Goal: Information Seeking & Learning: Learn about a topic

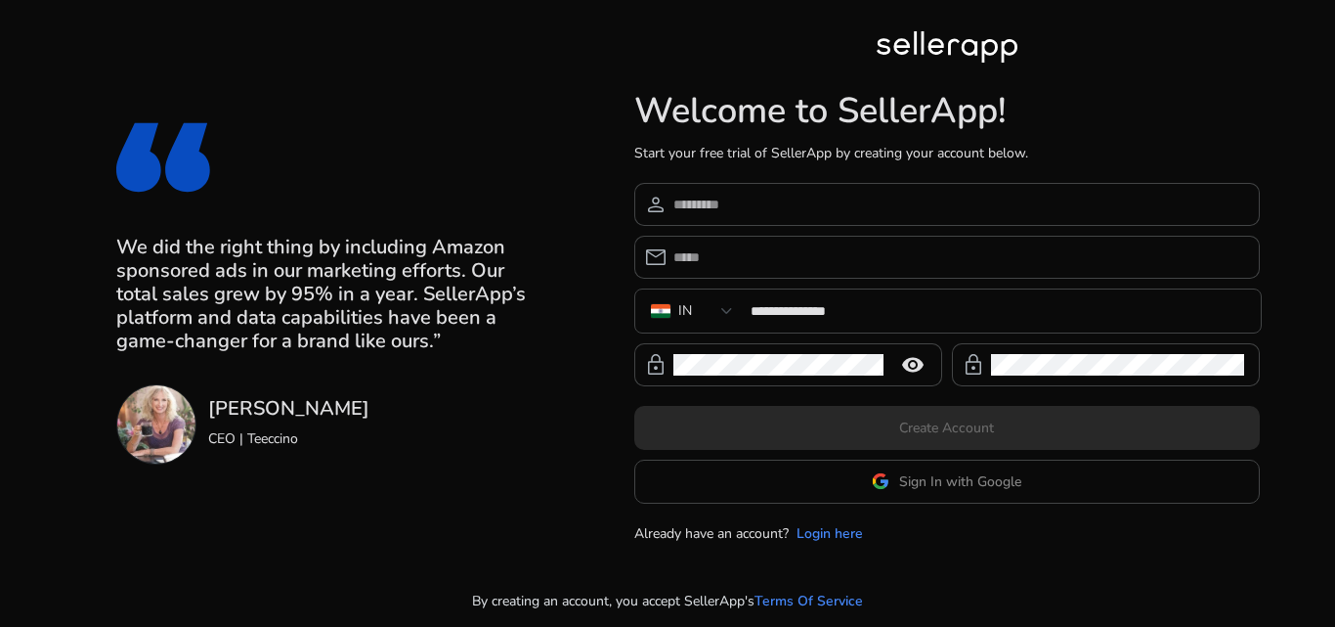
click at [668, 210] on span "person" at bounding box center [655, 204] width 23 height 23
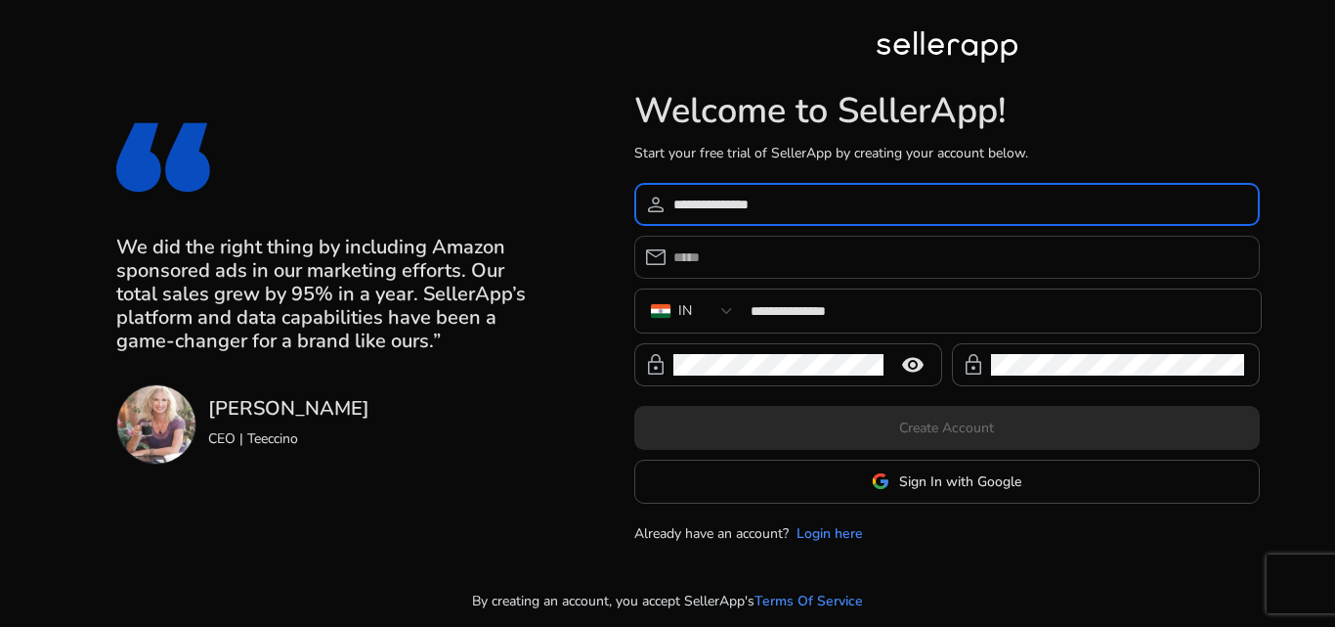
type input "**********"
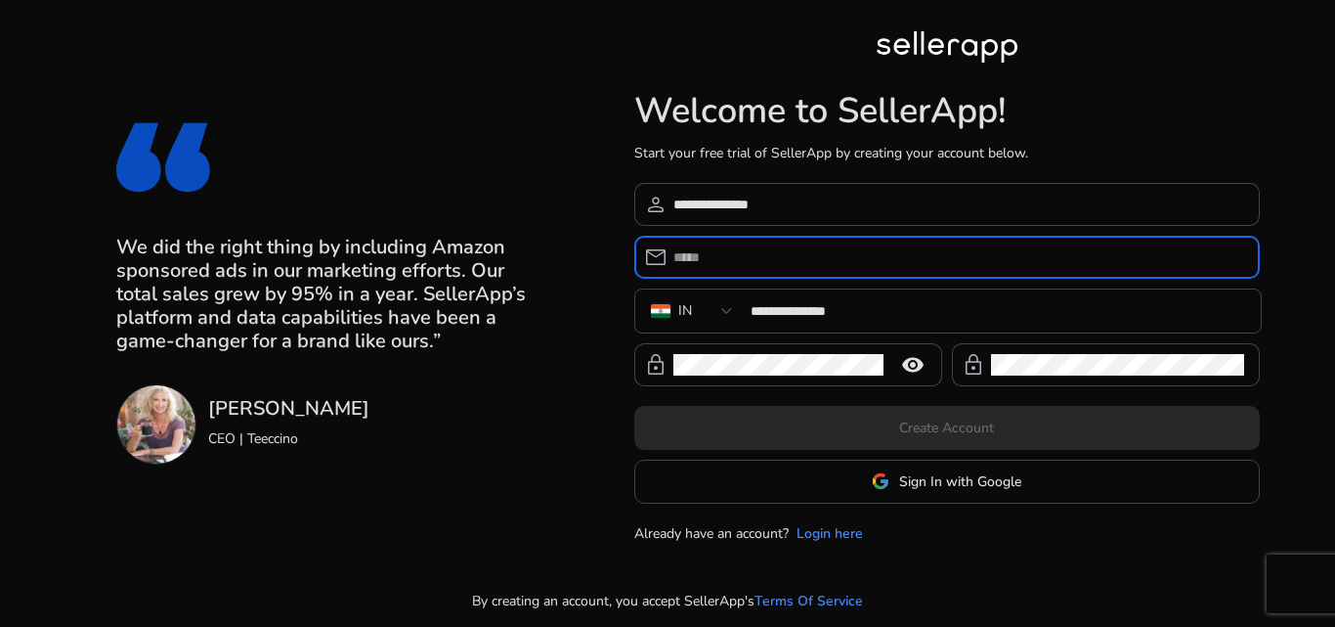
click at [742, 246] on input "email" at bounding box center [959, 257] width 571 height 22
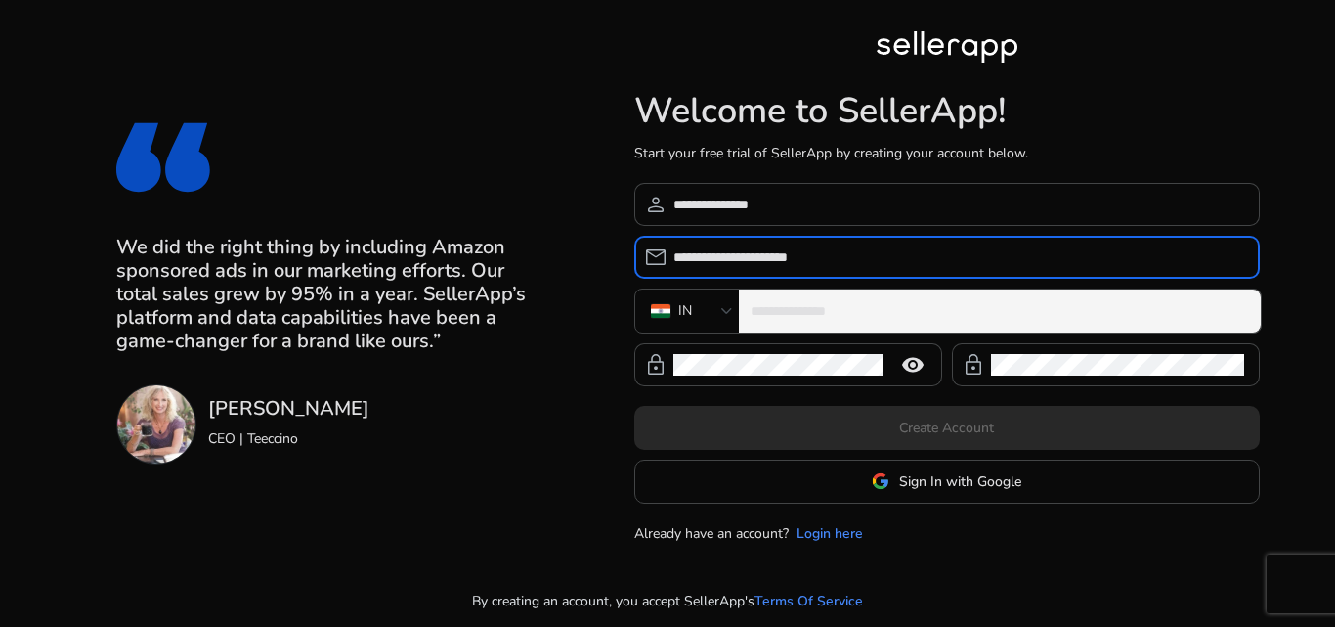
type input "**********"
click at [874, 324] on div "**********" at bounding box center [998, 310] width 495 height 43
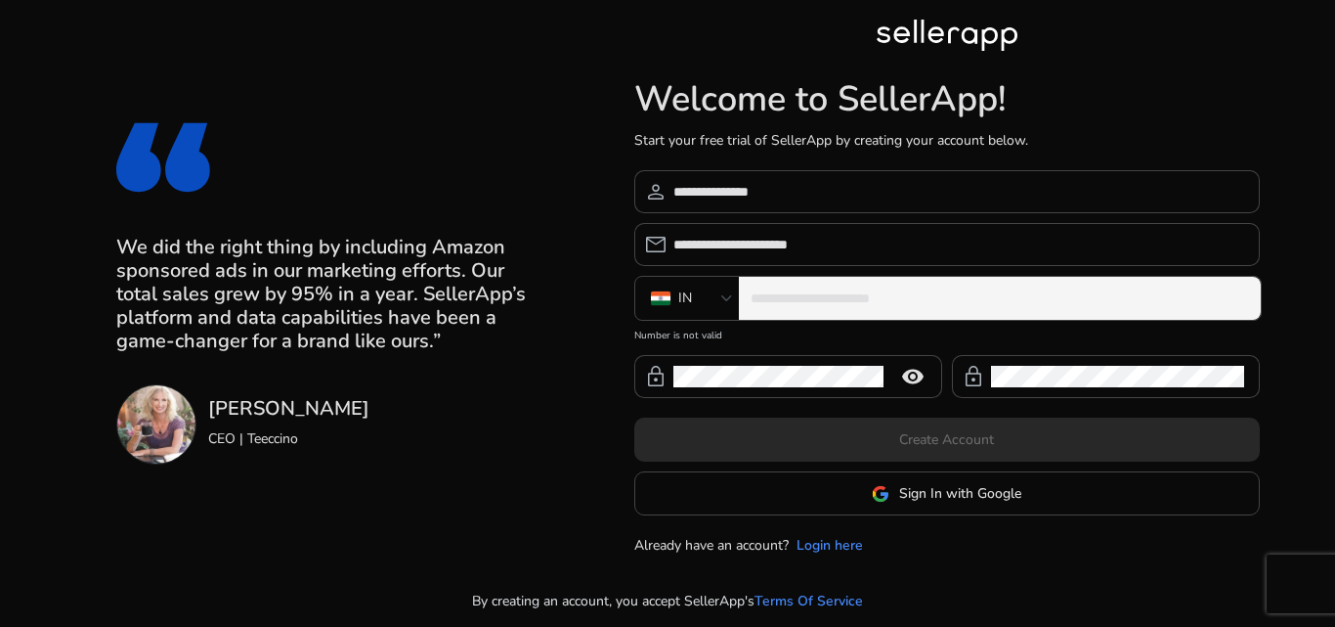
click at [746, 301] on div "**********" at bounding box center [1000, 298] width 522 height 43
drag, startPoint x: 728, startPoint y: 302, endPoint x: 845, endPoint y: 290, distance: 116.9
click at [728, 302] on div at bounding box center [727, 298] width 12 height 8
click at [845, 289] on input "**********" at bounding box center [998, 298] width 495 height 22
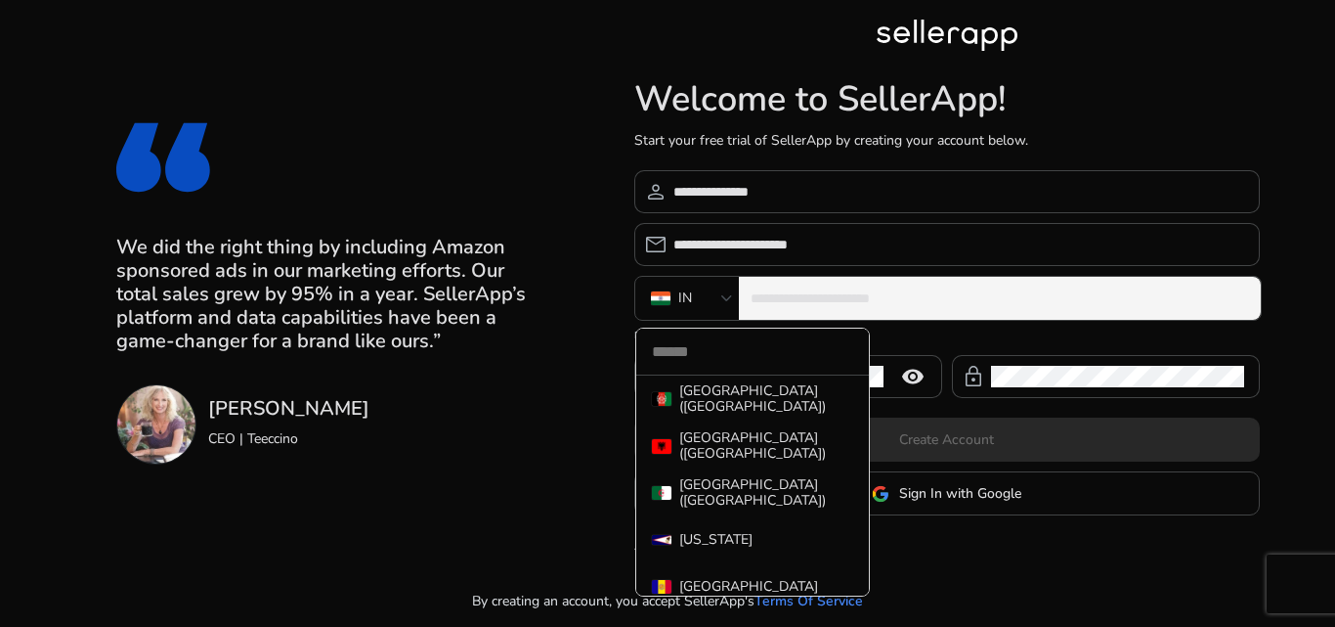
scroll to position [4377, 0]
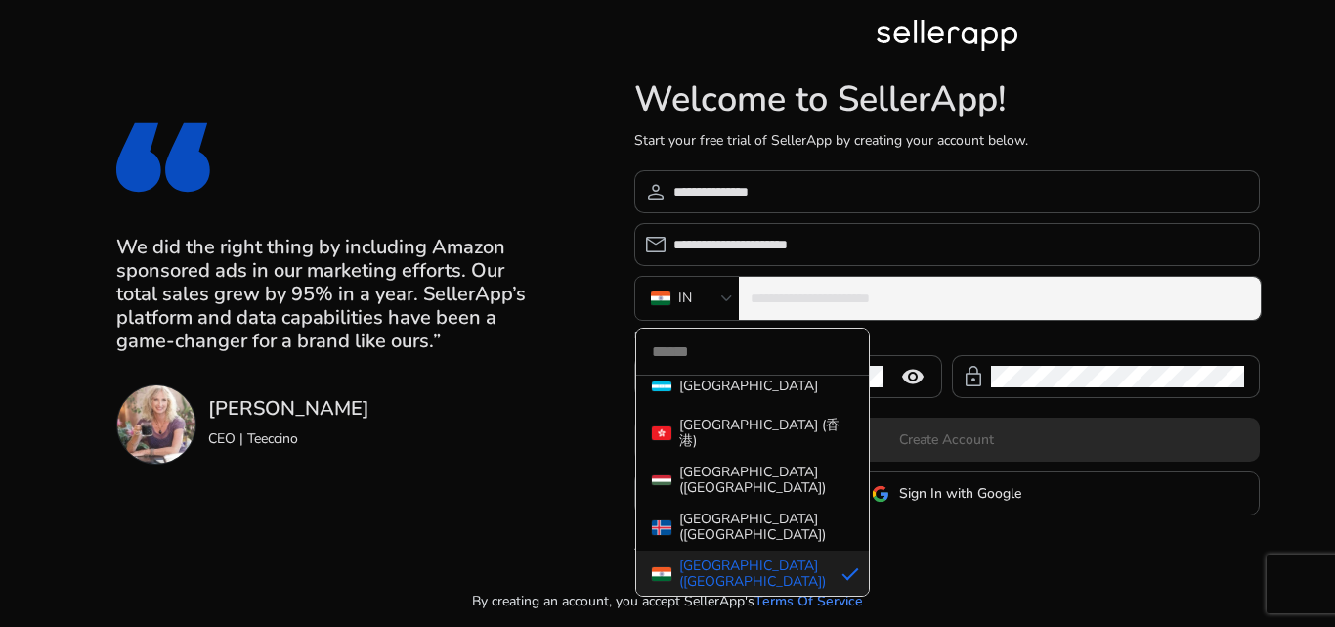
click at [852, 293] on div at bounding box center [667, 313] width 1335 height 627
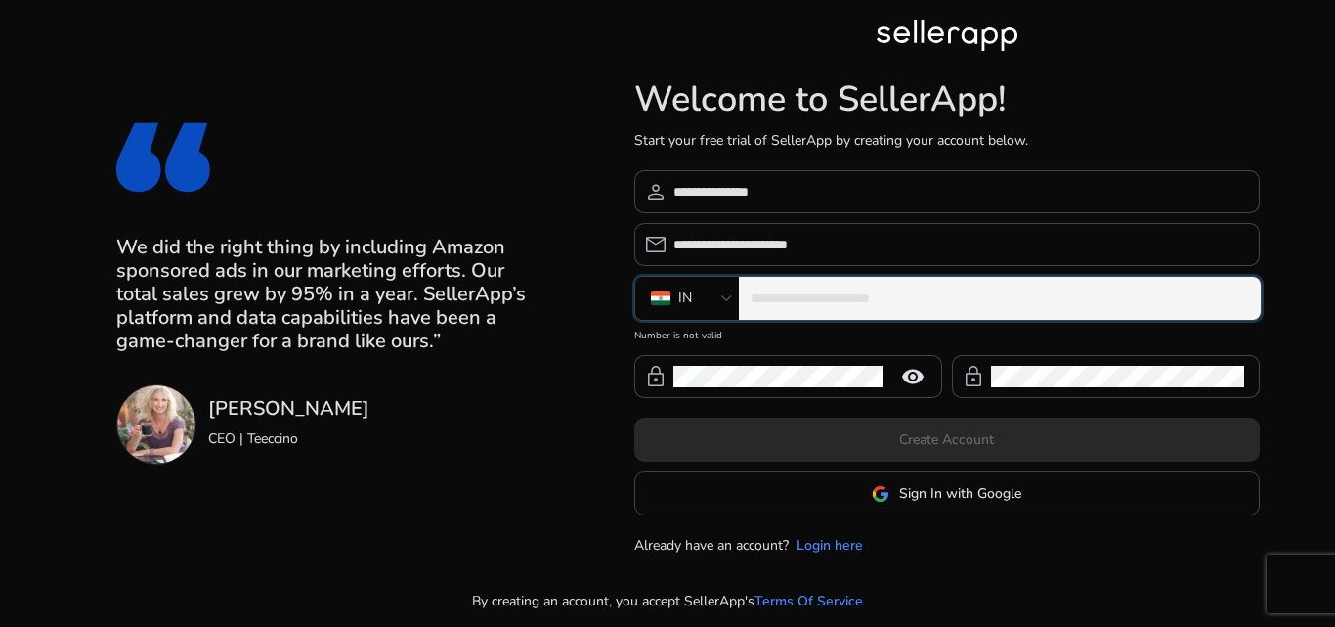
click at [1036, 291] on input "**********" at bounding box center [998, 298] width 495 height 22
click at [1036, 290] on input "**********" at bounding box center [998, 298] width 495 height 22
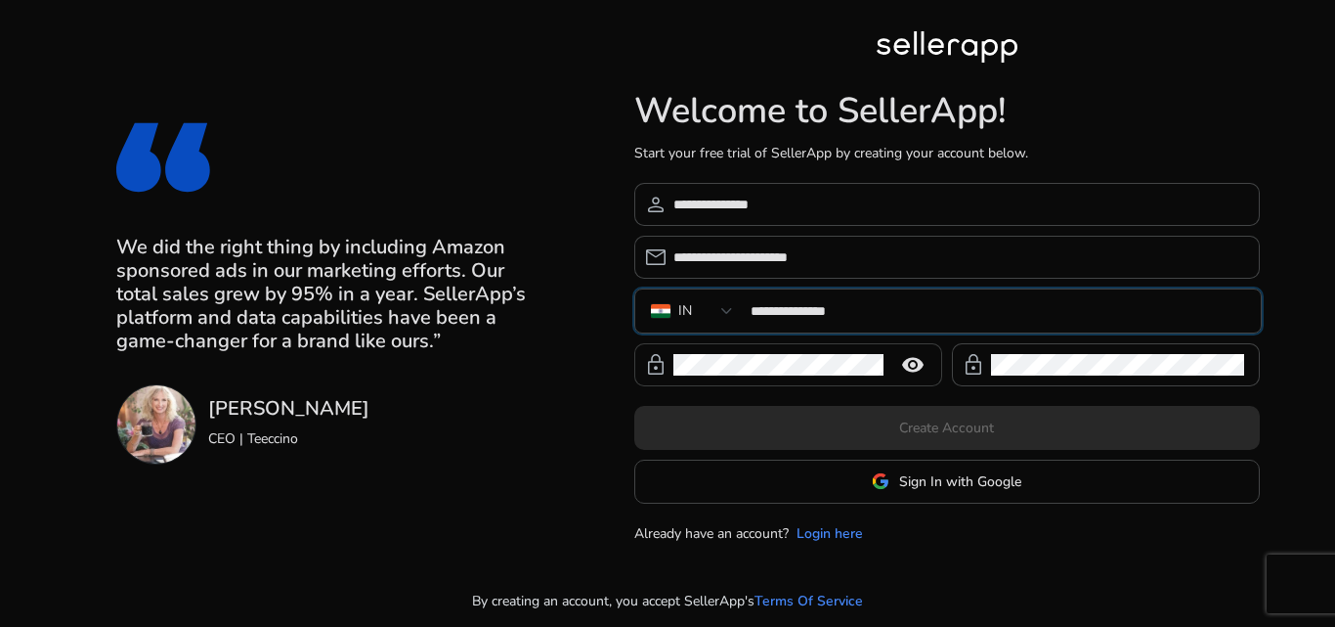
type input "**********"
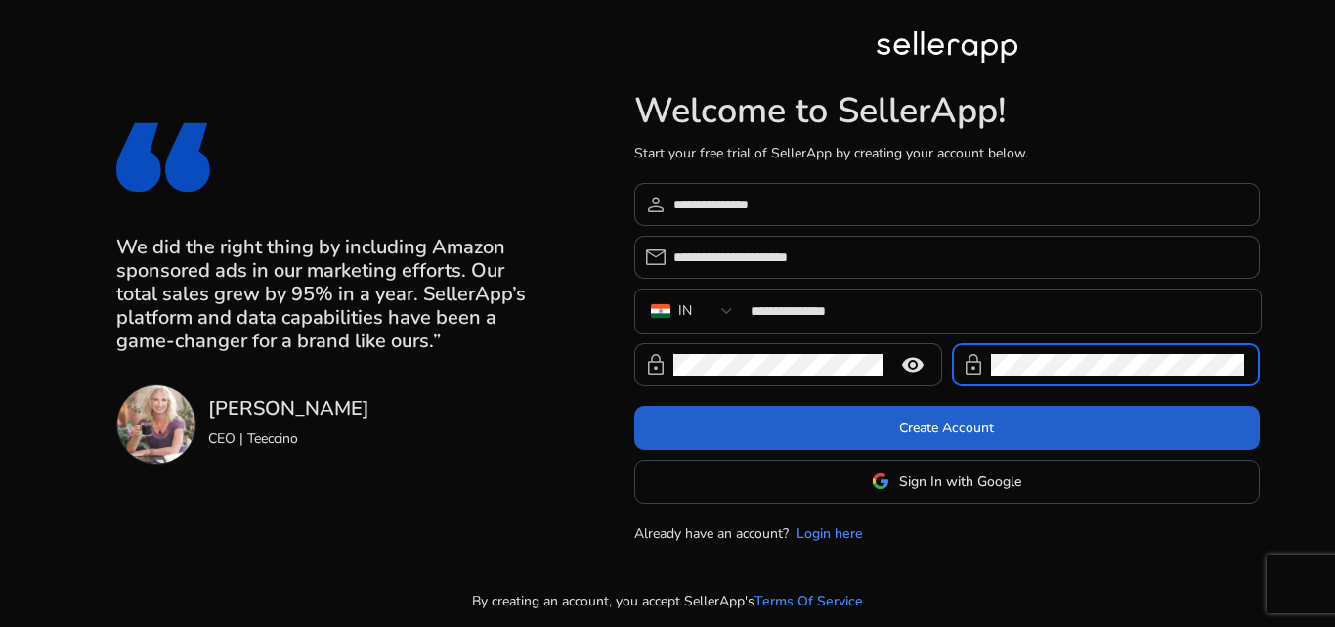
click at [1025, 440] on span at bounding box center [947, 427] width 626 height 47
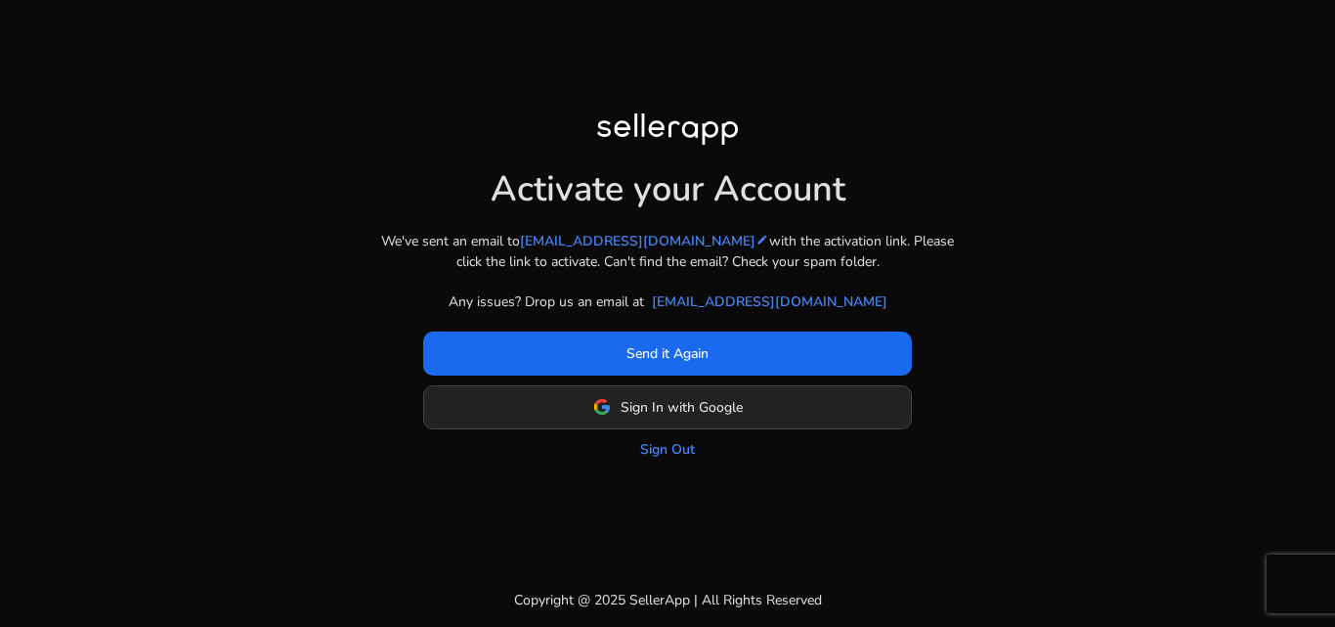
click at [729, 418] on span at bounding box center [667, 406] width 487 height 47
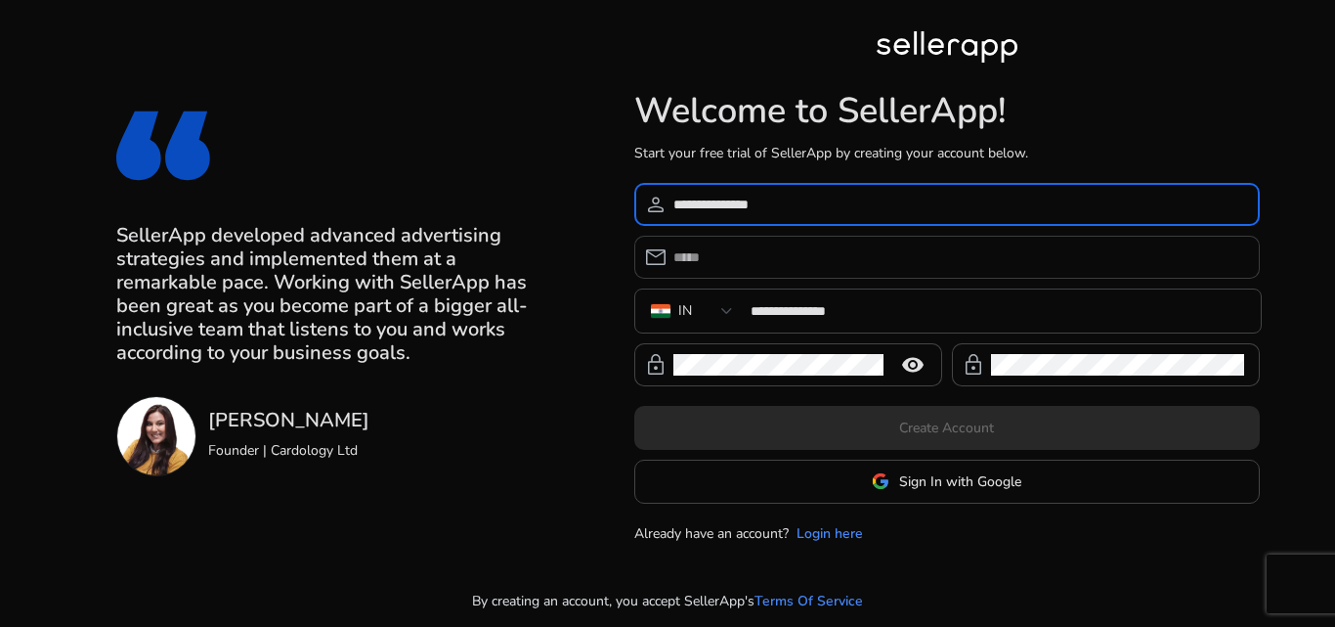
type input "**********"
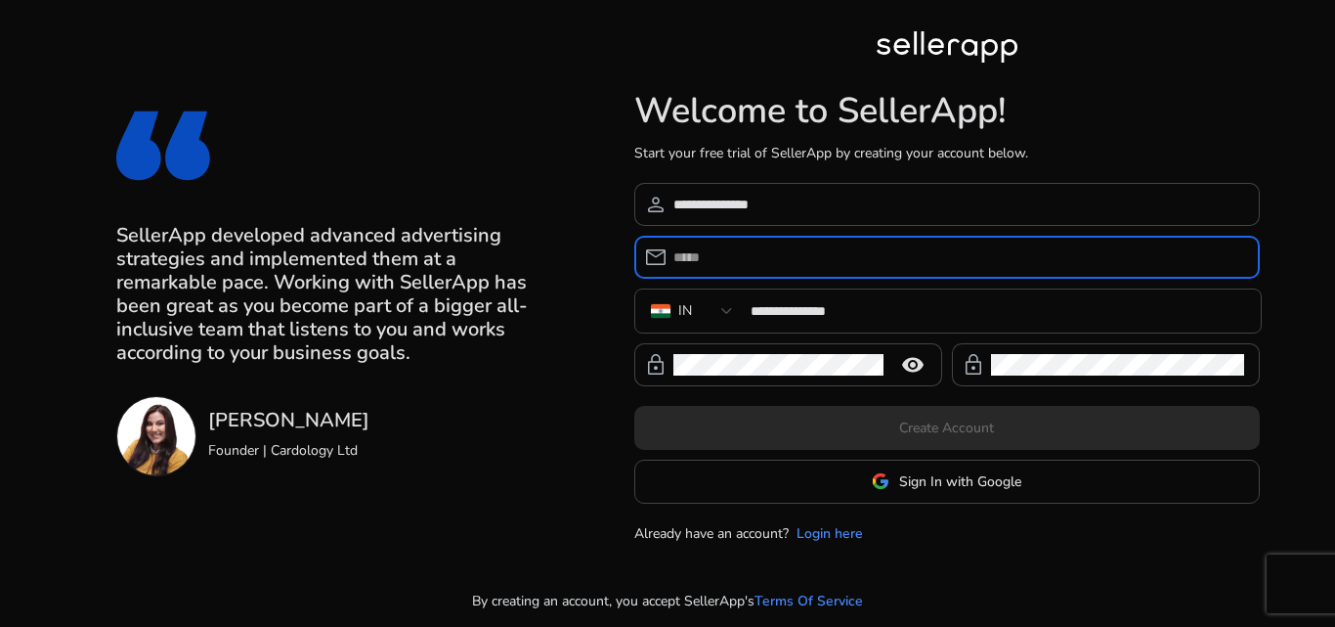
click at [755, 251] on input "email" at bounding box center [959, 257] width 571 height 22
type input "**********"
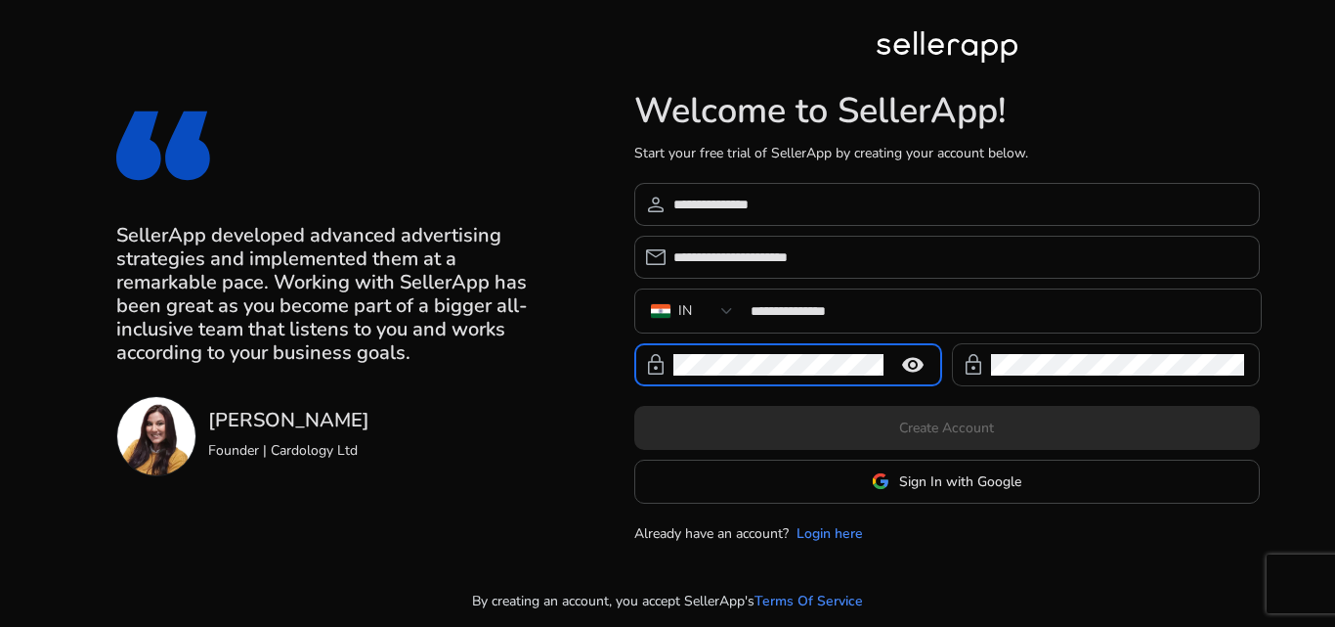
click at [991, 359] on div "lock" at bounding box center [1098, 364] width 292 height 43
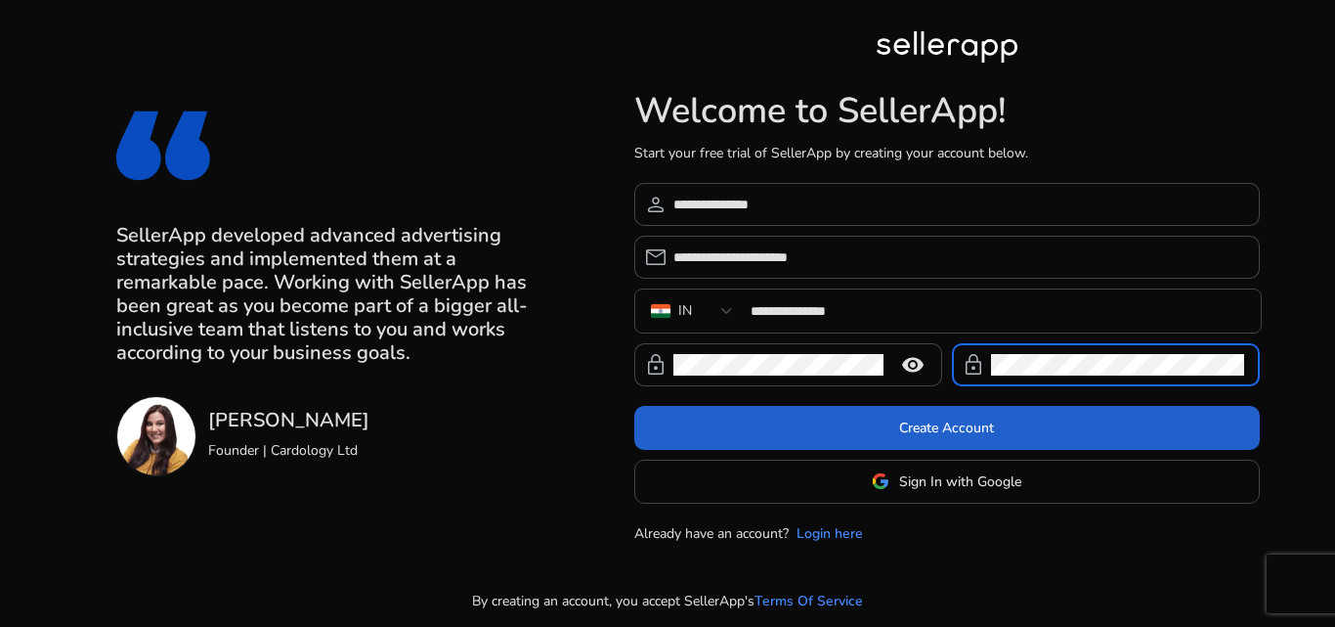
click at [1016, 417] on span at bounding box center [947, 427] width 626 height 47
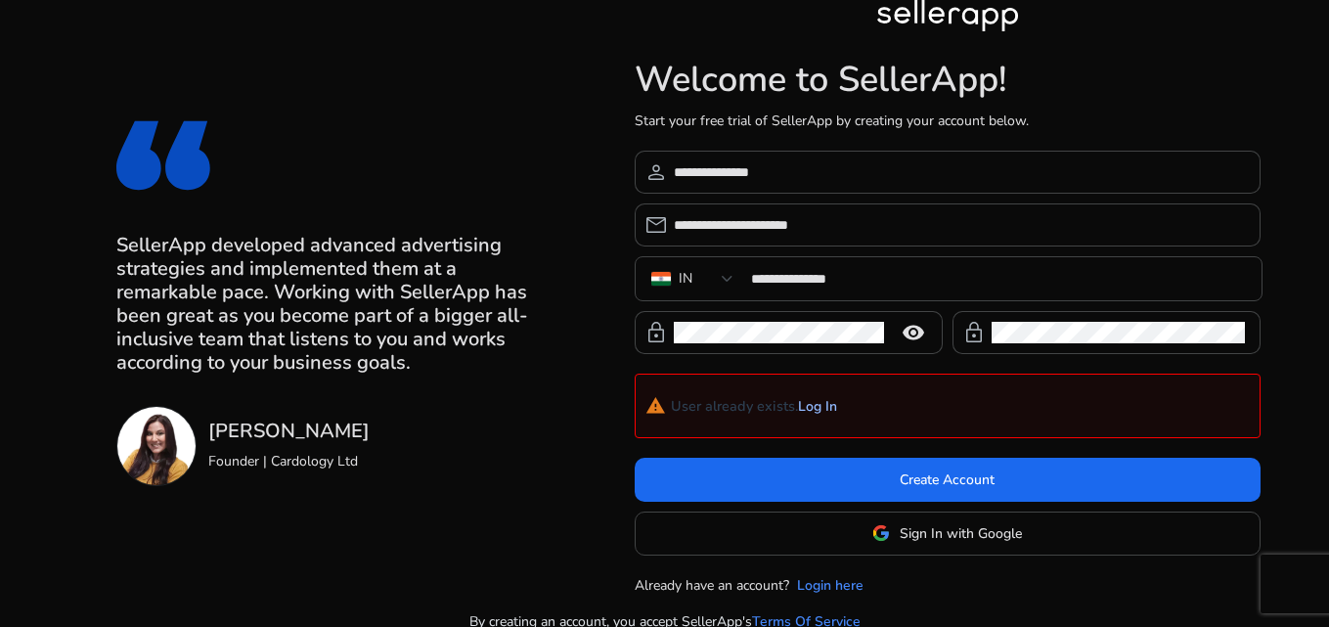
click at [830, 412] on link "Log In" at bounding box center [817, 407] width 39 height 17
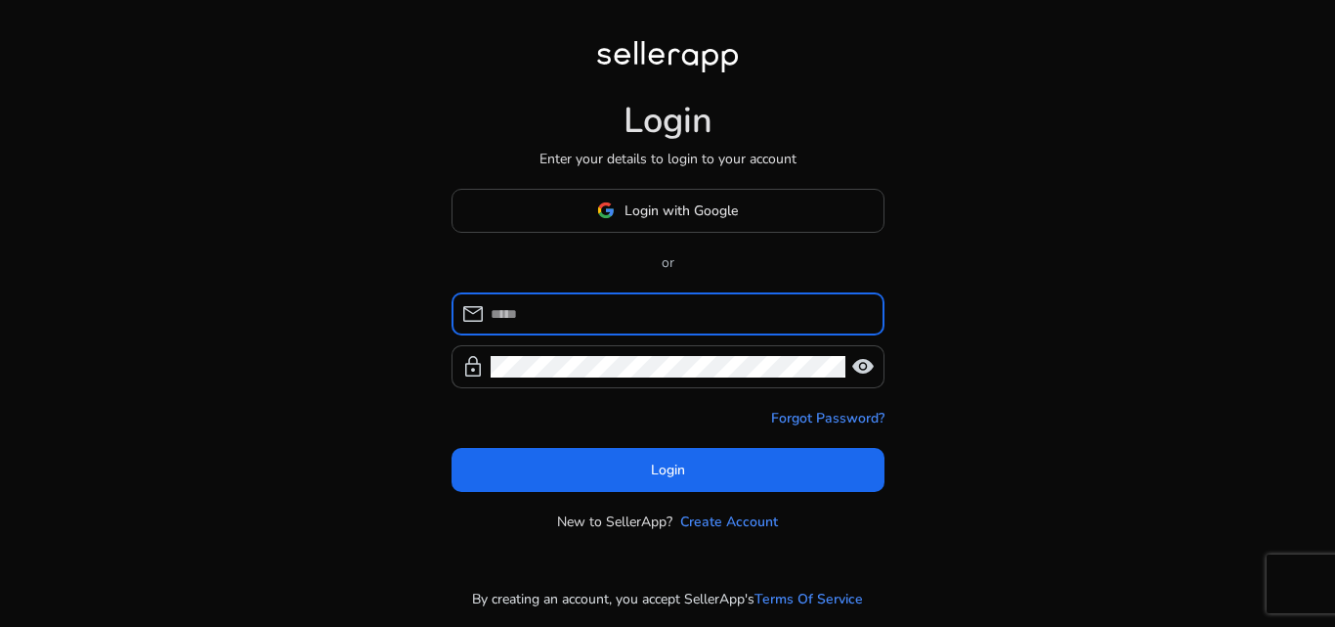
click at [595, 308] on input at bounding box center [680, 314] width 378 height 22
type input "**********"
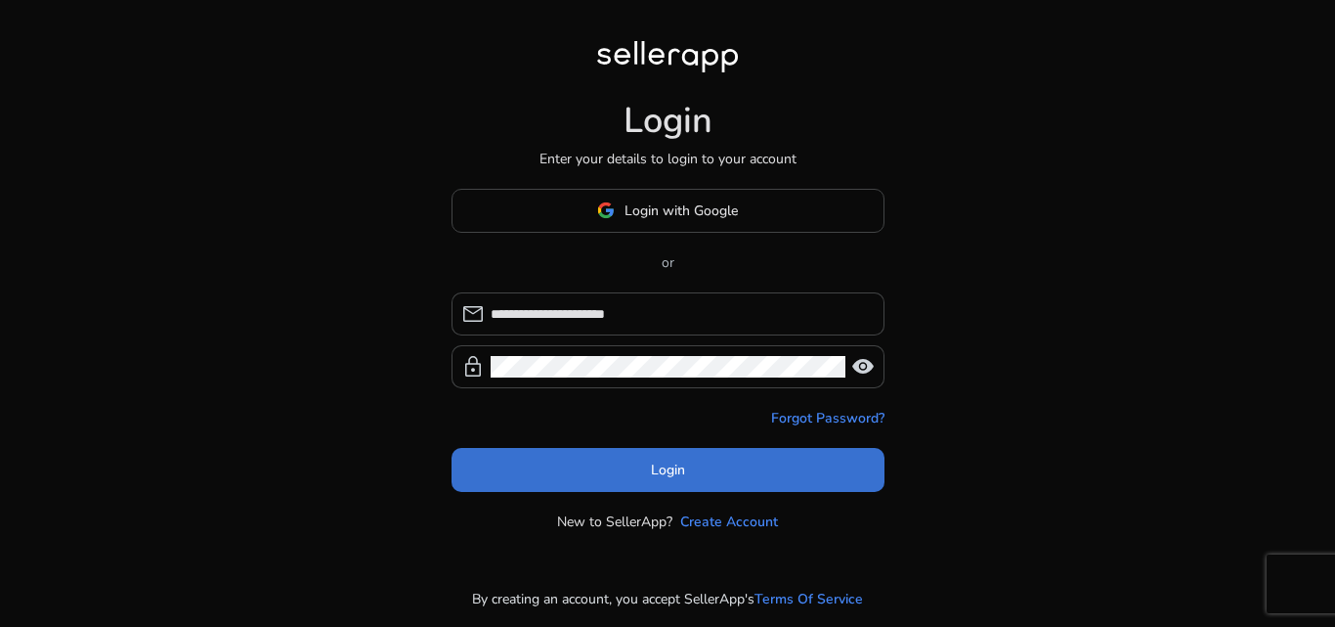
click at [633, 457] on span at bounding box center [668, 469] width 433 height 47
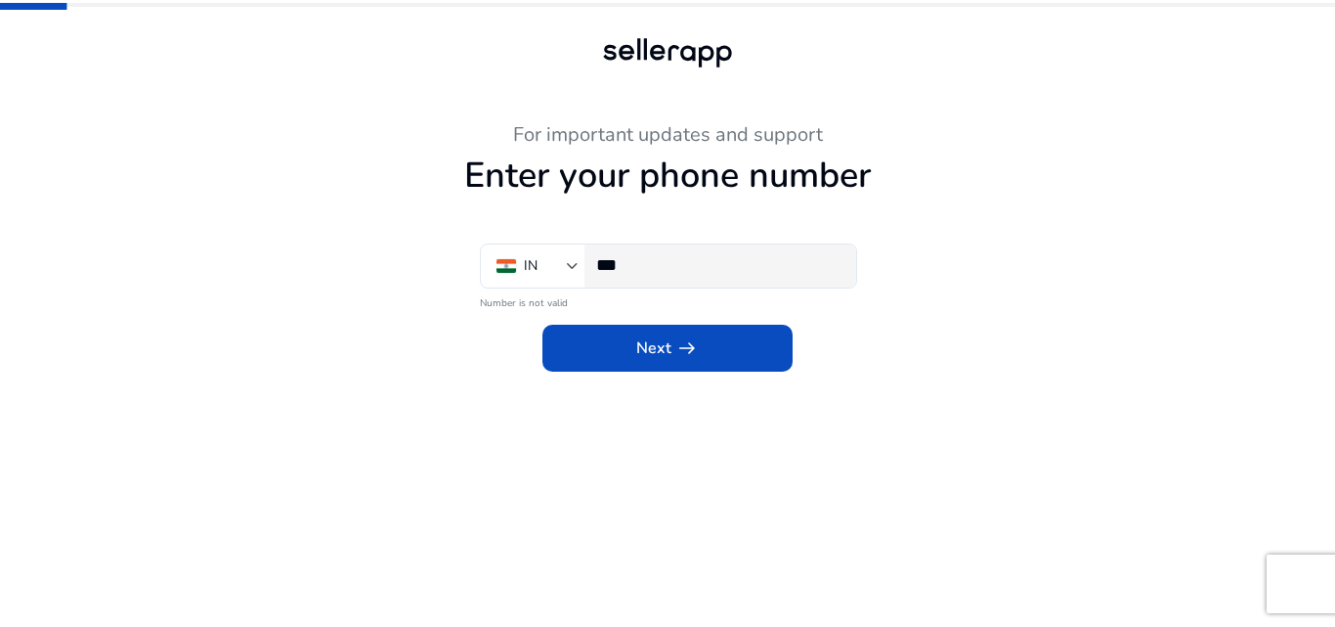
click at [658, 253] on div "***" at bounding box center [718, 265] width 244 height 43
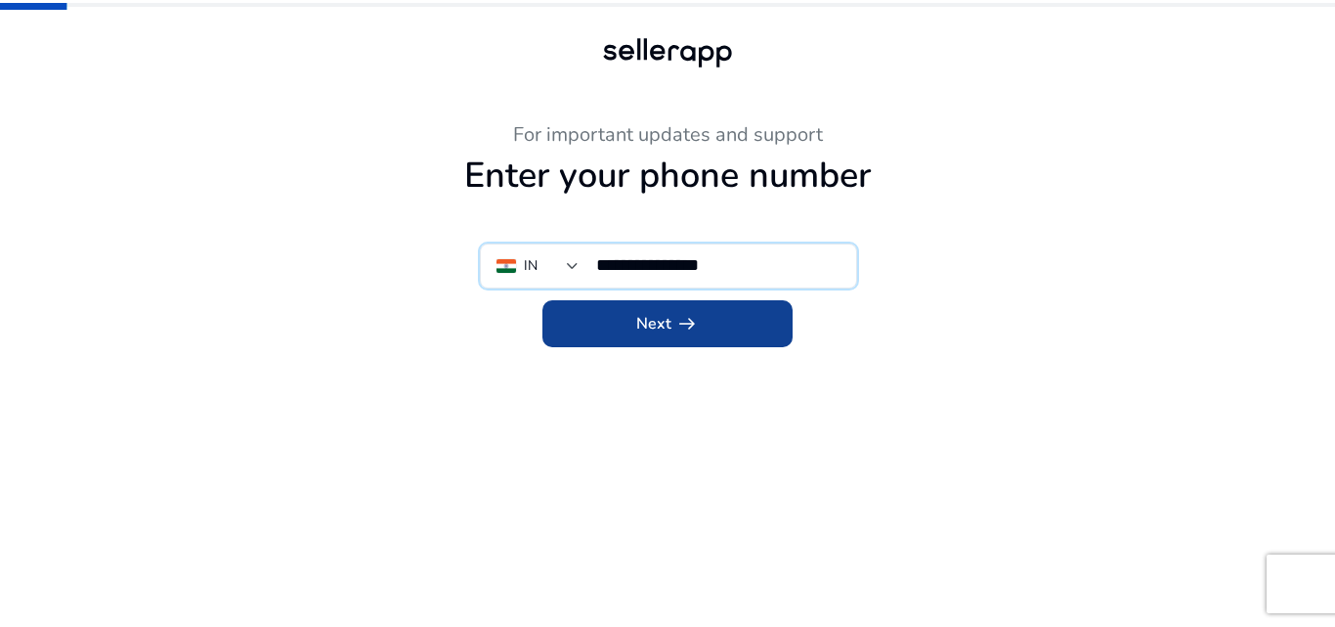
type input "**********"
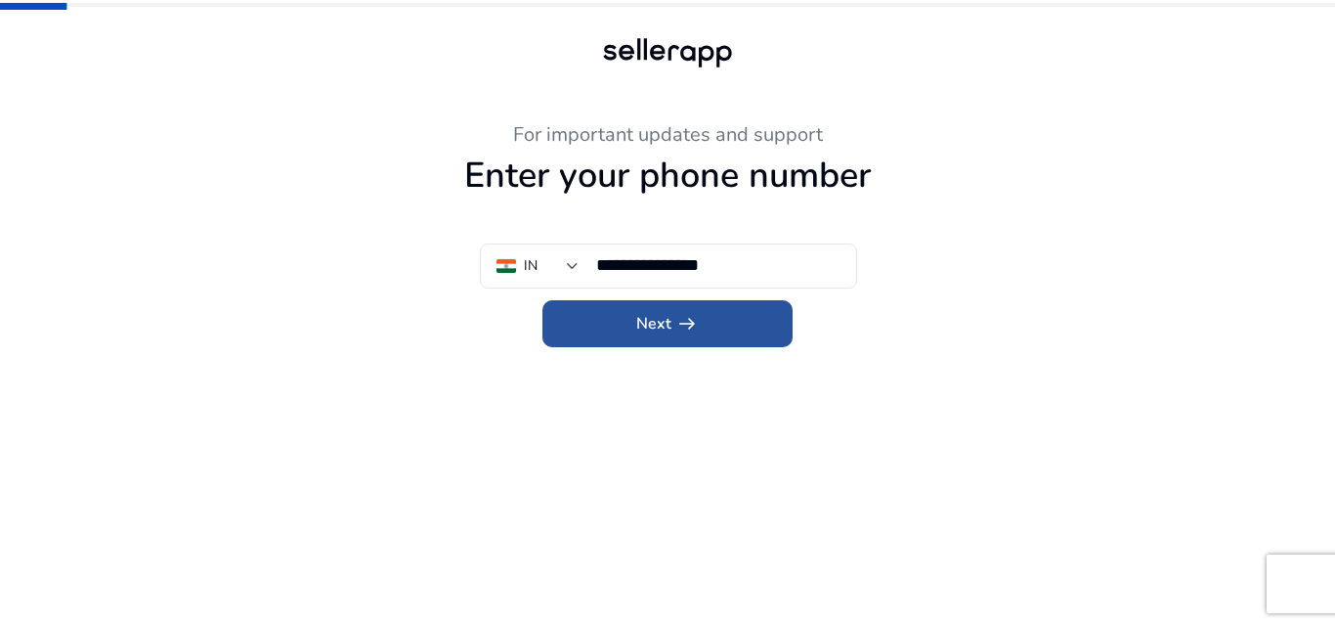
click at [703, 306] on span at bounding box center [668, 323] width 250 height 47
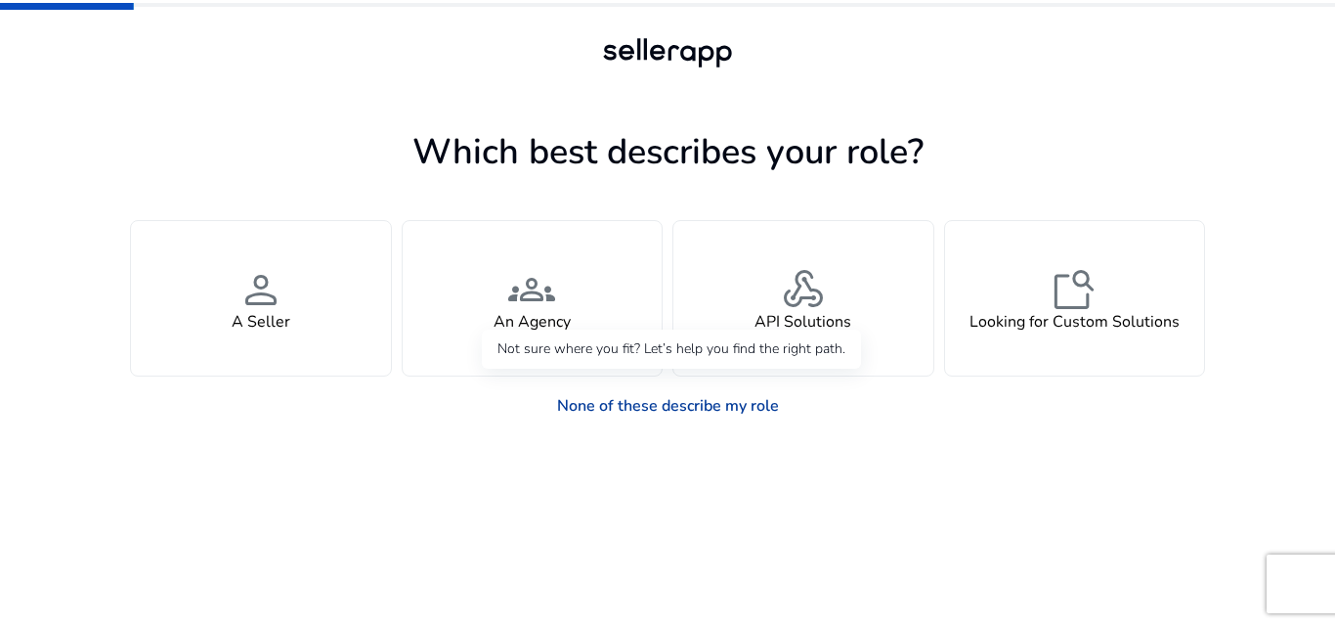
click at [741, 402] on link "None of these describe my role" at bounding box center [668, 405] width 253 height 39
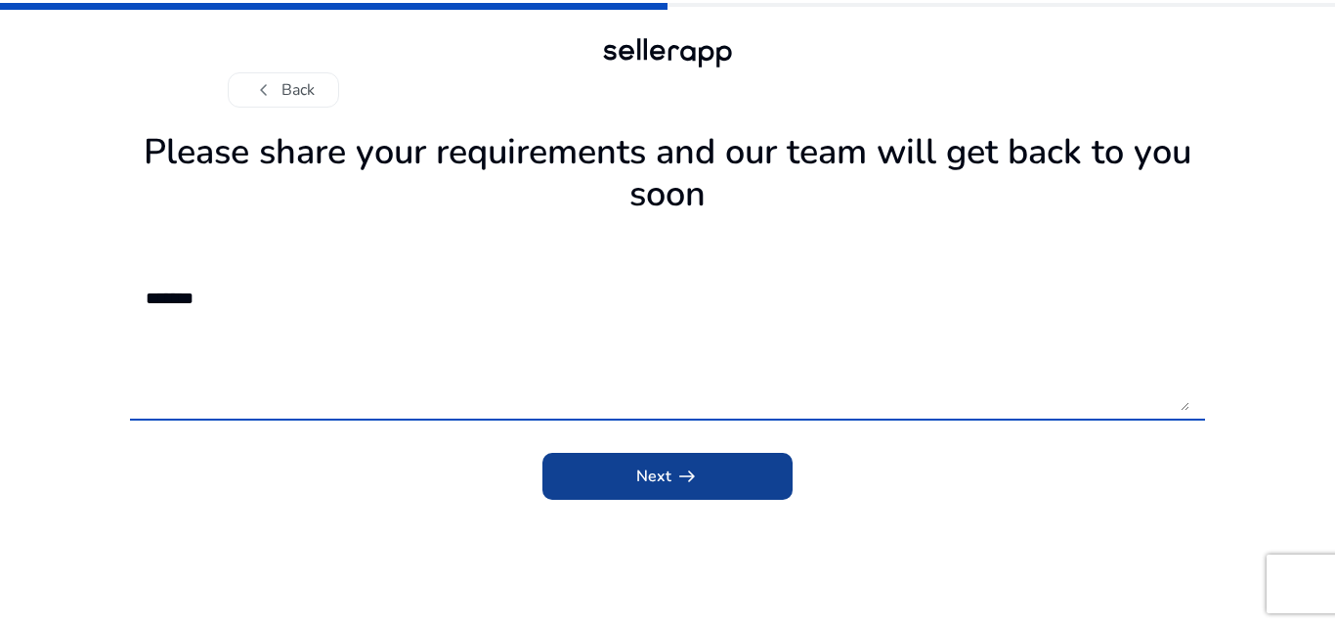
type textarea "*******"
click at [779, 489] on span "submit" at bounding box center [668, 476] width 250 height 47
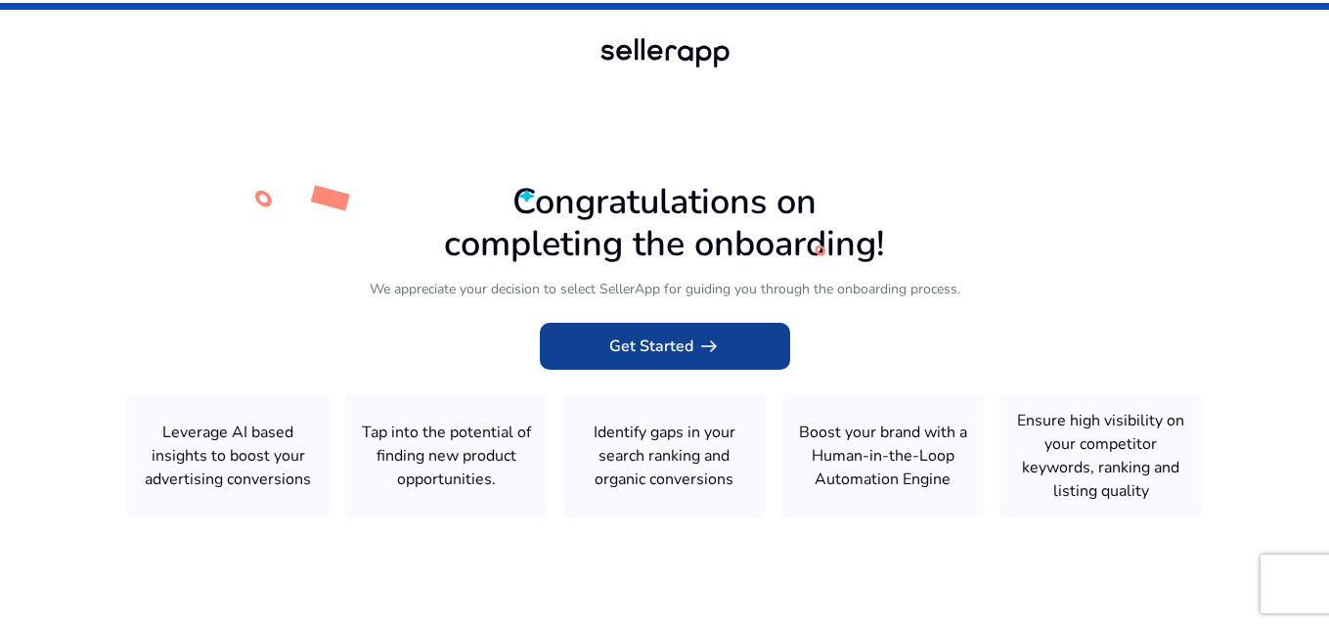
click at [717, 352] on span "arrow_right_alt" at bounding box center [708, 345] width 23 height 23
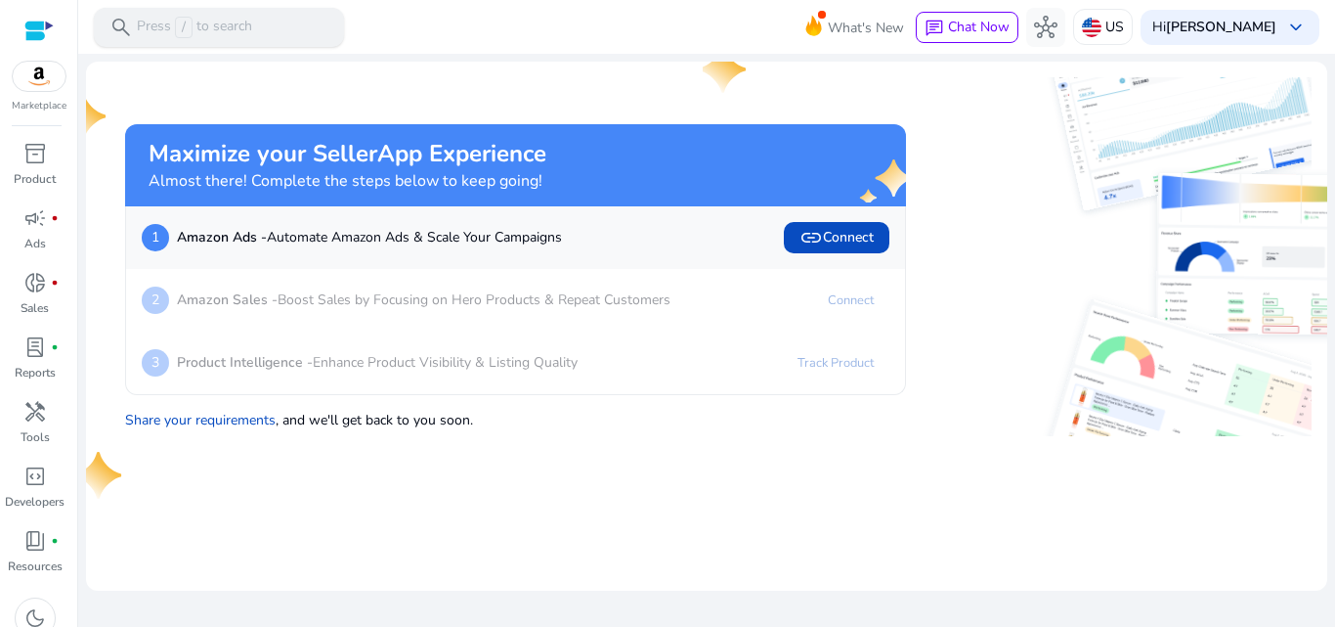
click at [164, 13] on div "search Press / to search" at bounding box center [219, 27] width 250 height 39
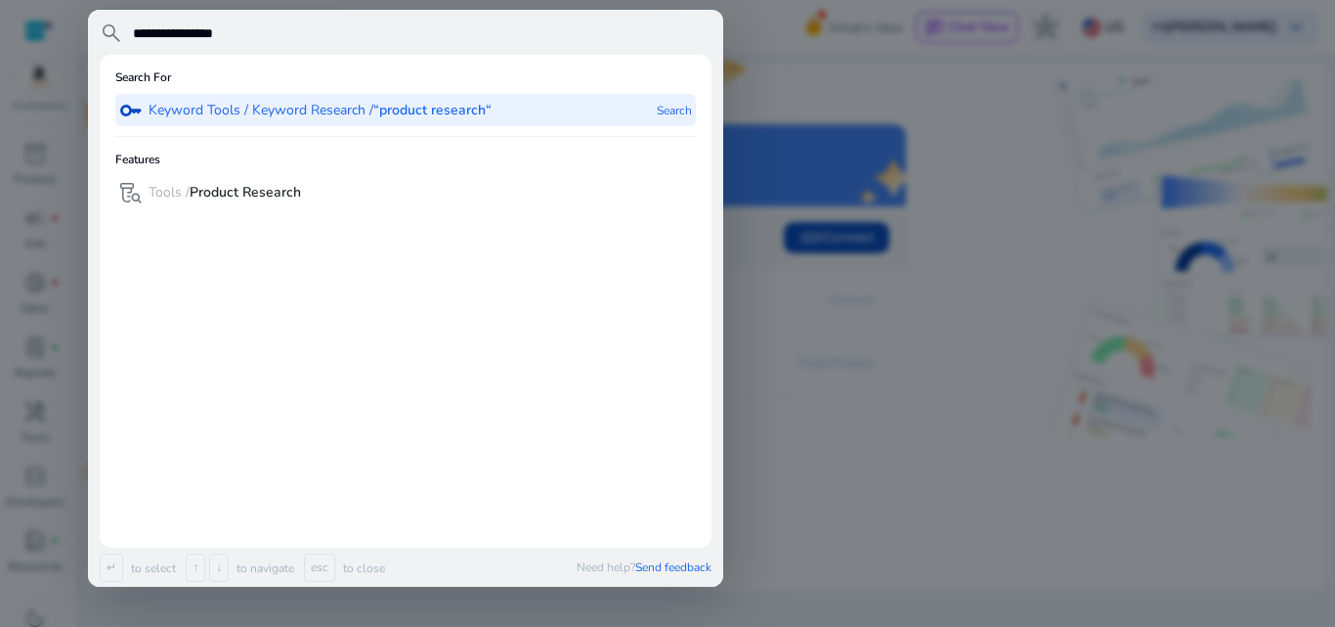
type input "**********"
click at [247, 190] on b "Product Research" at bounding box center [245, 192] width 111 height 19
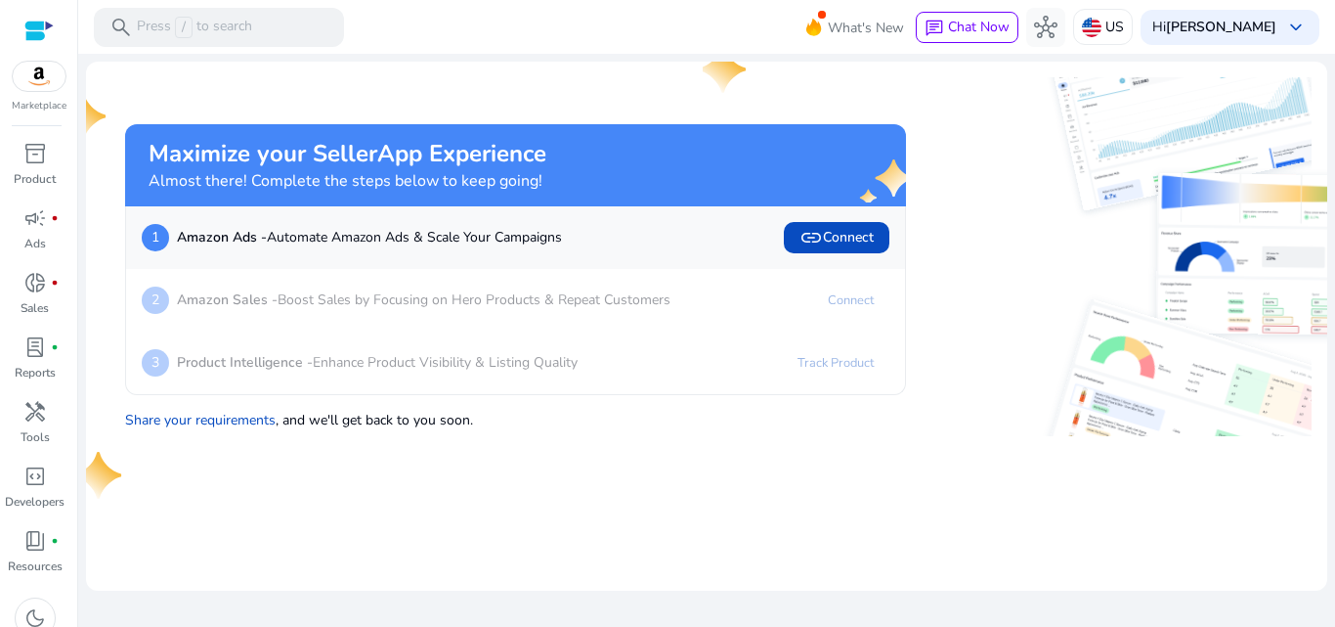
click at [247, 190] on b "Product Research" at bounding box center [245, 192] width 111 height 19
click at [249, 28] on p "Press / to search" at bounding box center [194, 28] width 115 height 22
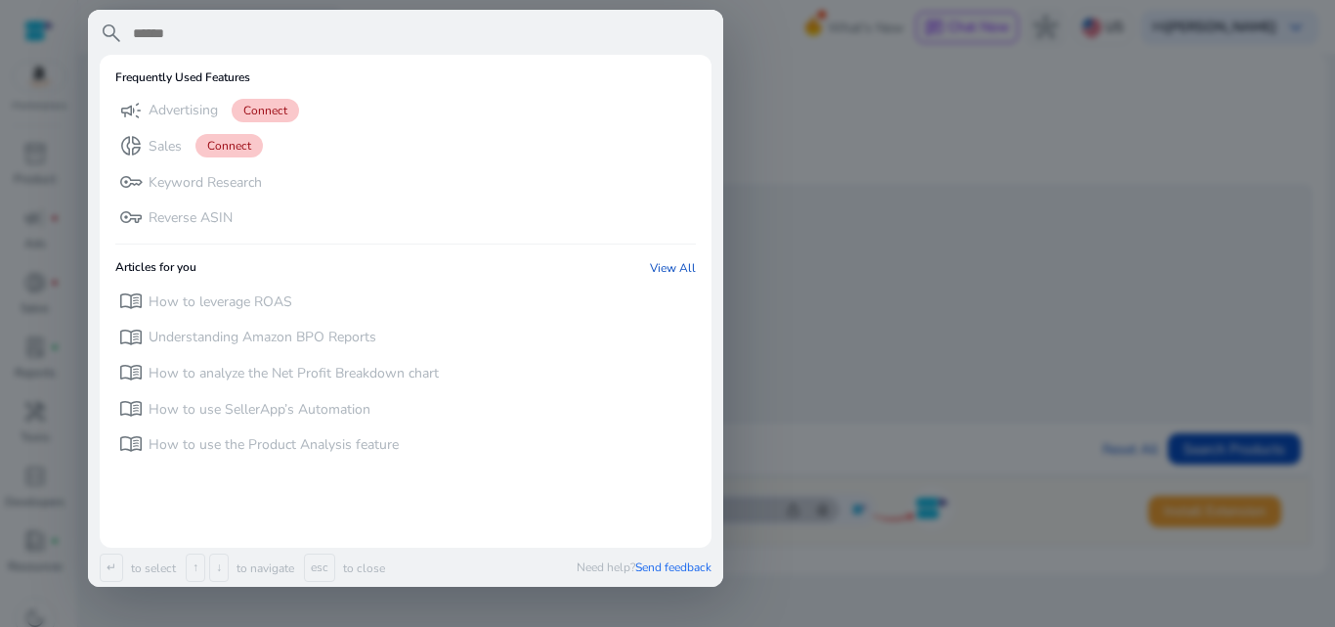
click at [49, 156] on div at bounding box center [667, 313] width 1335 height 627
click at [31, 172] on p "Product" at bounding box center [35, 179] width 42 height 18
click at [439, 42] on mat-toolbar "search Press / to search What's New chat Chat Now hub US Hi Aishwarya sahni key…" at bounding box center [706, 27] width 1257 height 54
click at [225, 35] on input "text" at bounding box center [421, 33] width 581 height 23
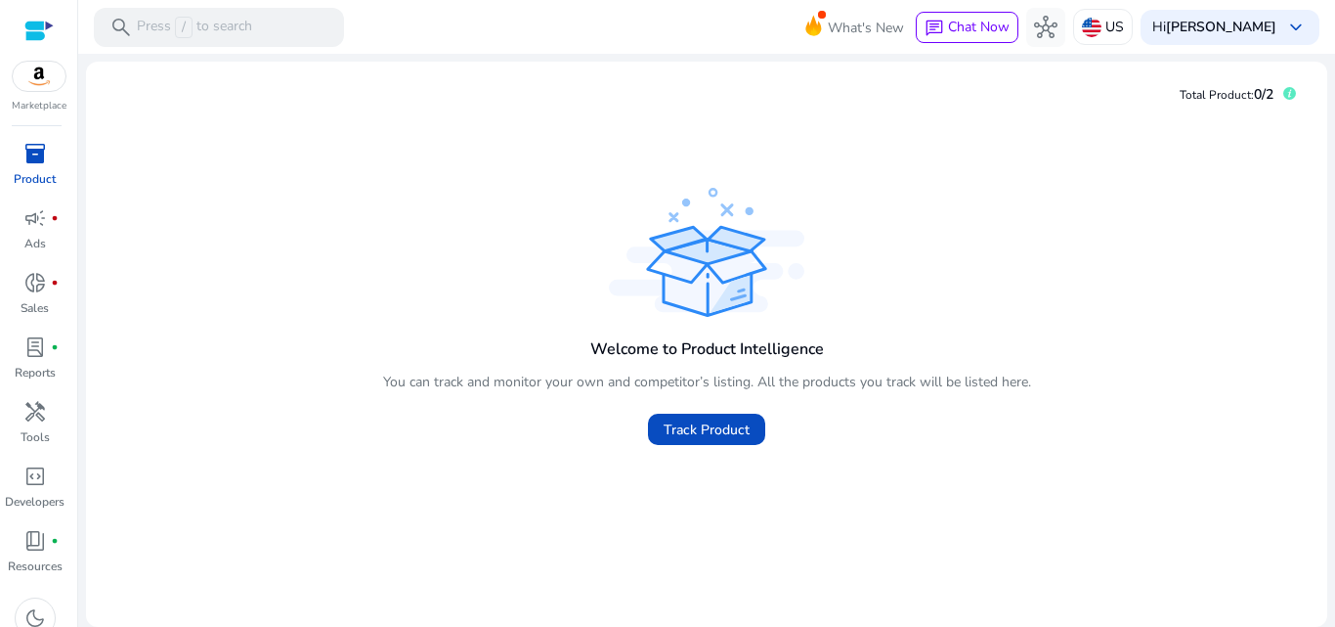
drag, startPoint x: 1332, startPoint y: 90, endPoint x: 1334, endPoint y: 109, distance: 19.6
click at [1334, 109] on mat-sidenav-content "search Press / to search What's New chat Chat Now hub US Hi Aishwarya sahni key…" at bounding box center [706, 313] width 1257 height 627
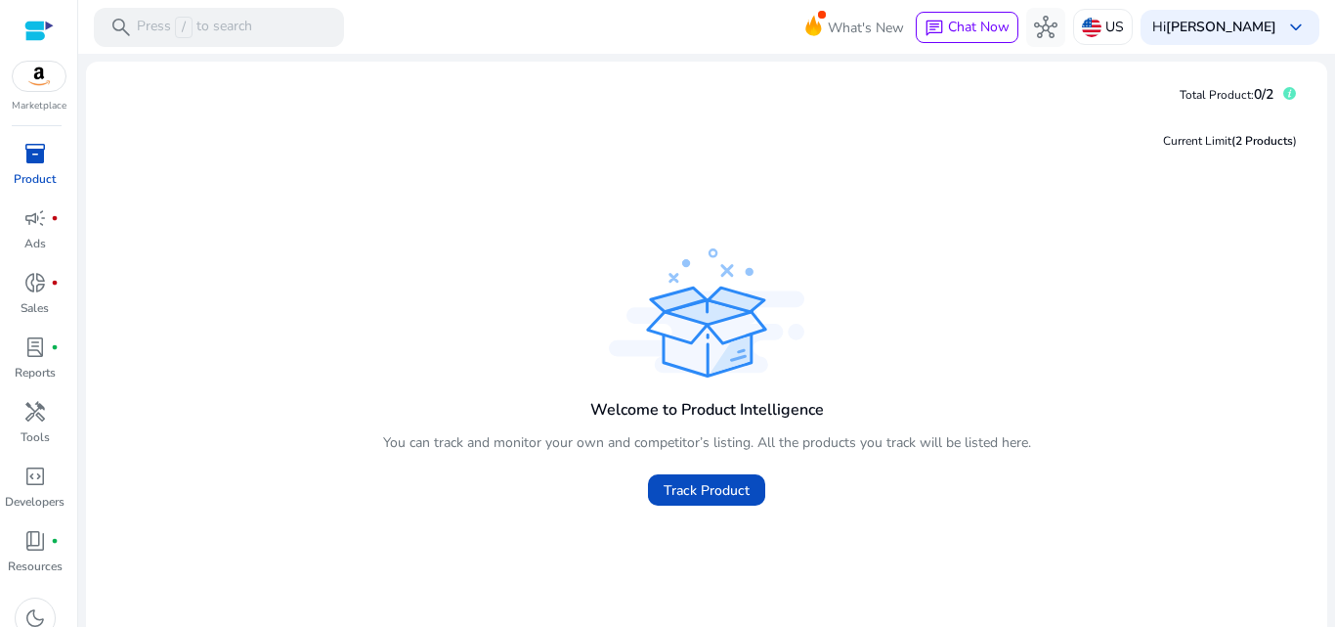
click at [41, 163] on span "inventory_2" at bounding box center [34, 153] width 23 height 23
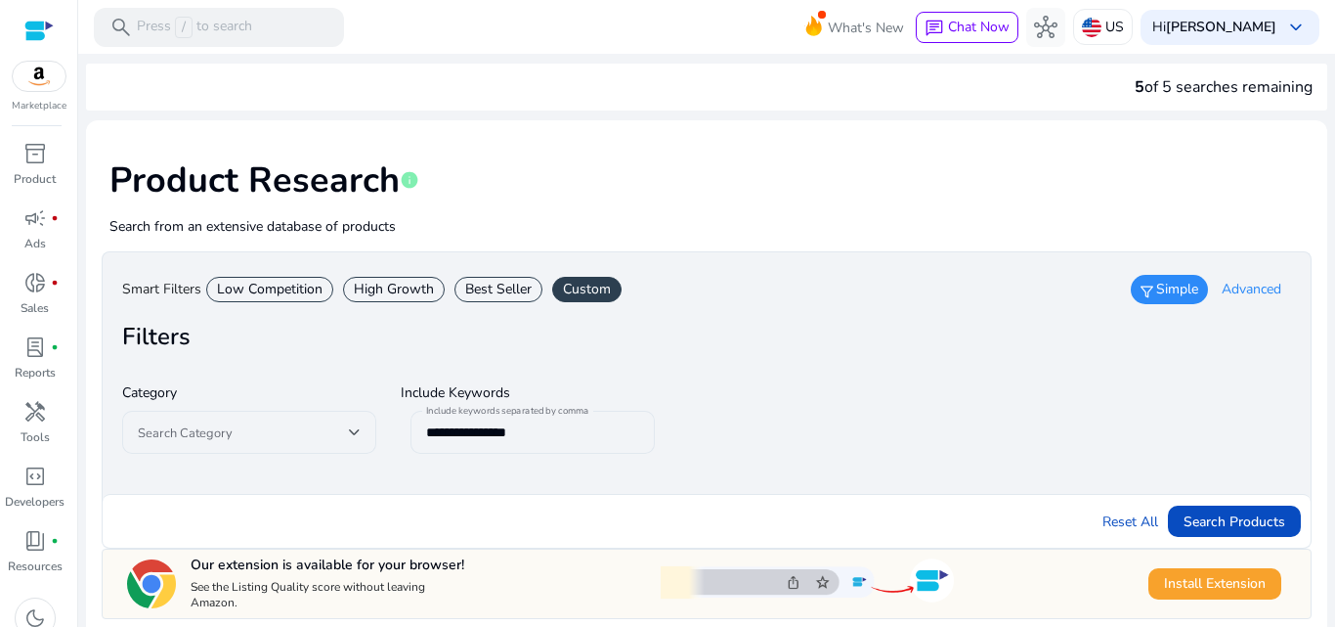
click at [1223, 296] on span "Advanced" at bounding box center [1252, 290] width 60 height 20
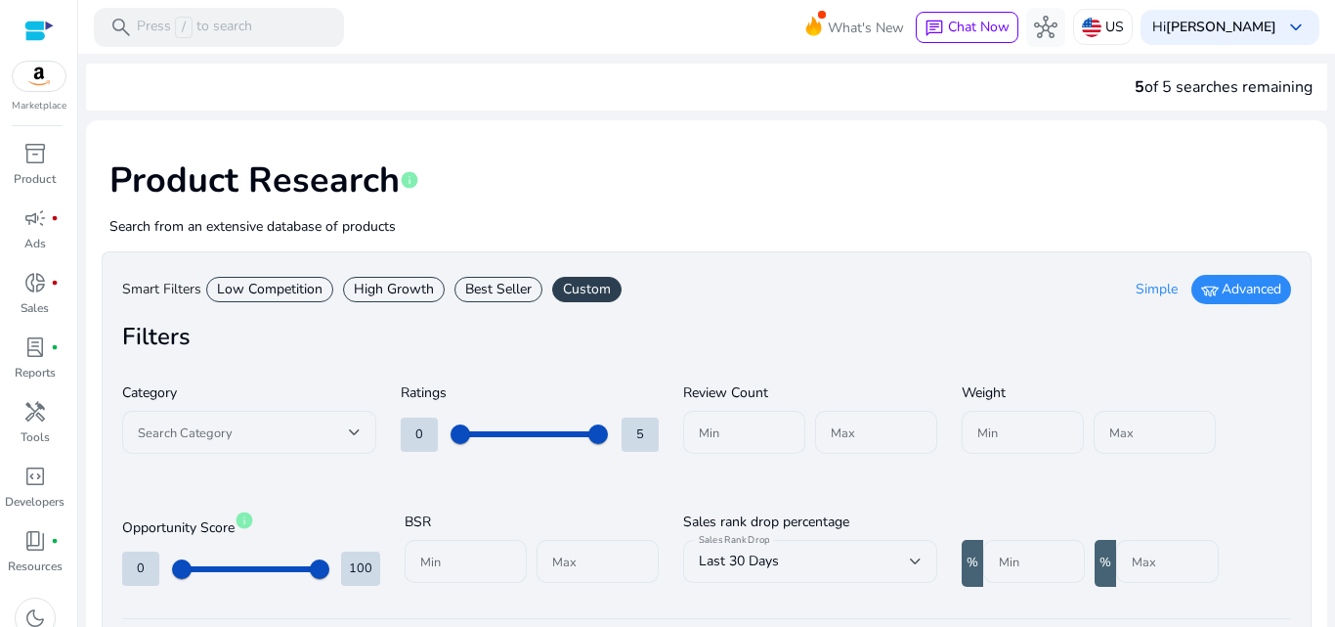
click at [511, 283] on div "Best Seller" at bounding box center [499, 289] width 88 height 25
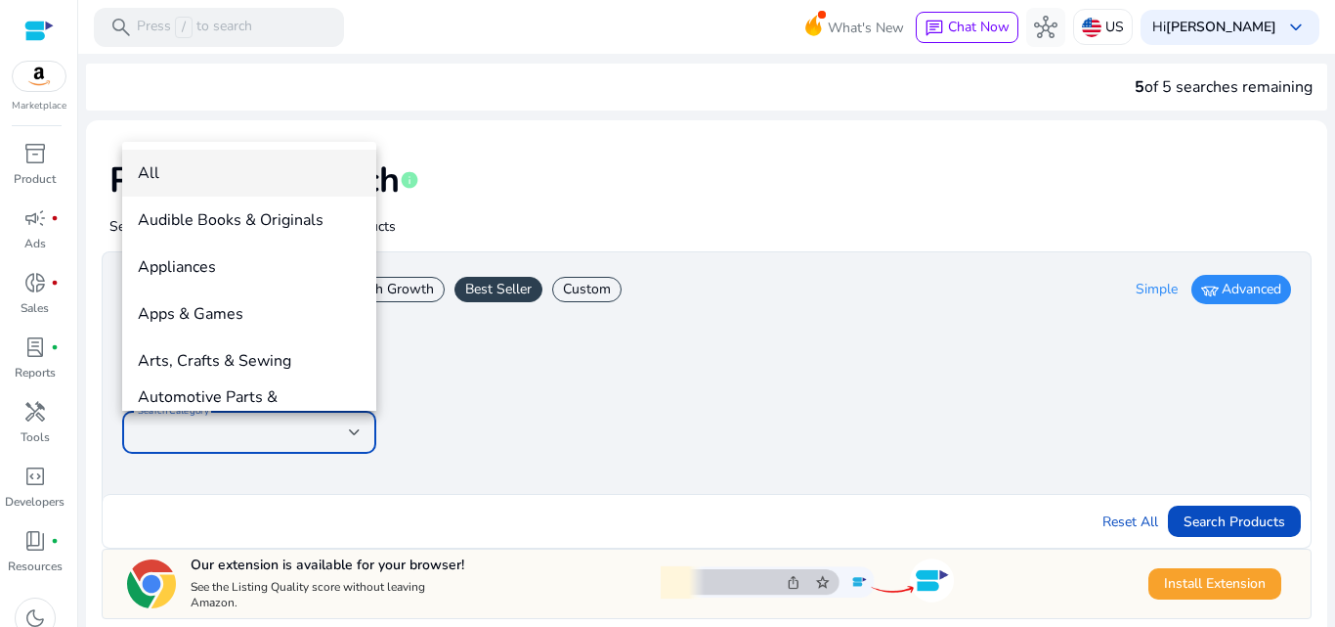
click at [578, 283] on div at bounding box center [667, 313] width 1335 height 627
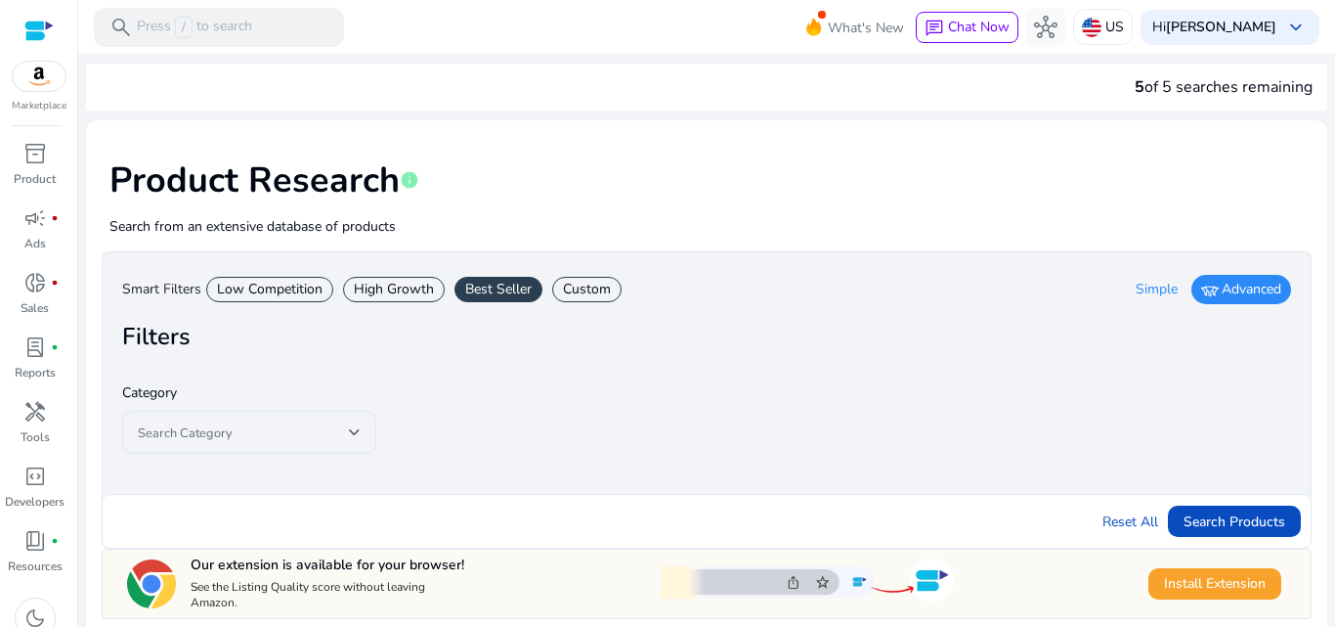
click at [577, 283] on div "Custom" at bounding box center [586, 289] width 69 height 25
type input "*"
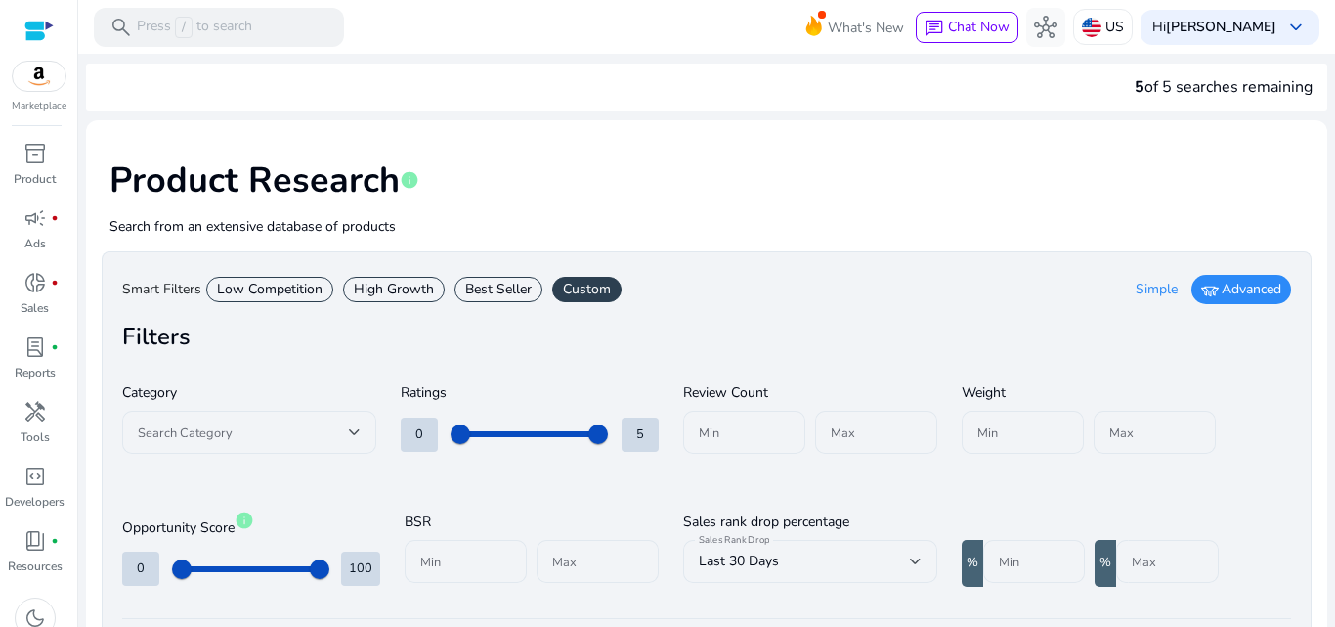
click at [517, 283] on div "Best Seller" at bounding box center [499, 289] width 88 height 25
type input "*"
type input "***"
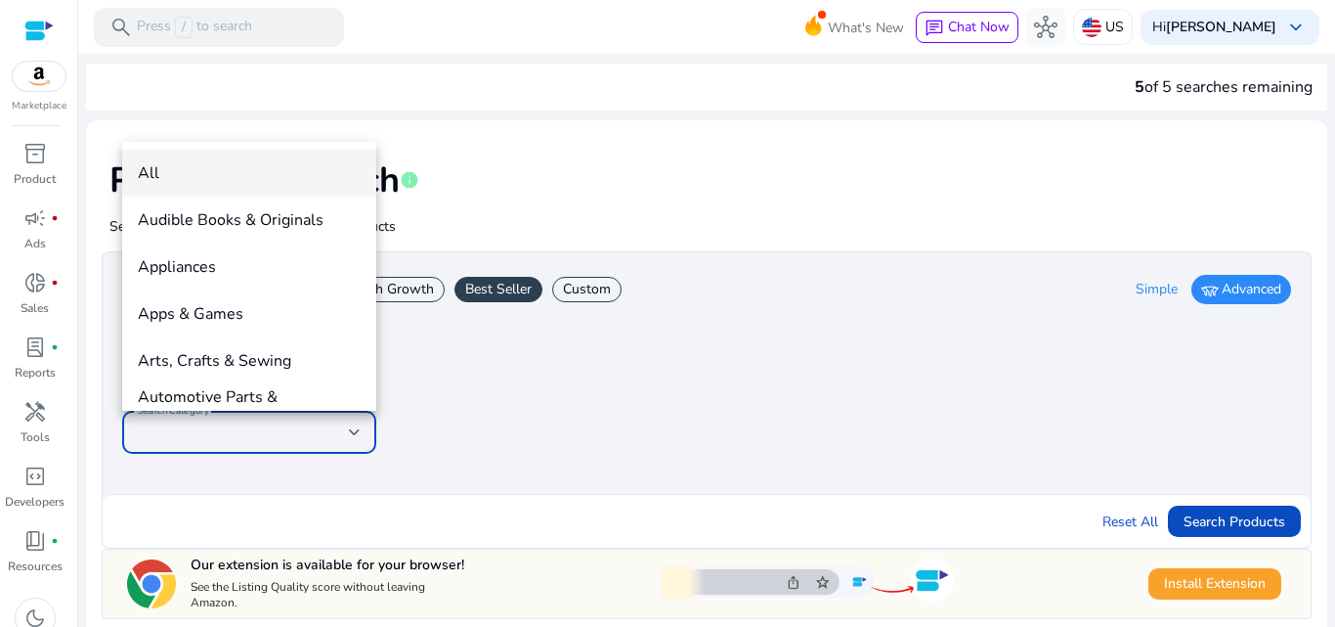
click at [350, 427] on div at bounding box center [667, 313] width 1335 height 627
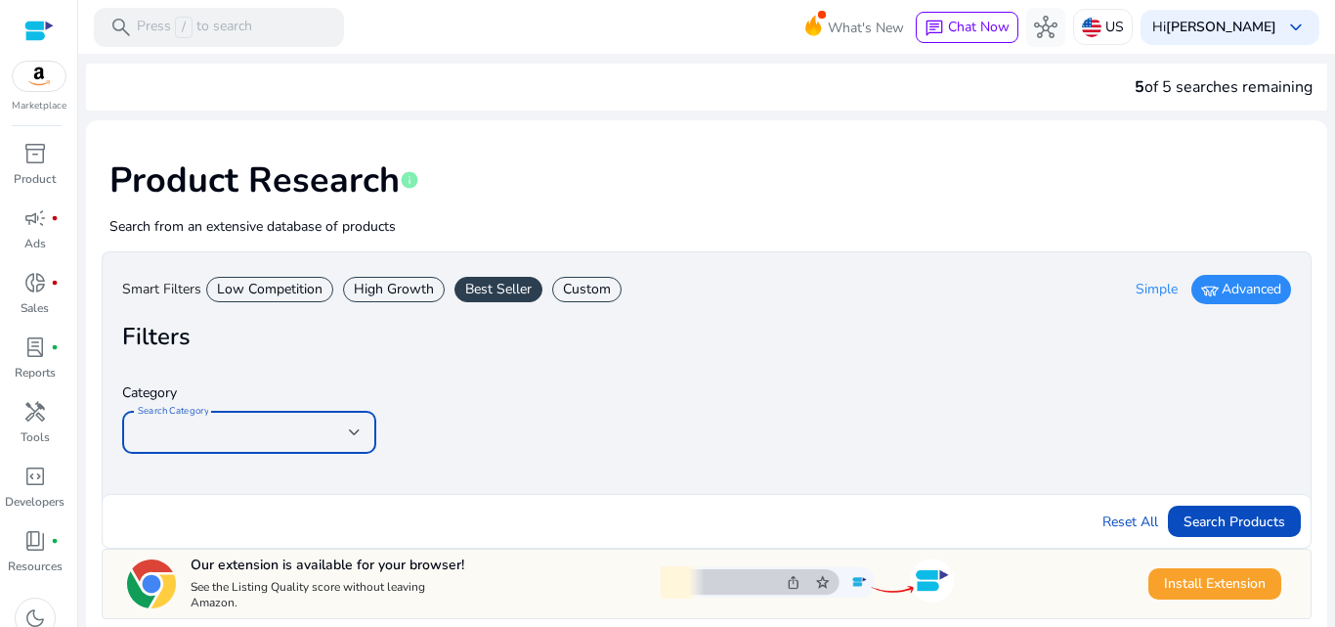
click at [350, 427] on div at bounding box center [355, 431] width 12 height 23
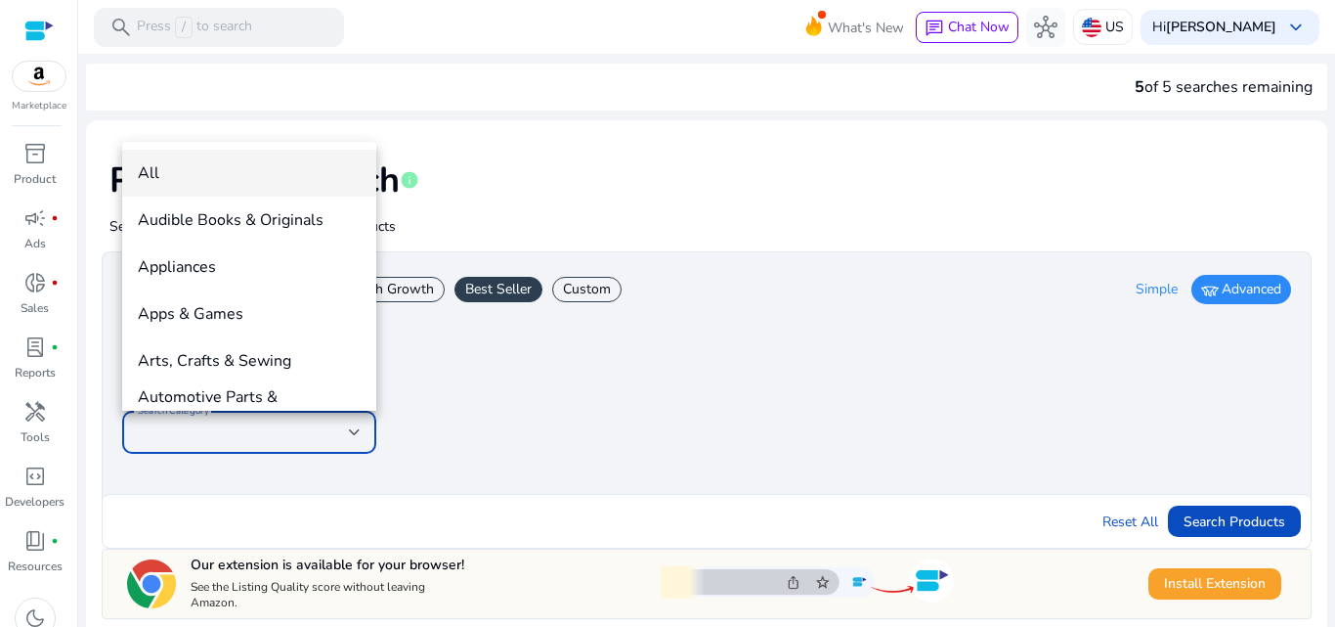
click at [600, 280] on div at bounding box center [667, 313] width 1335 height 627
click at [597, 290] on div "Custom" at bounding box center [586, 289] width 69 height 25
type input "*"
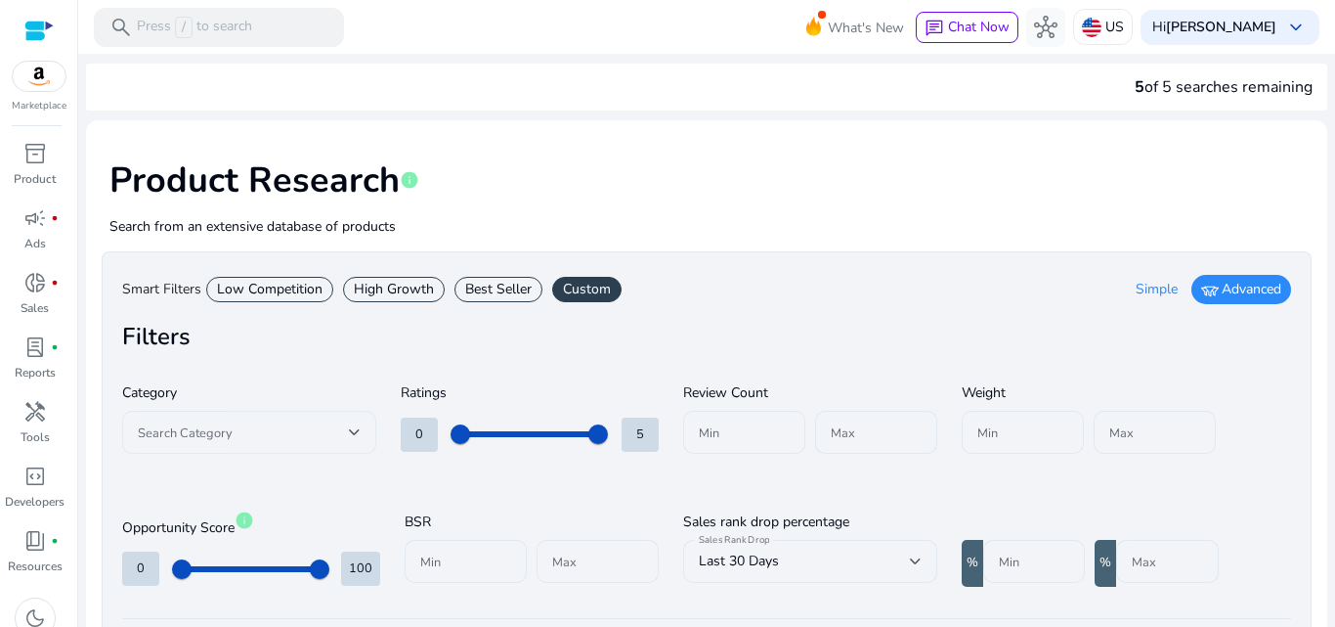
click at [358, 429] on div at bounding box center [355, 432] width 12 height 8
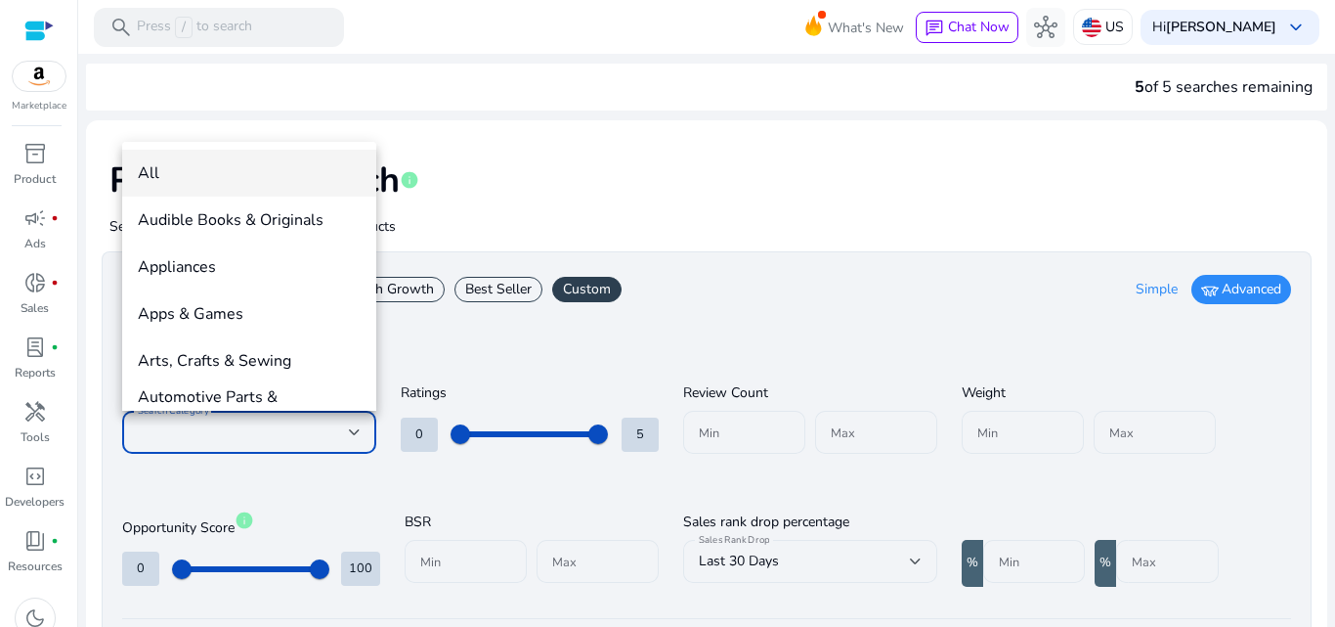
click at [190, 425] on div at bounding box center [667, 313] width 1335 height 627
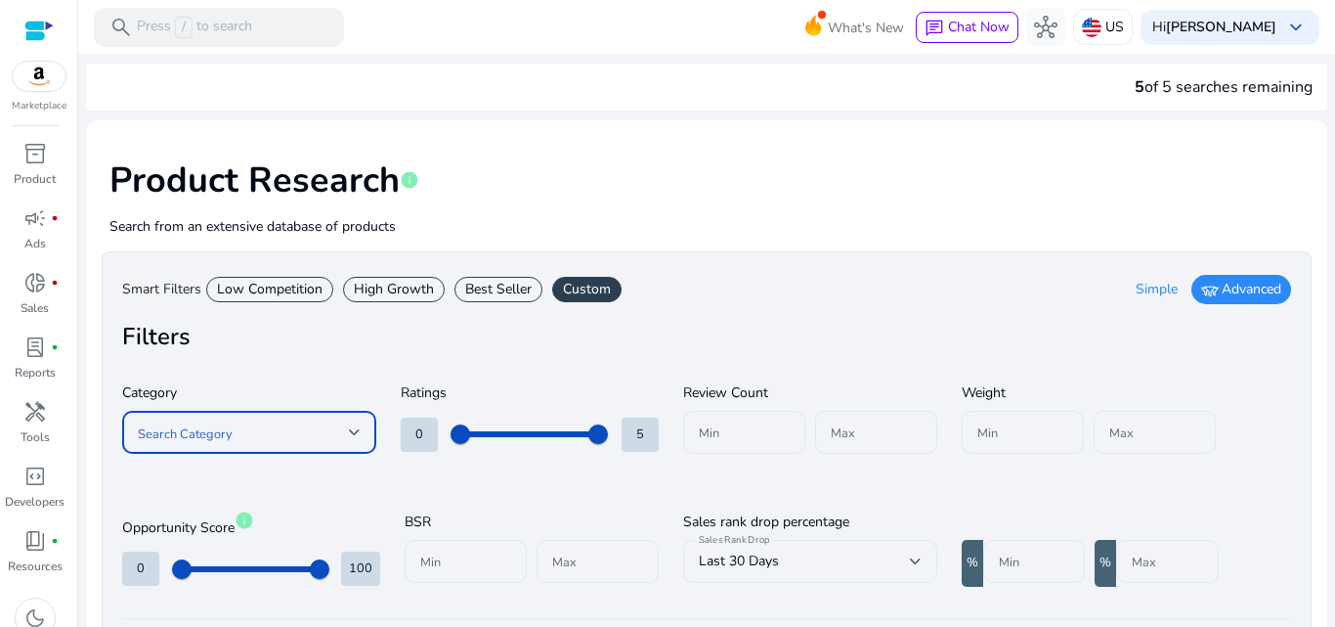
click at [196, 444] on div at bounding box center [249, 431] width 223 height 23
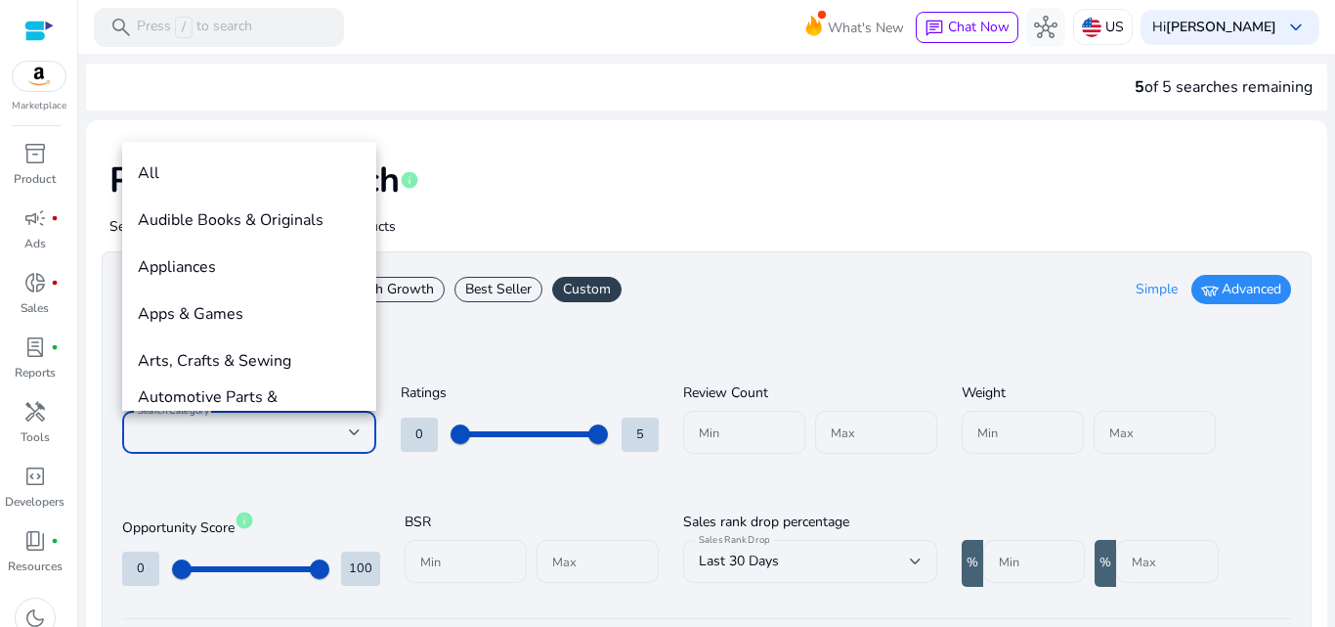
scroll to position [161, 0]
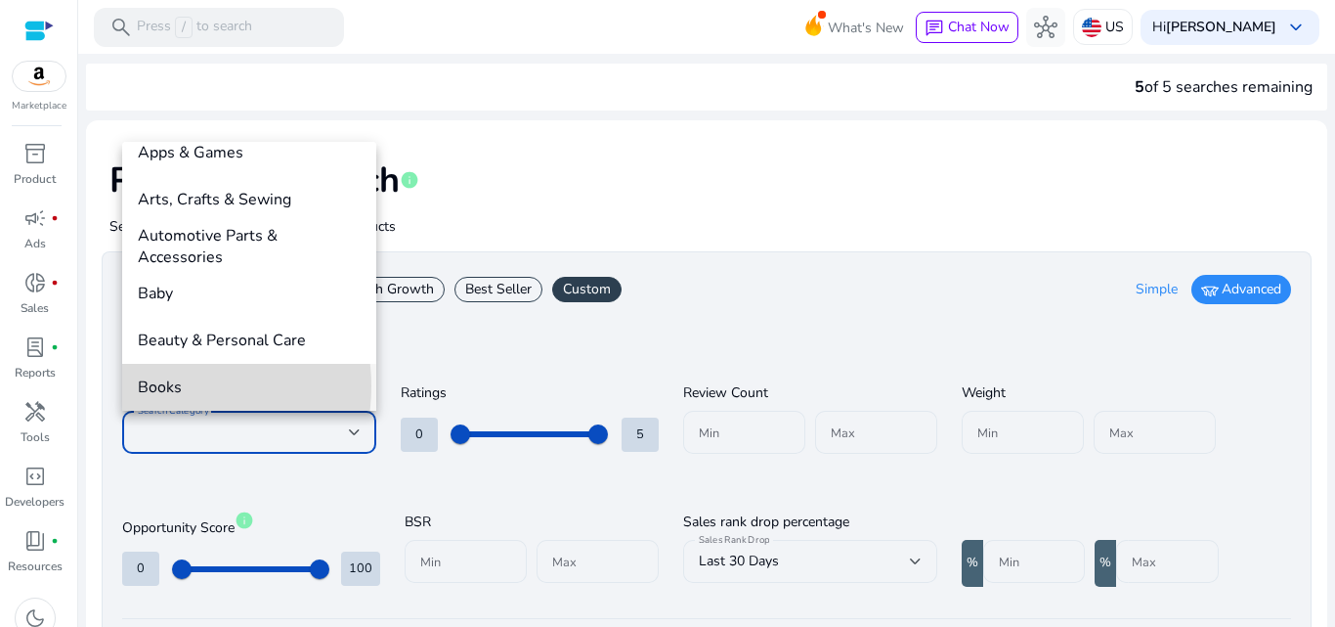
click at [178, 386] on span "Books" at bounding box center [249, 387] width 223 height 22
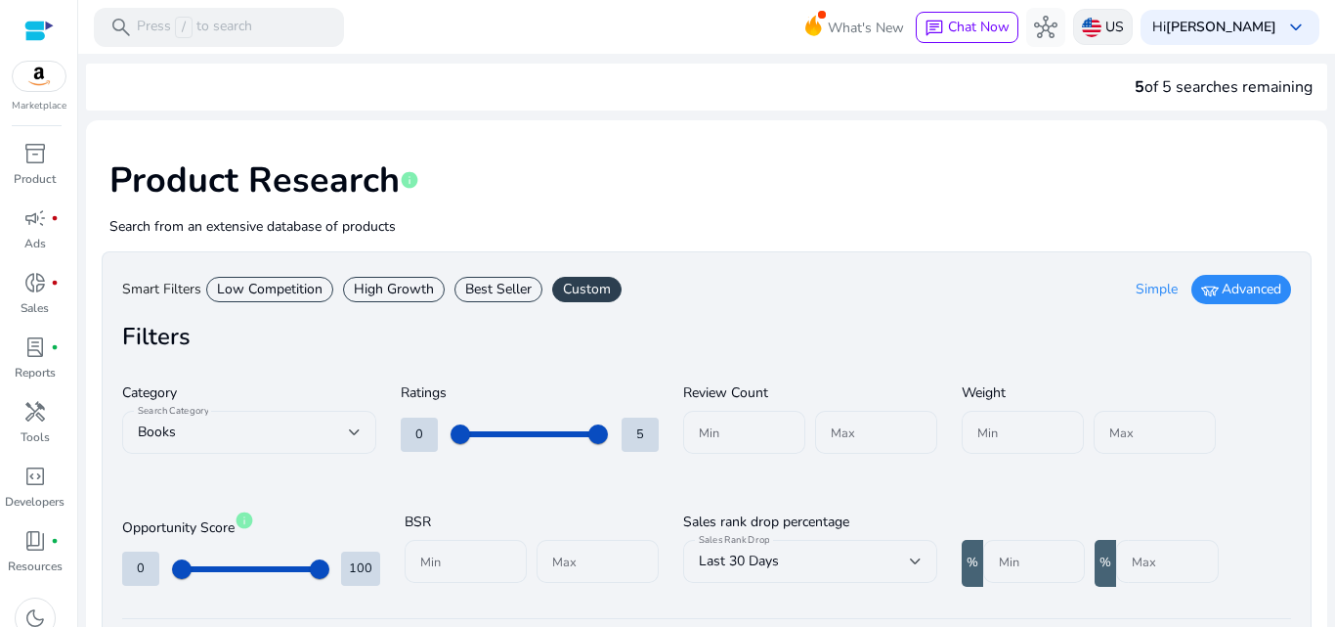
click at [1075, 18] on div "US" at bounding box center [1103, 27] width 60 height 36
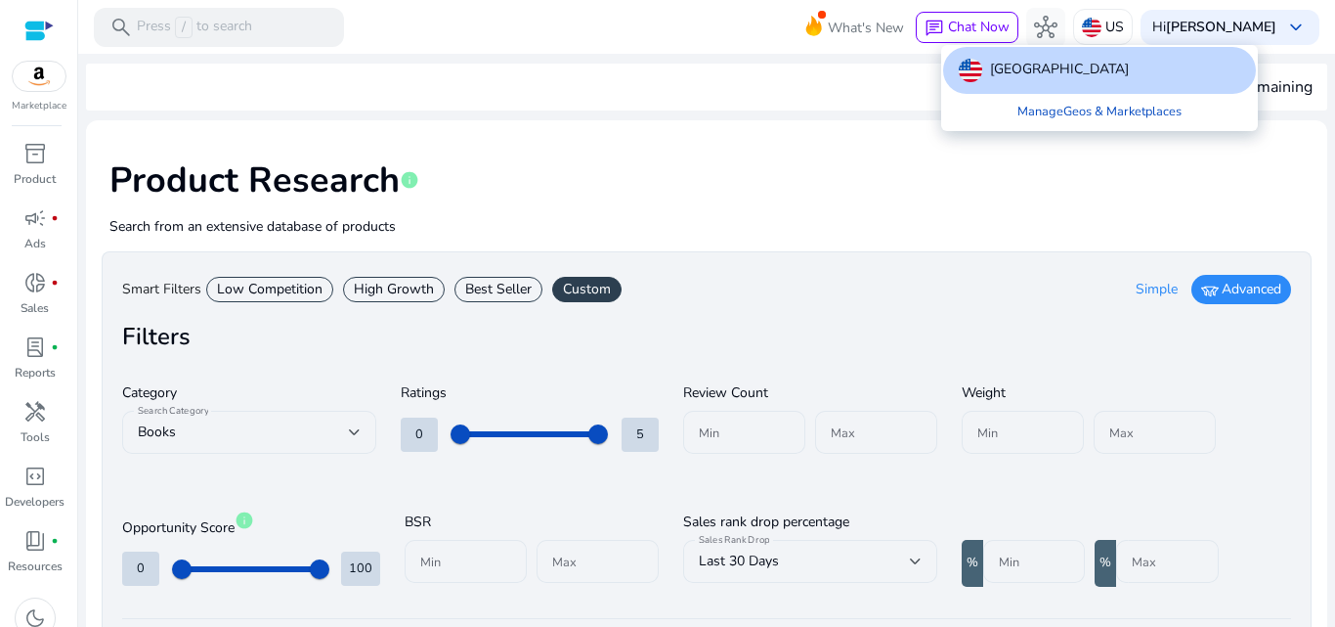
click at [1083, 65] on div "United States" at bounding box center [1099, 70] width 313 height 47
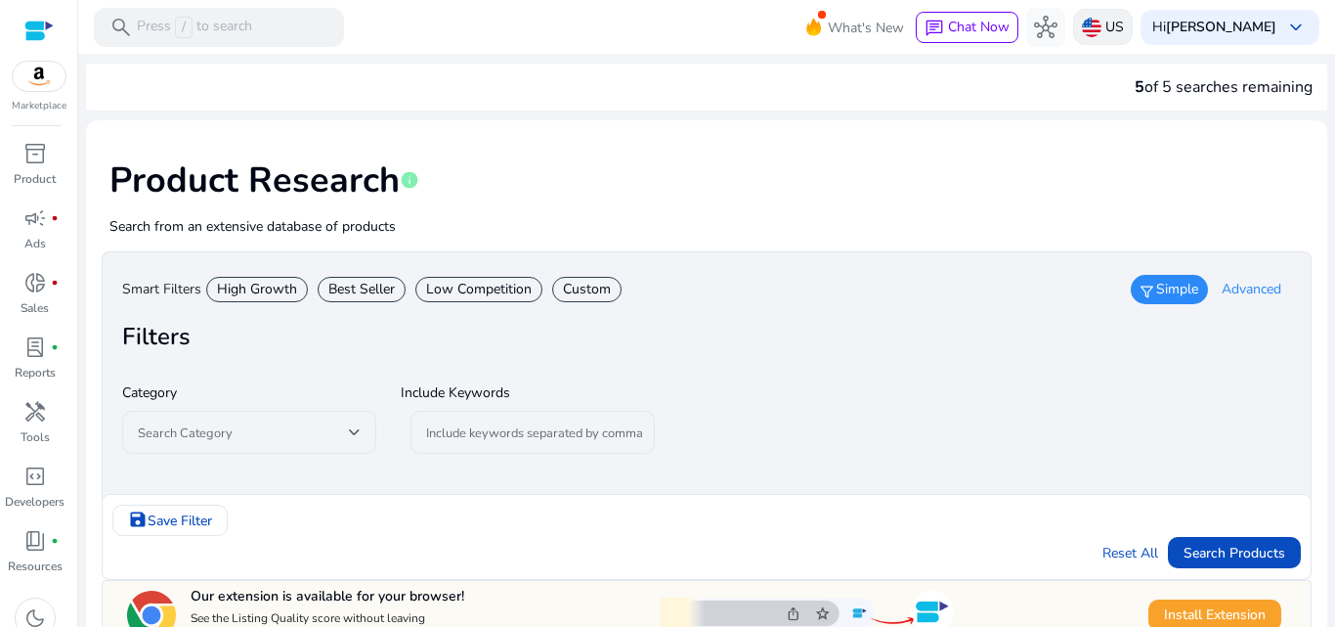
click at [1106, 25] on p "US" at bounding box center [1115, 27] width 19 height 34
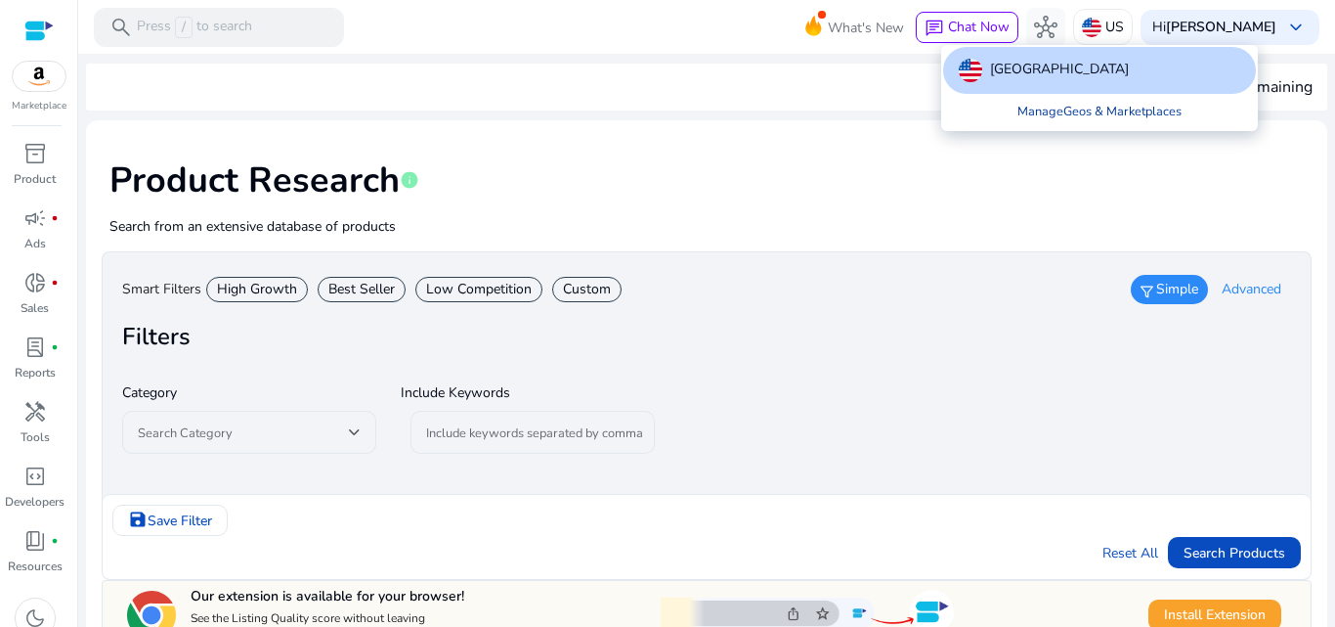
click at [1061, 116] on link "Manage Geos & Marketplaces" at bounding box center [1100, 111] width 196 height 35
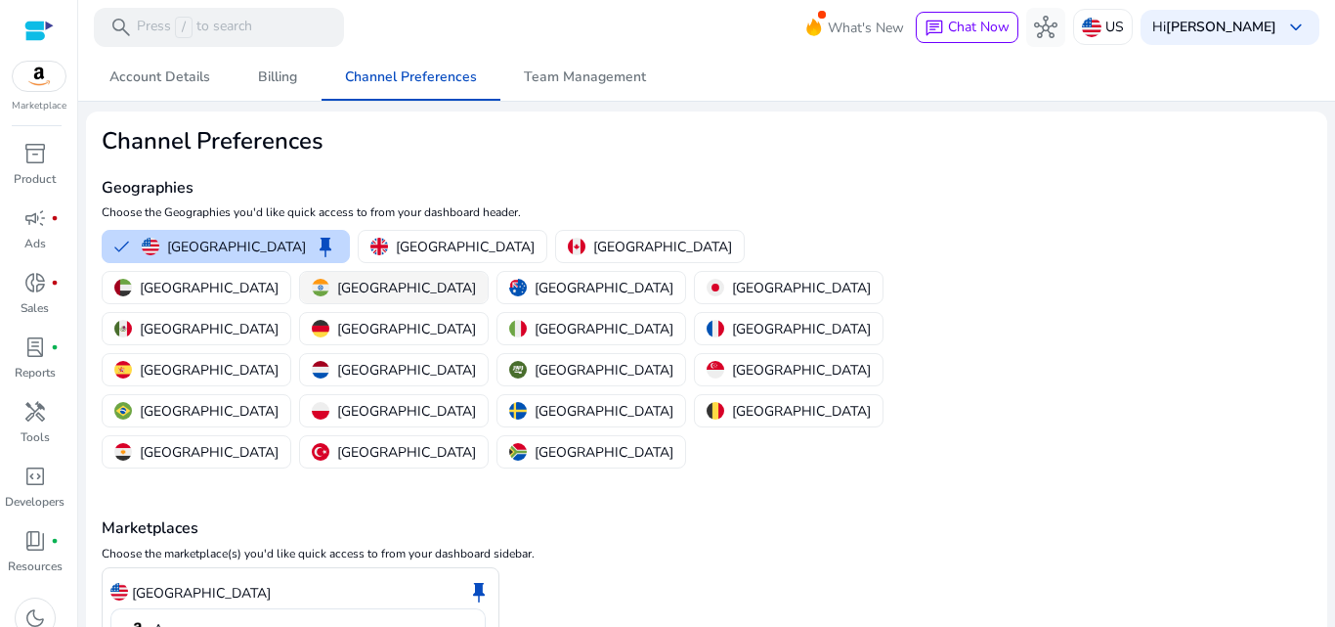
click at [476, 278] on p "[GEOGRAPHIC_DATA]" at bounding box center [406, 288] width 139 height 21
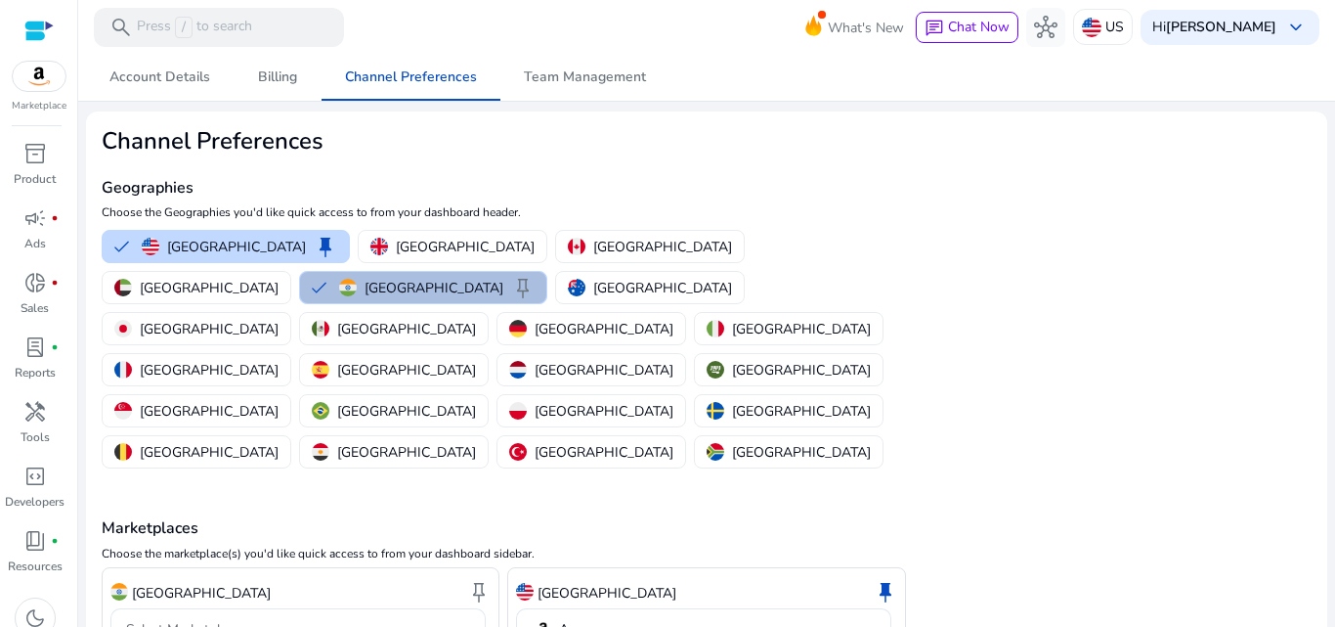
scroll to position [61, 0]
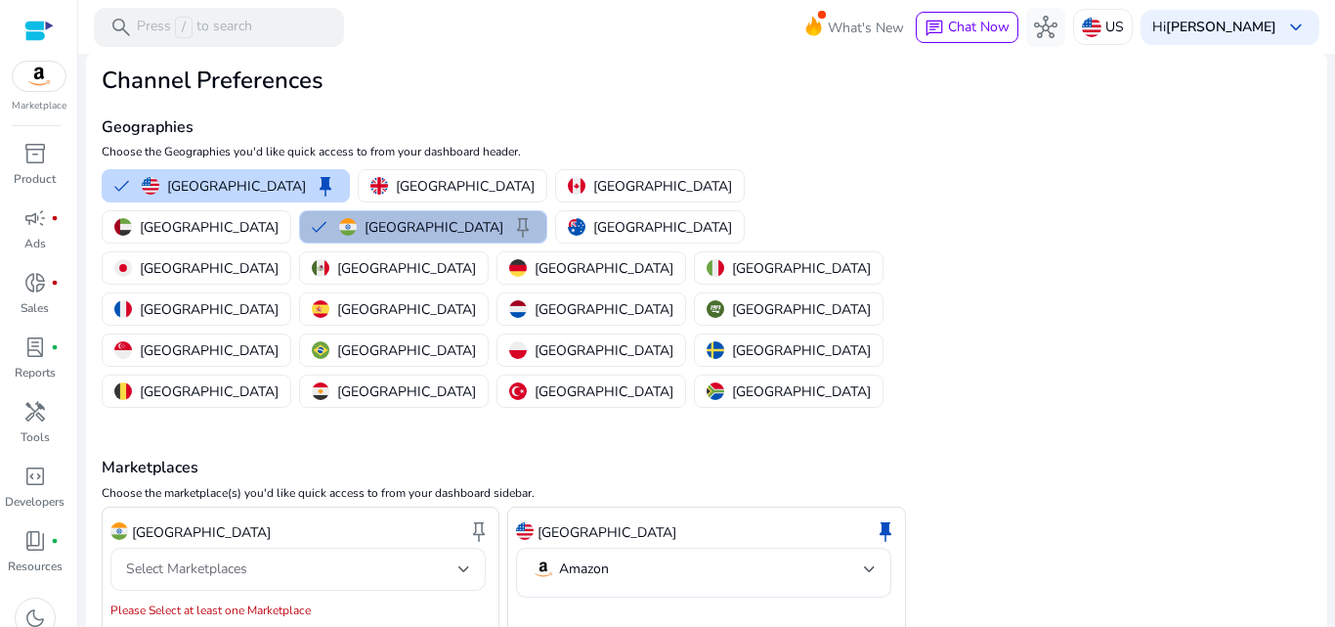
click at [404, 558] on div "Select Marketplaces" at bounding box center [292, 569] width 332 height 22
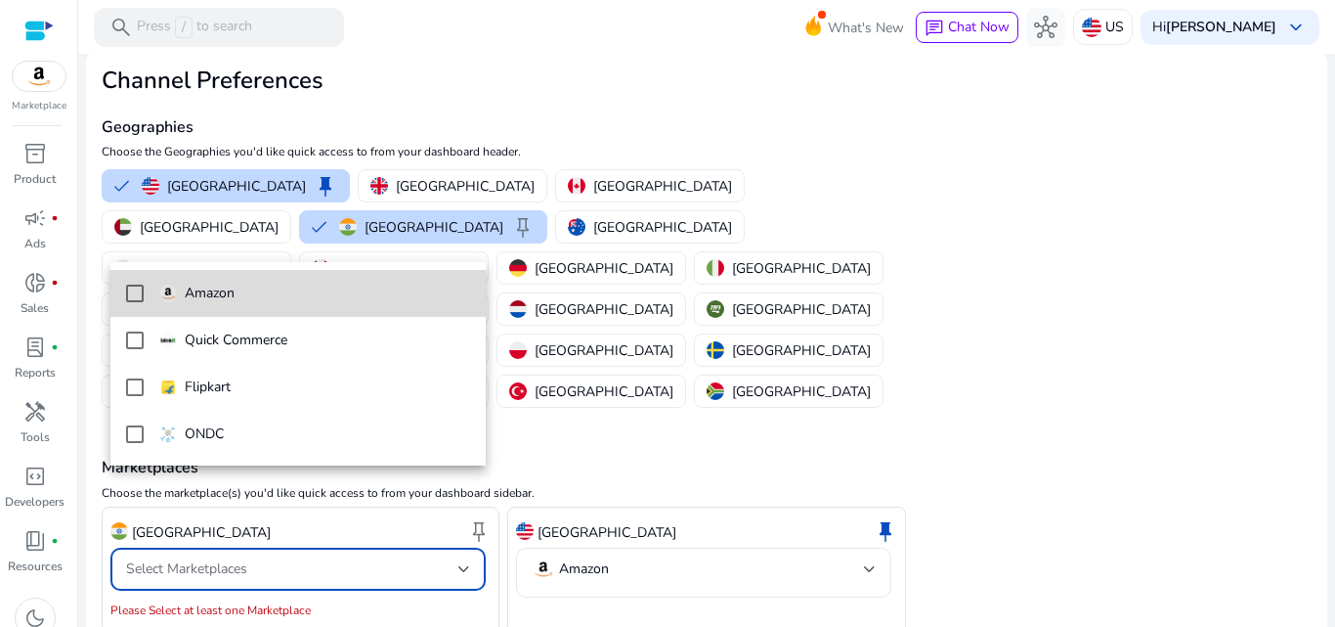
click at [240, 287] on span "Amazon" at bounding box center [314, 294] width 311 height 22
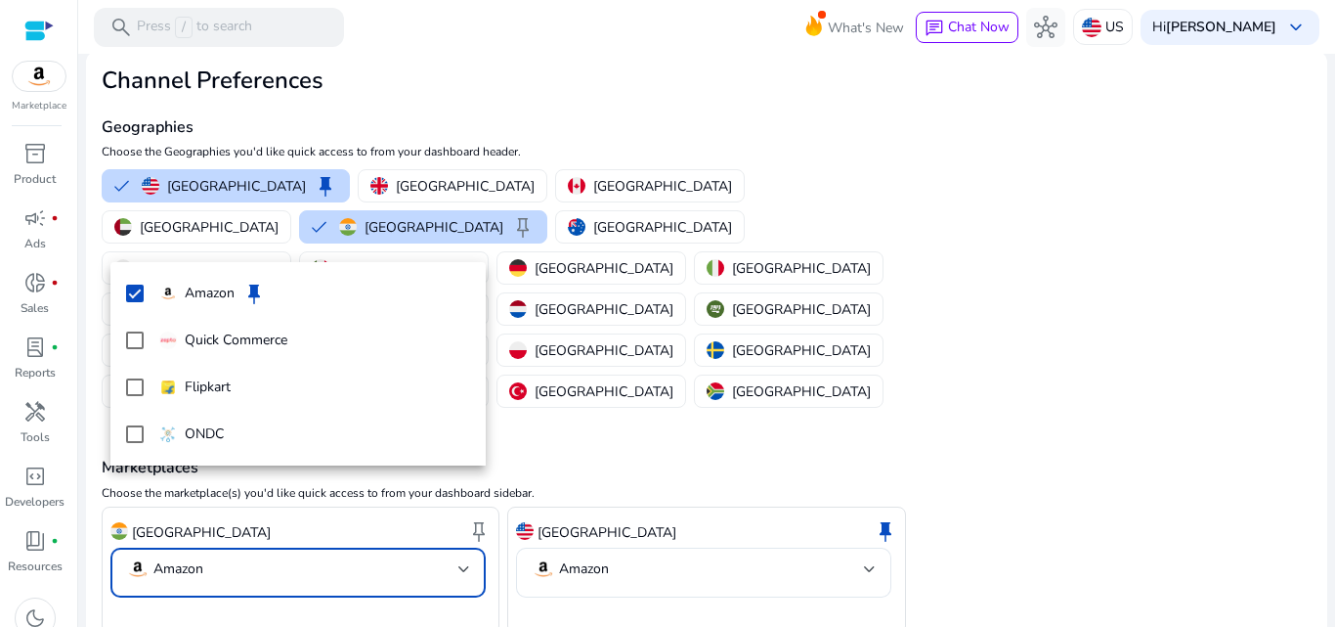
click at [197, 589] on div at bounding box center [667, 313] width 1335 height 627
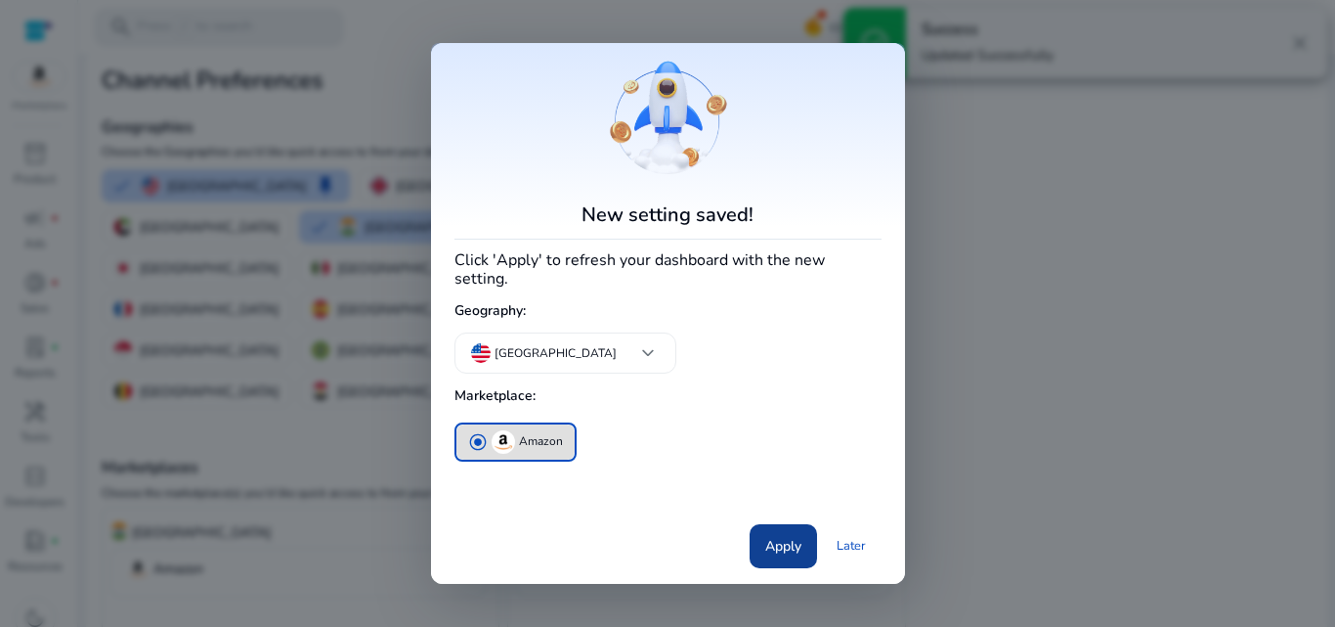
click at [784, 536] on span "Apply" at bounding box center [783, 546] width 36 height 21
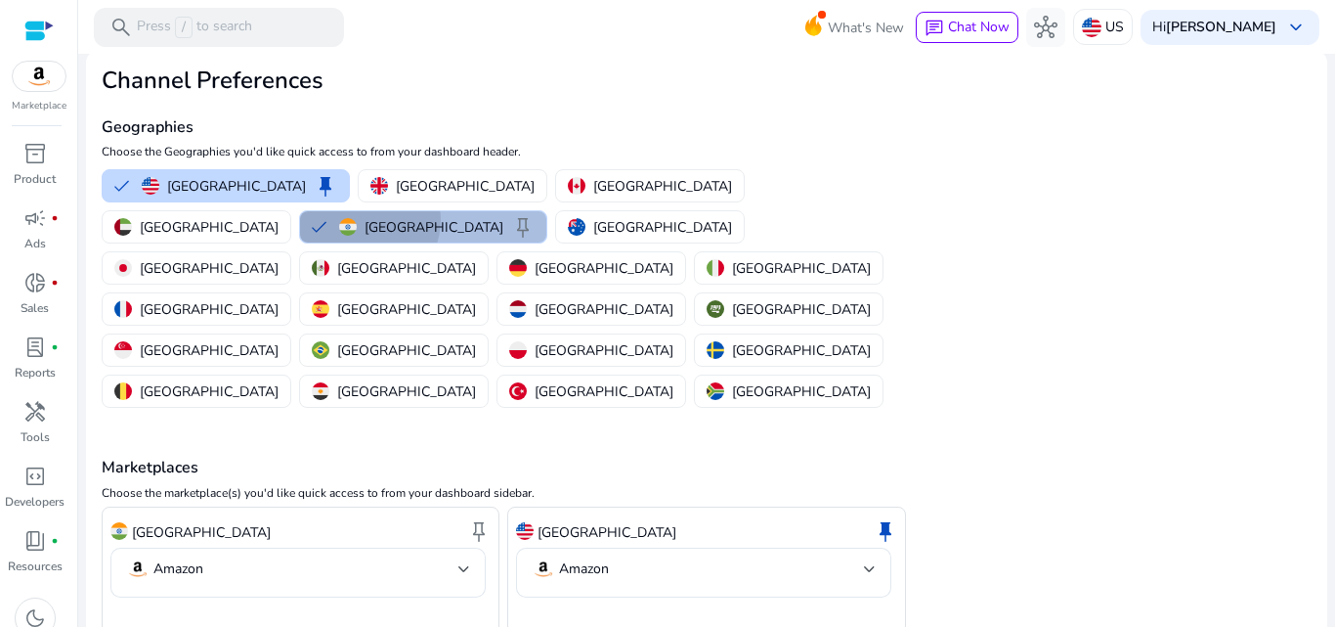
click at [503, 217] on p "[GEOGRAPHIC_DATA]" at bounding box center [434, 227] width 139 height 21
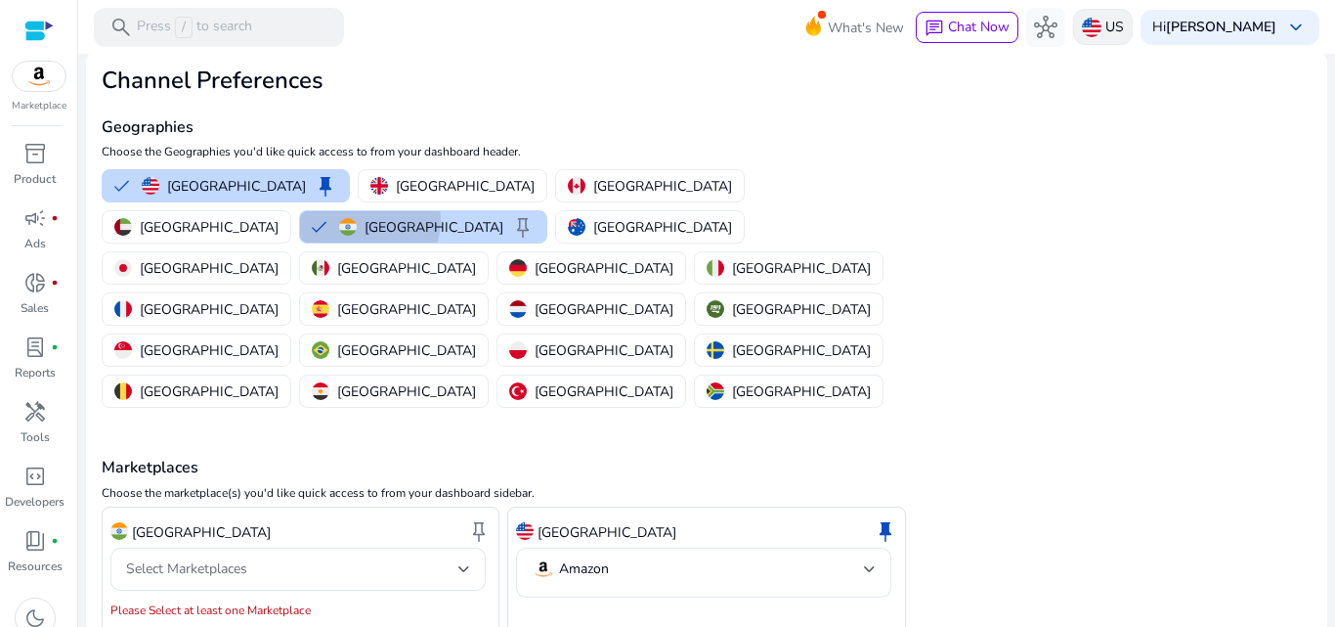
click at [1088, 30] on img at bounding box center [1092, 28] width 20 height 20
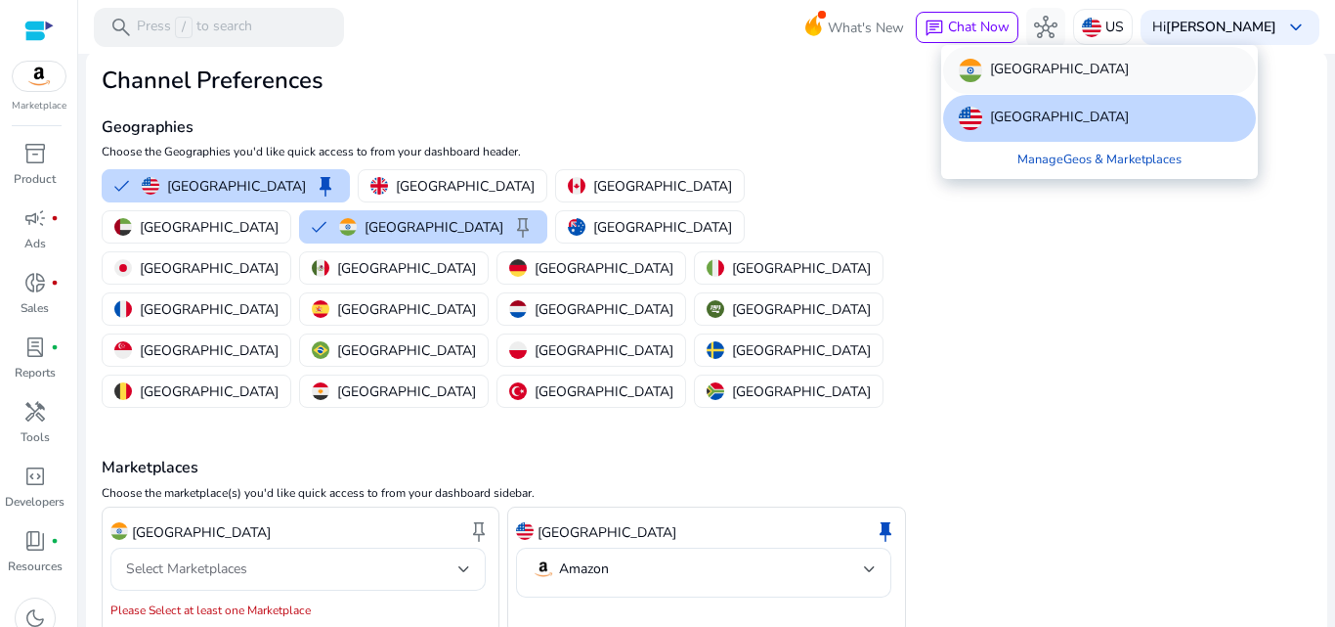
click at [1002, 66] on p "[GEOGRAPHIC_DATA]" at bounding box center [1059, 70] width 139 height 23
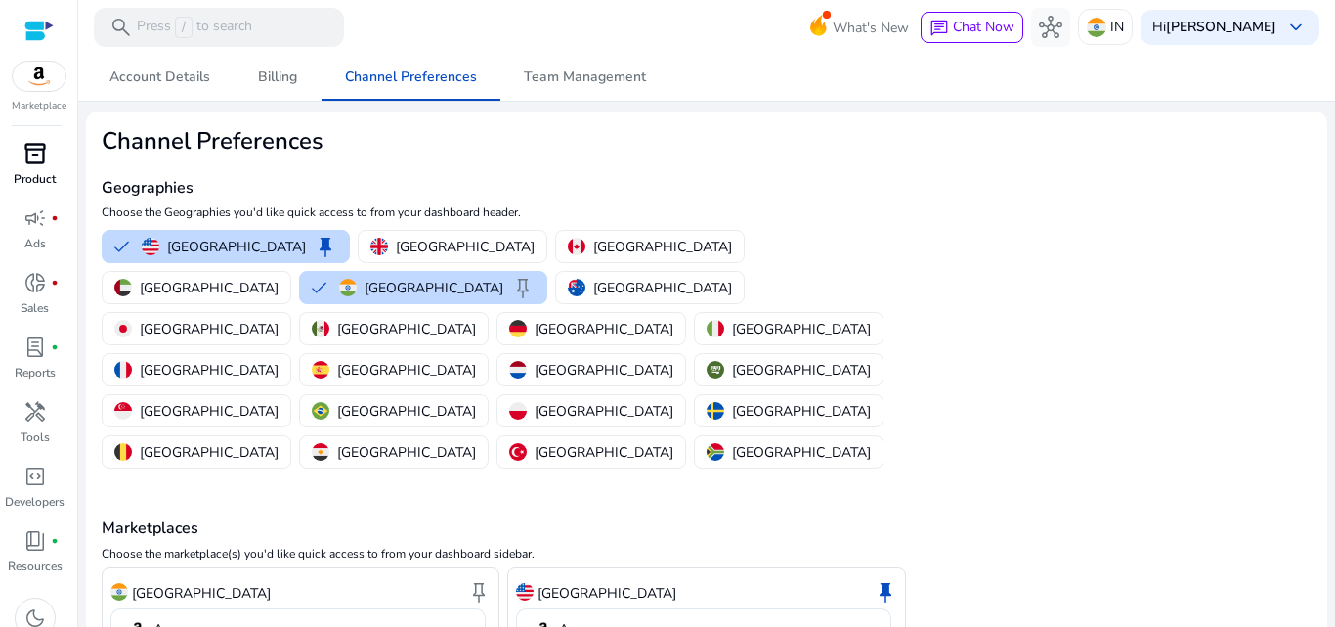
click at [54, 170] on p "Product" at bounding box center [35, 179] width 42 height 18
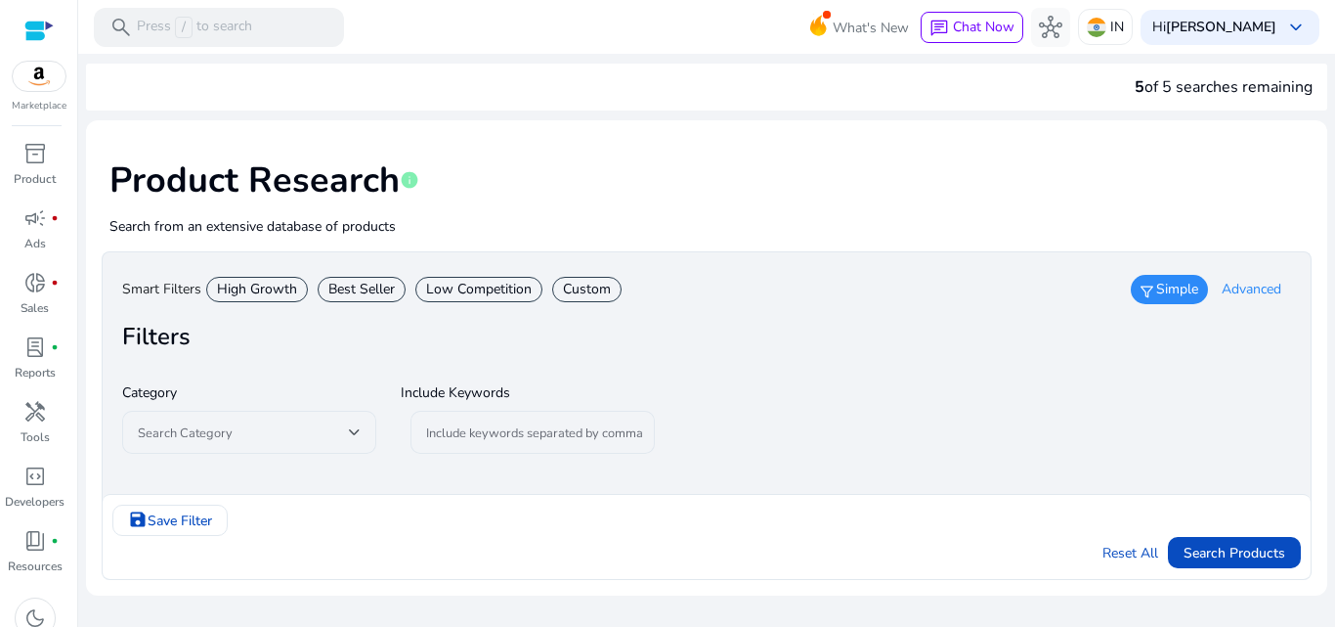
click at [1272, 283] on span "Advanced" at bounding box center [1252, 290] width 60 height 20
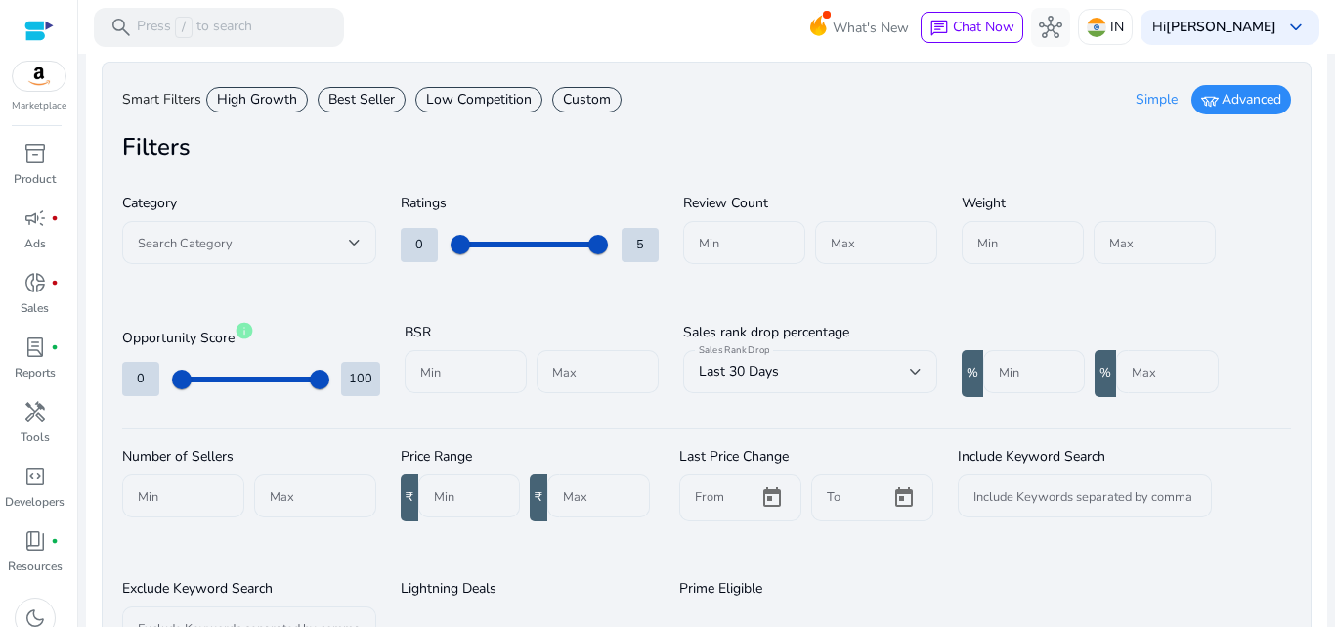
scroll to position [246, 0]
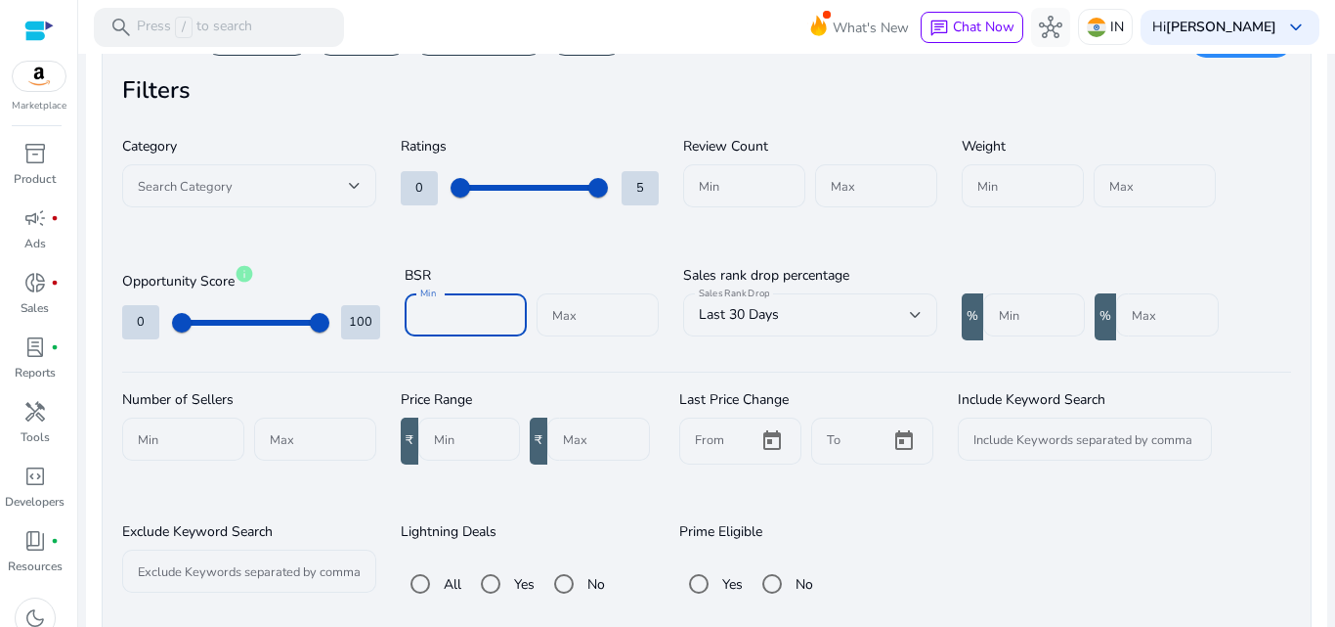
click at [436, 313] on input "Min" at bounding box center [465, 315] width 91 height 22
type input "*****"
click at [605, 309] on input "Max" at bounding box center [597, 315] width 91 height 22
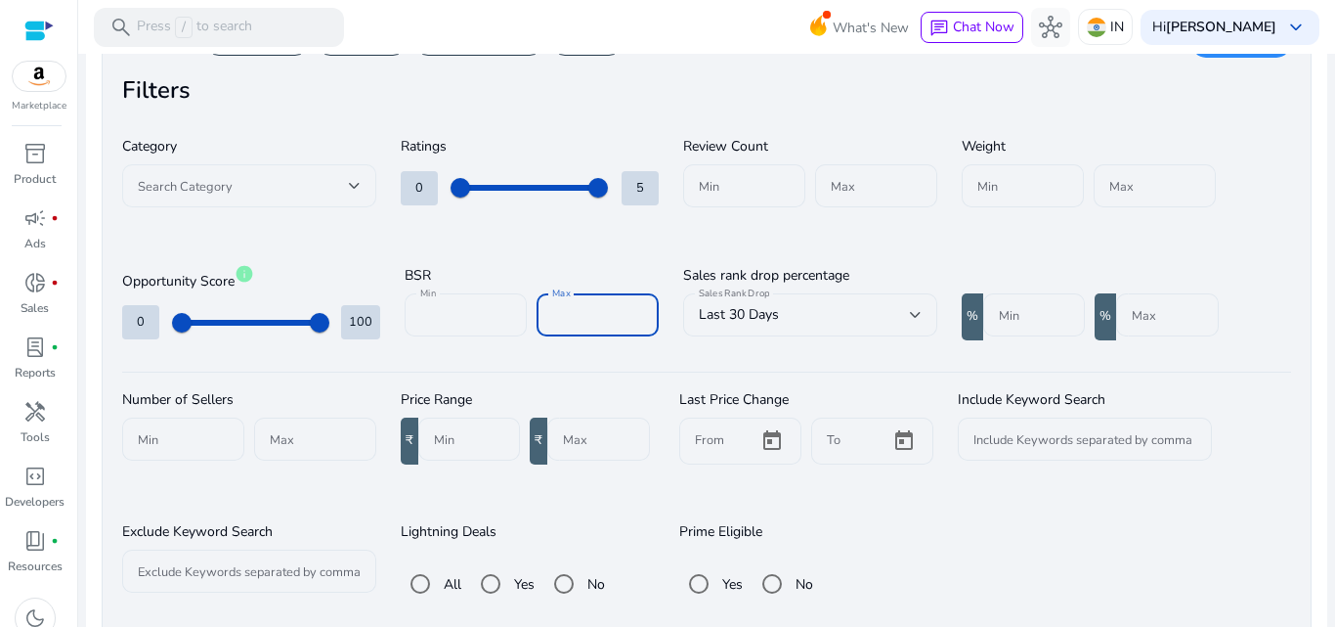
type input "******"
click at [355, 191] on div at bounding box center [355, 185] width 12 height 23
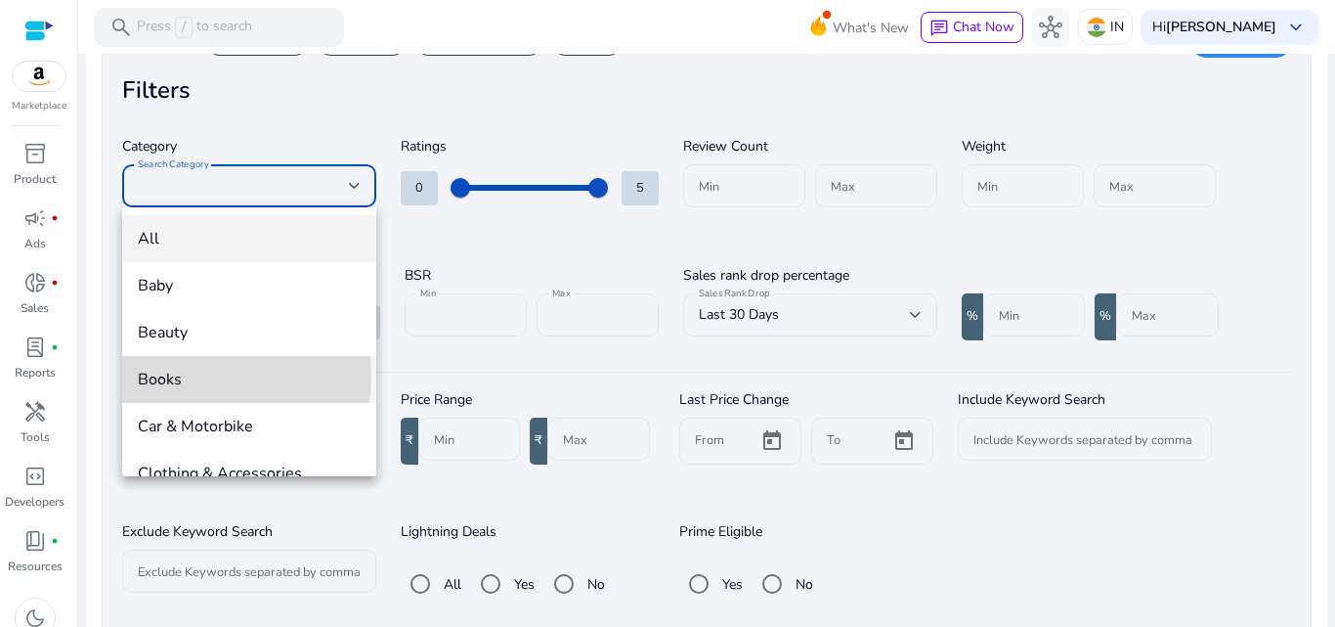
click at [196, 375] on span "Books" at bounding box center [249, 380] width 223 height 22
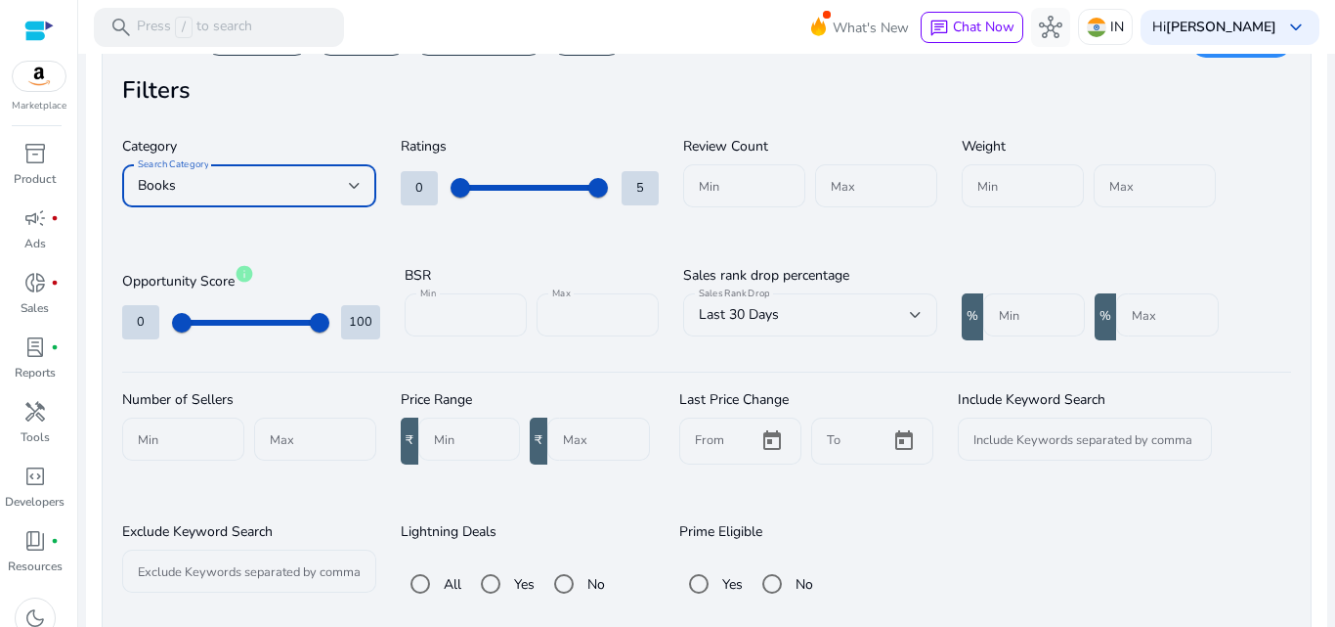
click at [451, 432] on input "Min" at bounding box center [469, 439] width 70 height 22
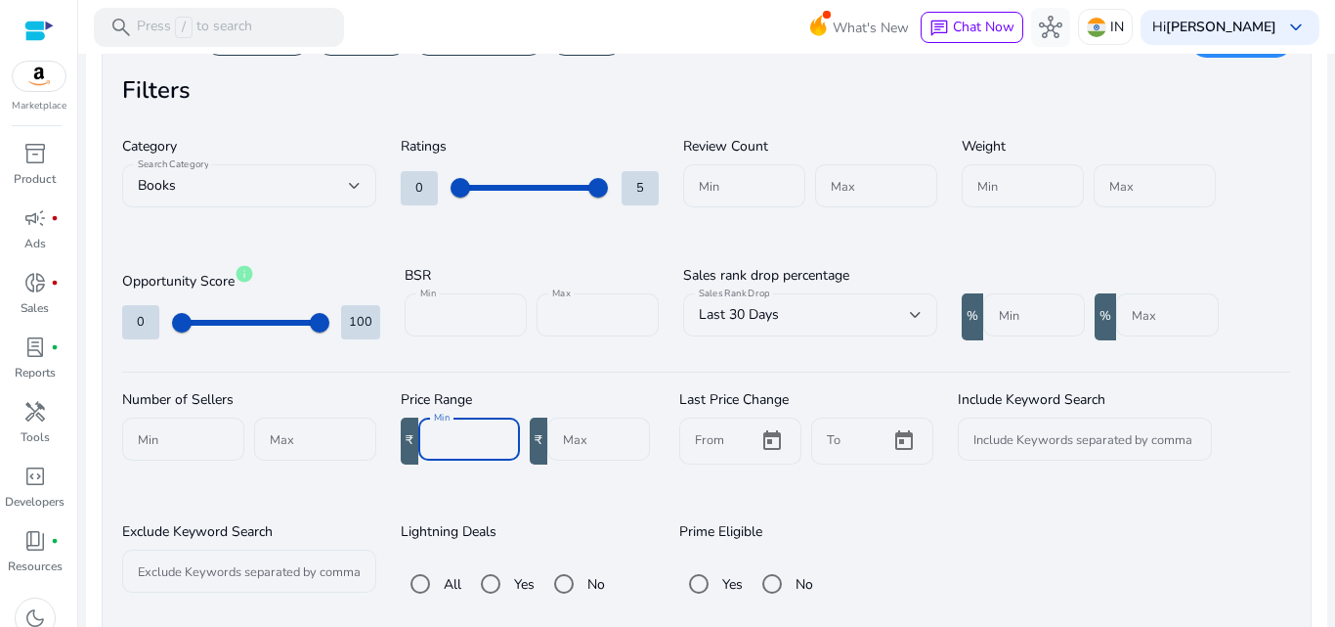
type input "***"
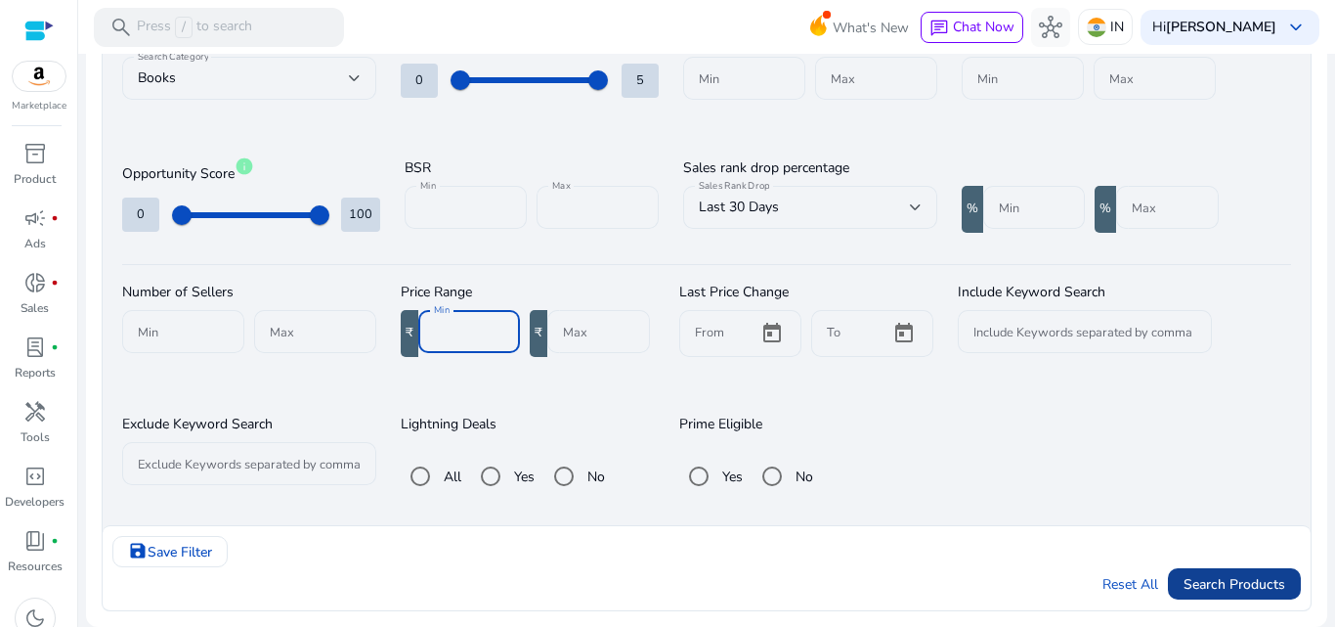
click at [1230, 588] on span "Search Products" at bounding box center [1235, 584] width 102 height 21
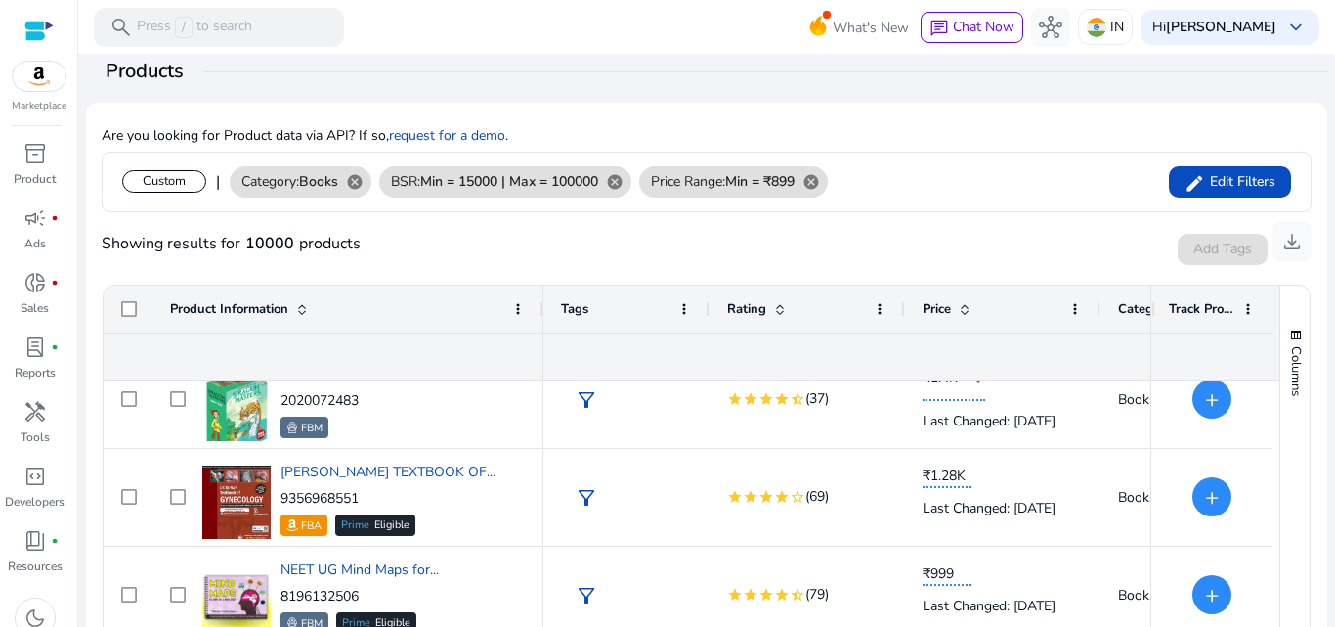
scroll to position [0, 0]
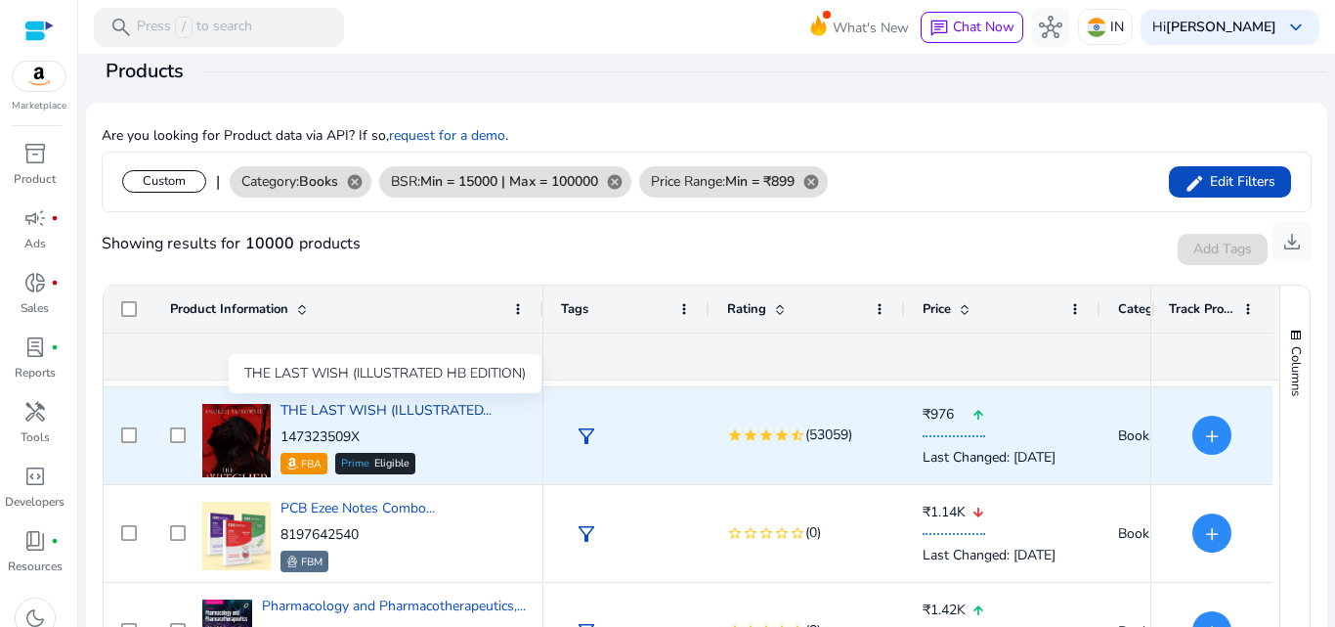
click at [335, 407] on span "THE LAST WISH (ILLUSTRATED..." at bounding box center [386, 410] width 211 height 19
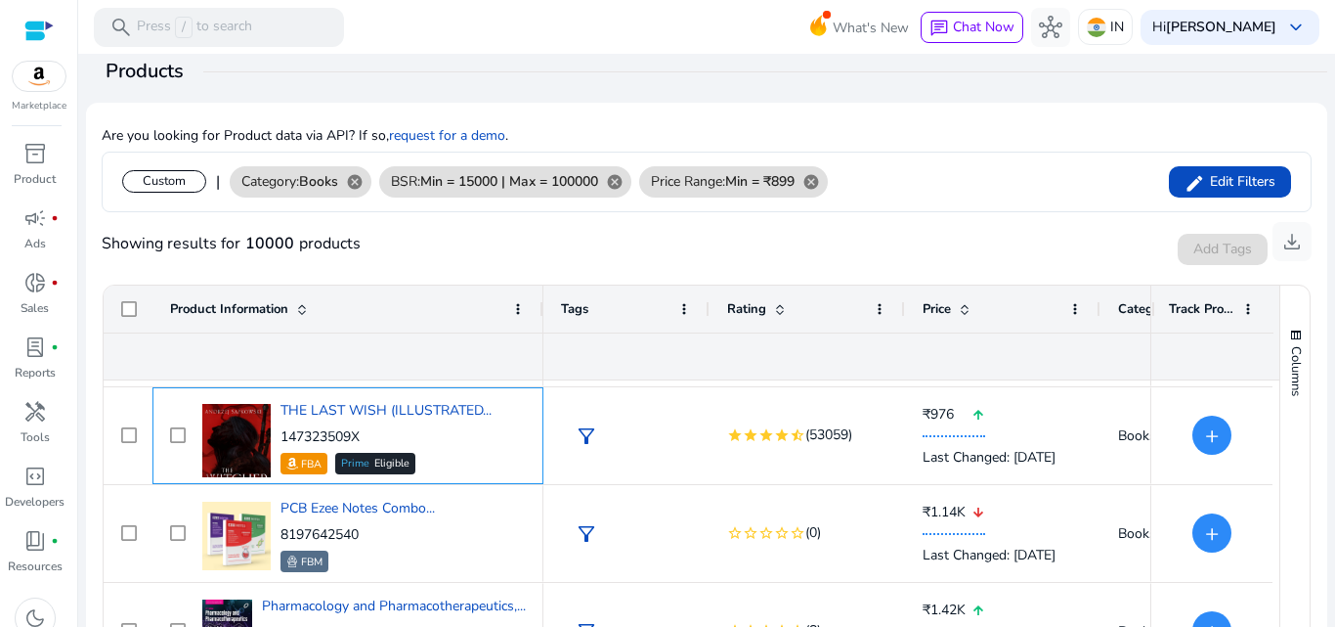
click at [248, 415] on img at bounding box center [236, 457] width 68 height 106
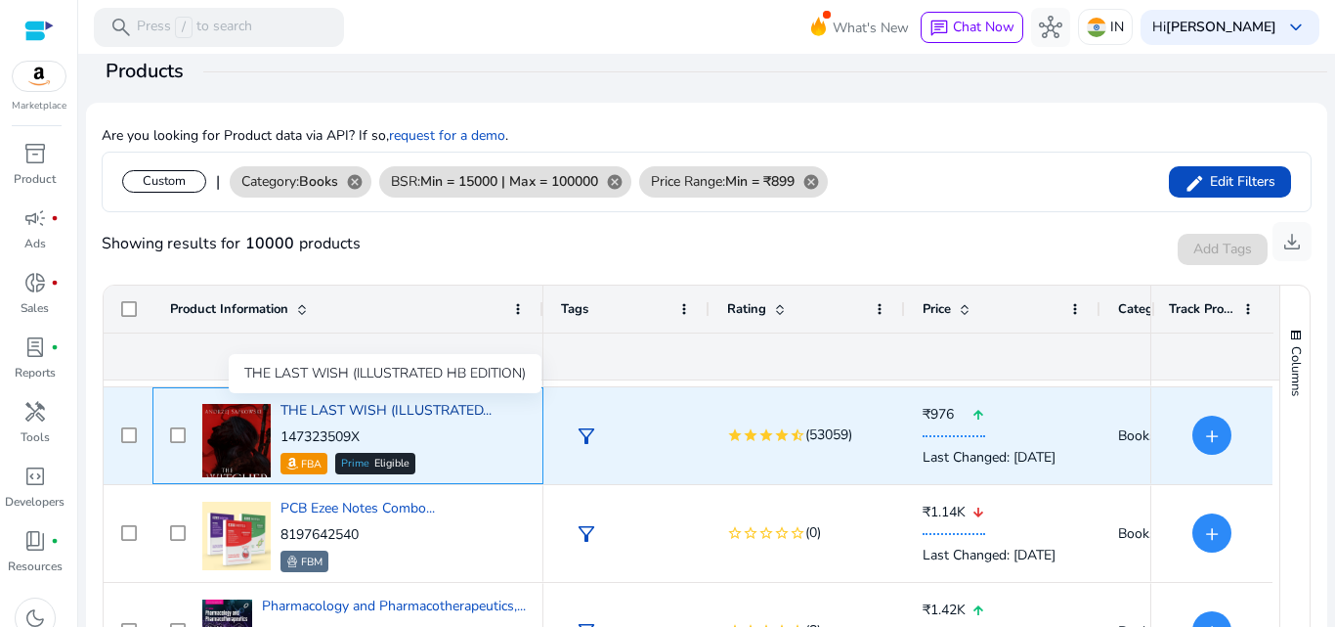
click at [327, 408] on span "THE LAST WISH (ILLUSTRATED..." at bounding box center [386, 410] width 211 height 19
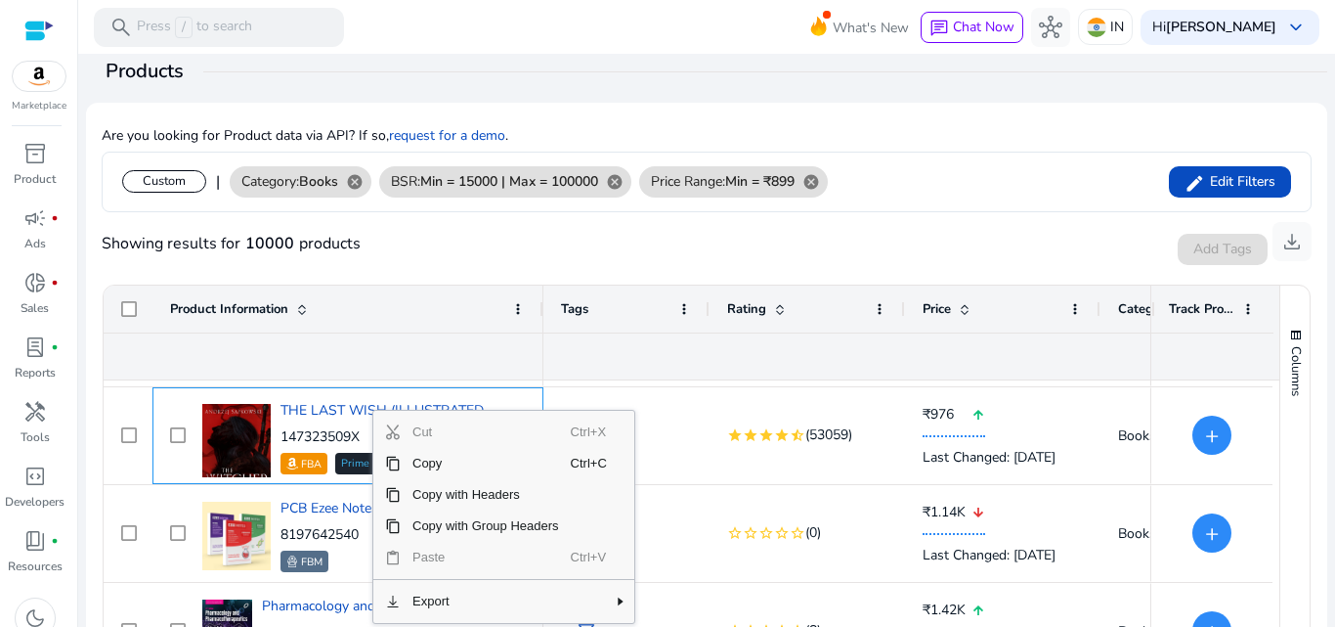
click at [386, 411] on div "Cut Ctrl+X Copy Ctrl+C Copy with Headers Copy with Group Headers Paste Ctrl+V E…" at bounding box center [503, 517] width 263 height 214
click at [386, 411] on div "Cut Ctrl+X Copy Ctrl+C Copy with Headers Copy with Group Headers Paste Ctrl+V E…" at bounding box center [503, 517] width 261 height 212
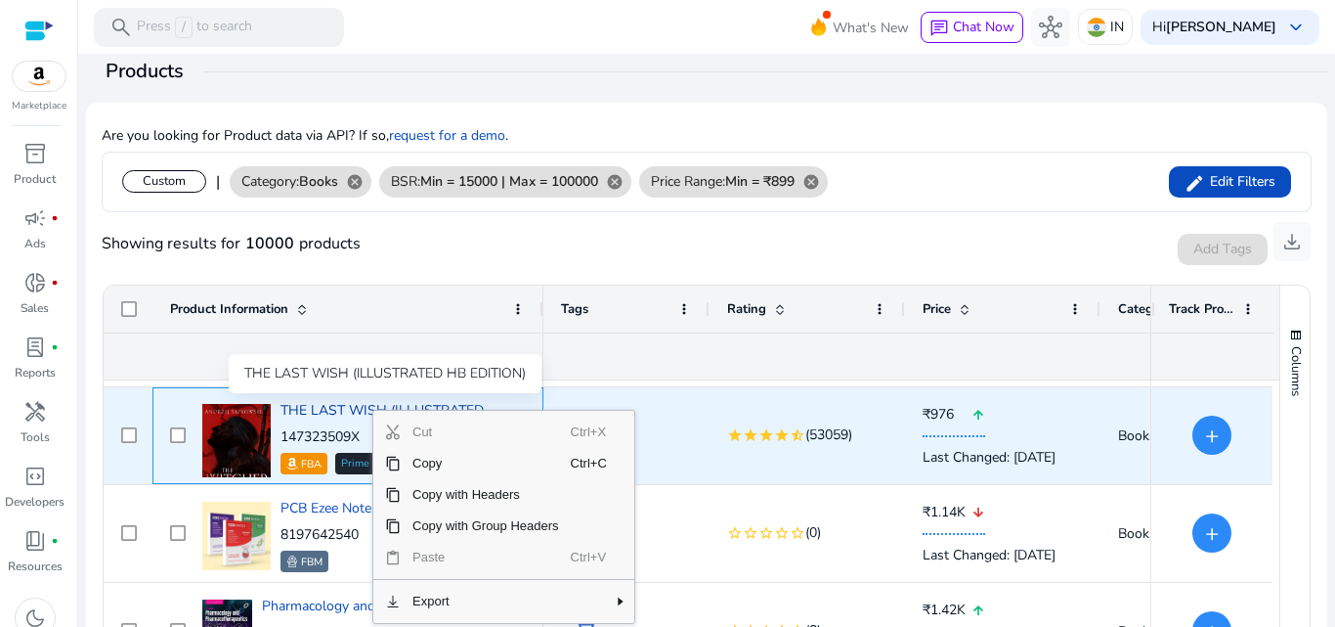
click at [361, 409] on span "THE LAST WISH (ILLUSTRATED..." at bounding box center [386, 410] width 211 height 19
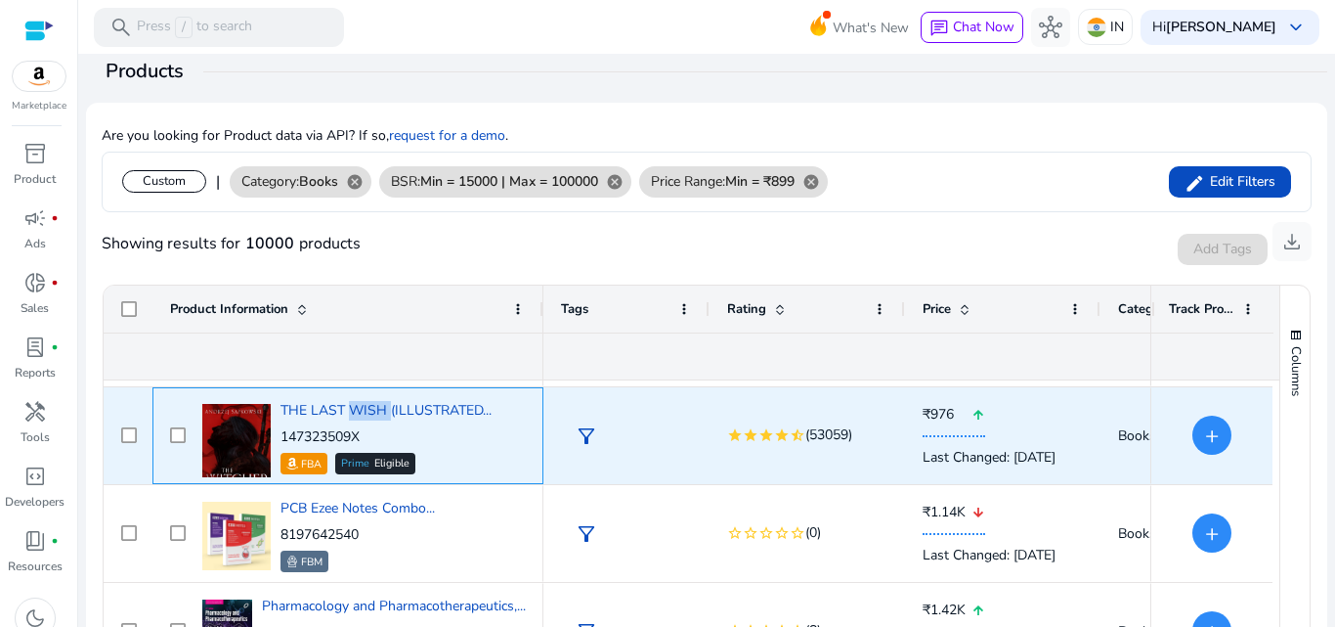
drag, startPoint x: 370, startPoint y: 430, endPoint x: 294, endPoint y: 437, distance: 75.6
click at [283, 436] on p "147323509X" at bounding box center [386, 437] width 211 height 20
copy p "147323509X"
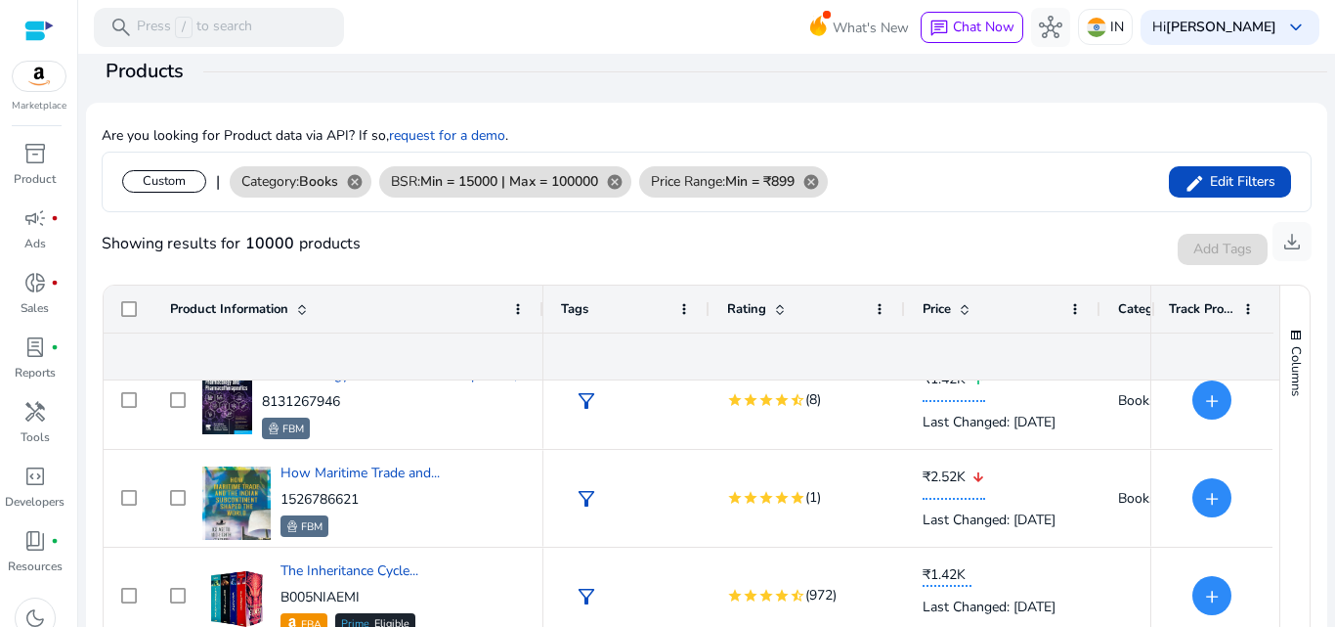
scroll to position [1804, 0]
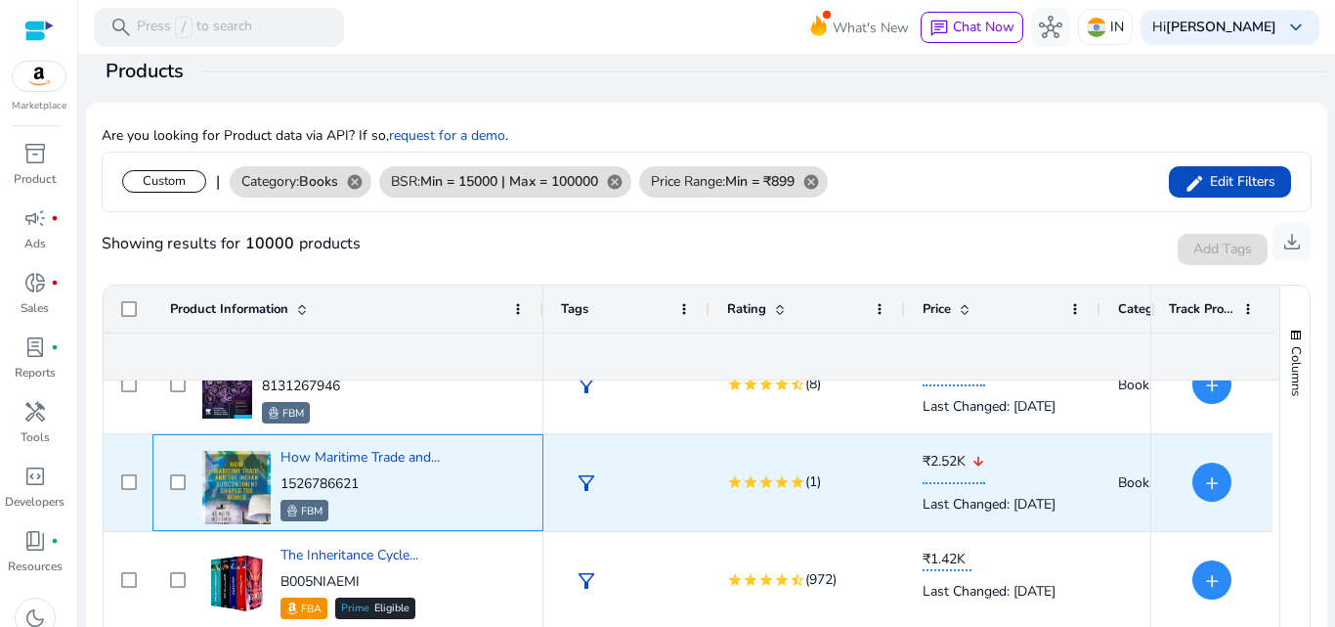
drag, startPoint x: 370, startPoint y: 479, endPoint x: 282, endPoint y: 486, distance: 89.2
click at [282, 486] on p "1526786621" at bounding box center [360, 484] width 159 height 20
copy p "1526786621"
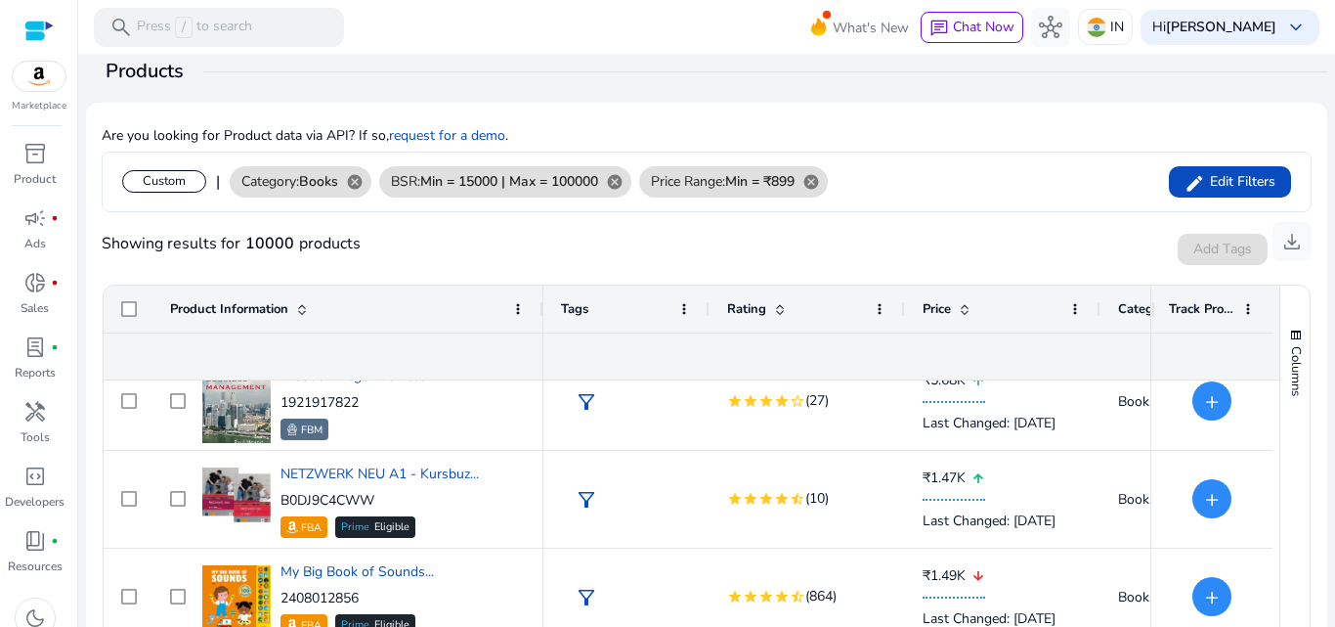
scroll to position [2220, 0]
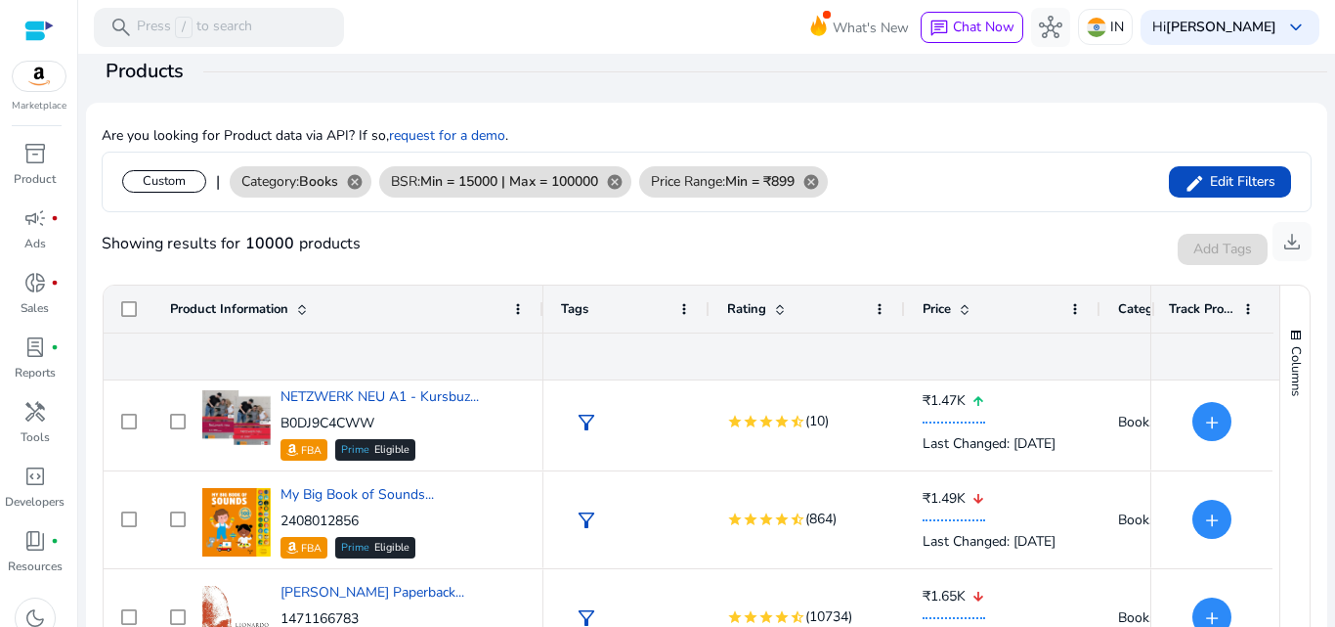
scroll to position [2451, 0]
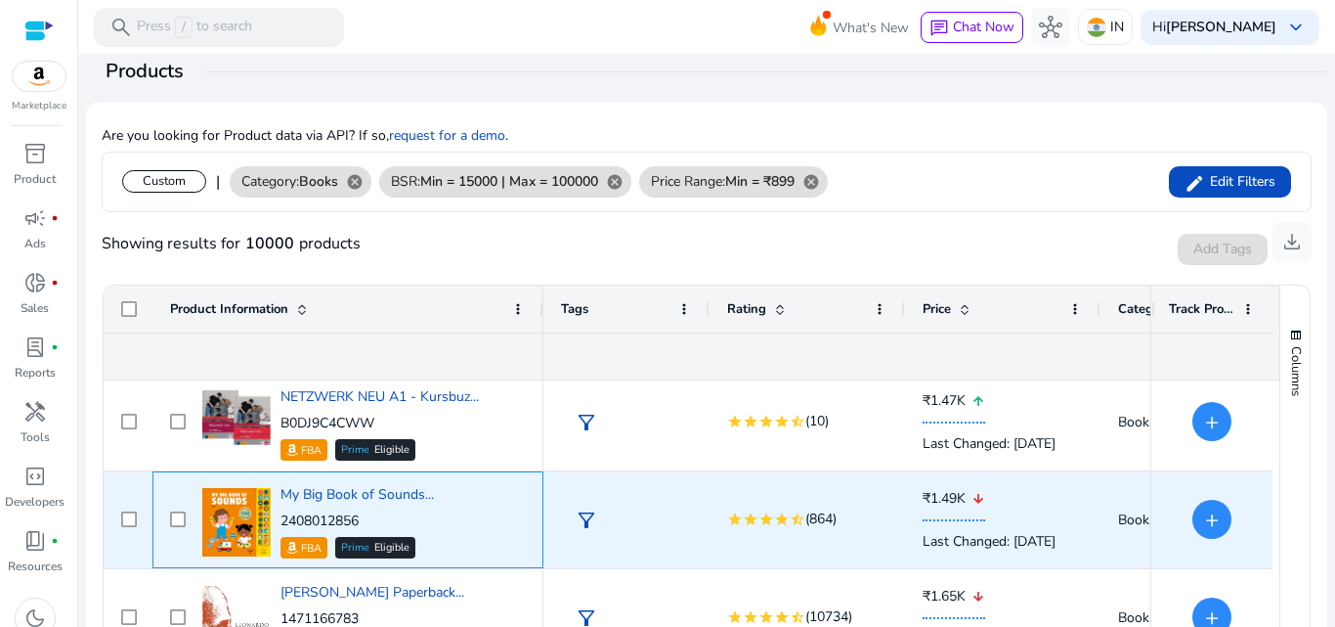
drag, startPoint x: 370, startPoint y: 521, endPoint x: 299, endPoint y: 505, distance: 73.1
click at [295, 531] on p "2408012856" at bounding box center [357, 521] width 153 height 20
click at [305, 498] on span "My Big Book of Sounds..." at bounding box center [357, 494] width 153 height 19
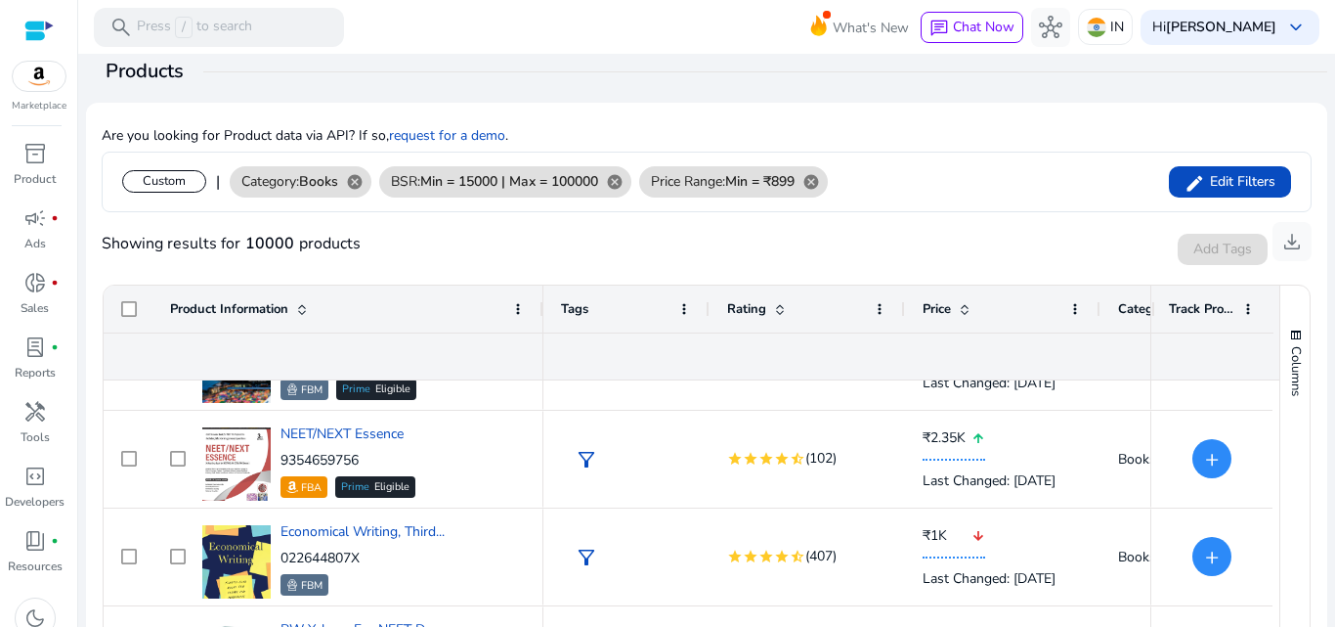
scroll to position [2913, 0]
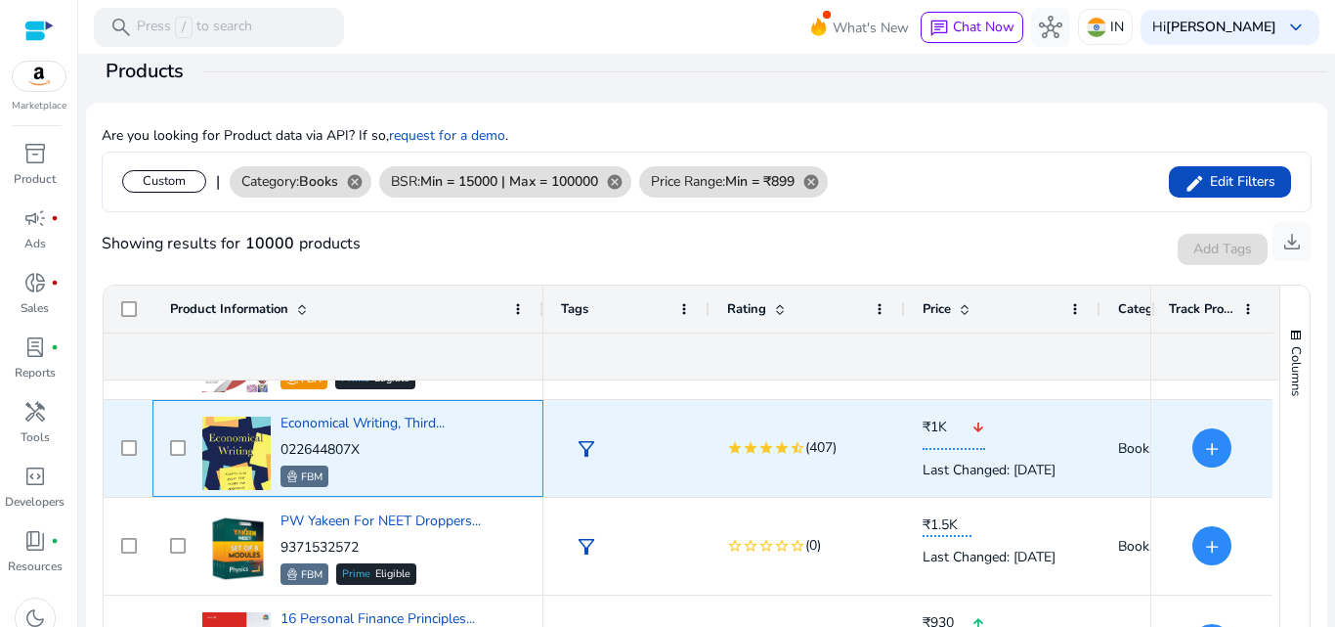
drag, startPoint x: 365, startPoint y: 447, endPoint x: 283, endPoint y: 445, distance: 82.1
click at [283, 445] on p "022644807X" at bounding box center [363, 450] width 164 height 20
copy p "022644807X"
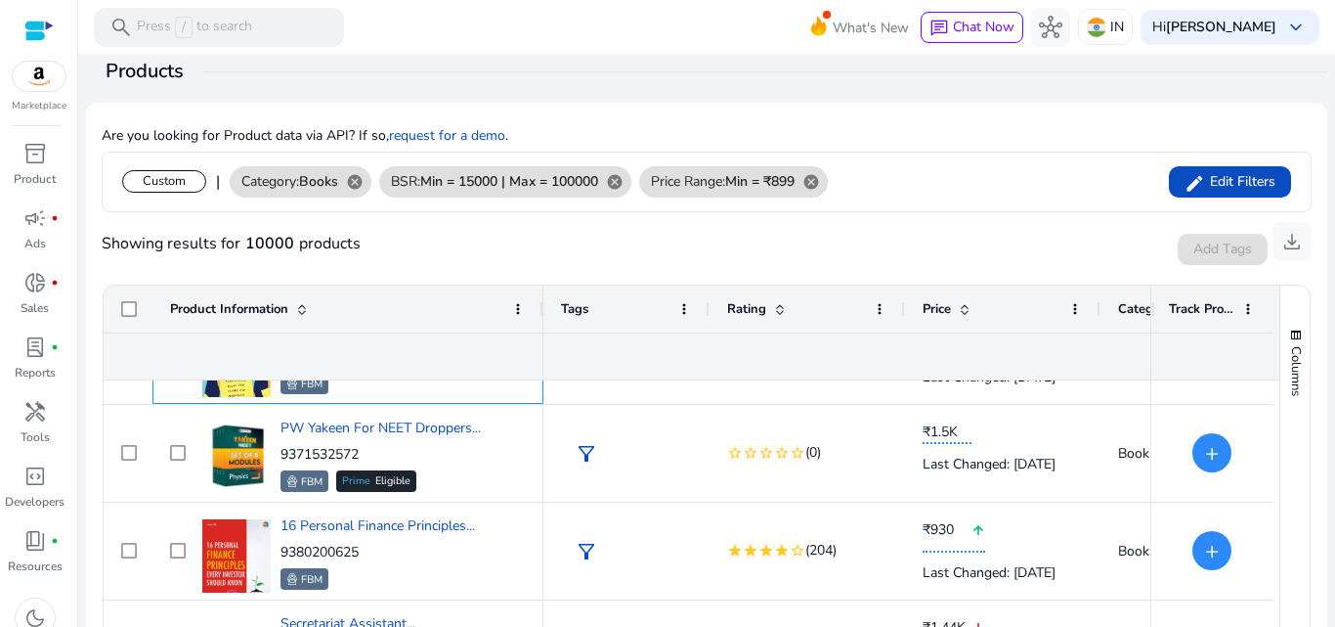
scroll to position [3052, 0]
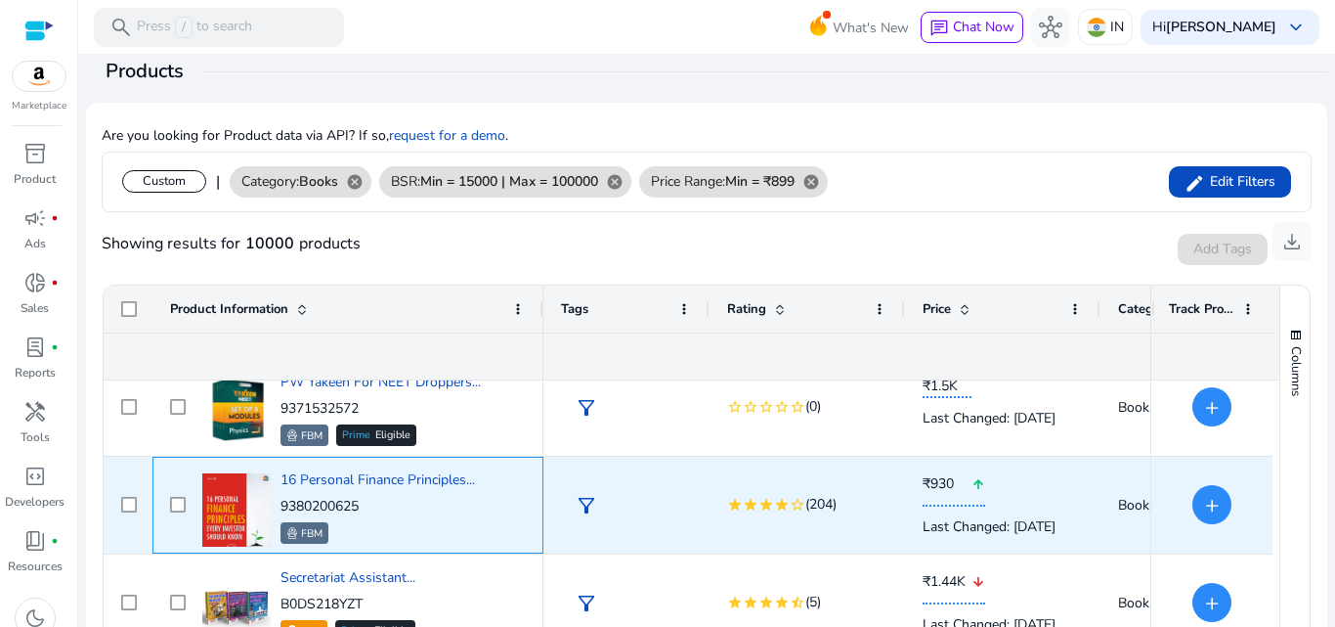
drag, startPoint x: 369, startPoint y: 505, endPoint x: 279, endPoint y: 509, distance: 90.0
click at [279, 509] on div "16 Personal Finance Principles... 9380200625 FBM" at bounding box center [361, 504] width 328 height 83
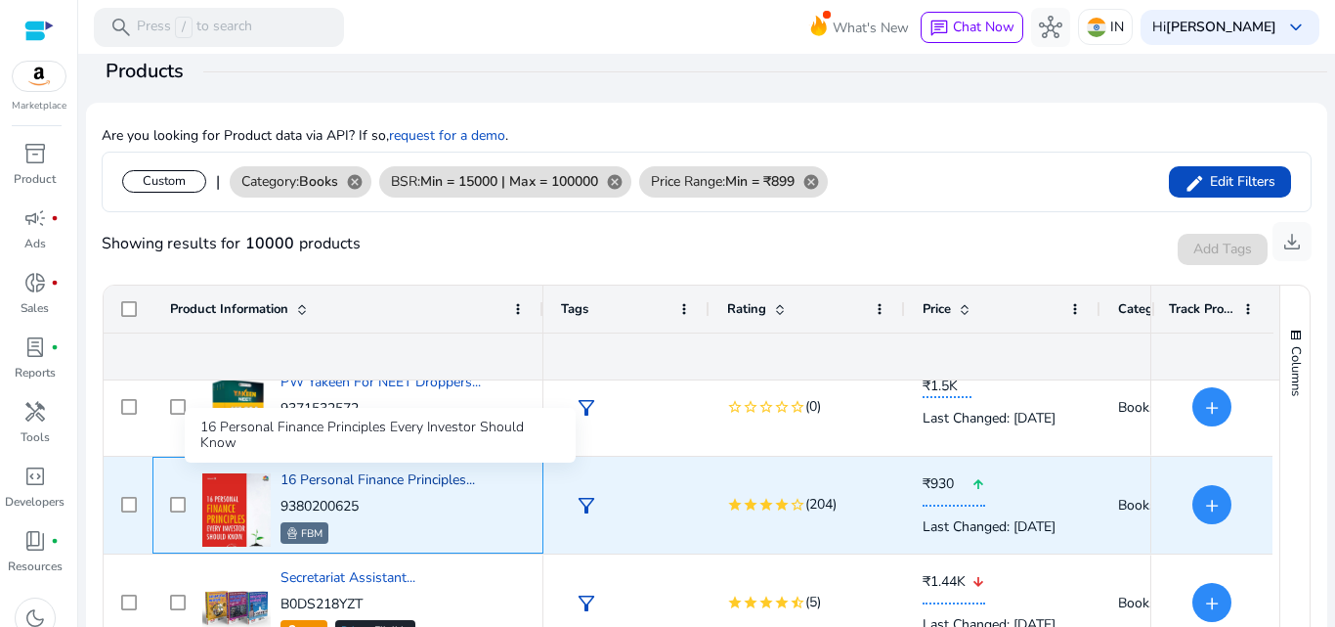
copy p "9380200625"
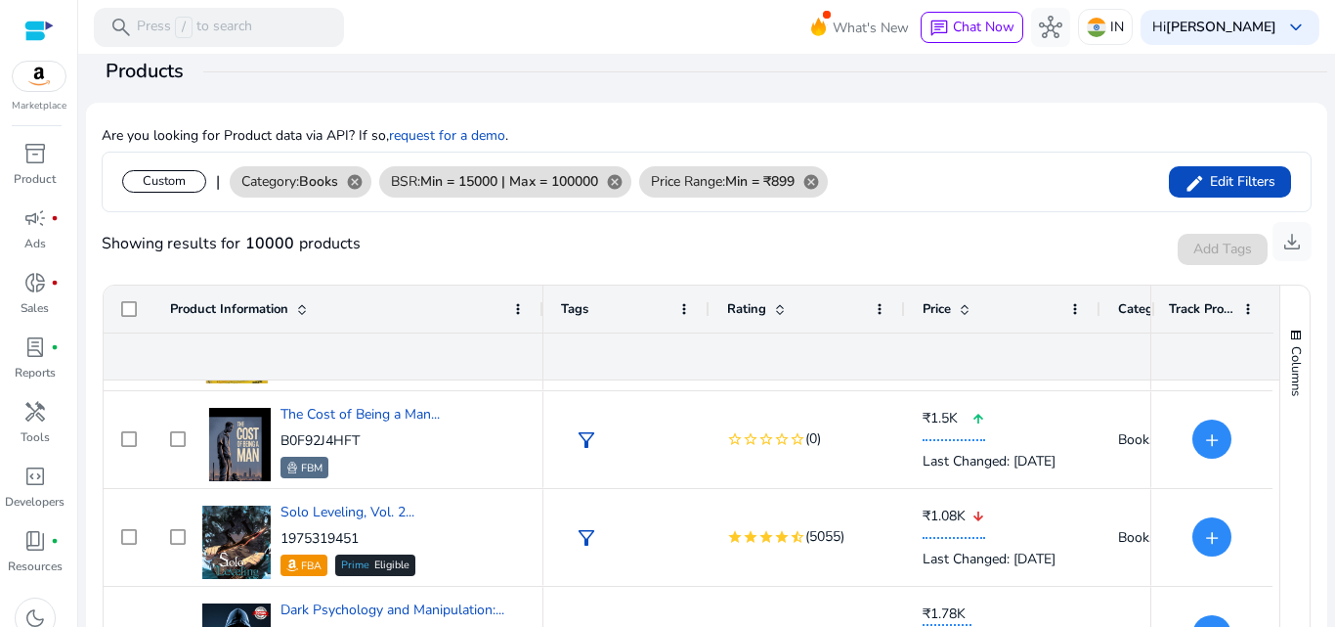
scroll to position [3607, 0]
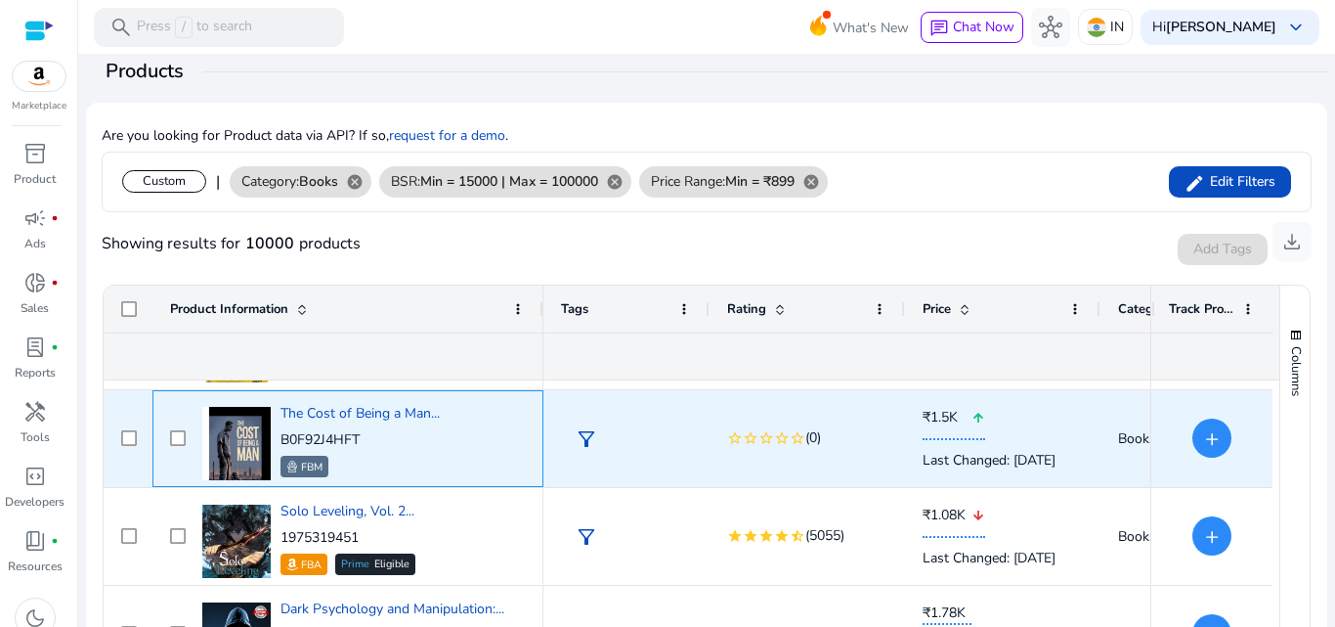
drag, startPoint x: 370, startPoint y: 435, endPoint x: 284, endPoint y: 439, distance: 86.1
click at [284, 439] on p "B0F92J4HFT" at bounding box center [360, 440] width 159 height 20
copy p "B0F92J4HFT"
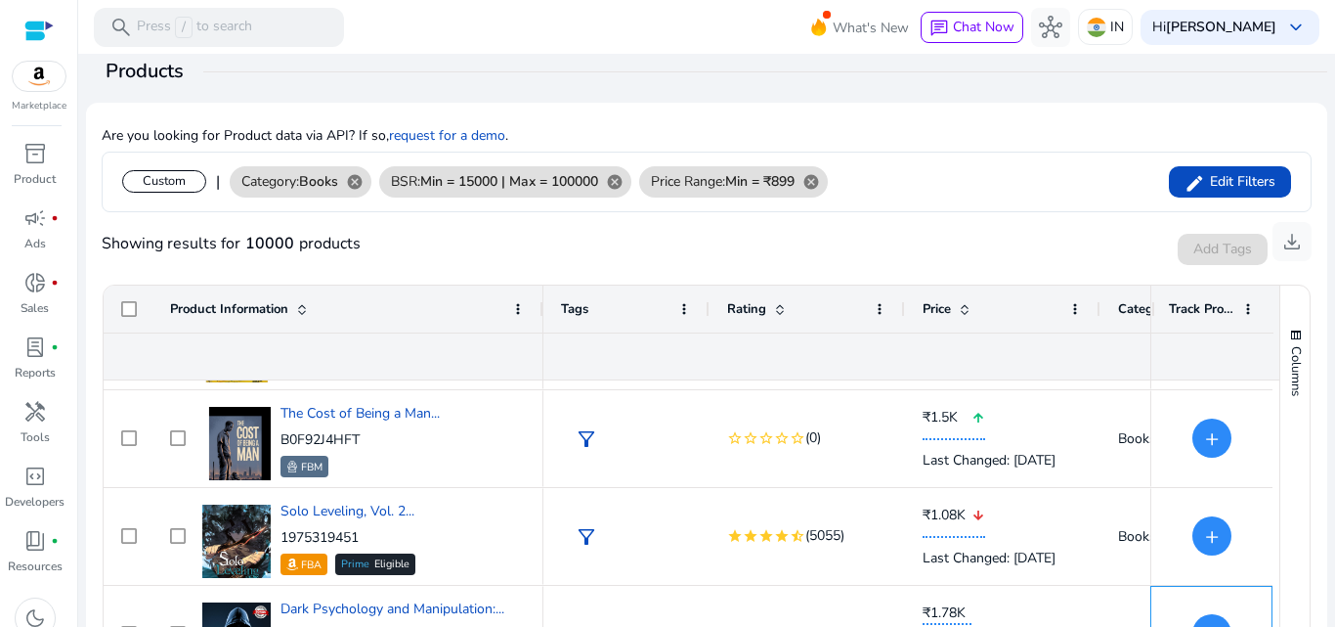
drag, startPoint x: 1264, startPoint y: 617, endPoint x: 1272, endPoint y: 631, distance: 15.8
click at [1272, 626] on html "We recommend switching to desktop view for the best experience. Marketplace inv…" at bounding box center [667, 313] width 1335 height 627
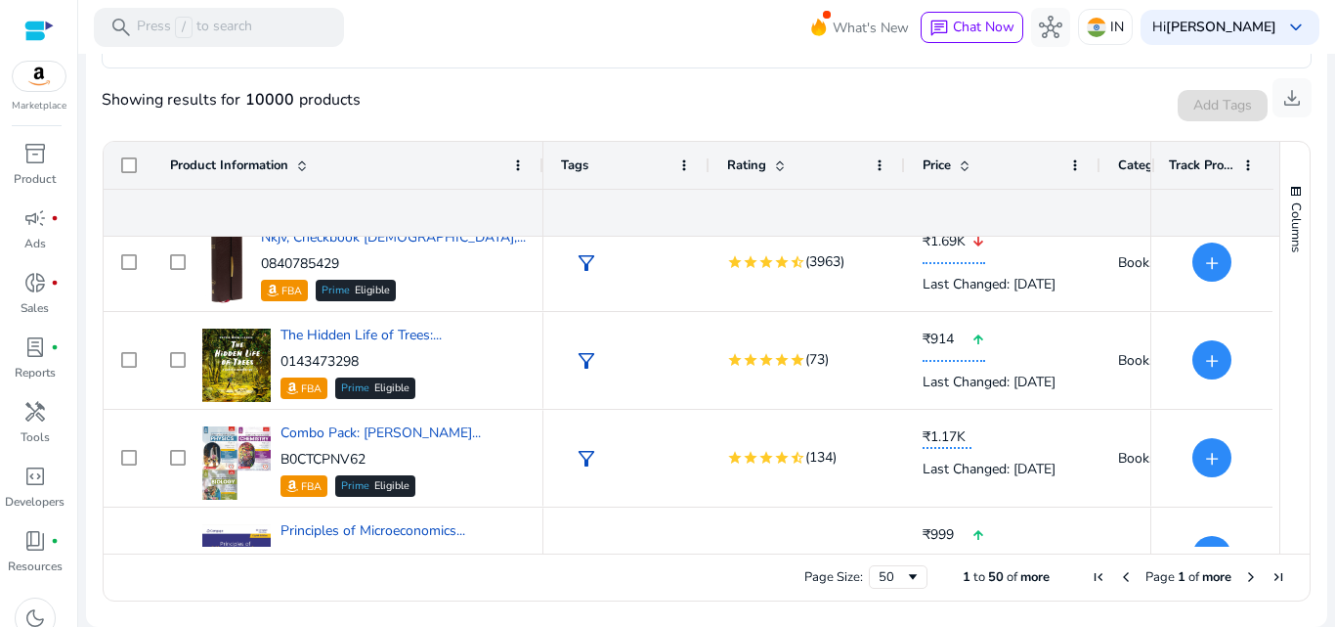
scroll to position [4578, 0]
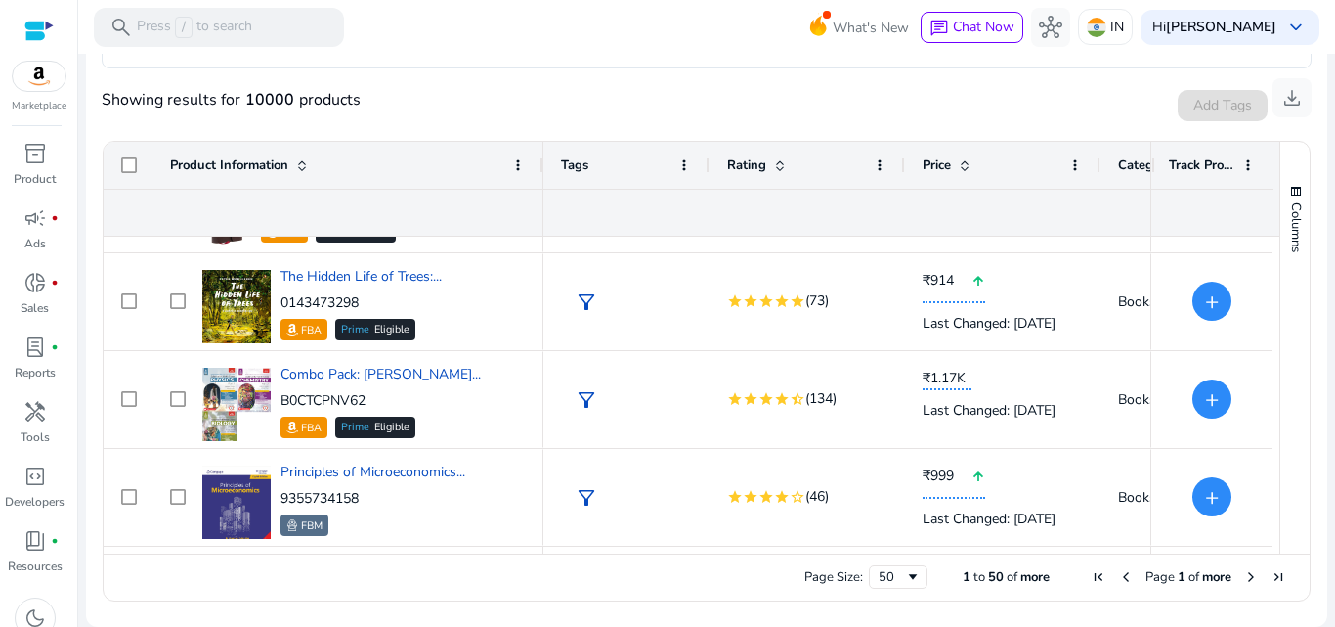
click at [1243, 576] on span "Next Page" at bounding box center [1251, 577] width 16 height 16
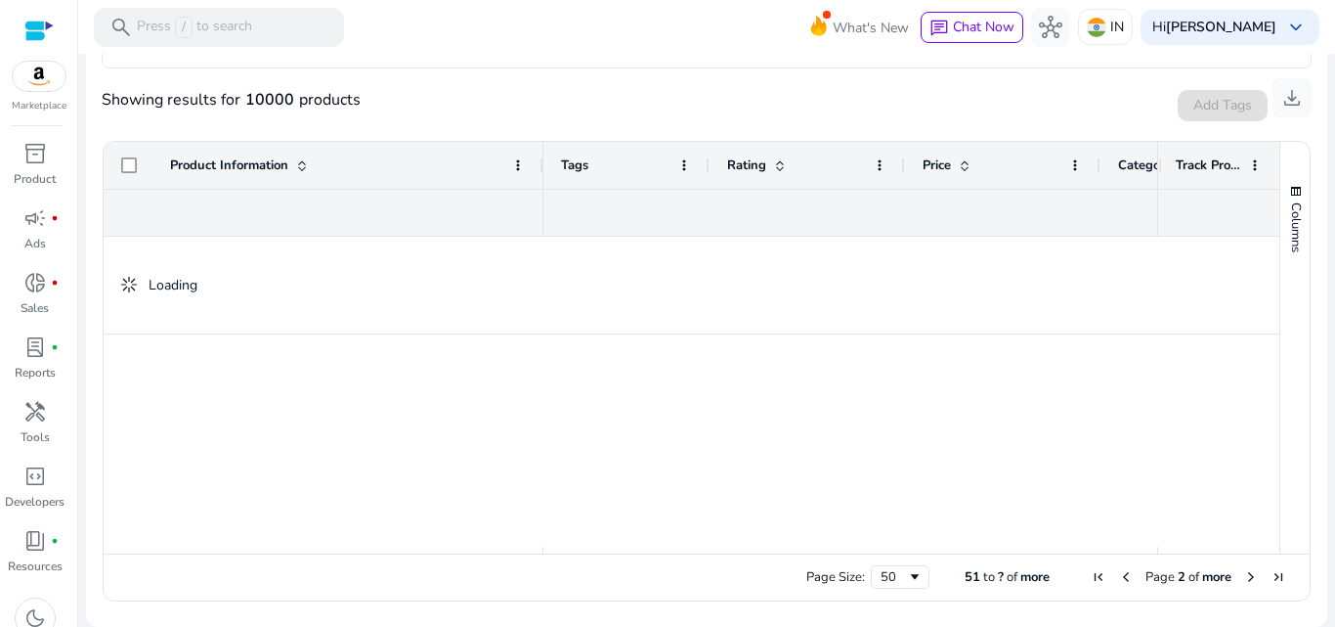
scroll to position [0, 0]
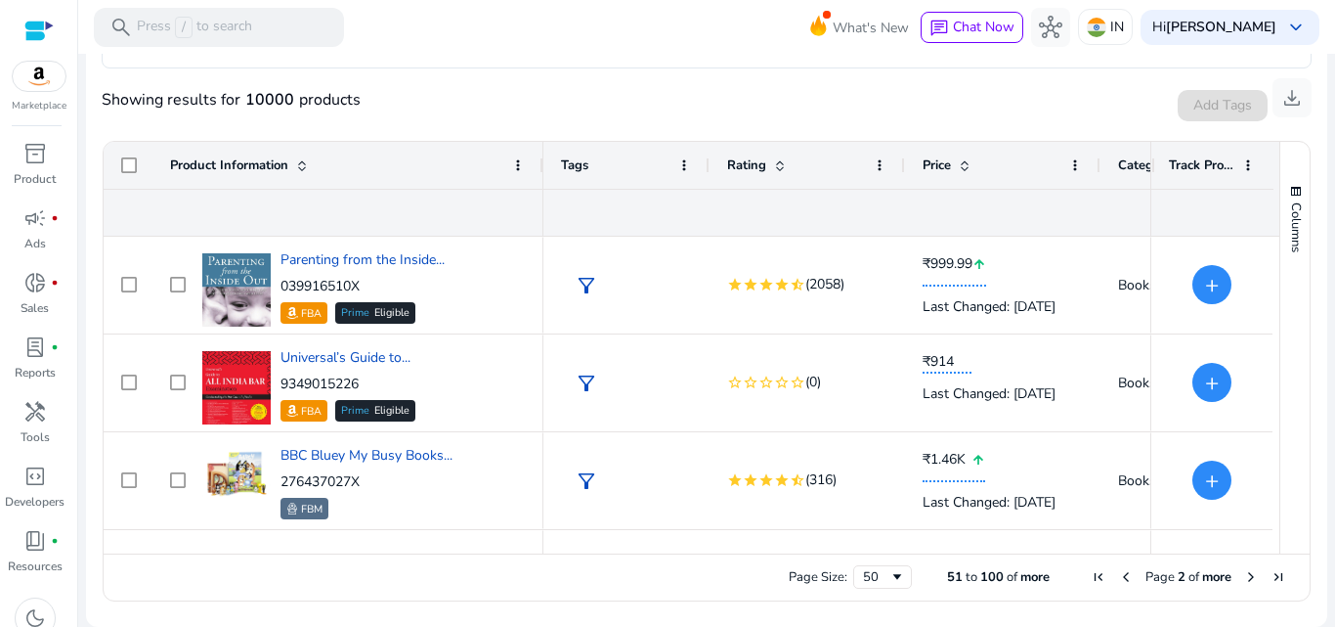
click at [1280, 525] on div "Columns Product Information Column Labels Rating Price" at bounding box center [1295, 348] width 30 height 412
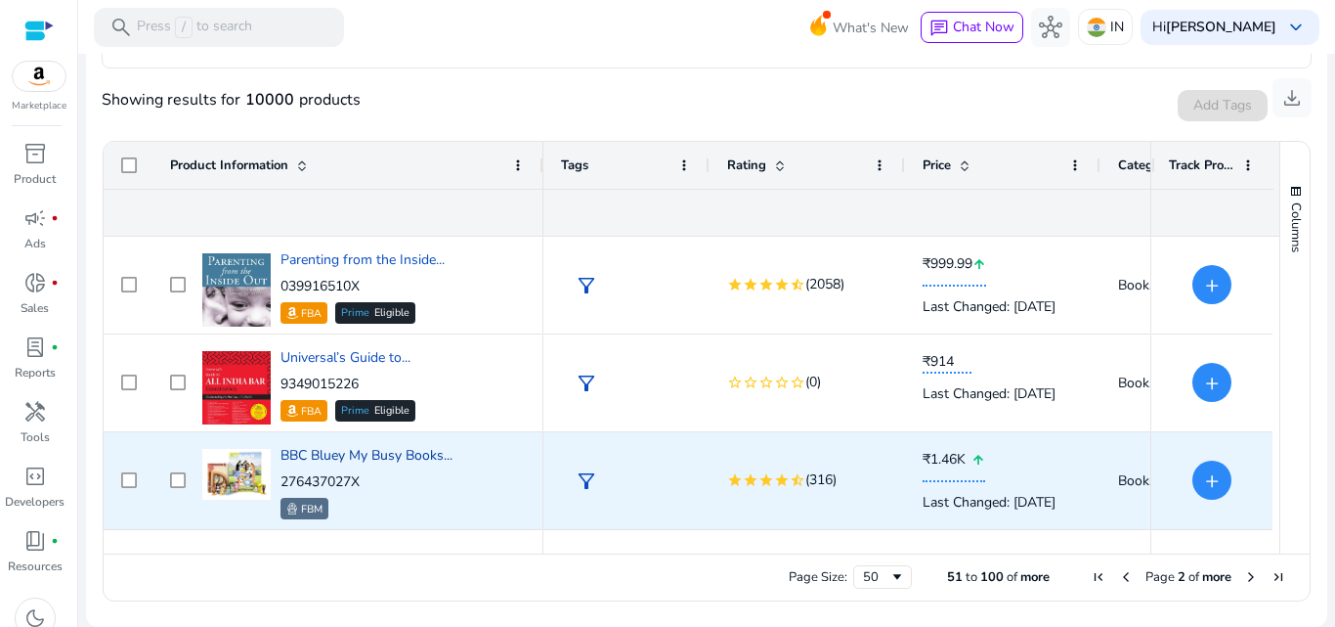
click at [324, 463] on span "BBC Bluey My Busy Books..." at bounding box center [367, 455] width 172 height 19
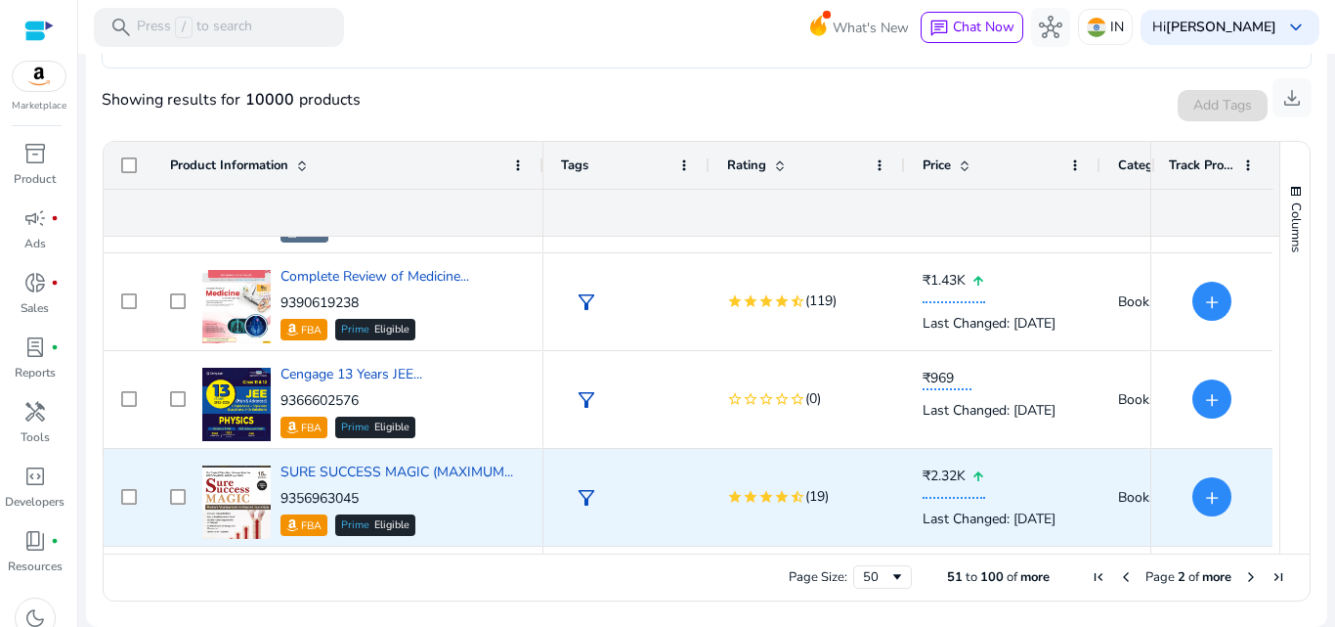
scroll to position [472, 0]
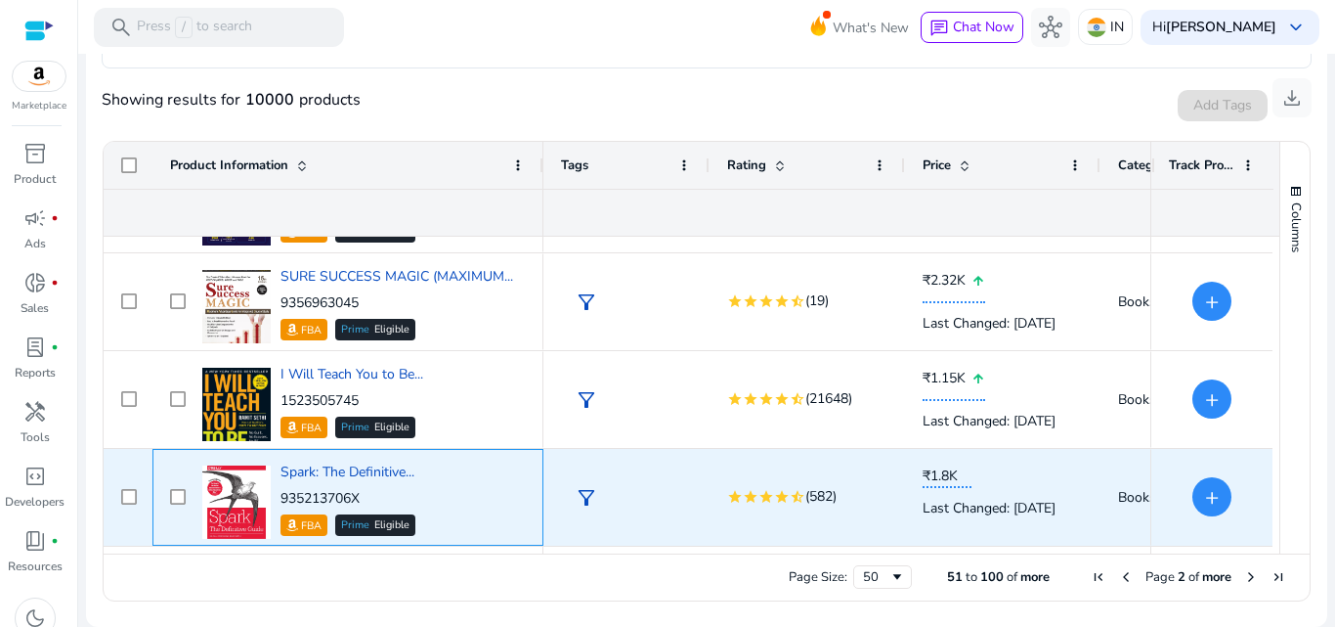
click at [410, 514] on div "Prime Eligible" at bounding box center [375, 525] width 80 height 22
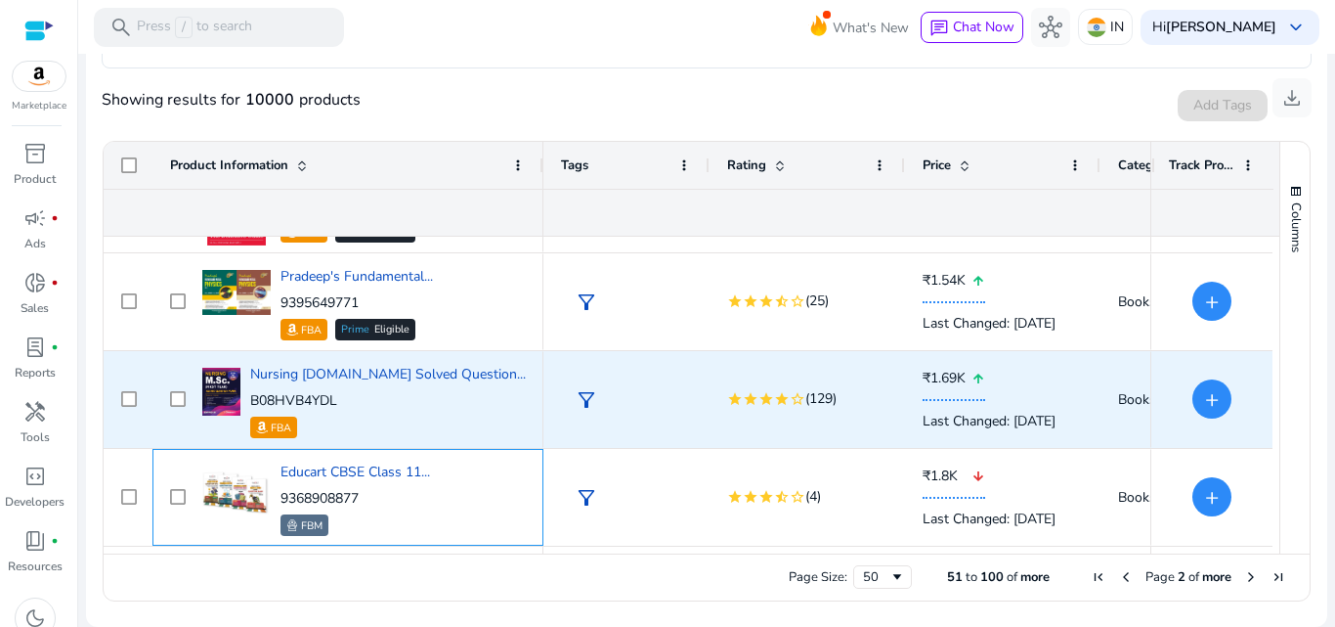
scroll to position [765, 0]
click at [414, 514] on div "FBM" at bounding box center [356, 525] width 150 height 22
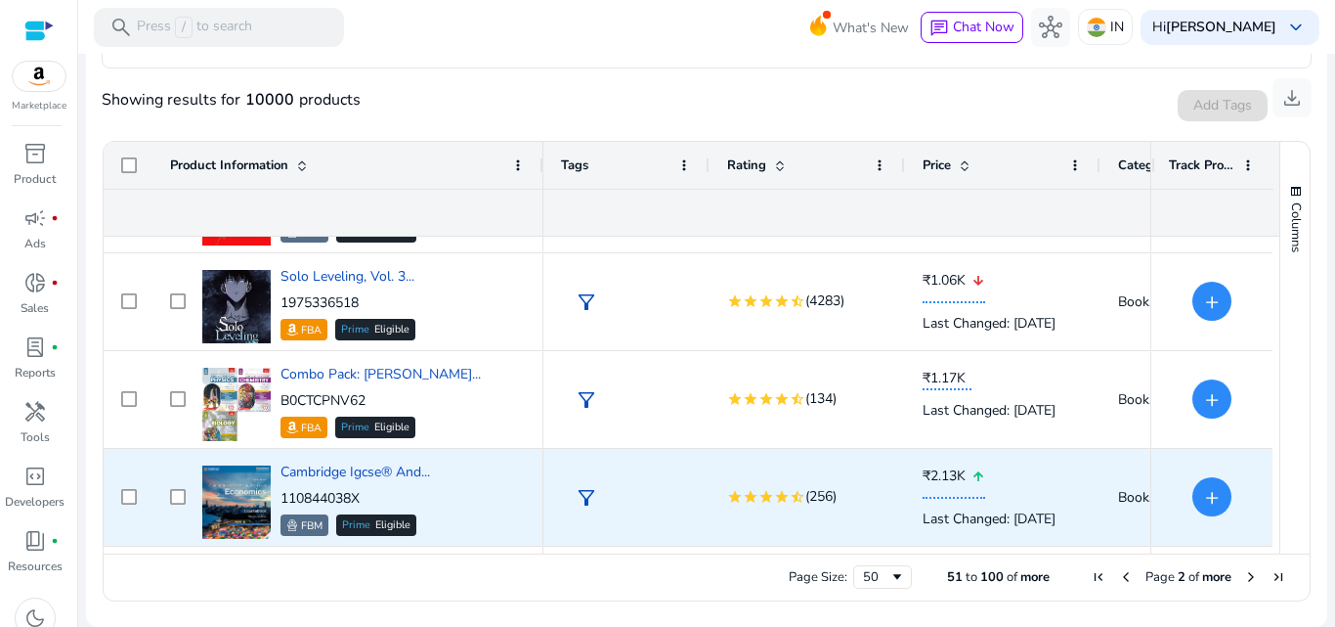
scroll to position [0, 0]
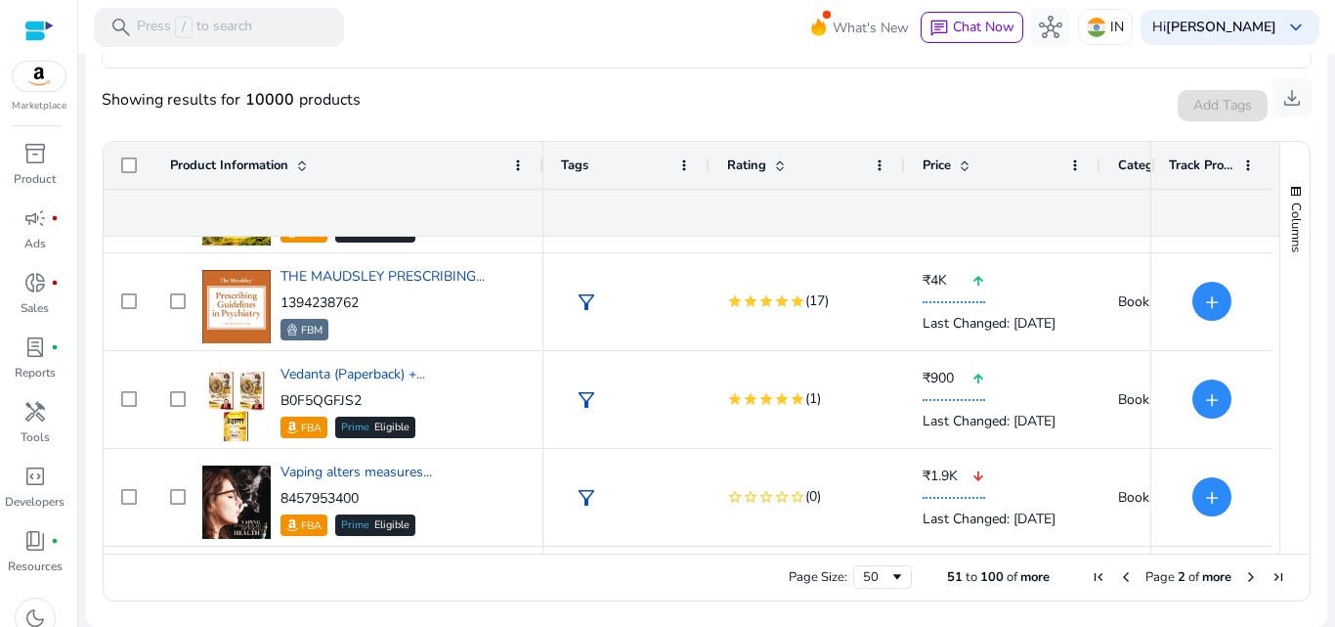
click at [1243, 578] on span "Next Page" at bounding box center [1251, 577] width 16 height 16
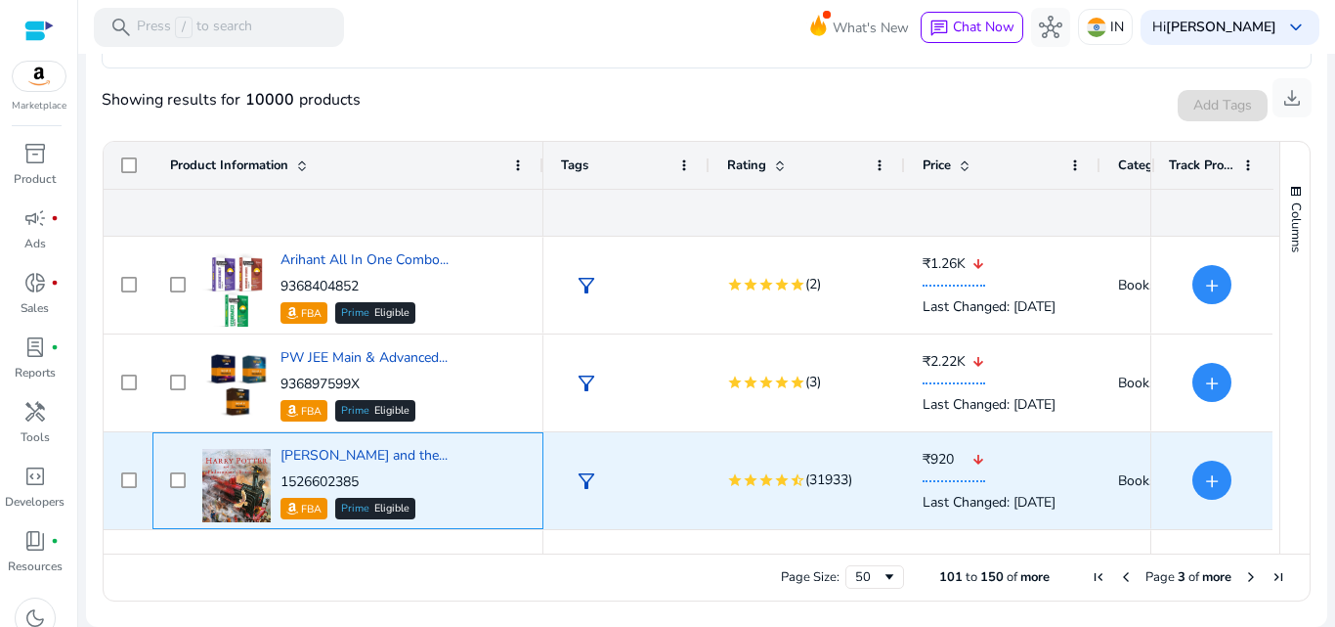
click at [473, 452] on div "Harry Potter and the... 1526602385 FBA Prime Eligible" at bounding box center [361, 480] width 328 height 83
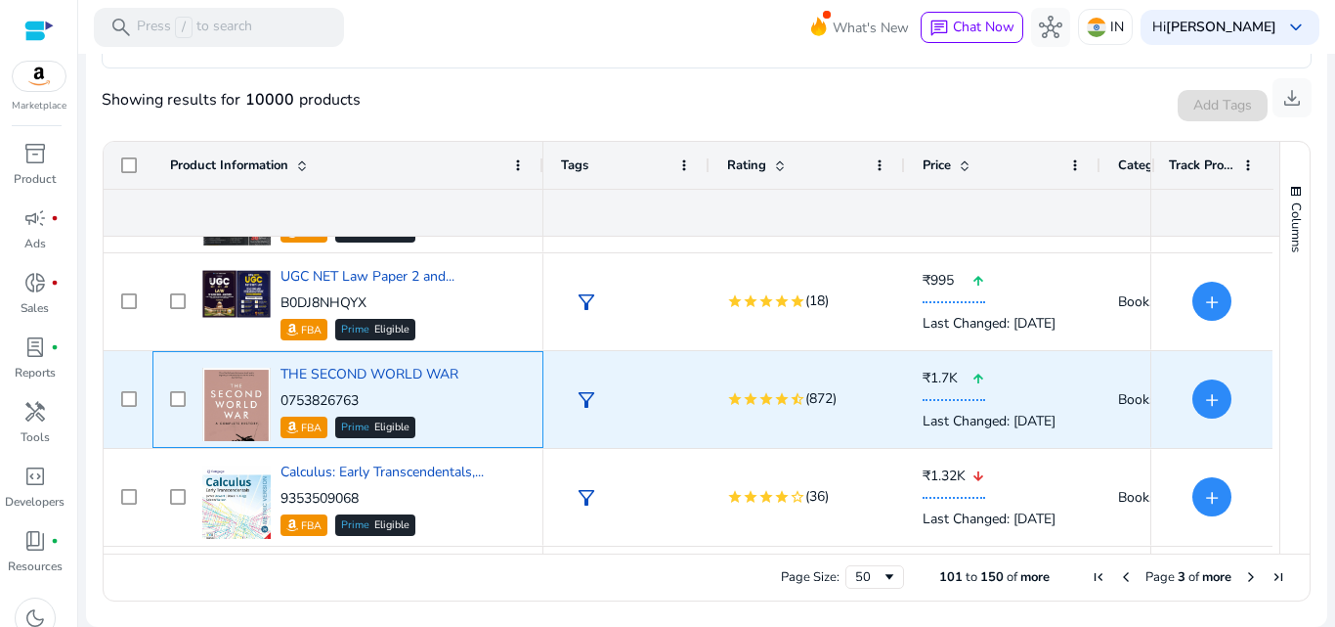
drag, startPoint x: 367, startPoint y: 402, endPoint x: 283, endPoint y: 399, distance: 84.1
click at [283, 399] on p "0753826763" at bounding box center [370, 401] width 178 height 20
copy p "0753826763"
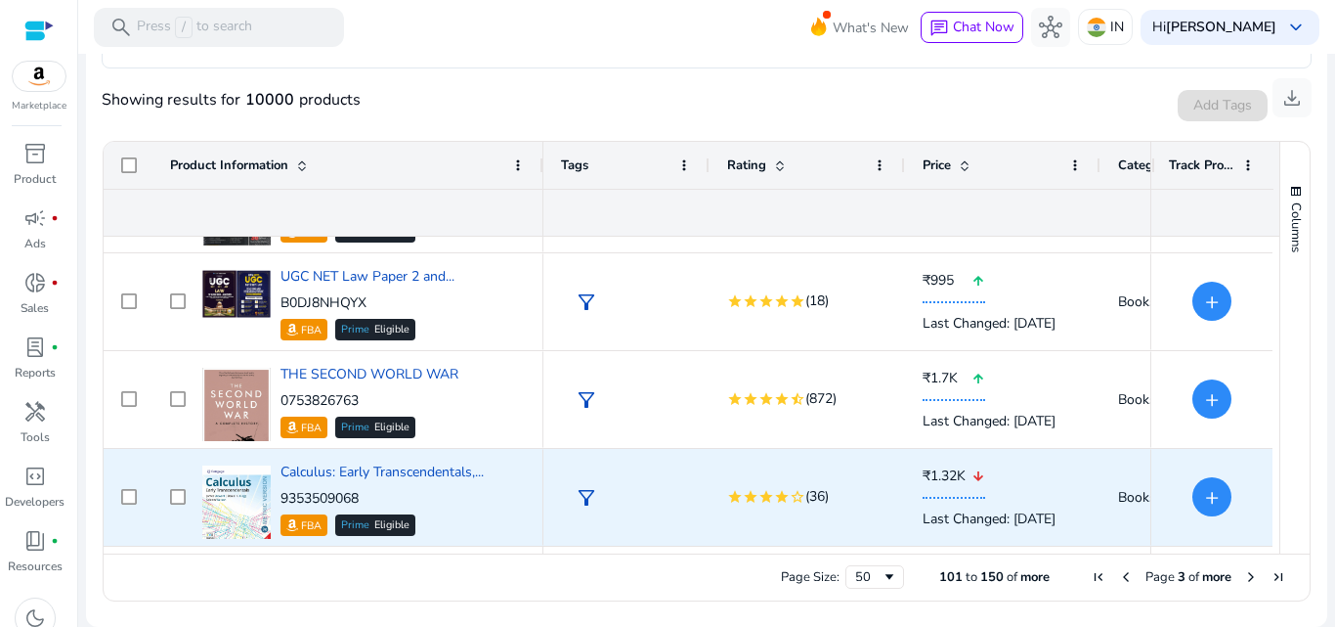
click at [450, 506] on p "9353509068" at bounding box center [382, 499] width 203 height 20
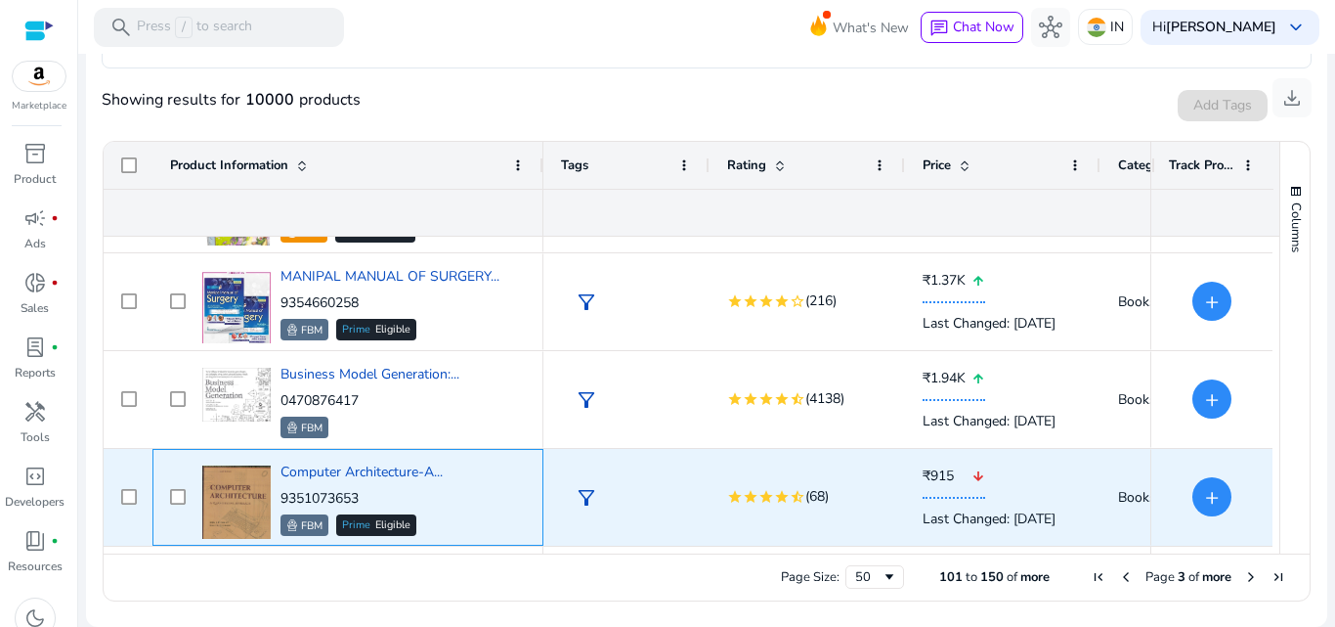
scroll to position [3698, 0]
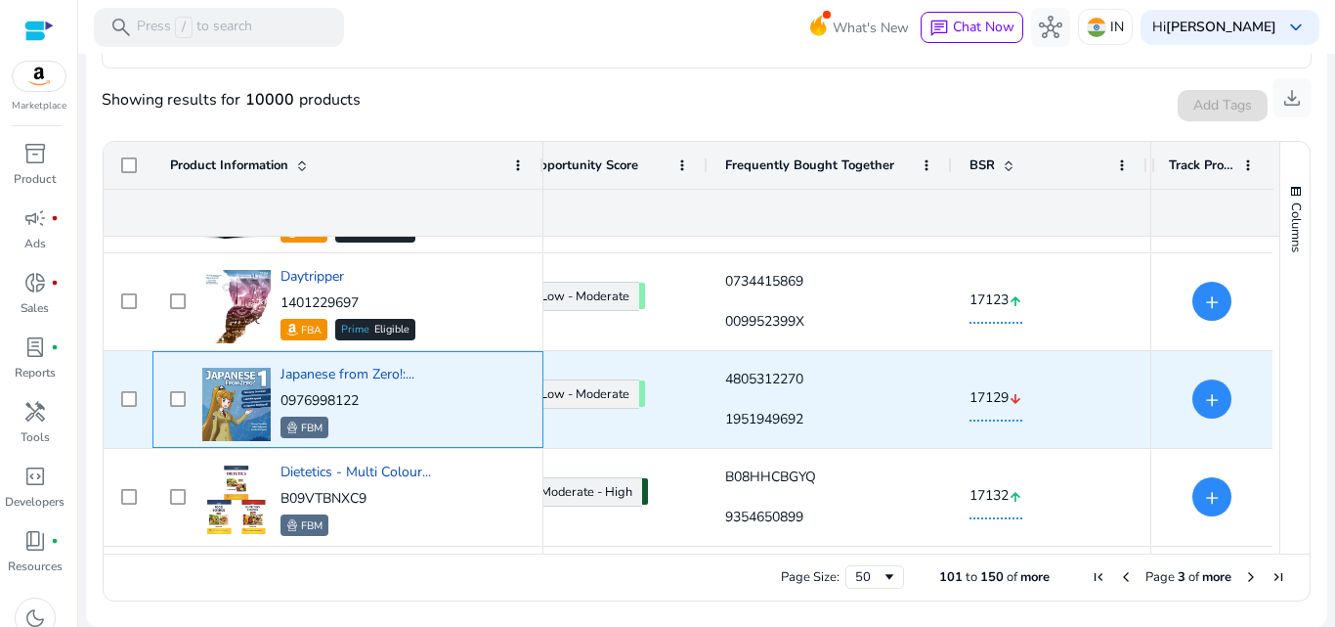
drag, startPoint x: 373, startPoint y: 399, endPoint x: 281, endPoint y: 397, distance: 92.9
click at [281, 397] on p "0976998122" at bounding box center [348, 401] width 134 height 20
copy p "0976998122"
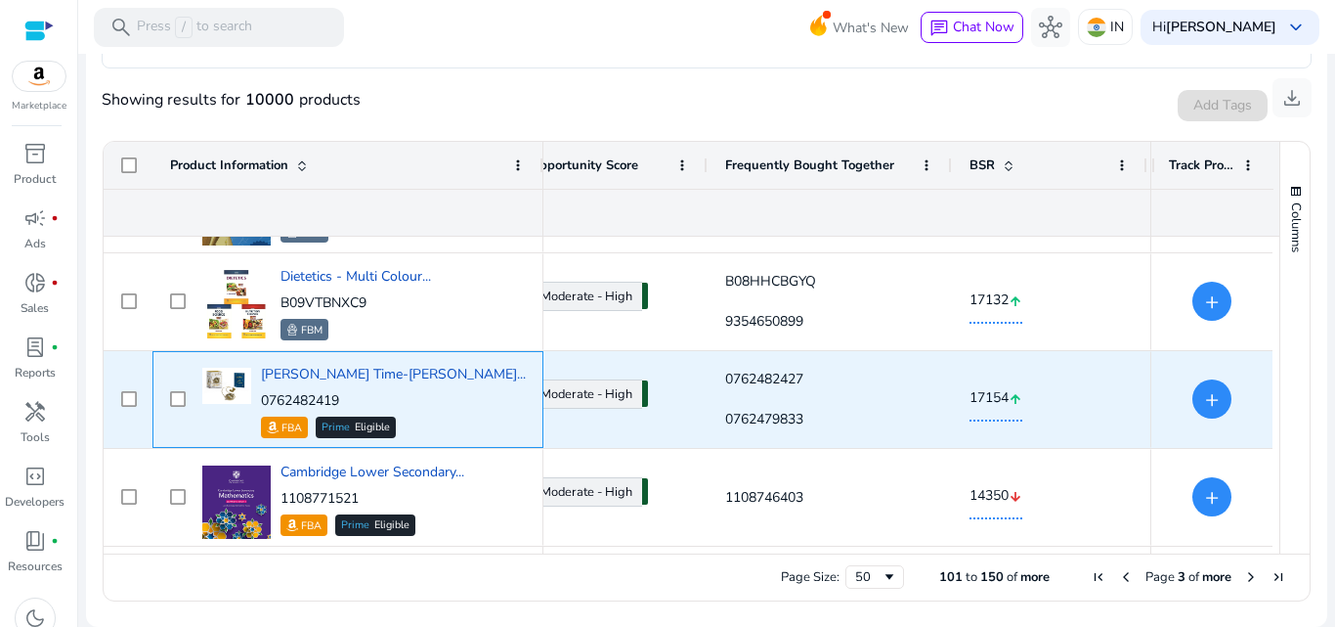
drag, startPoint x: 373, startPoint y: 404, endPoint x: 280, endPoint y: 402, distance: 93.9
click at [280, 402] on div "Harry Potter Time-Turner... 0762482419 FBA Prime Eligible" at bounding box center [361, 399] width 328 height 83
copy p "0762482419"
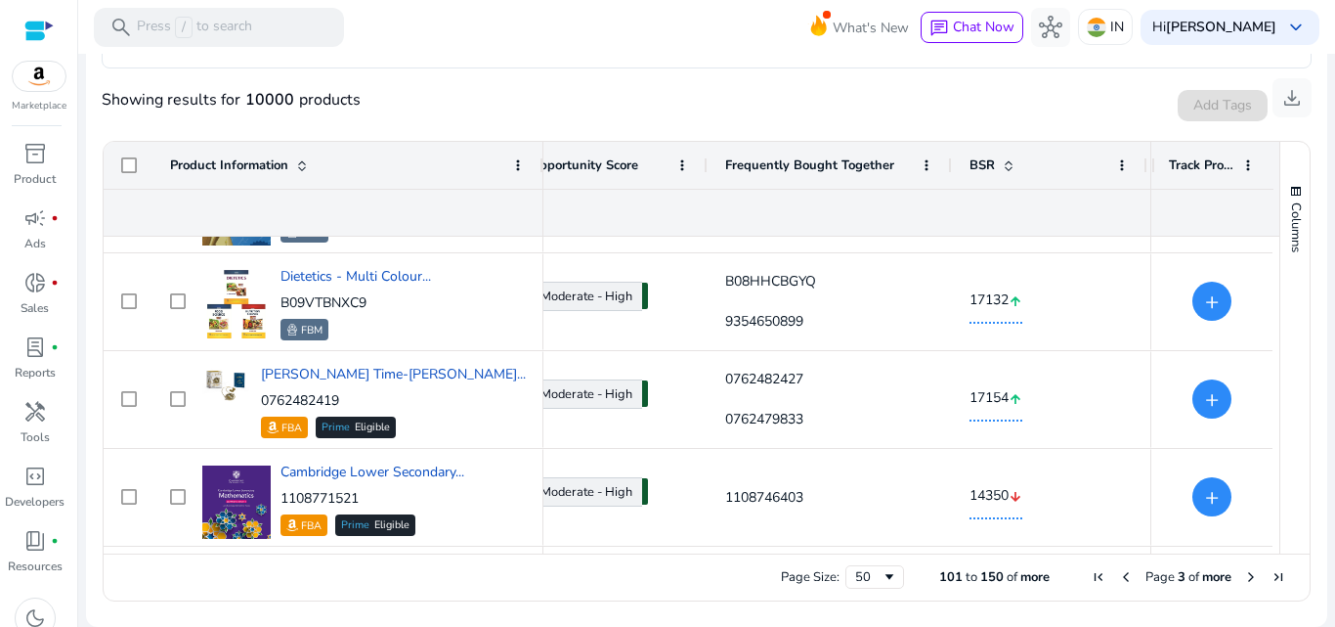
click at [1246, 571] on span "Next Page" at bounding box center [1251, 577] width 16 height 16
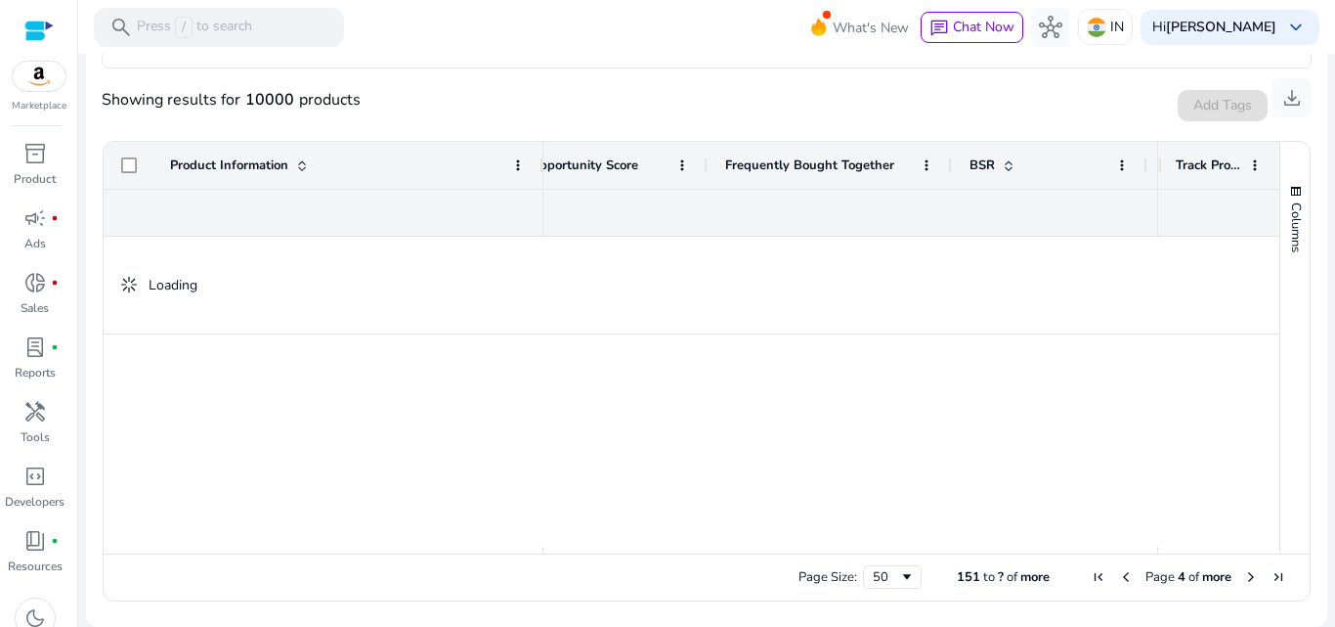
scroll to position [0, 0]
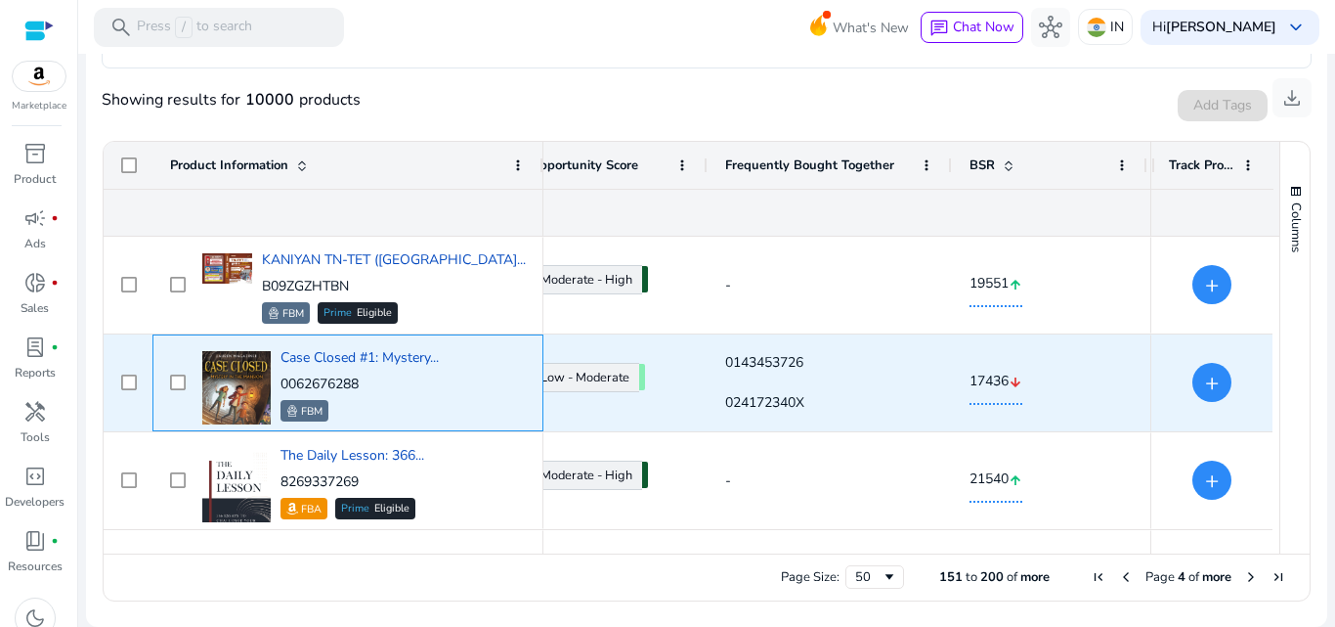
drag, startPoint x: 367, startPoint y: 382, endPoint x: 283, endPoint y: 385, distance: 83.1
click at [283, 385] on p "0062676288" at bounding box center [360, 384] width 158 height 20
copy p "0062676288"
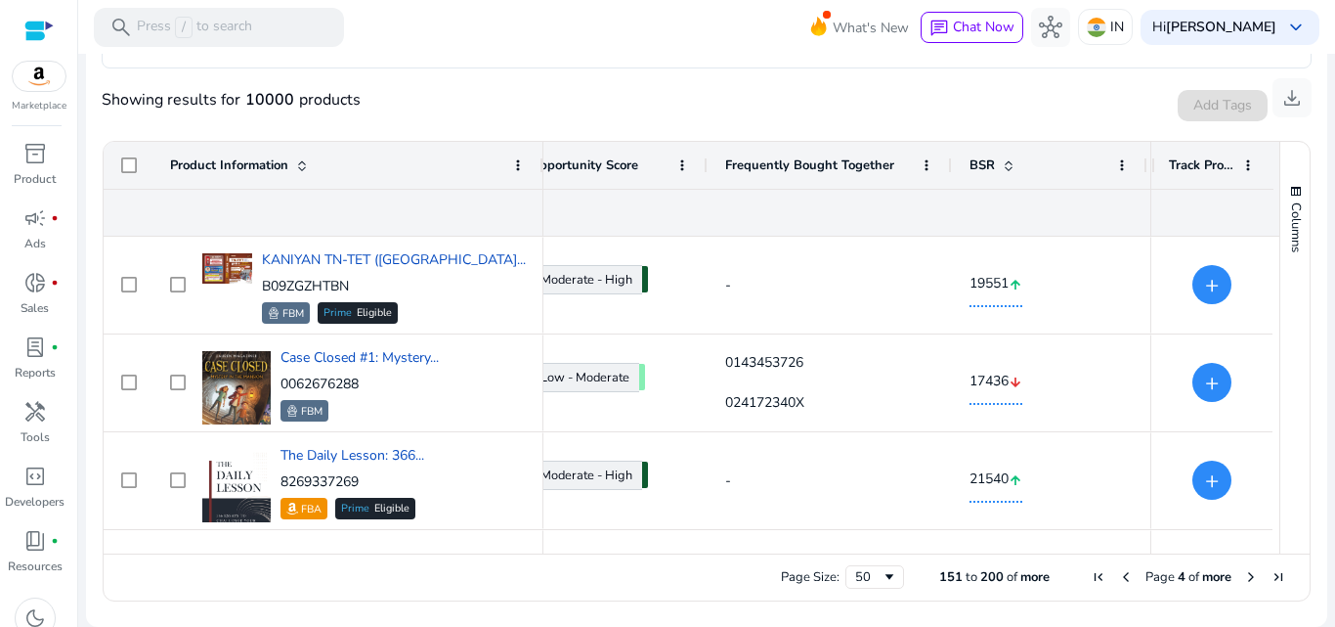
click at [1280, 545] on div "Columns Product Information Column Labels Rating Price" at bounding box center [1295, 348] width 30 height 412
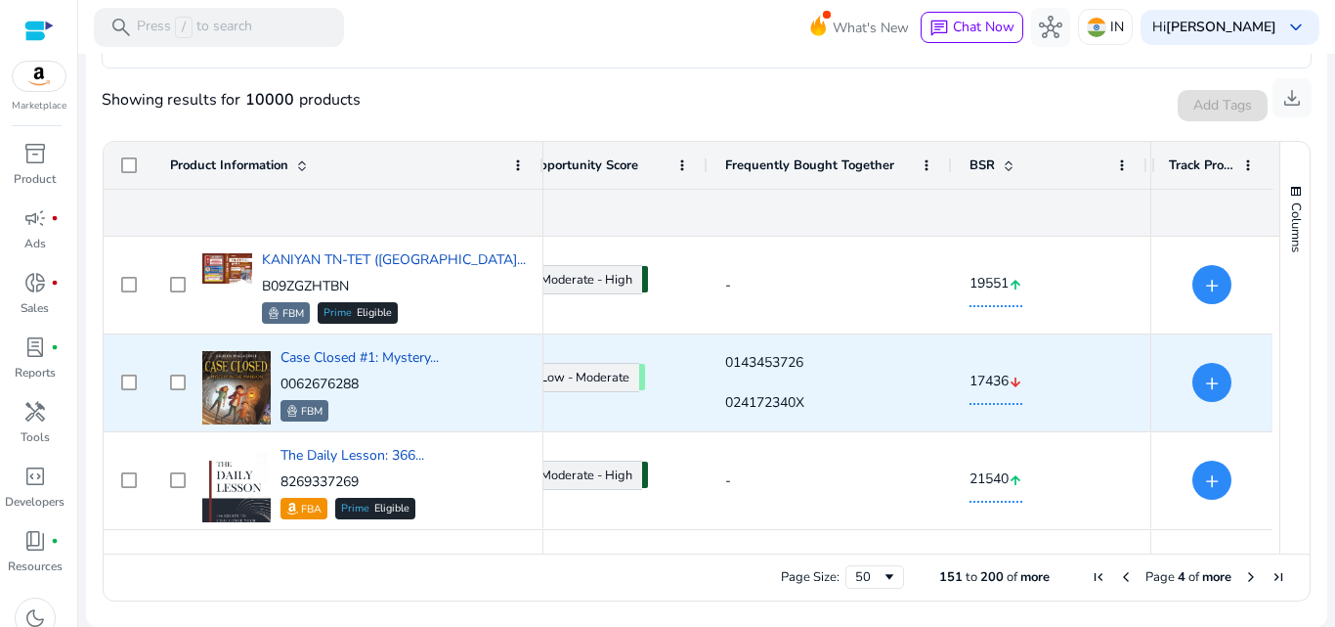
click at [432, 455] on div "The Daily Lesson: 366... 8269337269 FBA Prime Eligible" at bounding box center [361, 480] width 328 height 83
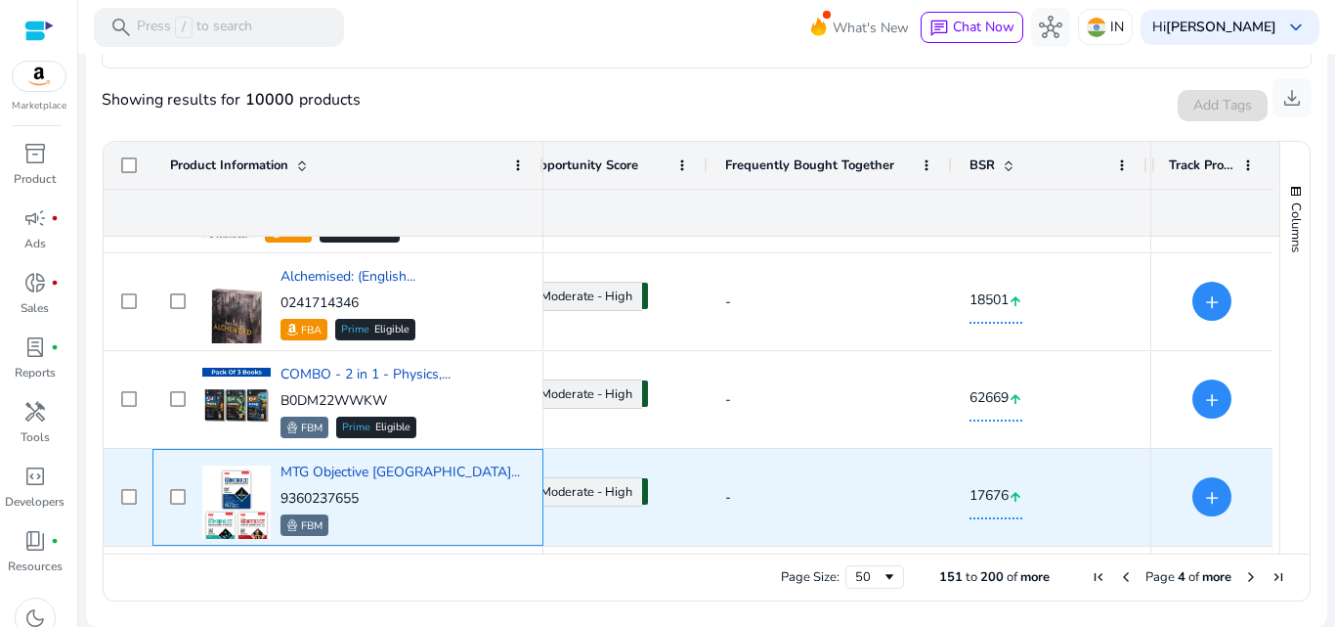
scroll to position [1743, 0]
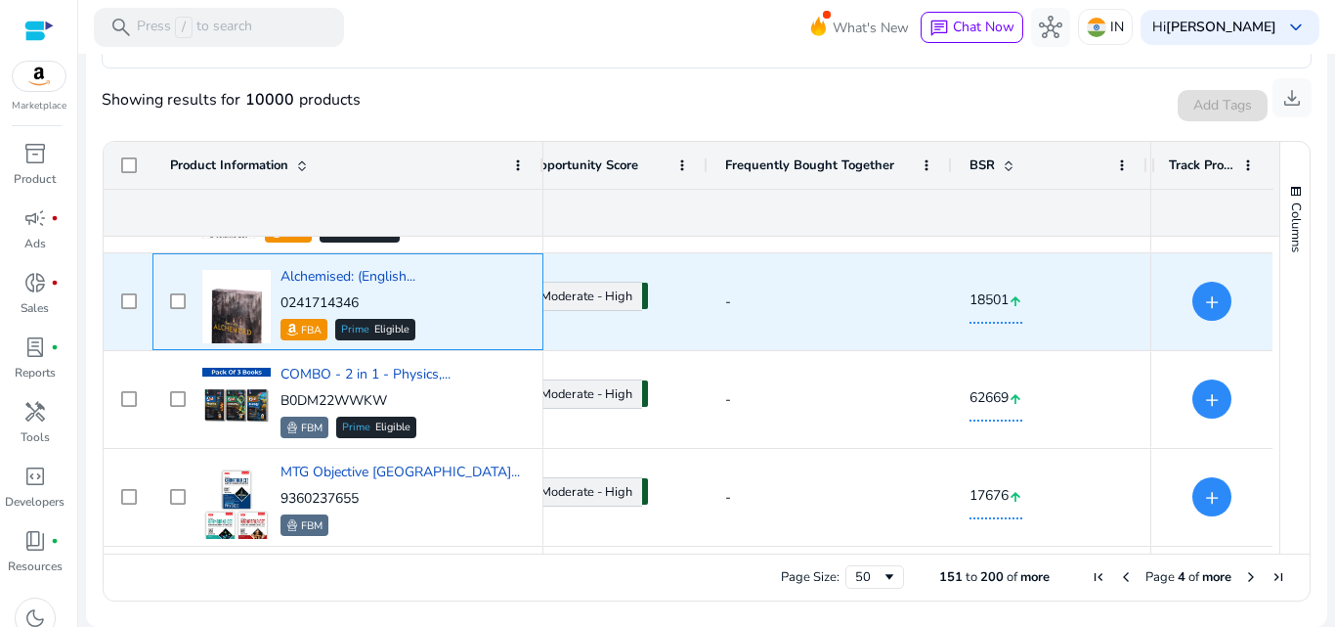
drag, startPoint x: 365, startPoint y: 298, endPoint x: 279, endPoint y: 289, distance: 86.5
click at [281, 298] on p "0241714346" at bounding box center [348, 303] width 135 height 20
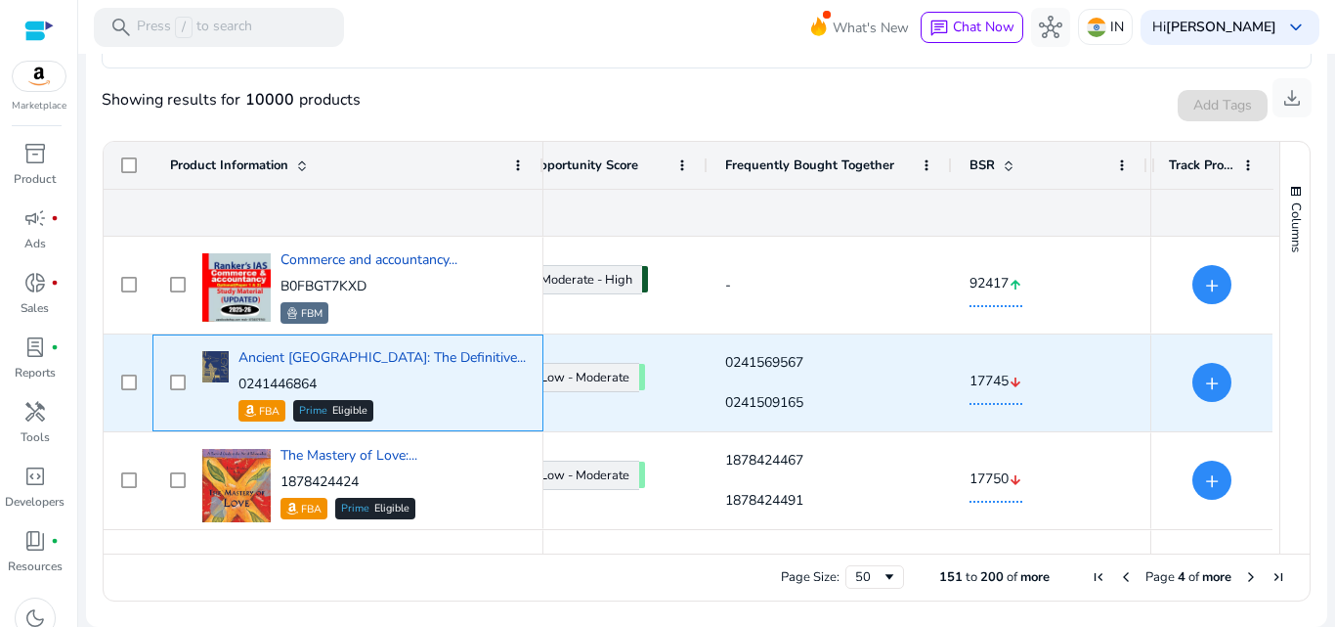
scroll to position [0, 1102]
drag, startPoint x: 379, startPoint y: 387, endPoint x: 280, endPoint y: 381, distance: 99.9
click at [280, 381] on div "Ancient Egypt: The Definitive... 0241446864 FBA Prime Eligible" at bounding box center [361, 382] width 328 height 83
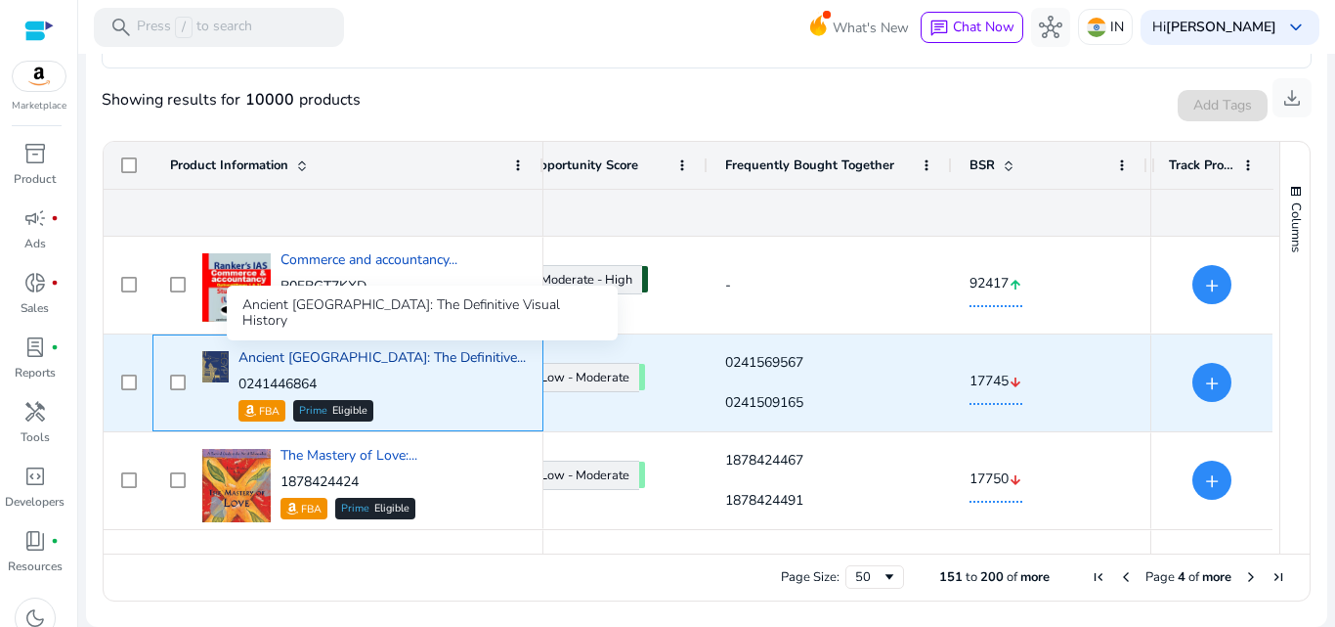
copy p "0241446864"
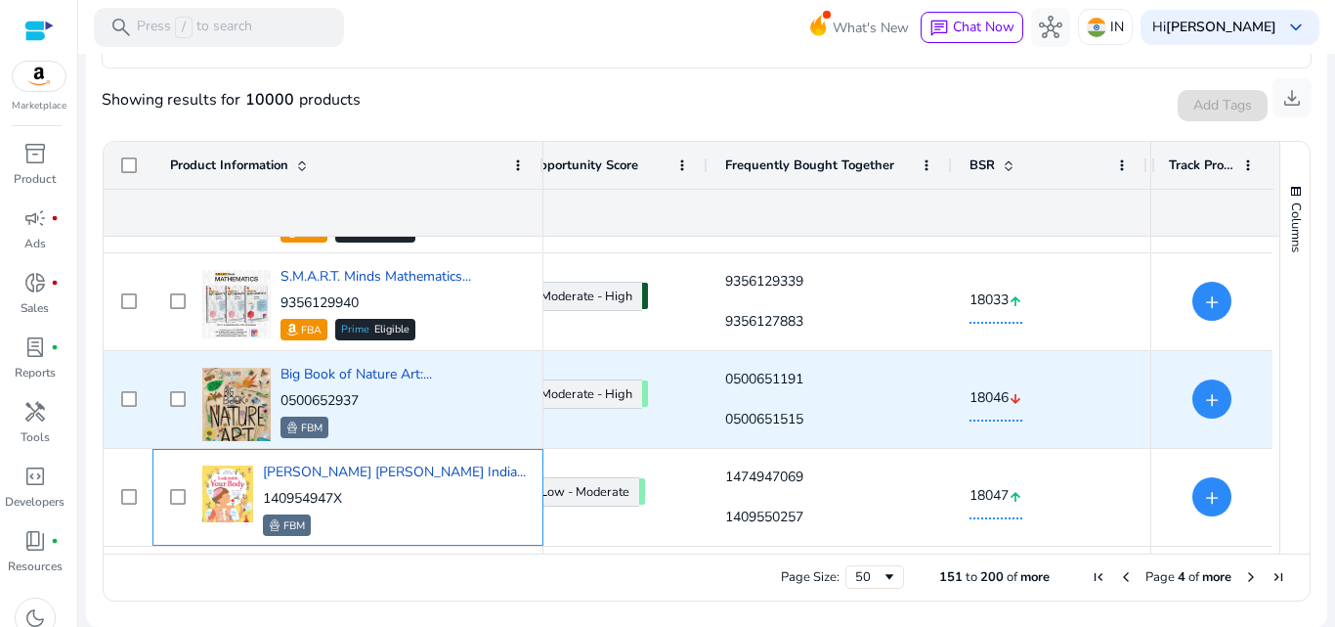
scroll to position [4285, 0]
click at [322, 369] on span "Big Book of Nature Art:..." at bounding box center [357, 374] width 152 height 19
drag, startPoint x: 380, startPoint y: 402, endPoint x: 283, endPoint y: 397, distance: 97.9
click at [283, 397] on p "0500652937" at bounding box center [357, 401] width 152 height 20
copy p "0500652937"
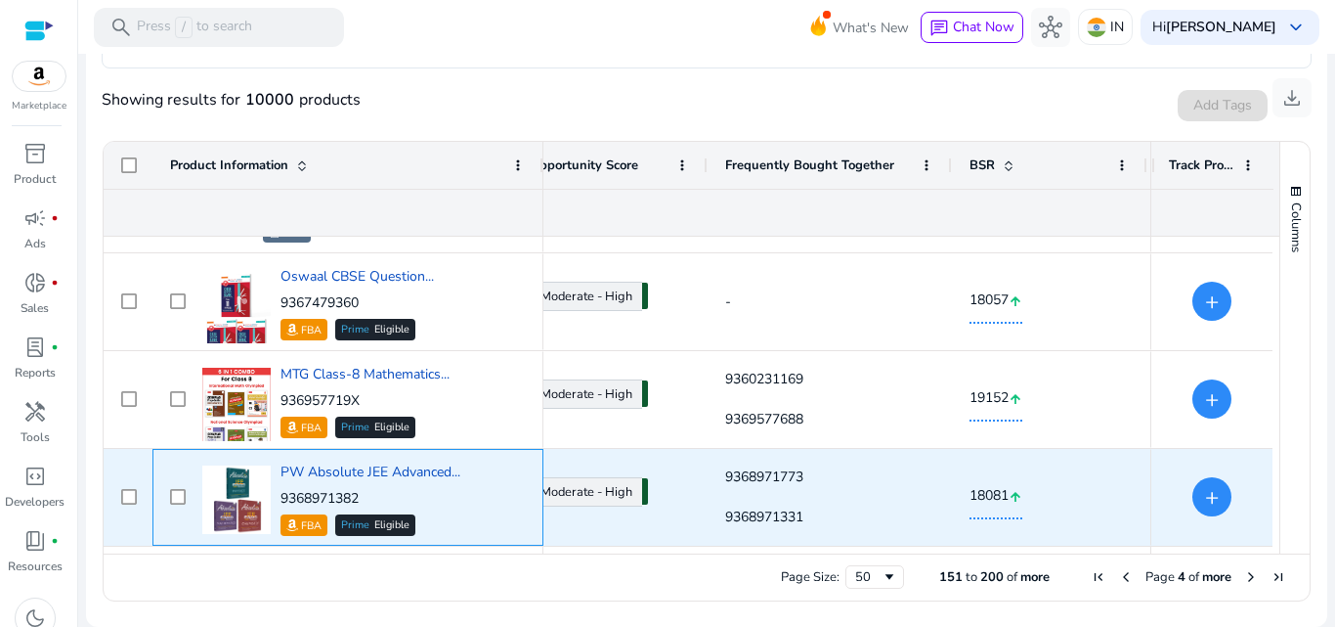
scroll to position [4578, 0]
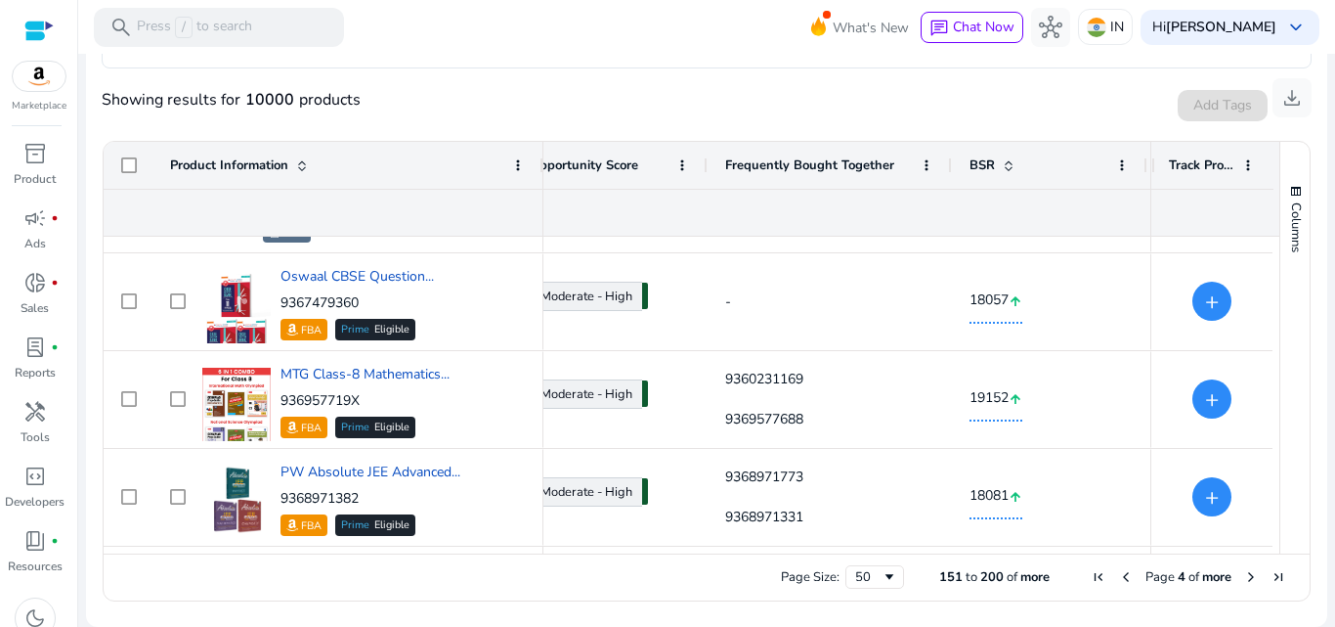
click at [1243, 573] on span "Next Page" at bounding box center [1251, 577] width 16 height 16
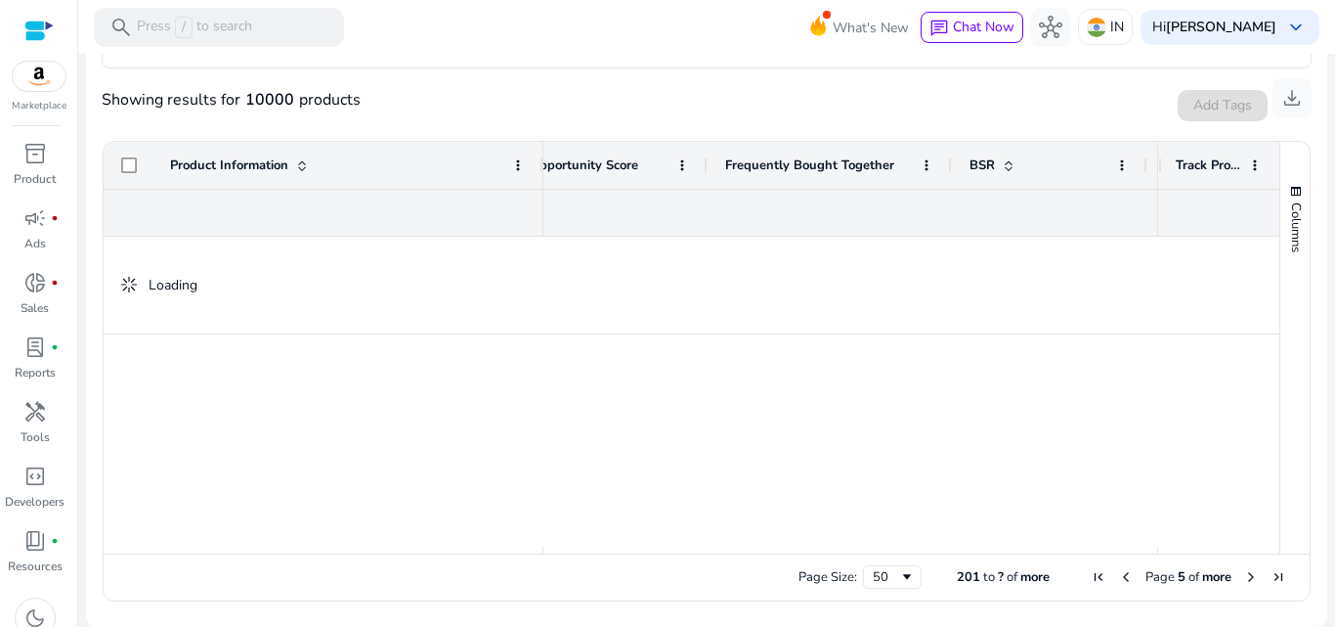
scroll to position [0, 0]
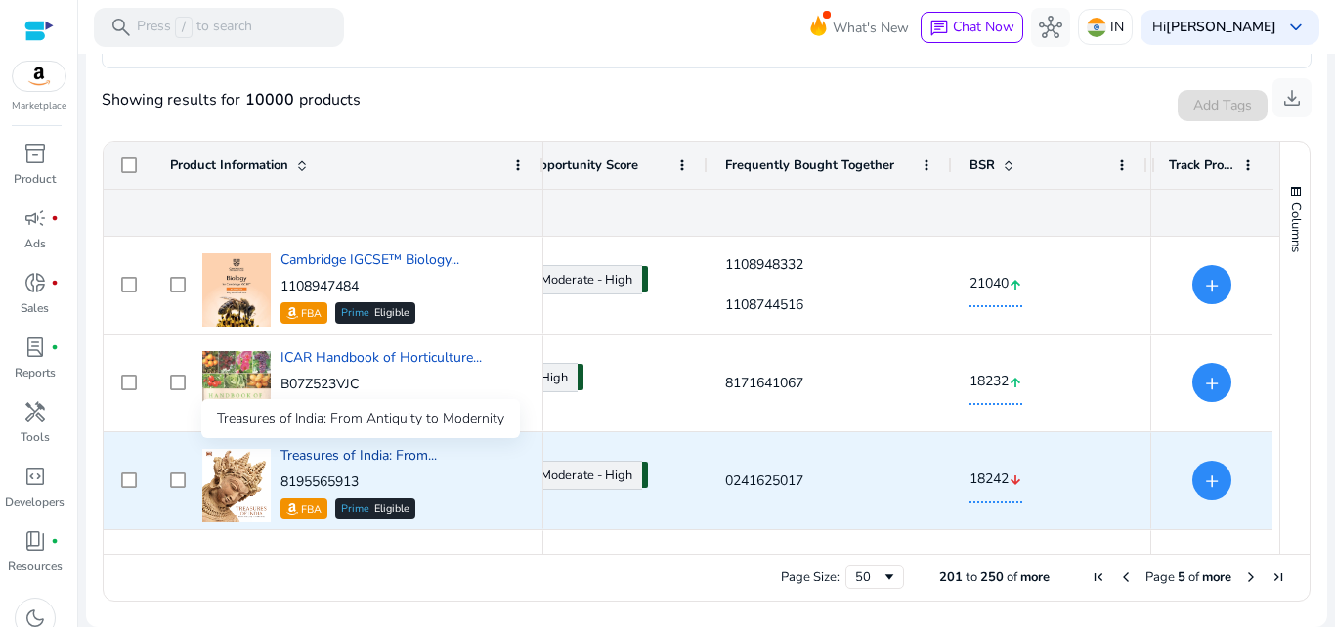
click at [380, 464] on span "Treasures of India: From..." at bounding box center [359, 455] width 156 height 19
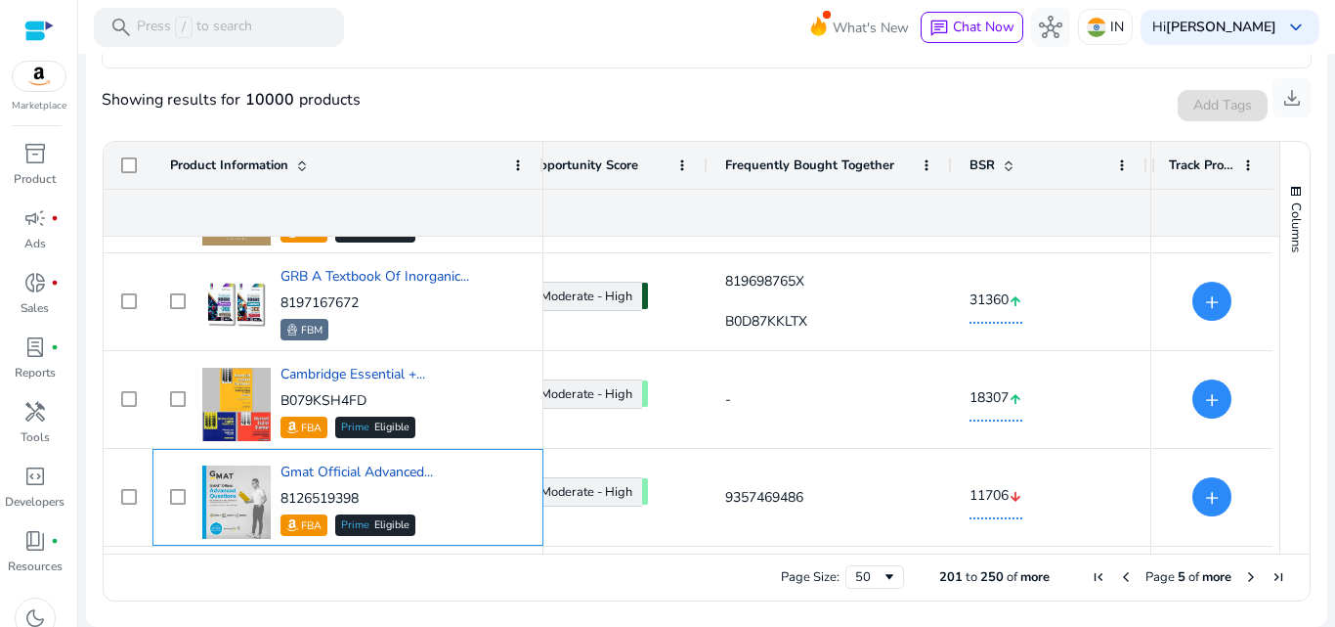
scroll to position [765, 0]
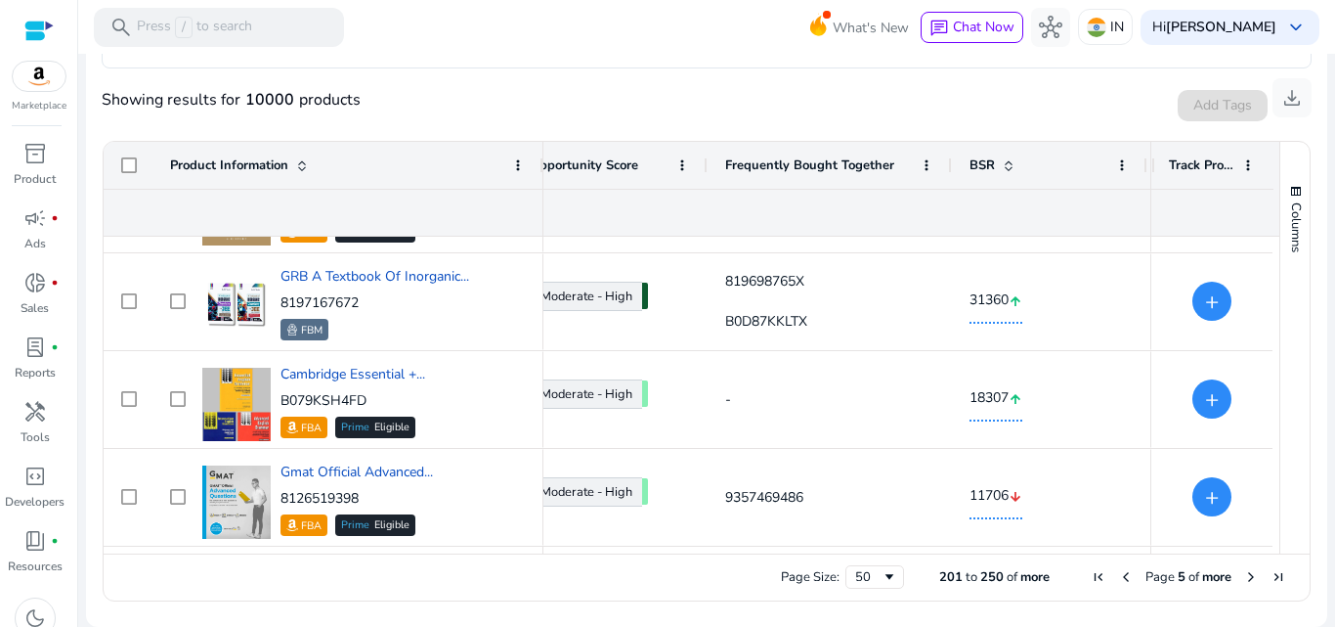
click at [872, 137] on ag-grid-angular "Press SPACE to select this row. Drag here to set row groups Rating Price Est. O…" at bounding box center [707, 371] width 1240 height 480
click at [872, 138] on ag-grid-angular "Press SPACE to select this row. Drag here to set row groups Rating Price Est. O…" at bounding box center [707, 371] width 1240 height 480
click at [872, 139] on ag-grid-angular "Press SPACE to select this row. Drag here to set row groups Rating Price Est. O…" at bounding box center [707, 371] width 1240 height 480
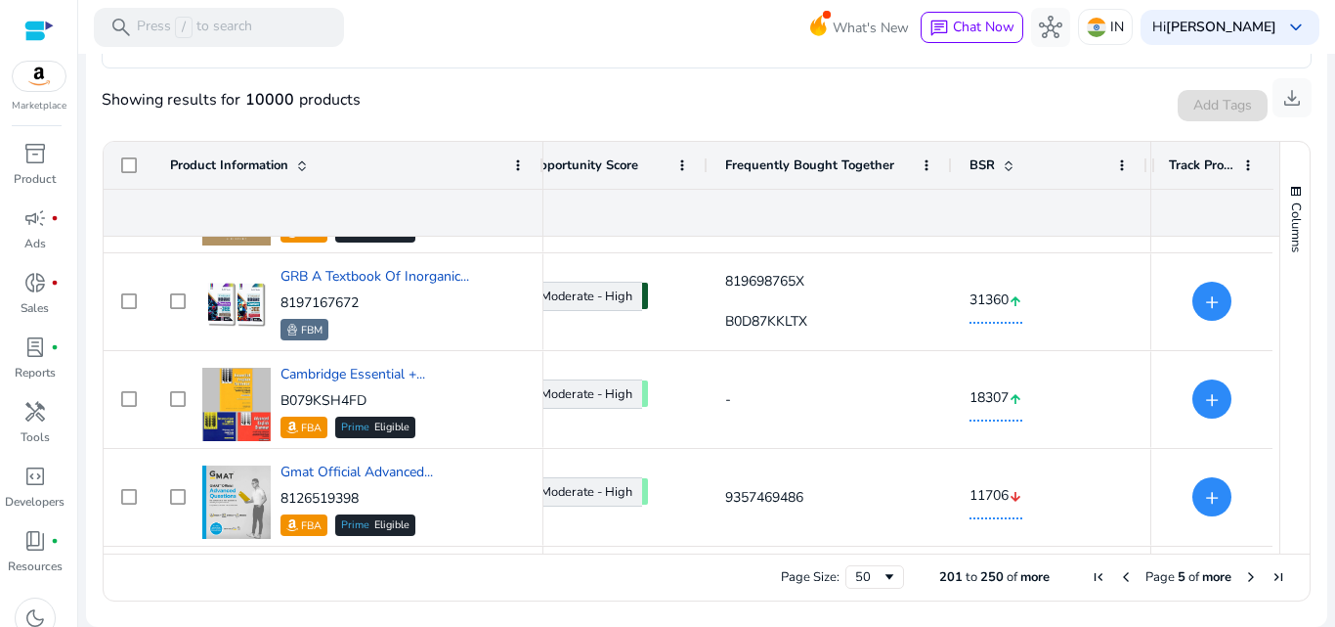
click at [872, 140] on ag-grid-angular "Press SPACE to select this row. Drag here to set row groups Rating Price Est. O…" at bounding box center [707, 371] width 1240 height 480
click at [872, 139] on ag-grid-angular "Press SPACE to select this row. Drag here to set row groups Rating Price Est. O…" at bounding box center [707, 371] width 1240 height 480
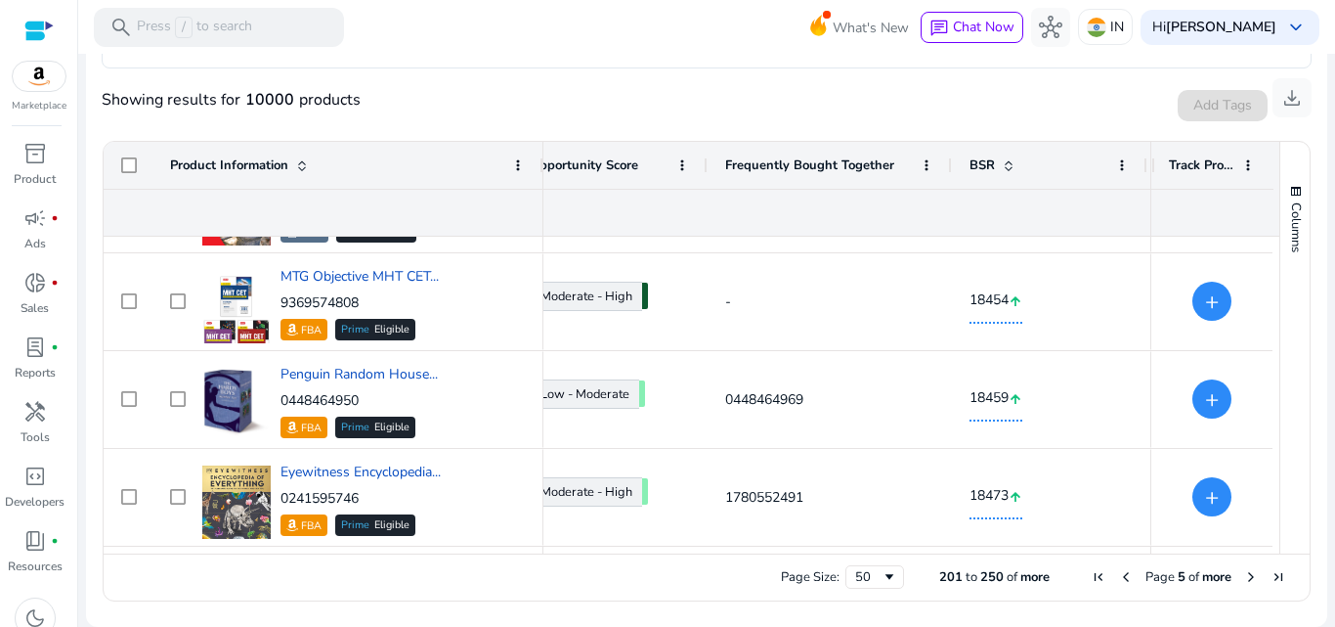
click at [867, 142] on div "Frequently Bought Together" at bounding box center [829, 165] width 209 height 47
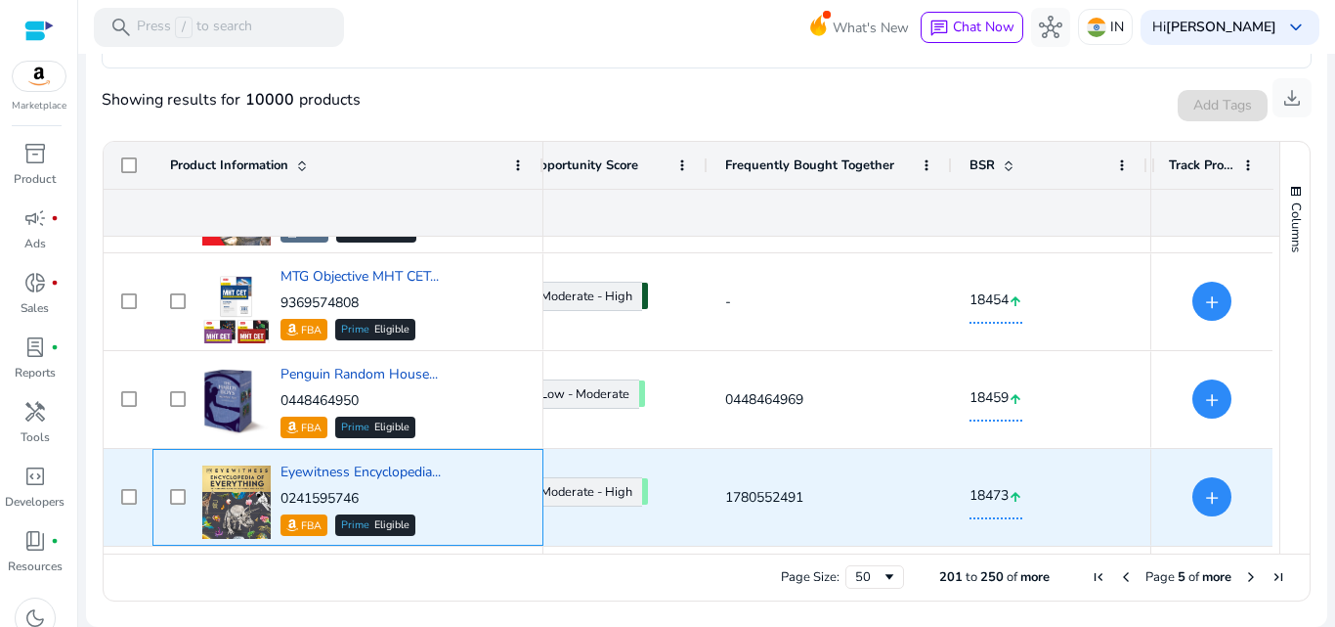
drag, startPoint x: 372, startPoint y: 493, endPoint x: 279, endPoint y: 489, distance: 93.9
click at [279, 489] on div "Eyewitness Encyclopedia... 0241595746 FBA Prime Eligible" at bounding box center [361, 497] width 328 height 83
copy p "0241595746"
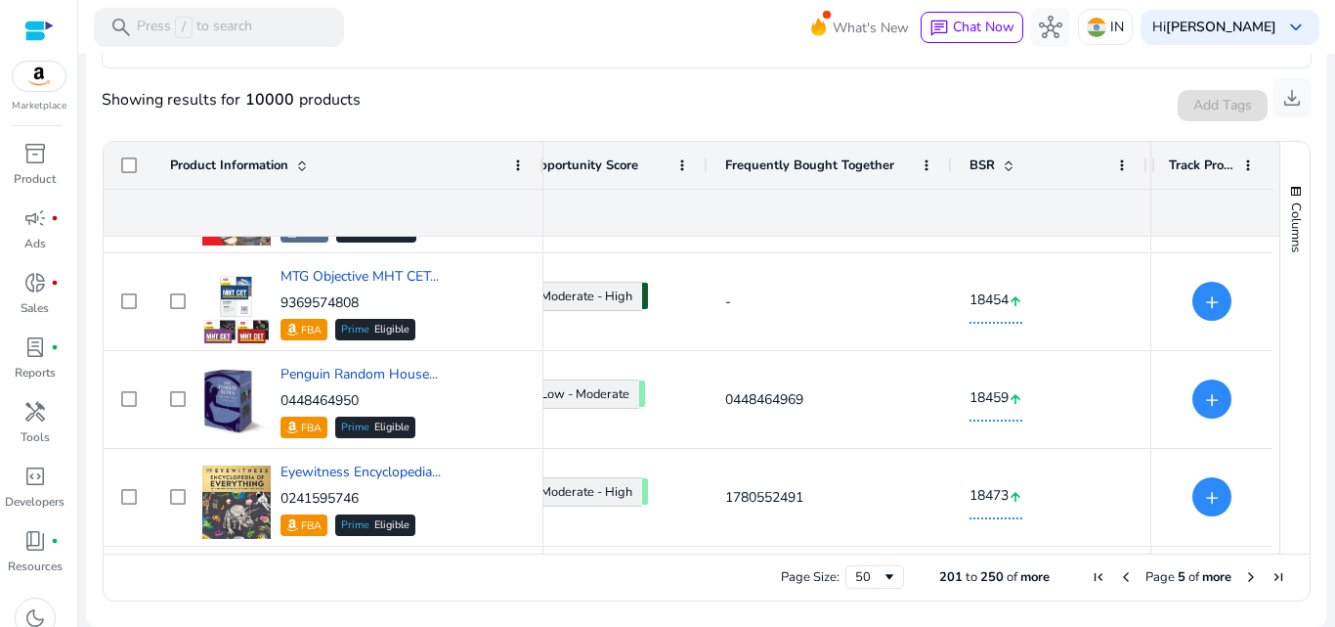
scroll to position [1939, 0]
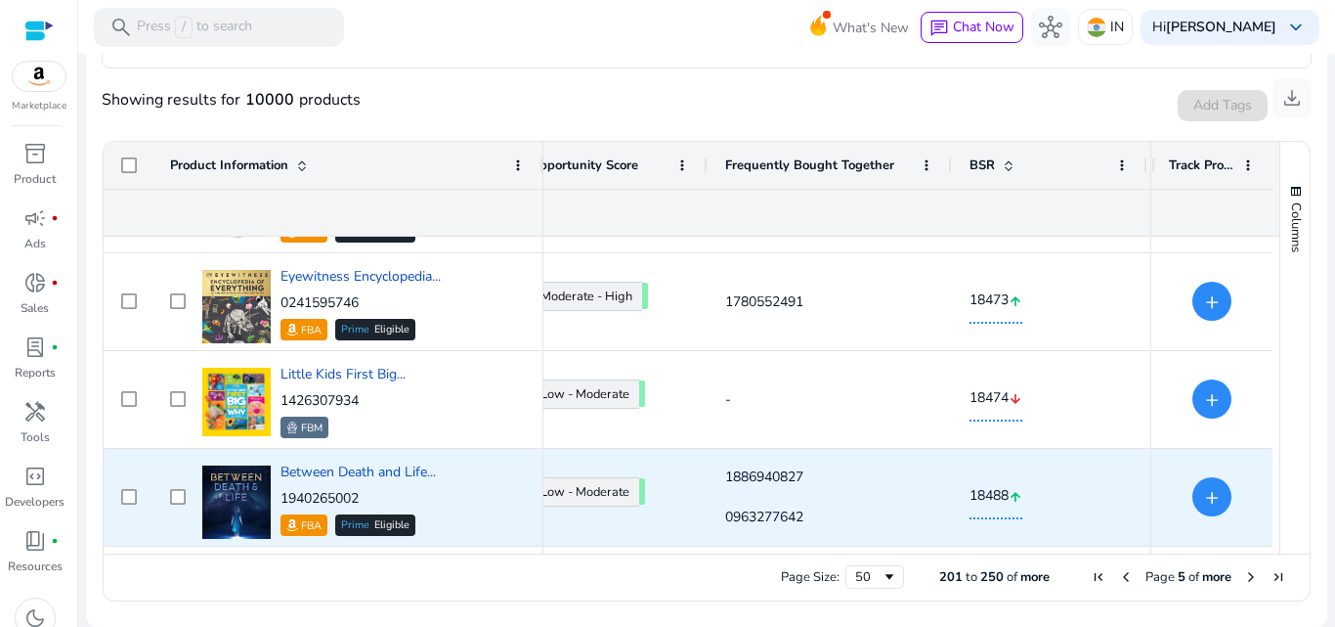
click at [1202, 520] on div "+" at bounding box center [1211, 497] width 87 height 95
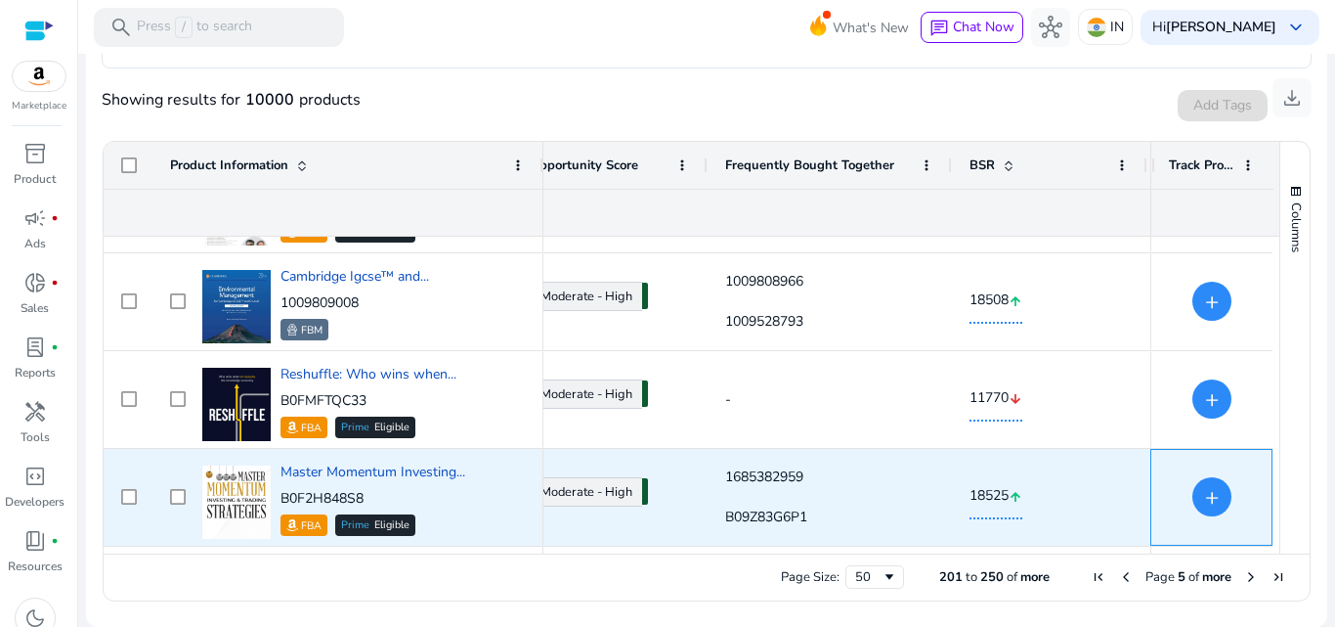
scroll to position [2721, 0]
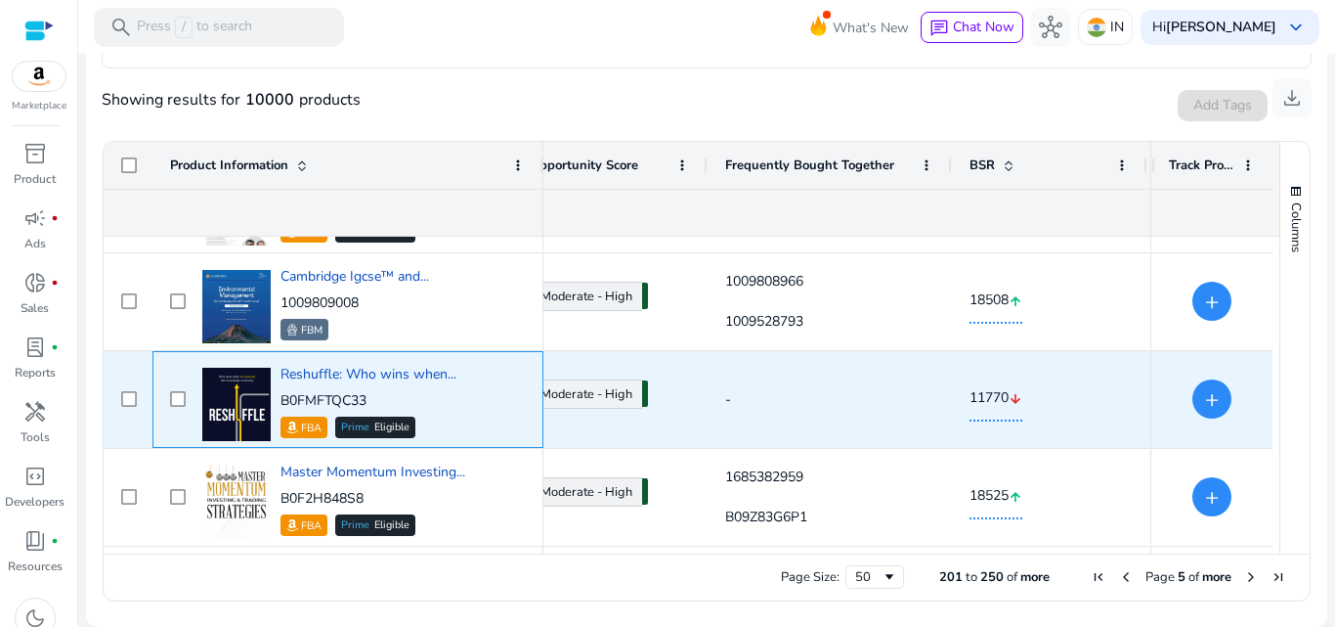
drag, startPoint x: 369, startPoint y: 397, endPoint x: 306, endPoint y: 413, distance: 64.5
click at [280, 397] on div "Reshuffle: Who wins when... B0FMFTQC33 FBA Prime Eligible" at bounding box center [361, 399] width 328 height 83
copy p "B0FMFTQC33"
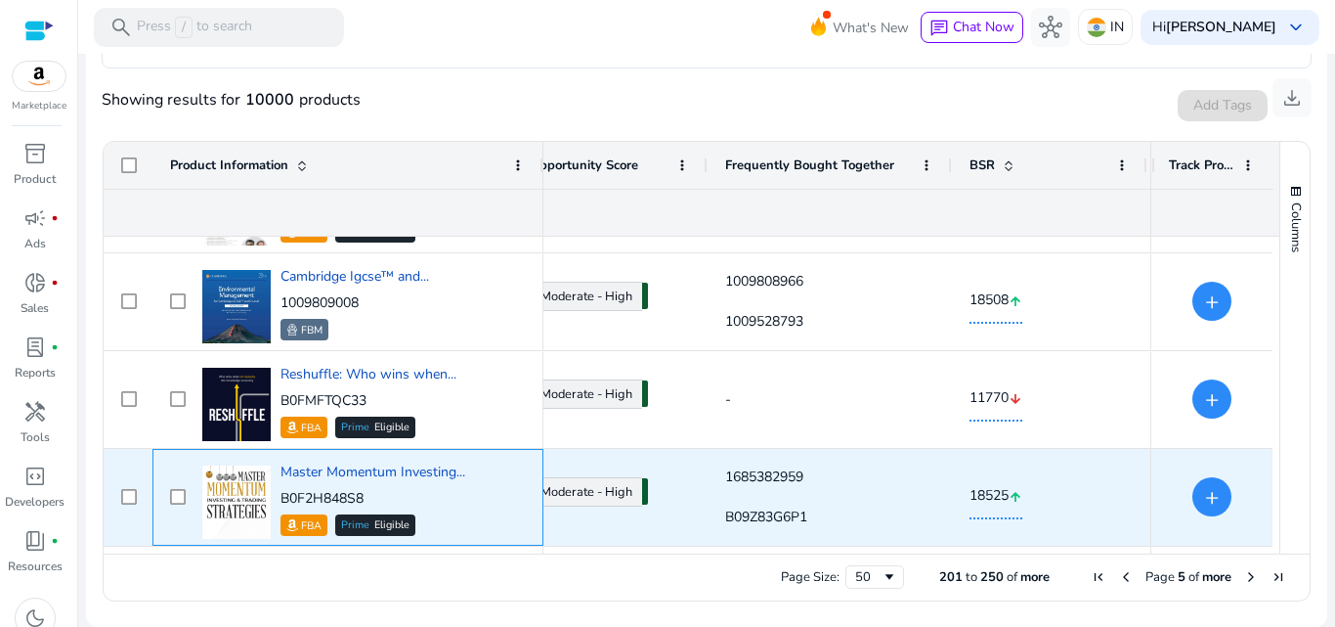
drag, startPoint x: 377, startPoint y: 493, endPoint x: 283, endPoint y: 498, distance: 94.9
click at [283, 498] on p "B0F2H848S8" at bounding box center [373, 499] width 185 height 20
copy div "Master Momentum Investing... B0F2H848S8"
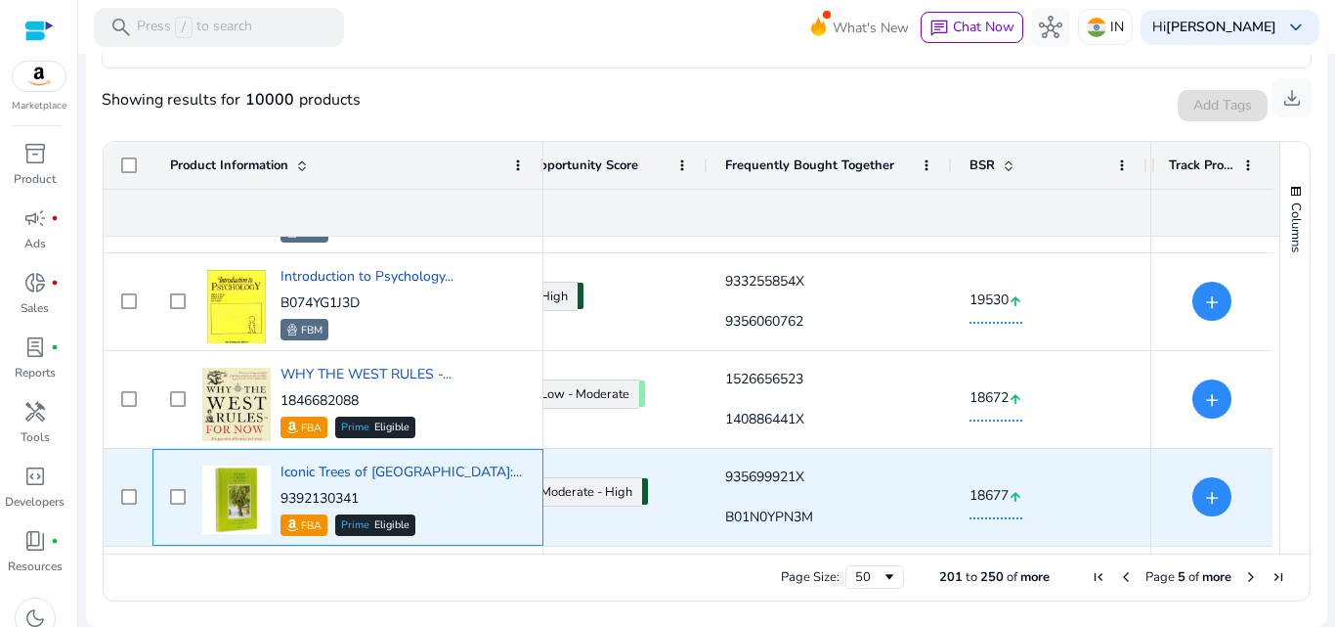
scroll to position [3894, 0]
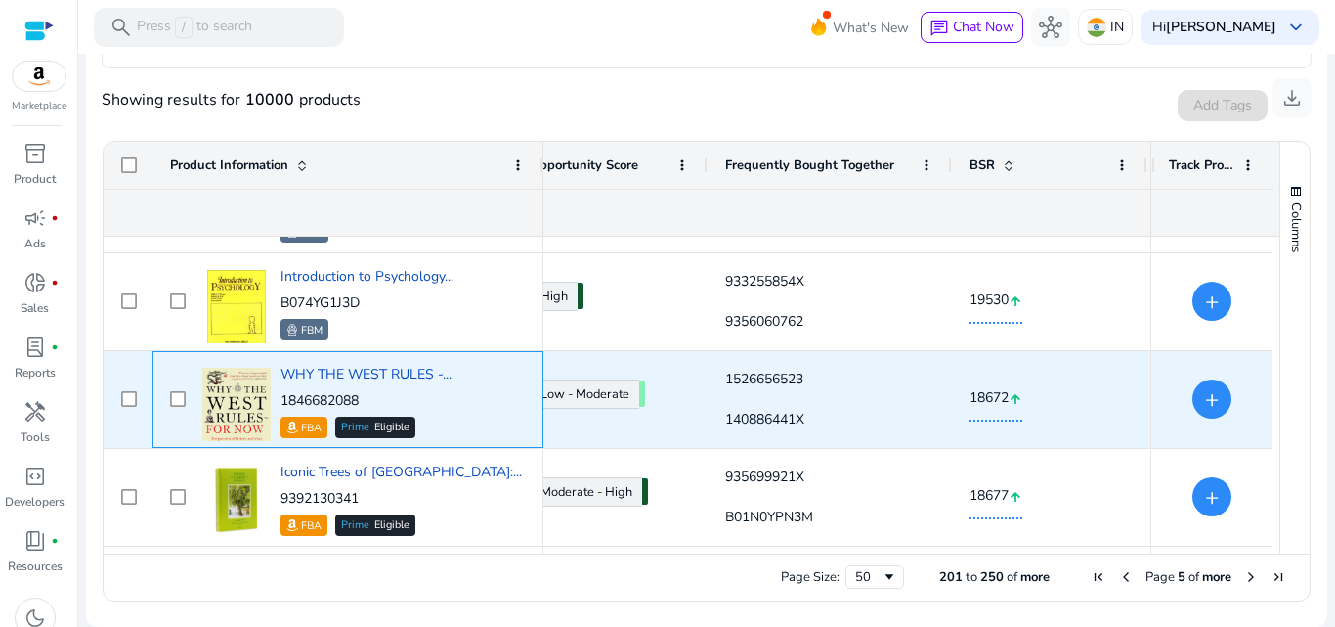
drag, startPoint x: 368, startPoint y: 395, endPoint x: 283, endPoint y: 410, distance: 86.3
click at [283, 410] on p "1846682088" at bounding box center [366, 401] width 171 height 20
copy p "1846682088"
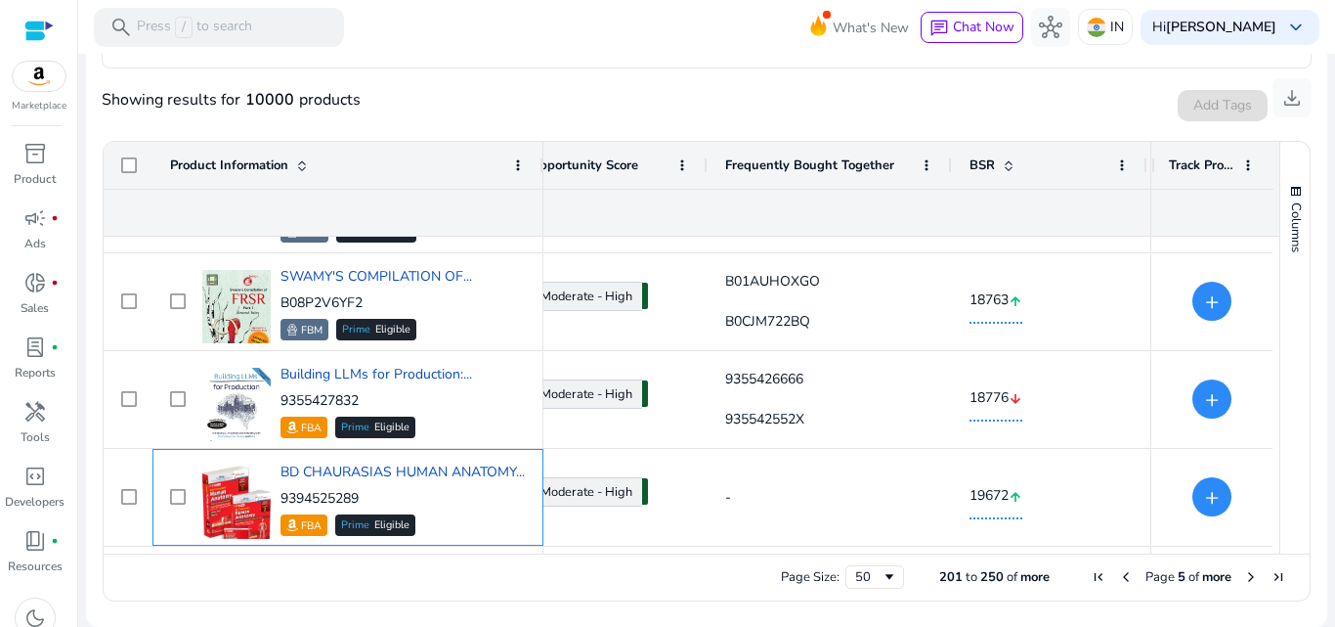
scroll to position [4578, 0]
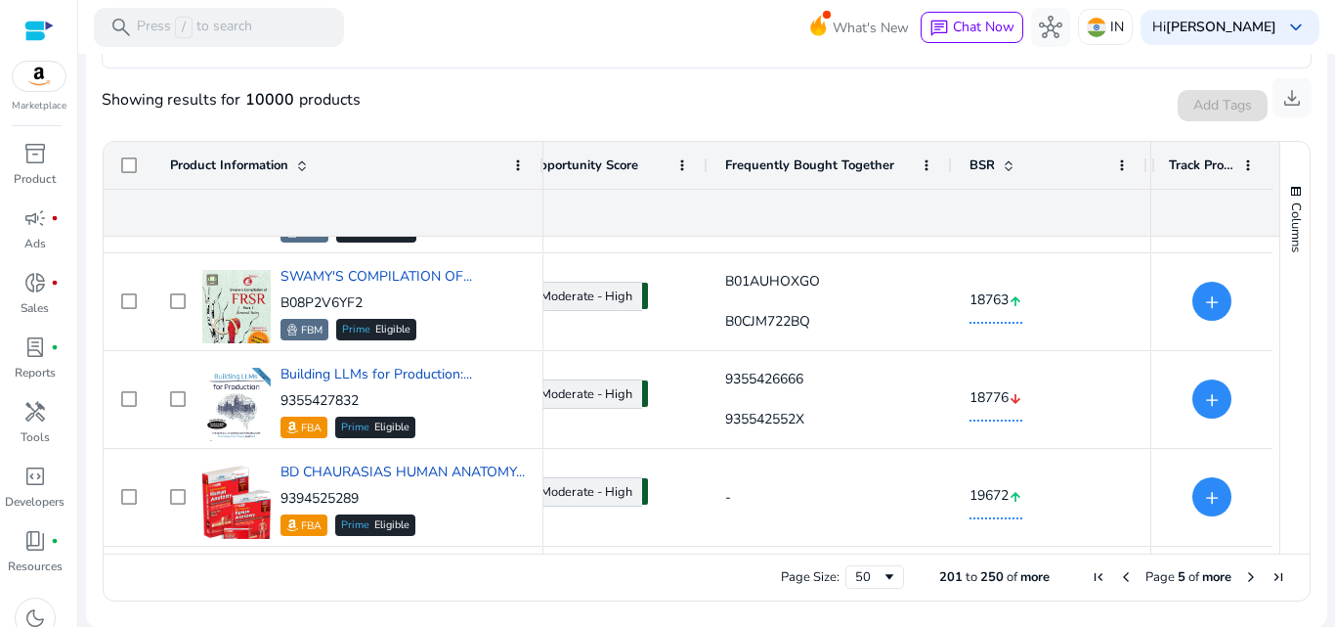
click at [1243, 578] on span "Next Page" at bounding box center [1251, 577] width 16 height 16
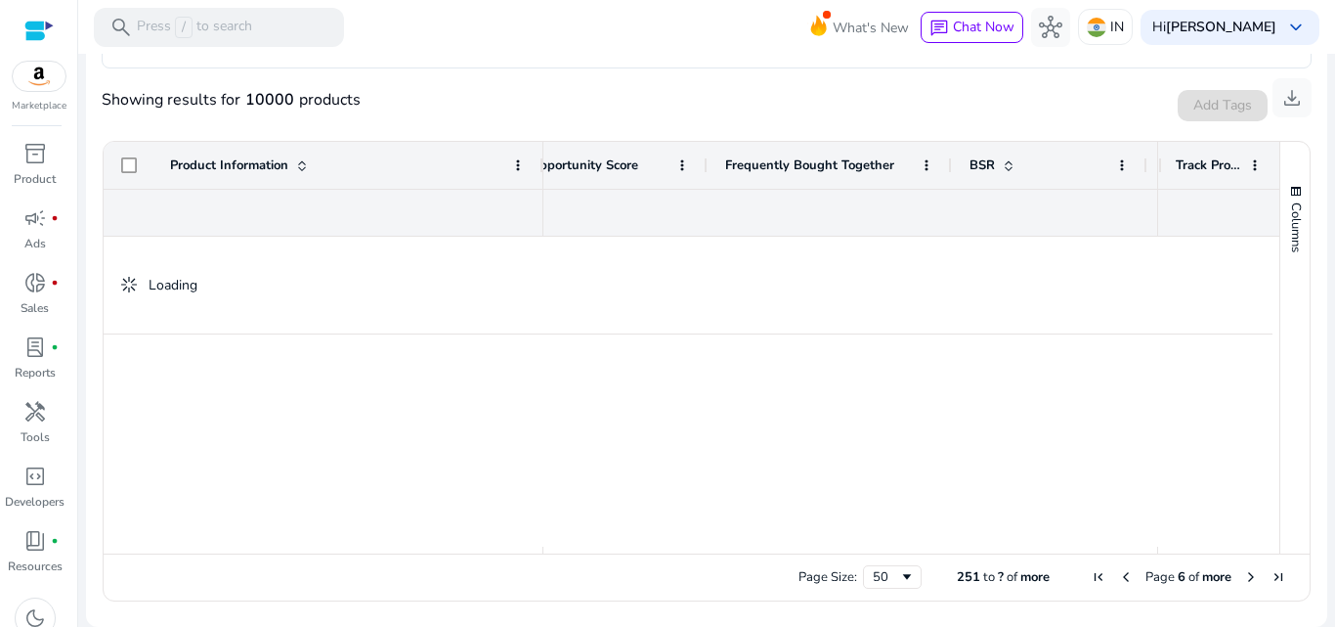
scroll to position [0, 0]
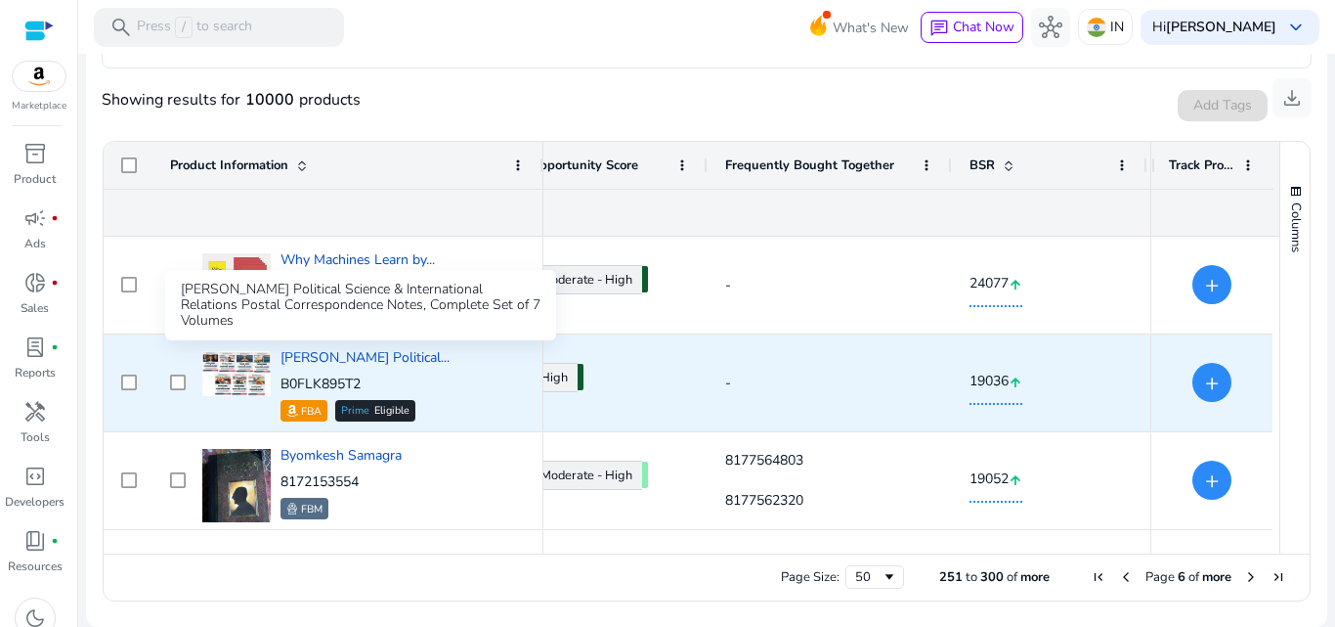
click at [424, 315] on div "Shubhra Ranjan Political Science & International Relations Postal Correspondenc…" at bounding box center [360, 305] width 391 height 70
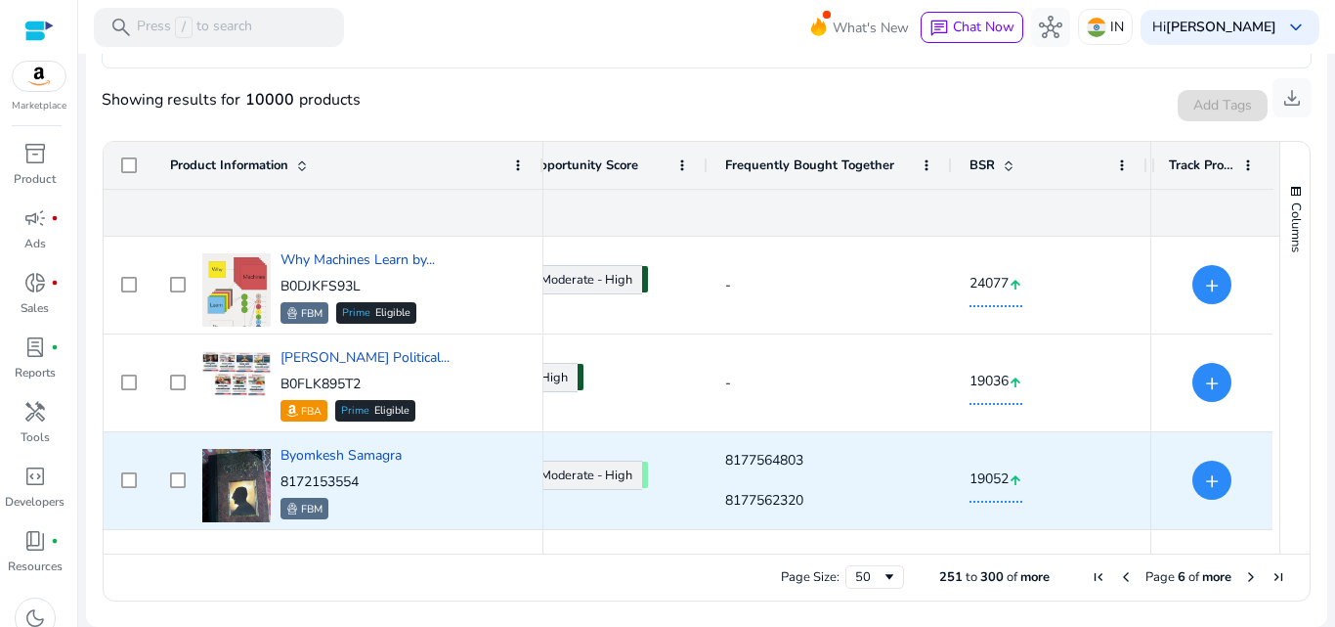
click at [436, 476] on div "Byomkesh Samagra 8172153554 FBM" at bounding box center [361, 480] width 328 height 83
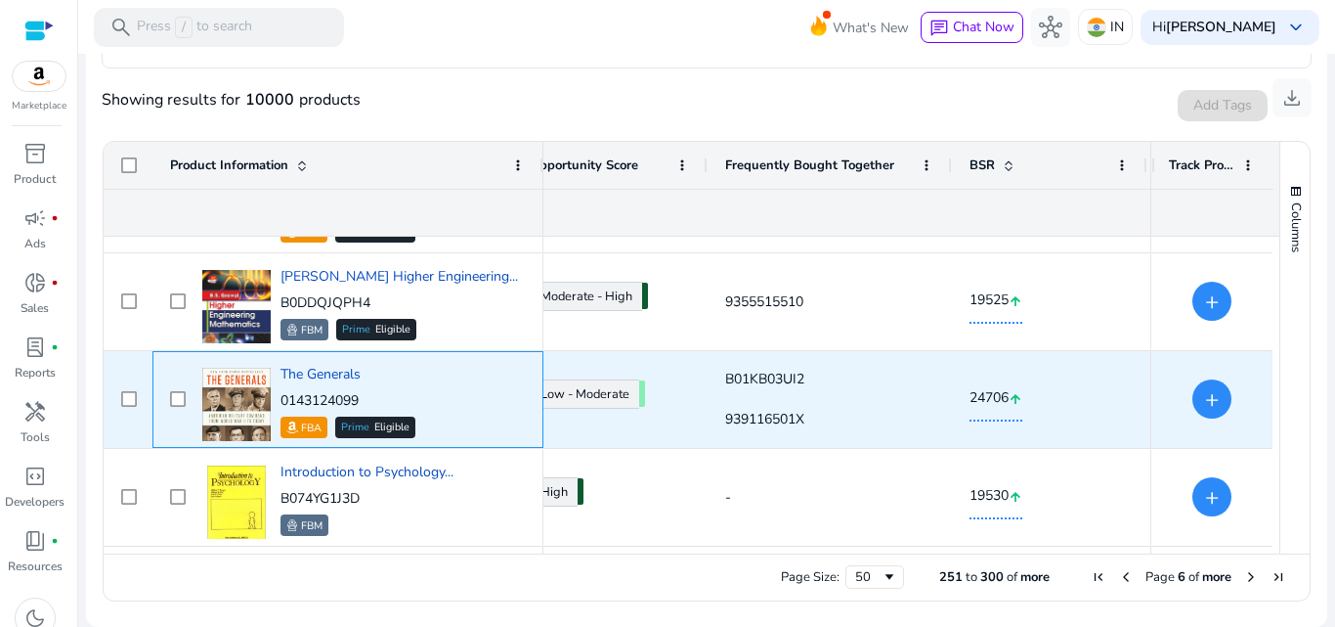
click at [398, 383] on div "The Generals 0143124099 FBA Prime Eligible" at bounding box center [348, 401] width 135 height 73
drag, startPoint x: 365, startPoint y: 400, endPoint x: 284, endPoint y: 398, distance: 80.2
click at [284, 398] on p "0143124099" at bounding box center [348, 401] width 135 height 20
copy p "0143124099"
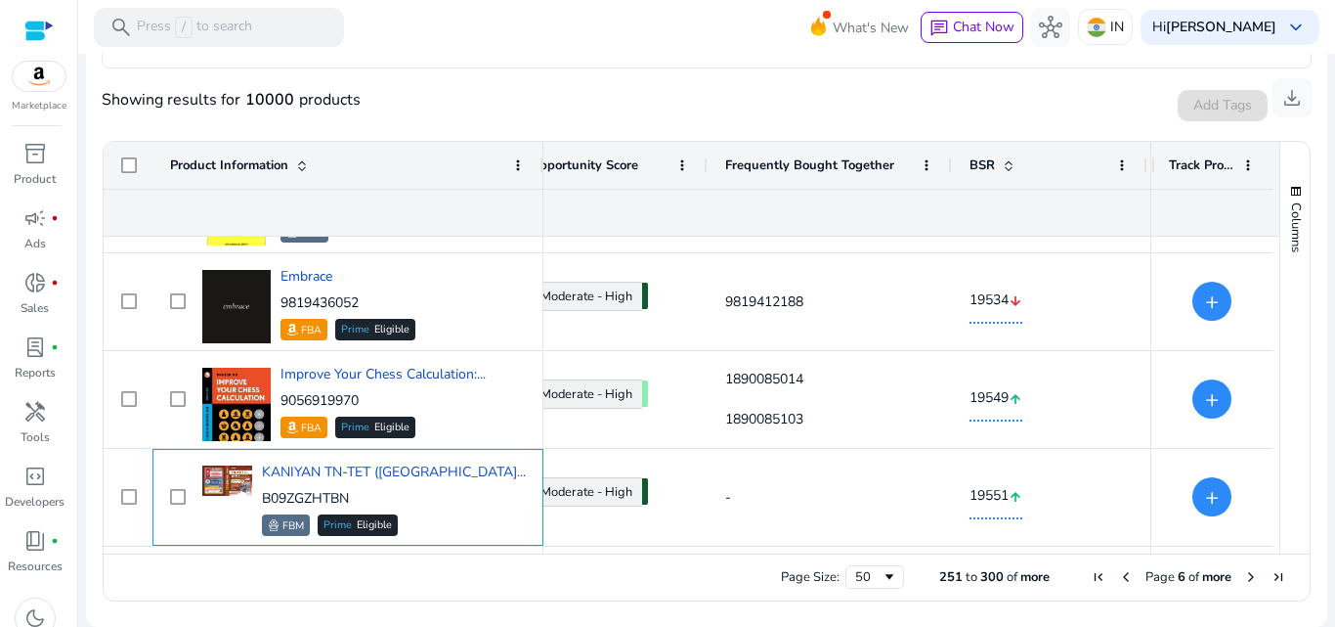
scroll to position [4578, 0]
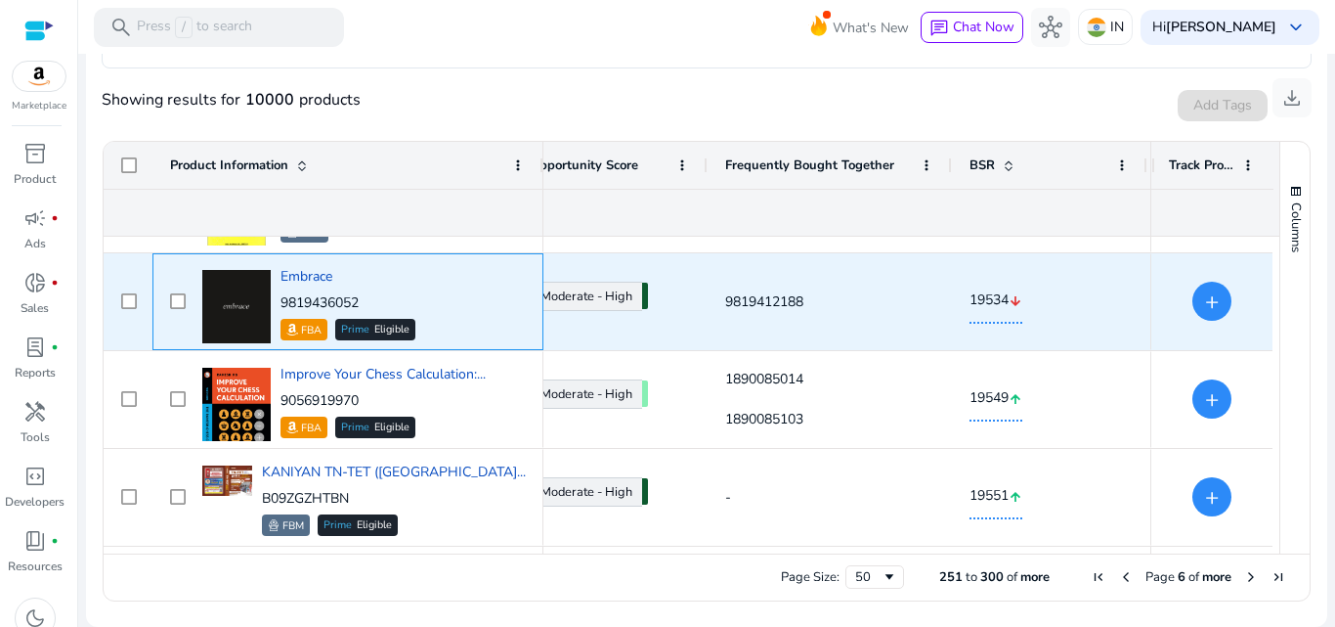
drag, startPoint x: 367, startPoint y: 302, endPoint x: 284, endPoint y: 301, distance: 82.1
click at [284, 301] on p "9819436052" at bounding box center [348, 303] width 135 height 20
copy p "9819436052"
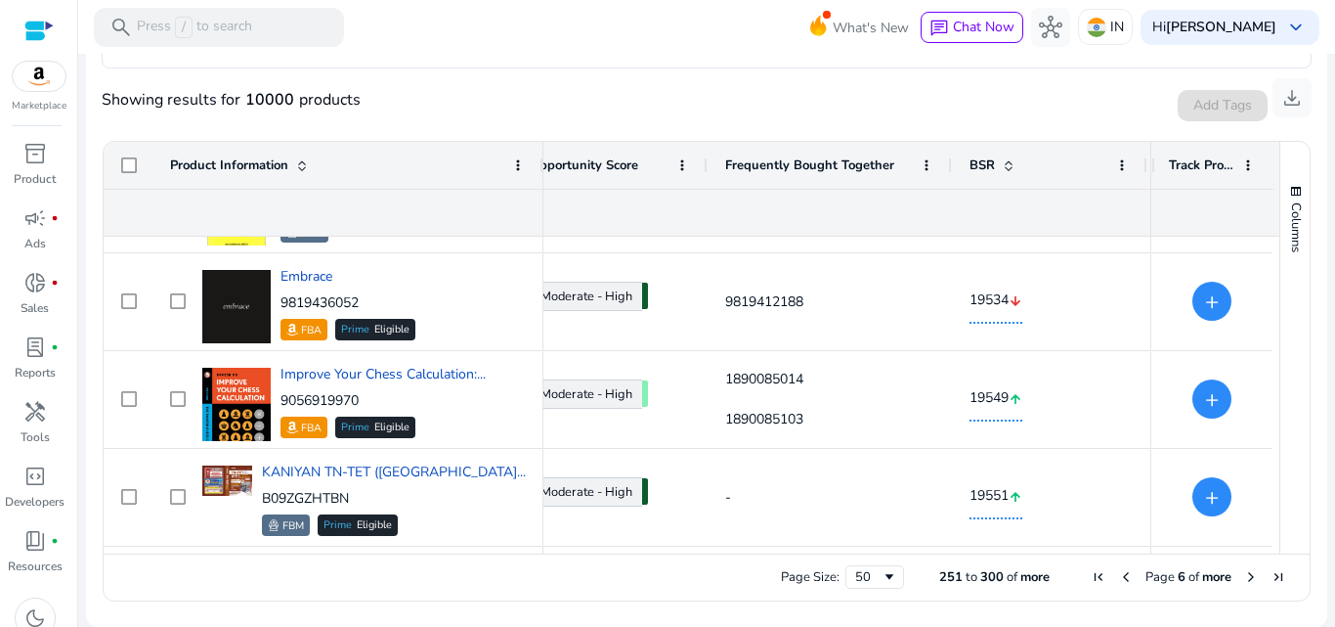
click at [1245, 570] on span "Next Page" at bounding box center [1251, 577] width 16 height 16
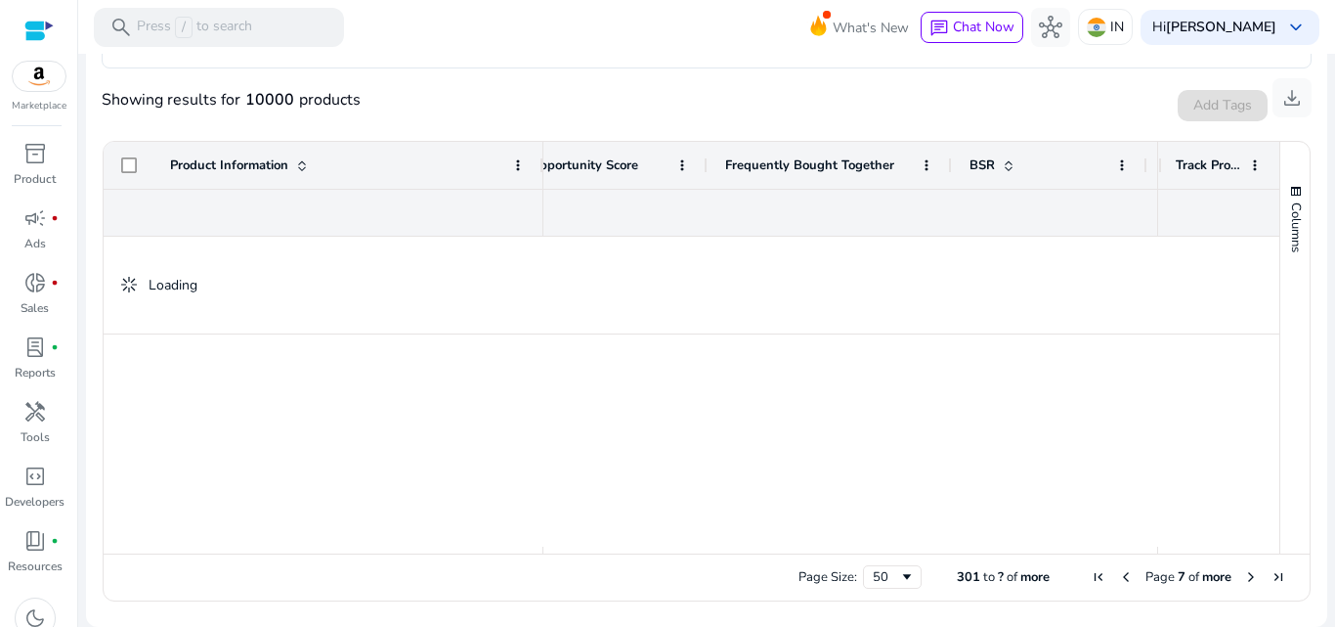
scroll to position [0, 0]
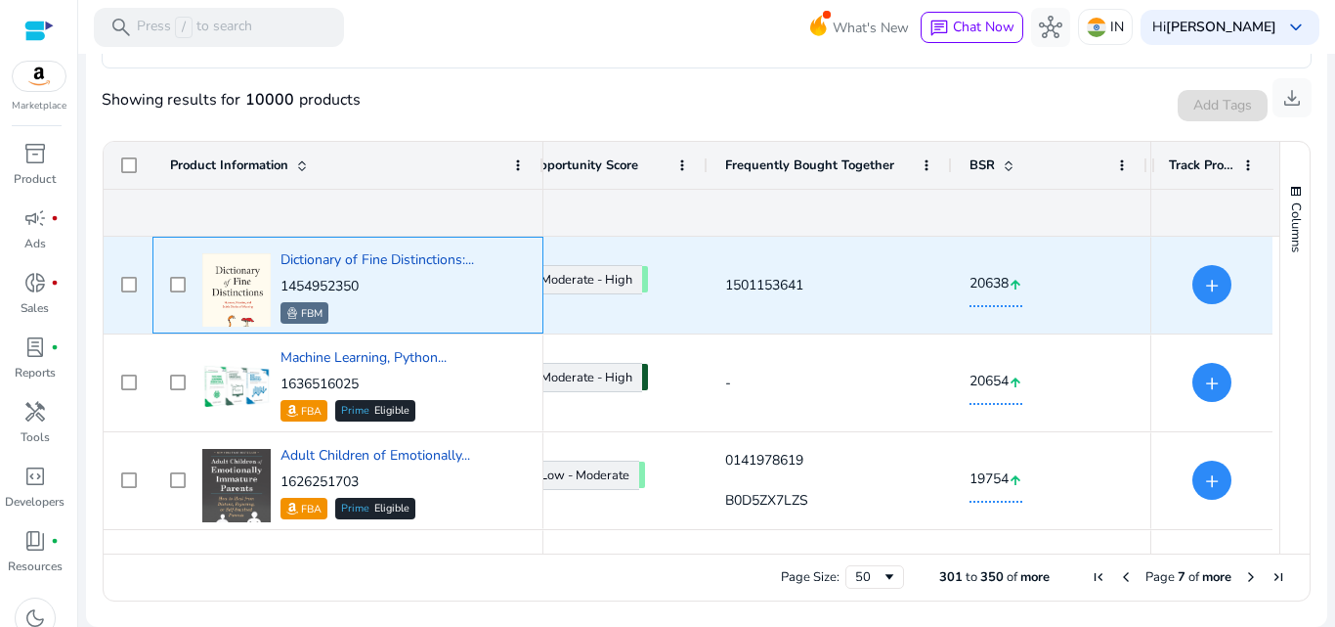
drag, startPoint x: 364, startPoint y: 282, endPoint x: 264, endPoint y: 295, distance: 100.6
click at [264, 295] on div "Dictionary of Fine Distinctions:... 1454952350 FBM" at bounding box center [361, 284] width 328 height 83
click at [385, 307] on div "FBM" at bounding box center [378, 313] width 194 height 22
drag, startPoint x: 370, startPoint y: 281, endPoint x: 280, endPoint y: 289, distance: 91.3
click at [280, 289] on div "Dictionary of Fine Distinctions:... 1454952350 FBM" at bounding box center [361, 284] width 328 height 83
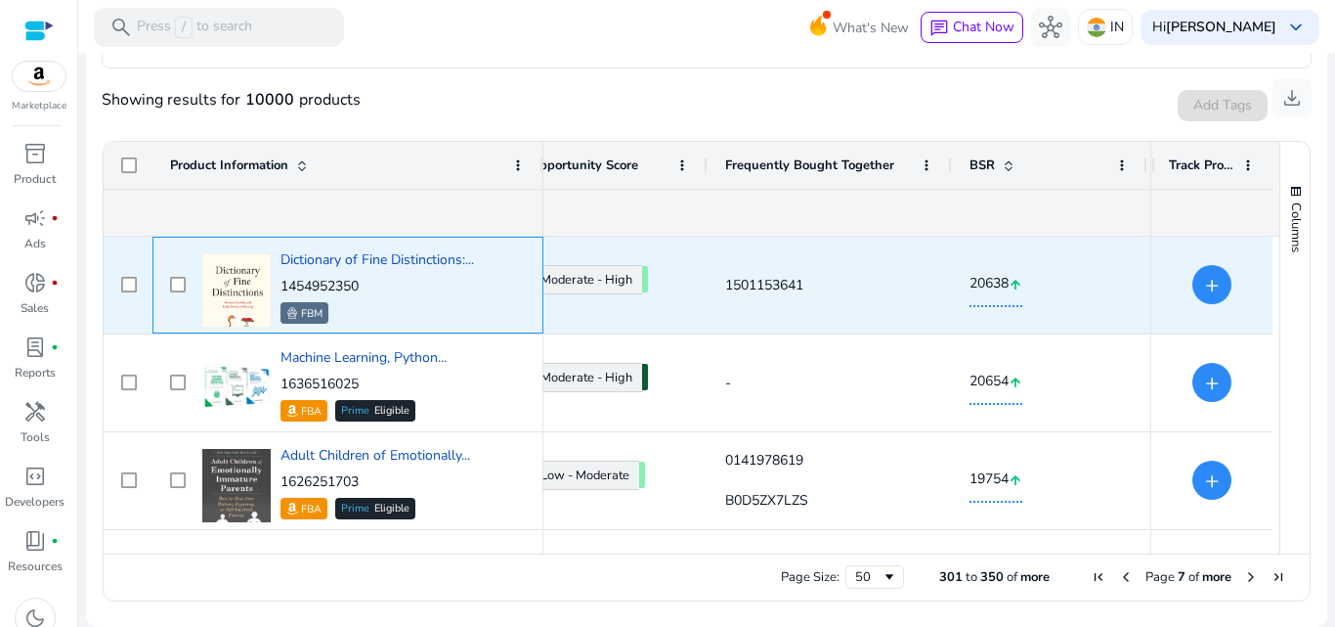
copy p "1454952350"
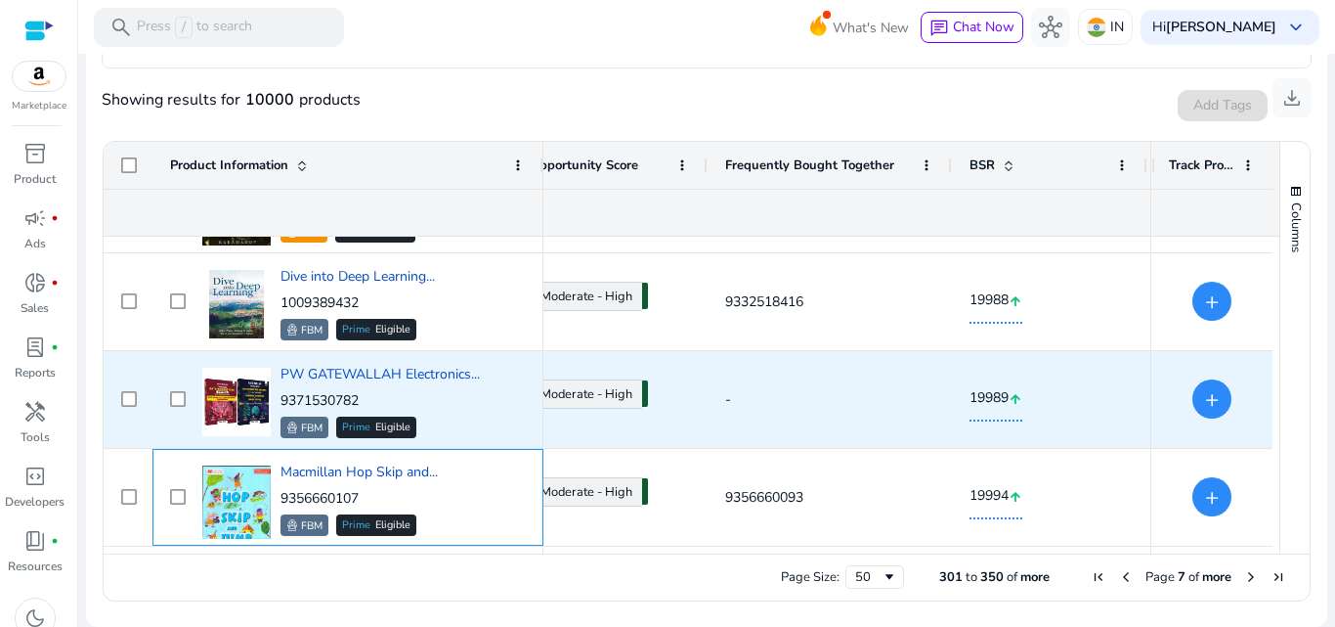
scroll to position [2036, 0]
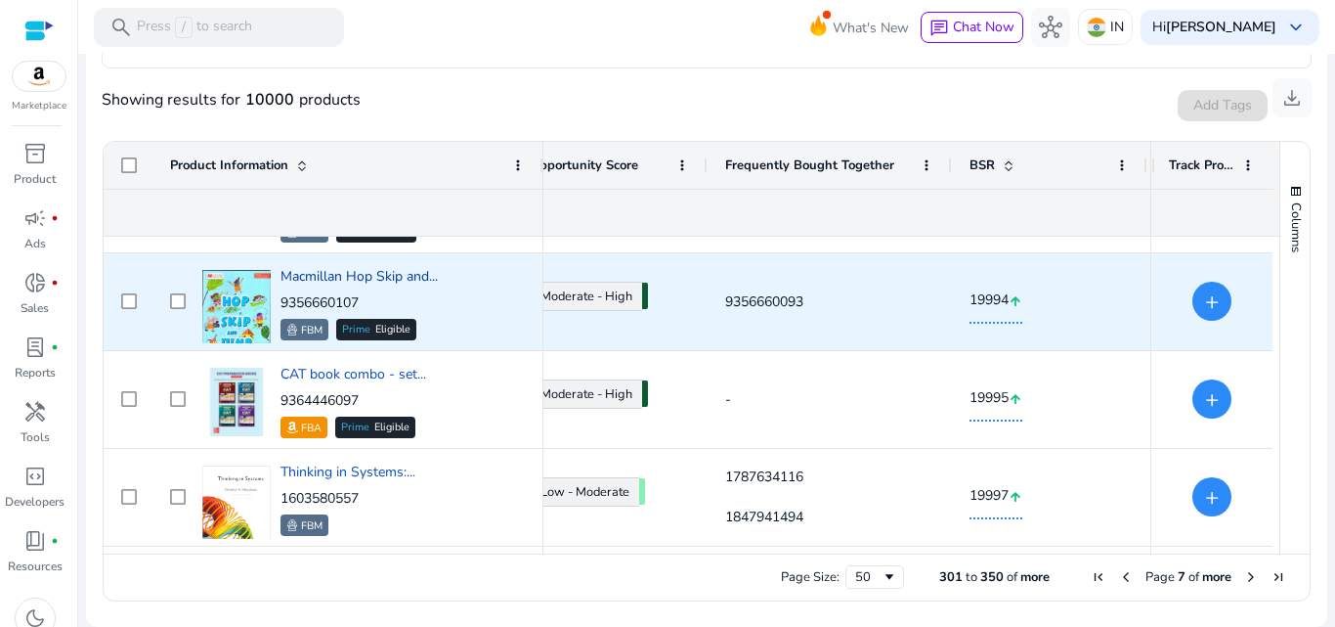
click at [314, 270] on span "Macmillan Hop Skip and..." at bounding box center [359, 276] width 157 height 19
drag, startPoint x: 366, startPoint y: 299, endPoint x: 279, endPoint y: 301, distance: 87.0
click at [279, 301] on div "Macmillan Hop Skip and... 9356660107 FBM Prime Eligible" at bounding box center [361, 301] width 328 height 83
copy p "9356660107"
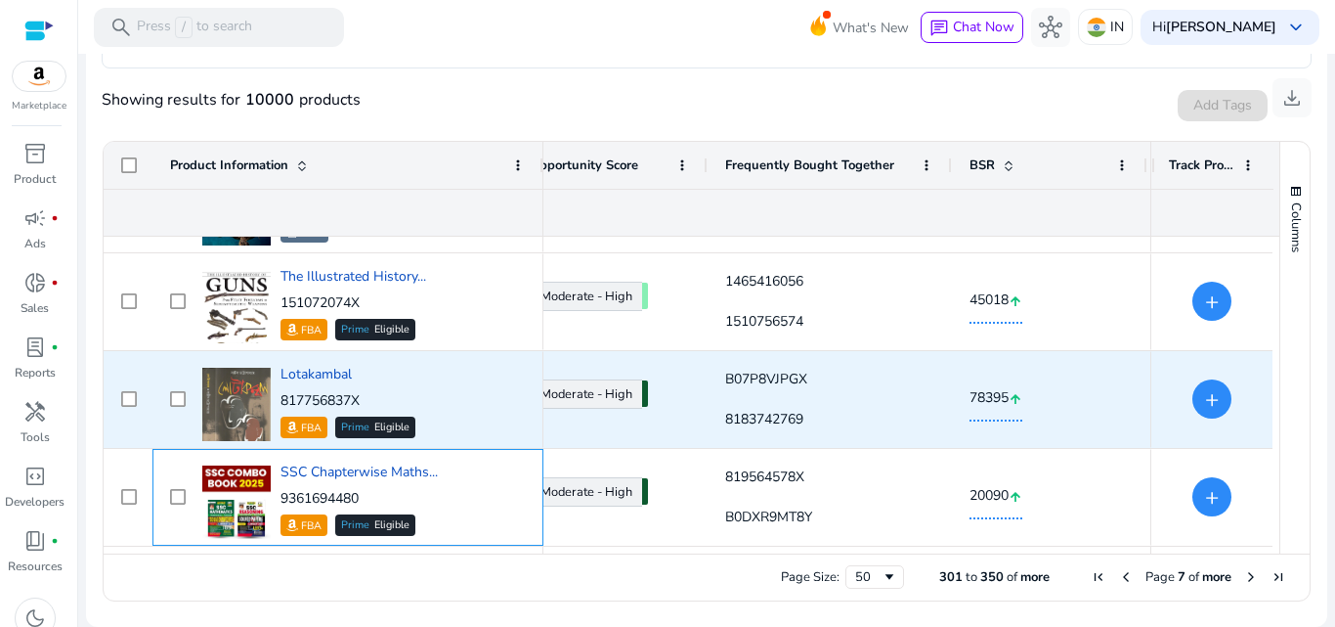
scroll to position [2916, 0]
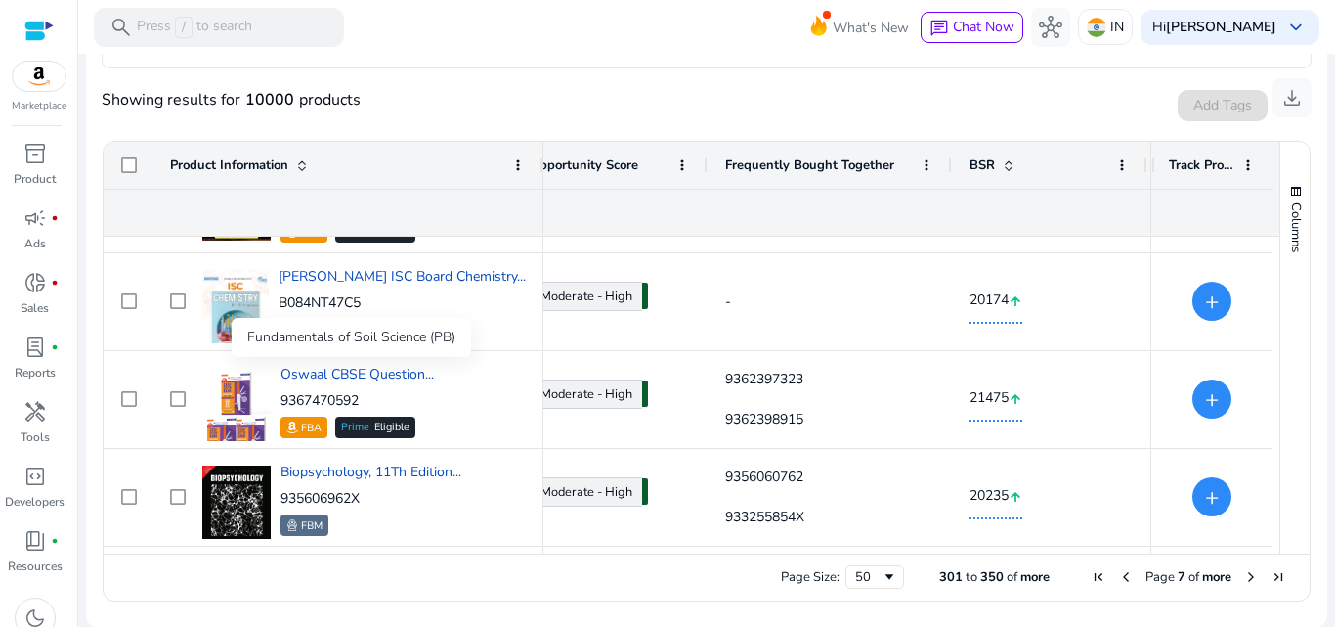
scroll to position [4578, 0]
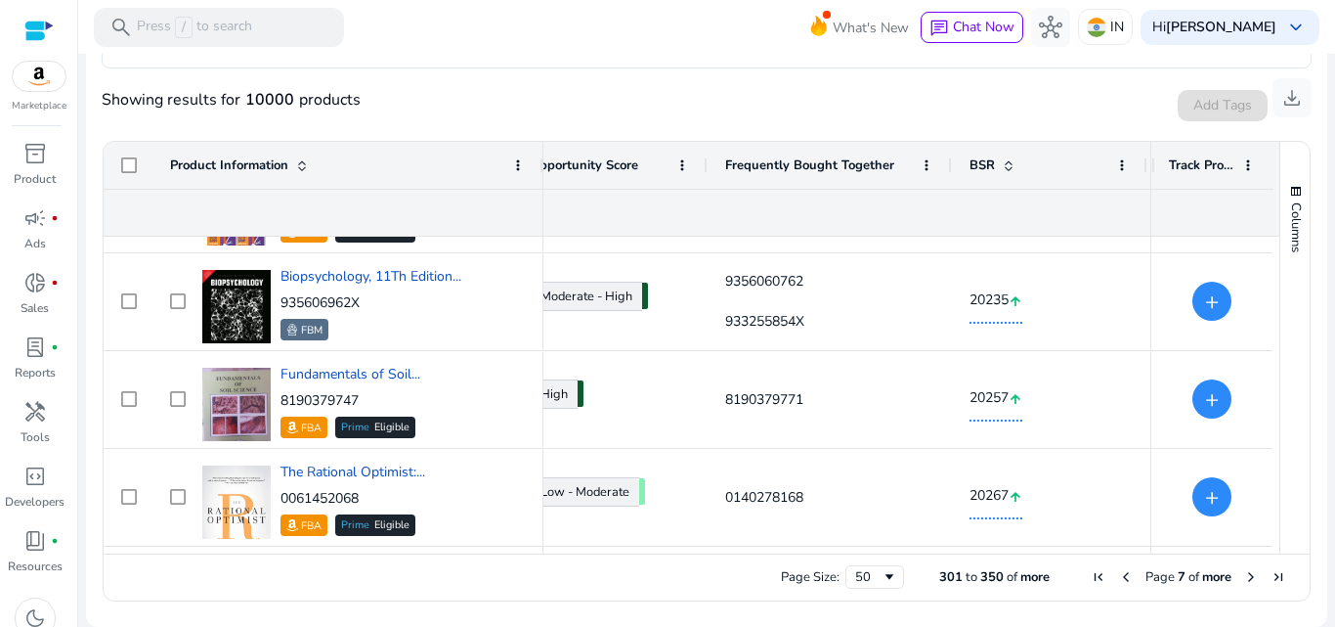
click at [1243, 574] on span "Next Page" at bounding box center [1251, 577] width 16 height 16
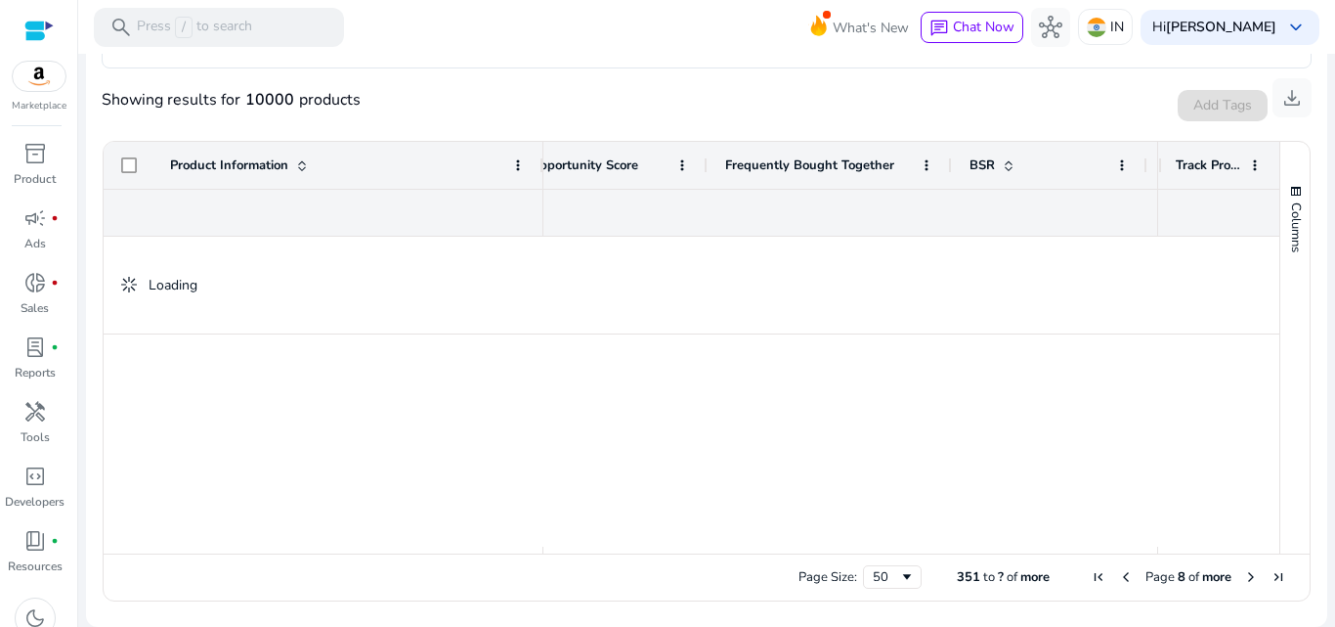
scroll to position [0, 0]
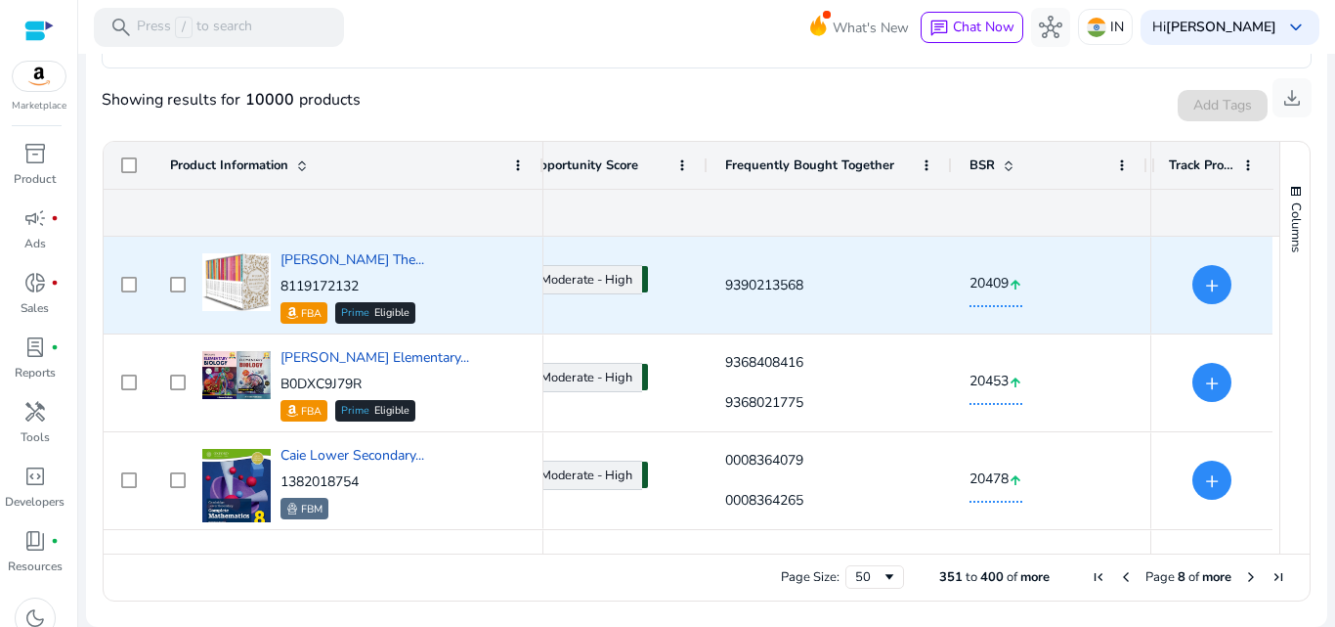
click at [390, 286] on p "8119172132" at bounding box center [353, 287] width 144 height 20
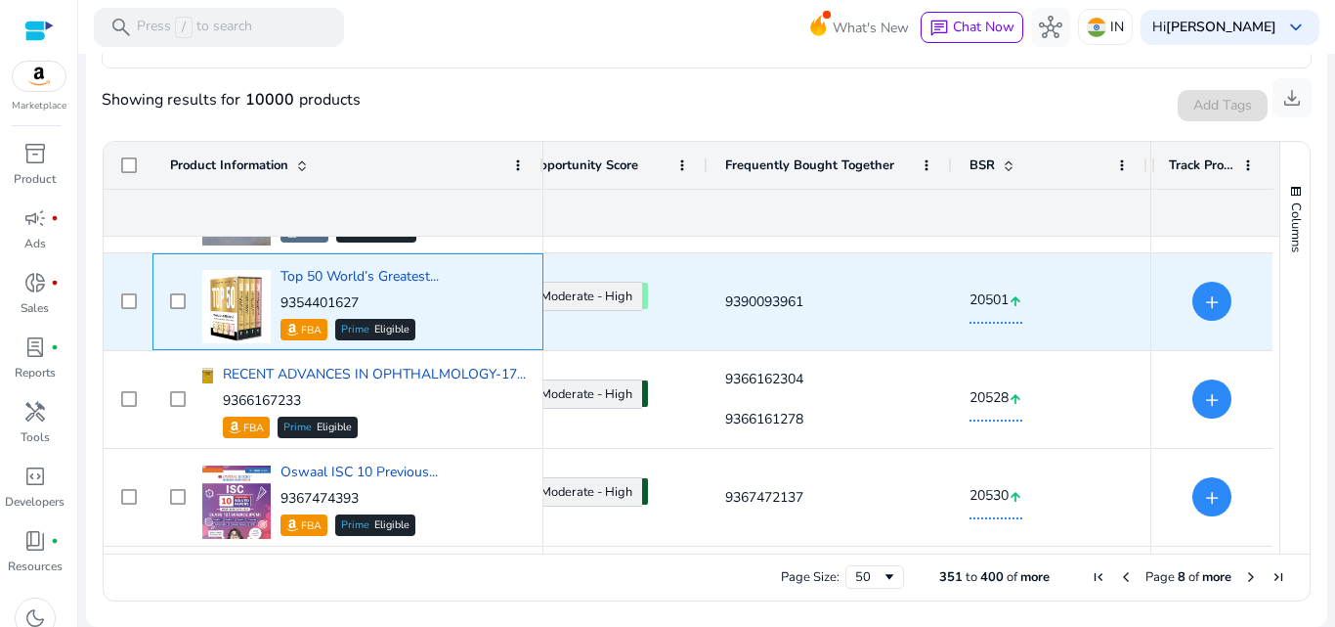
scroll to position [374, 0]
drag, startPoint x: 398, startPoint y: 310, endPoint x: 387, endPoint y: 316, distance: 12.2
click at [398, 306] on p "9354401627" at bounding box center [360, 303] width 158 height 20
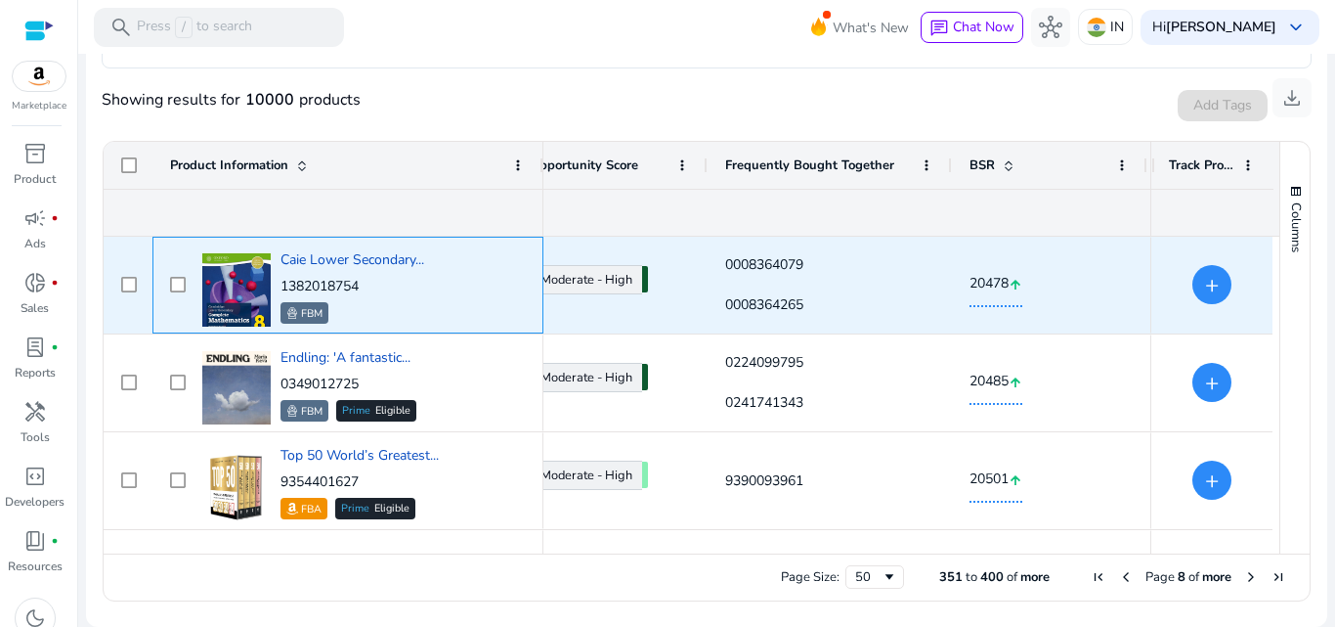
scroll to position [196, 0]
click at [387, 321] on div "FBM" at bounding box center [353, 313] width 144 height 22
drag, startPoint x: 387, startPoint y: 321, endPoint x: 326, endPoint y: 369, distance: 78.0
click at [375, 326] on div "Caie Lower Secondary... 1382018754 FBM" at bounding box center [361, 284] width 328 height 83
click at [352, 352] on span "Endling: 'A fantastic..." at bounding box center [346, 357] width 130 height 19
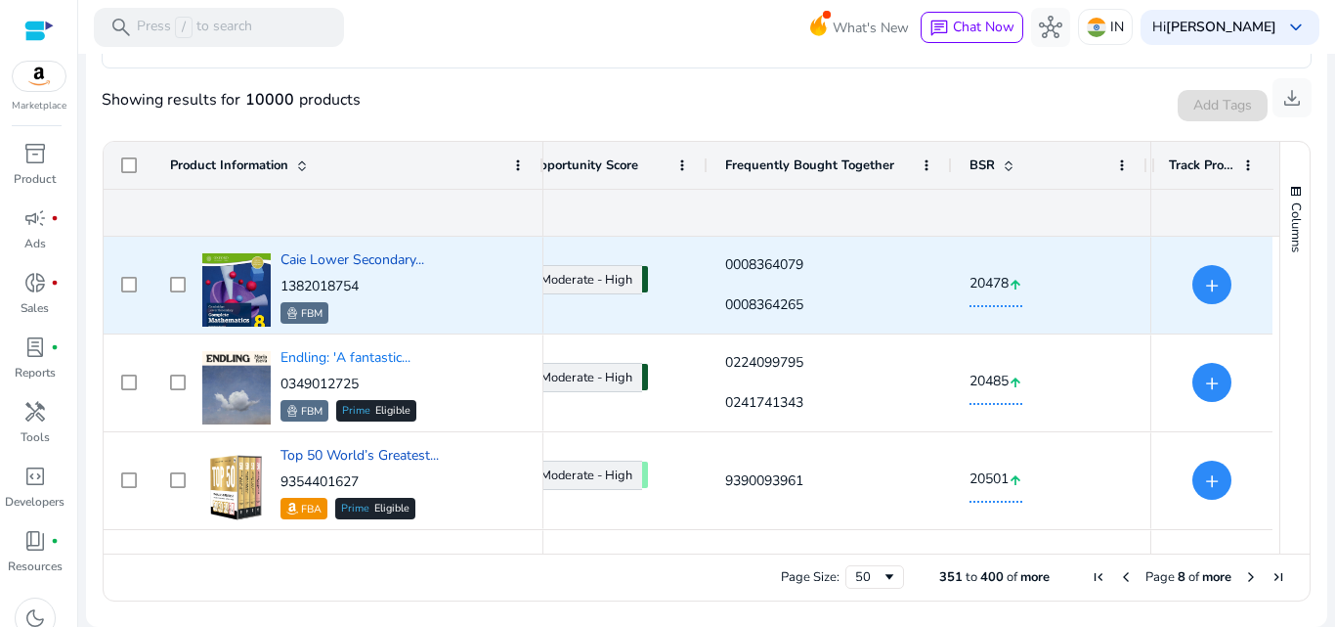
click at [352, 352] on span "Endling: 'A fantastic..." at bounding box center [346, 357] width 130 height 19
click at [351, 354] on span "Endling: 'A fantastic..." at bounding box center [346, 357] width 130 height 19
click at [351, 347] on div "Endling: 'A fantastic... 0349012725 FBM Prime Eligible" at bounding box center [361, 382] width 328 height 83
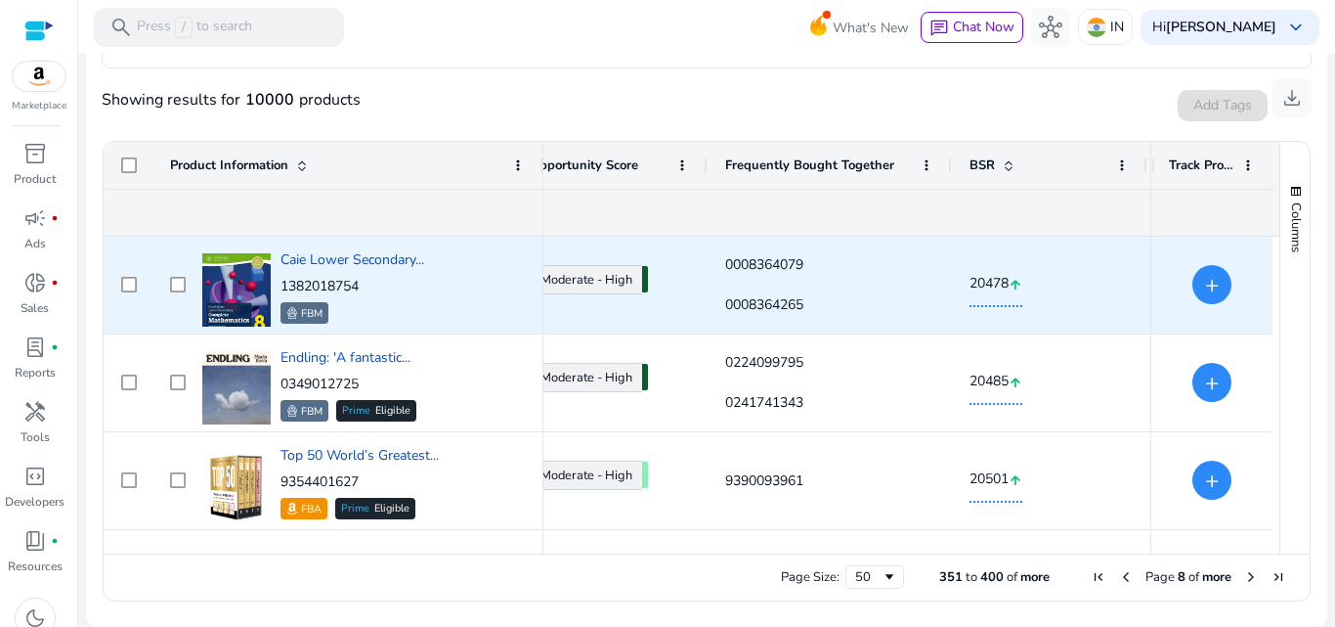
click at [351, 347] on div "Endling: 'A fantastic... 0349012725 FBM Prime Eligible" at bounding box center [361, 382] width 328 height 83
click at [351, 348] on span "Endling: 'A fantastic..." at bounding box center [346, 357] width 130 height 19
click at [351, 339] on div "Endling: 'A fantastic... 0349012725 FBM Prime Eligible" at bounding box center [348, 382] width 356 height 95
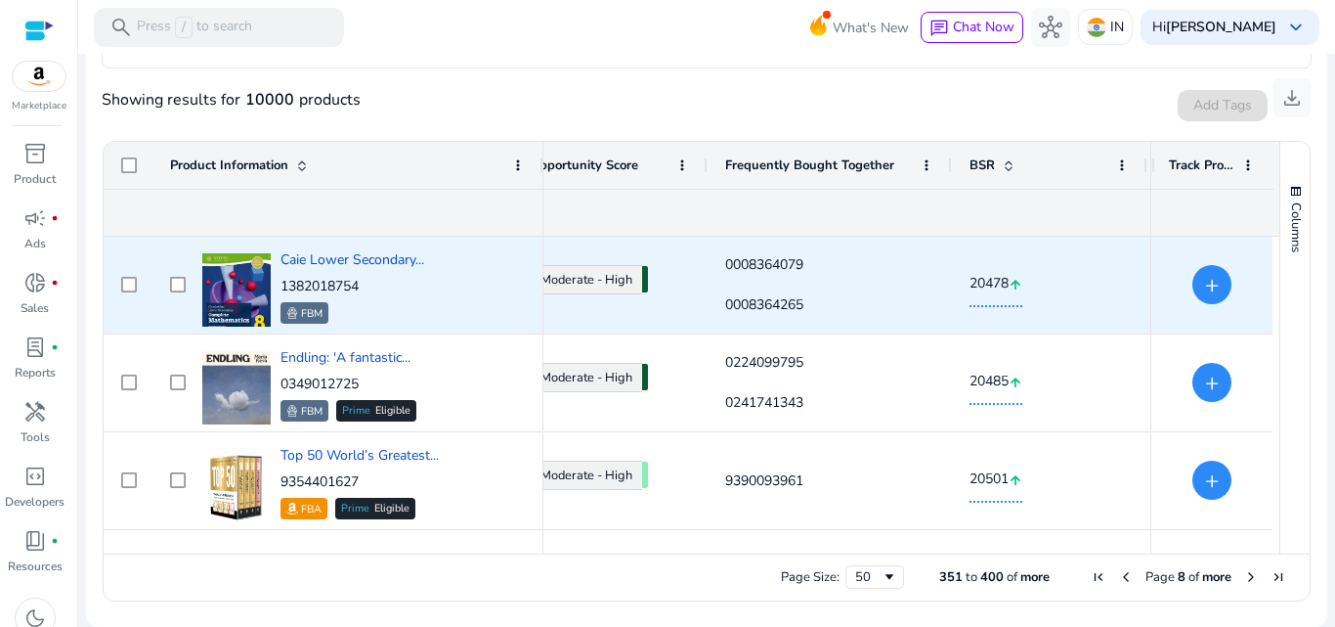
click at [313, 369] on div "Endling: 'A fantastic... 0349012725 FBM Prime Eligible" at bounding box center [349, 384] width 136 height 73
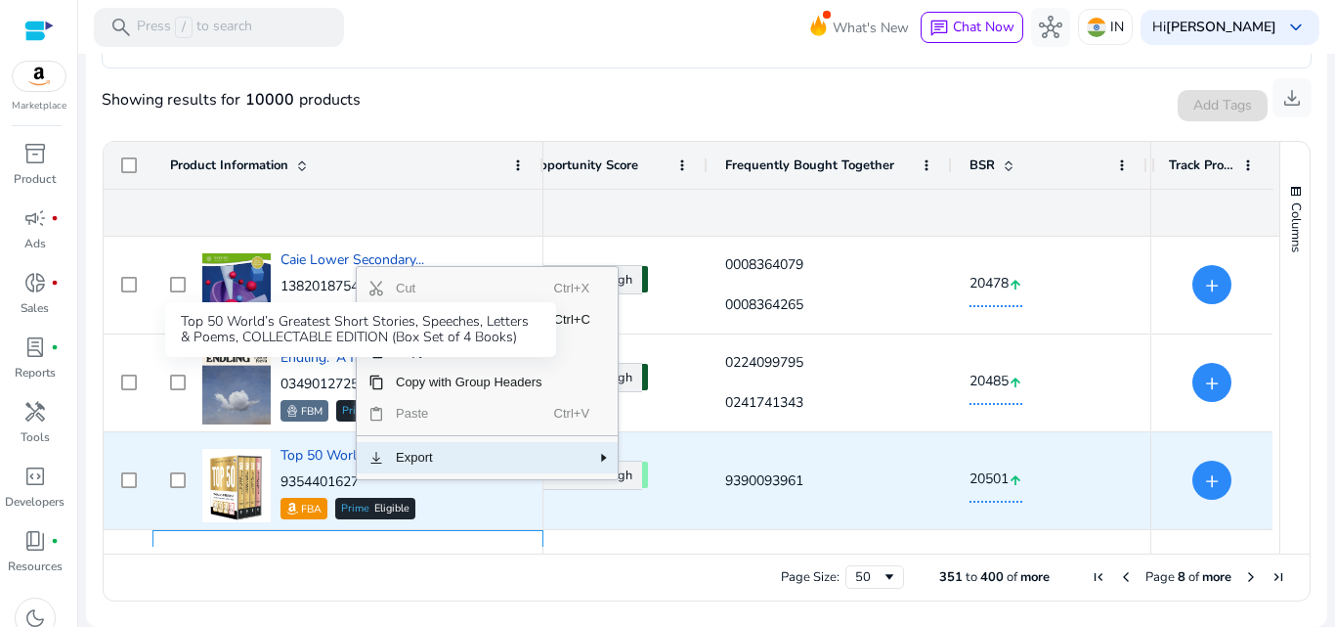
scroll to position [277, 0]
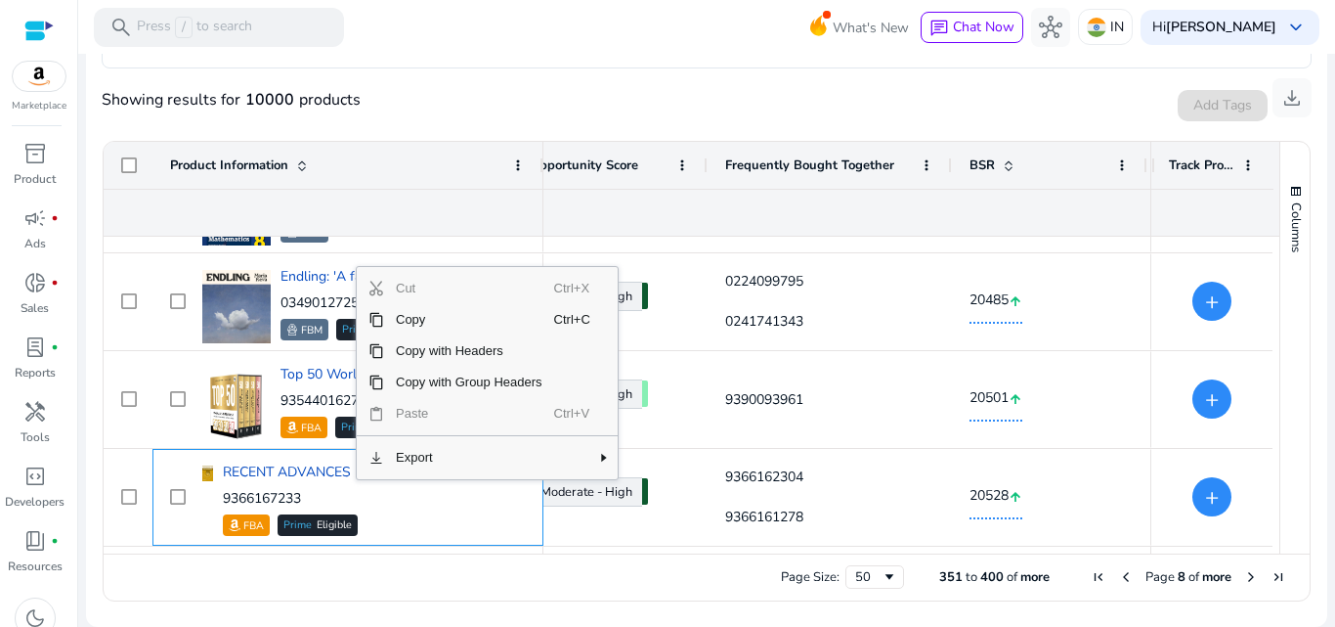
click at [441, 586] on div "Page Size: 50 351 to 400 of more Page 8 of more" at bounding box center [707, 576] width 1206 height 47
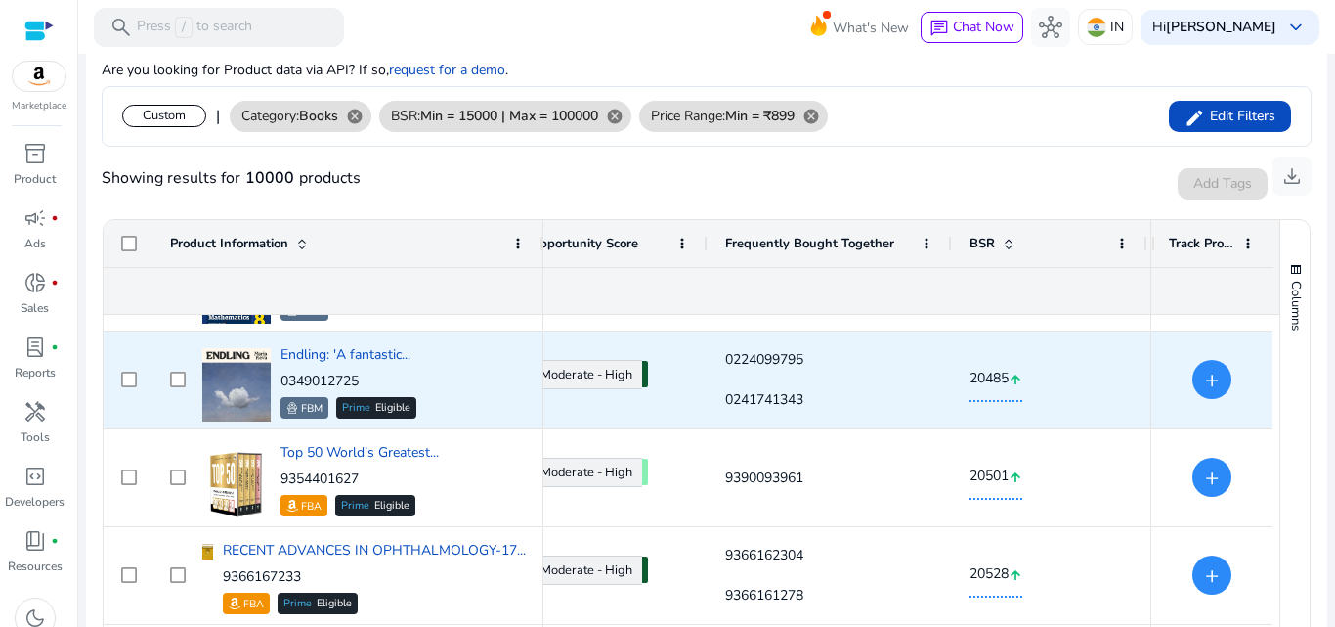
scroll to position [283, 0]
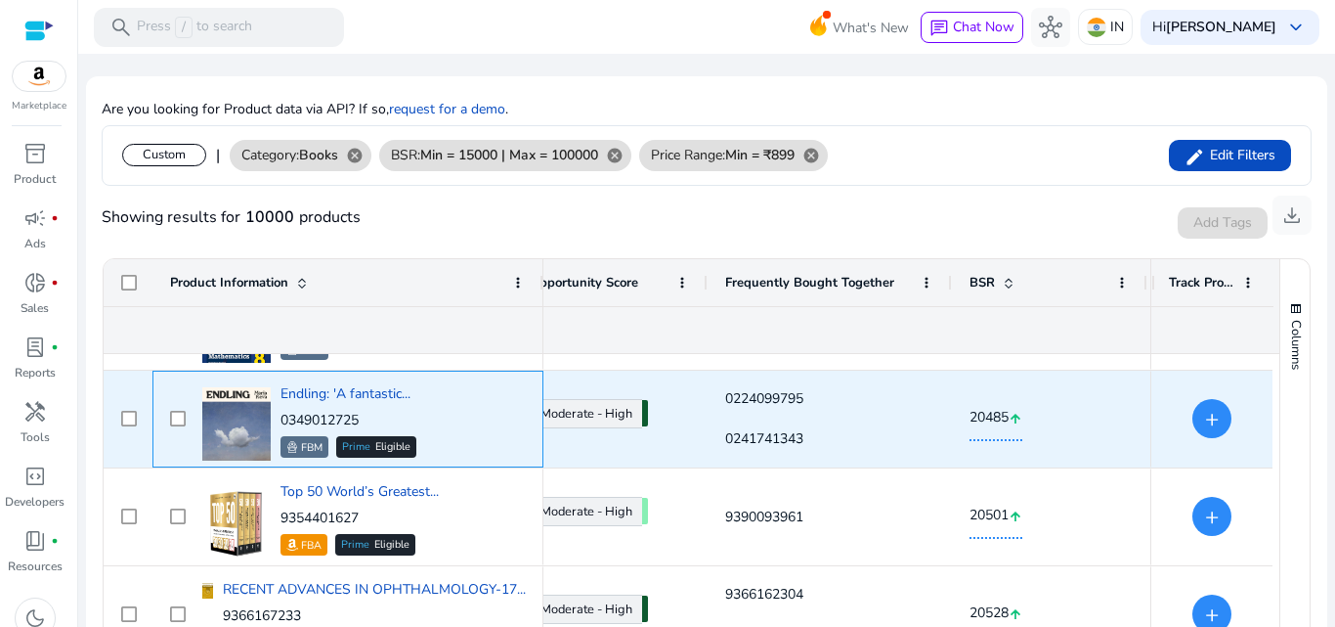
drag, startPoint x: 368, startPoint y: 412, endPoint x: 282, endPoint y: 419, distance: 86.4
click at [282, 419] on p "0349012725" at bounding box center [349, 421] width 136 height 20
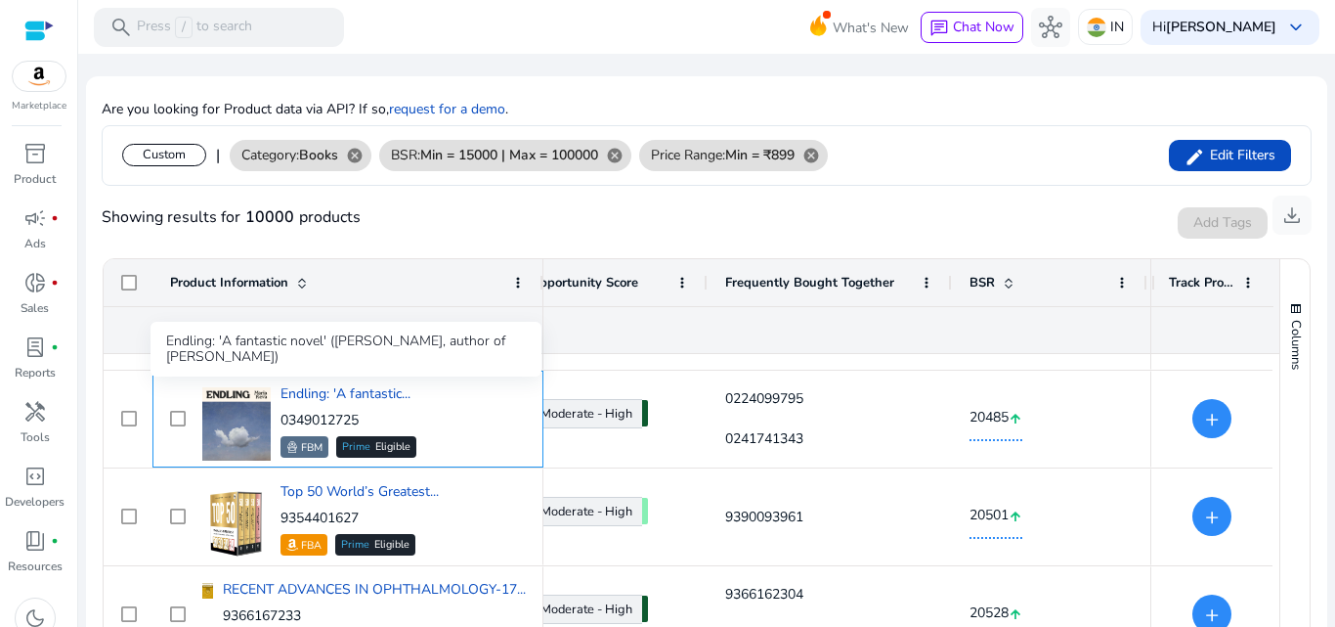
copy p "0349012725"
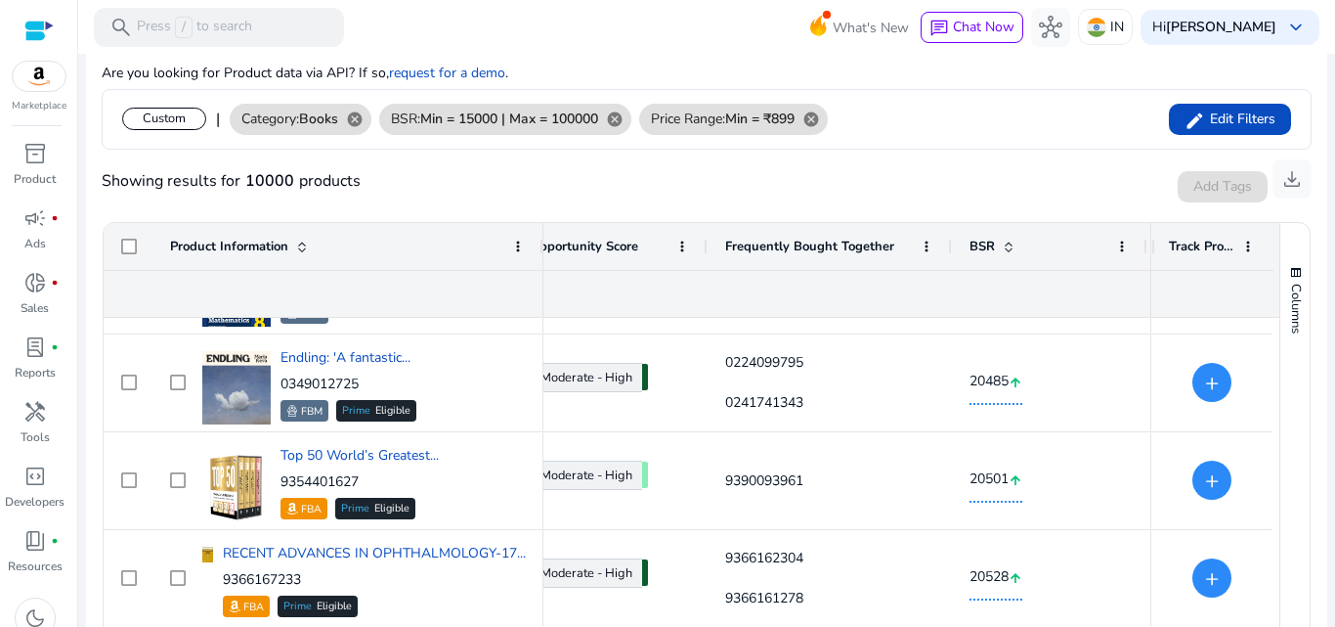
scroll to position [1059, 0]
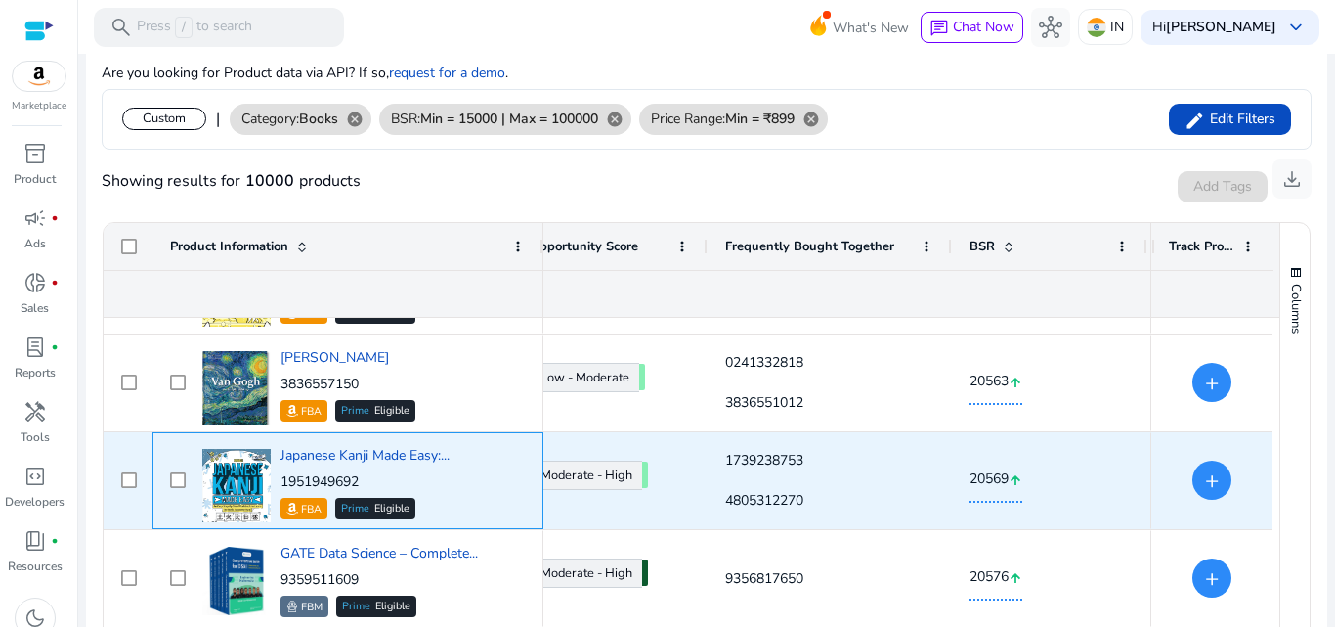
drag, startPoint x: 374, startPoint y: 478, endPoint x: 281, endPoint y: 486, distance: 94.2
click at [281, 486] on p "1951949692" at bounding box center [365, 482] width 169 height 20
copy p "1951949692"
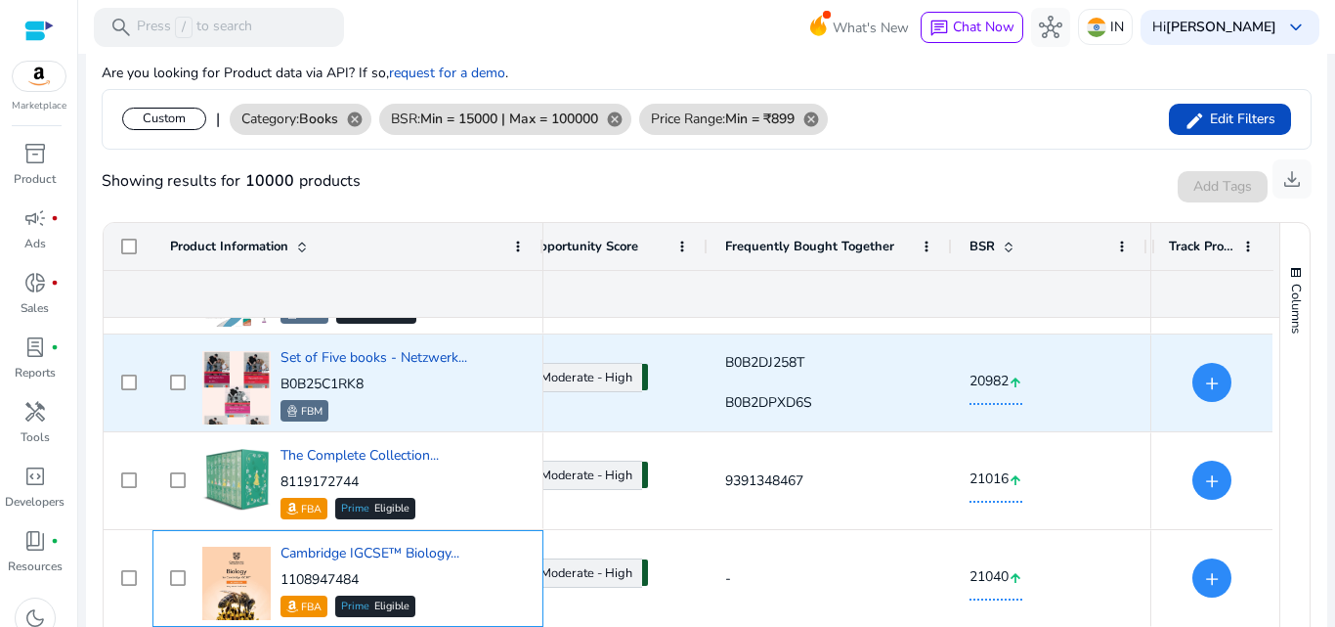
scroll to position [4578, 0]
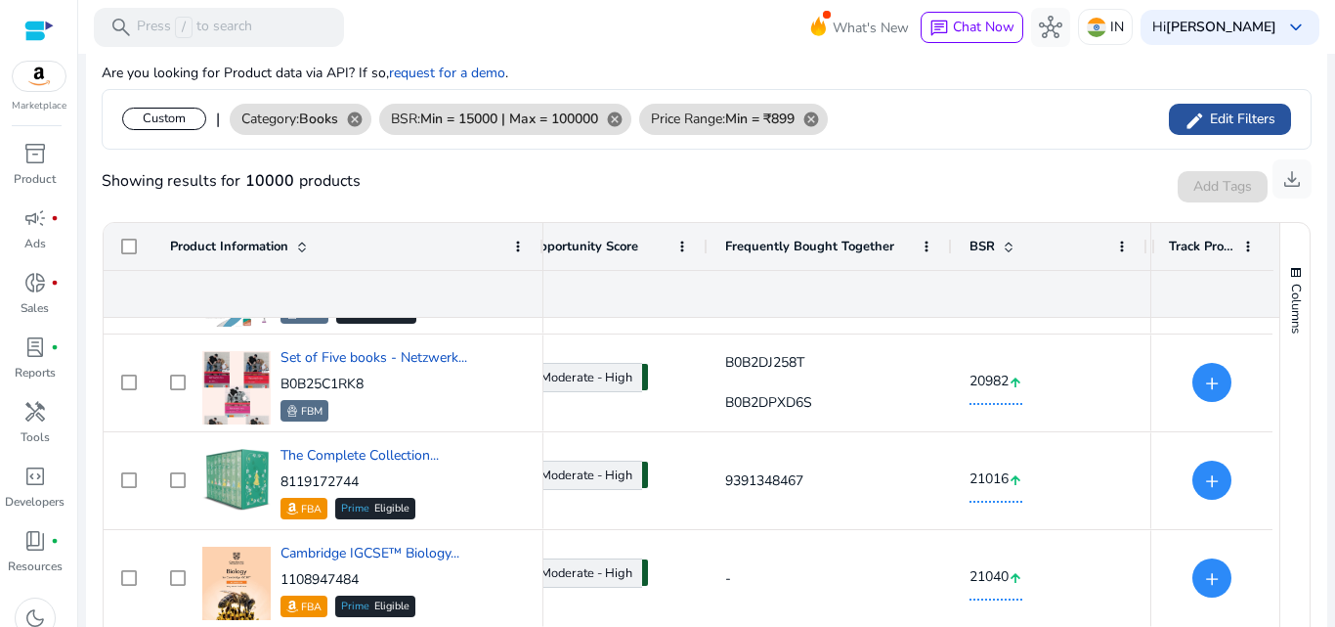
click at [1231, 106] on span at bounding box center [1230, 119] width 122 height 47
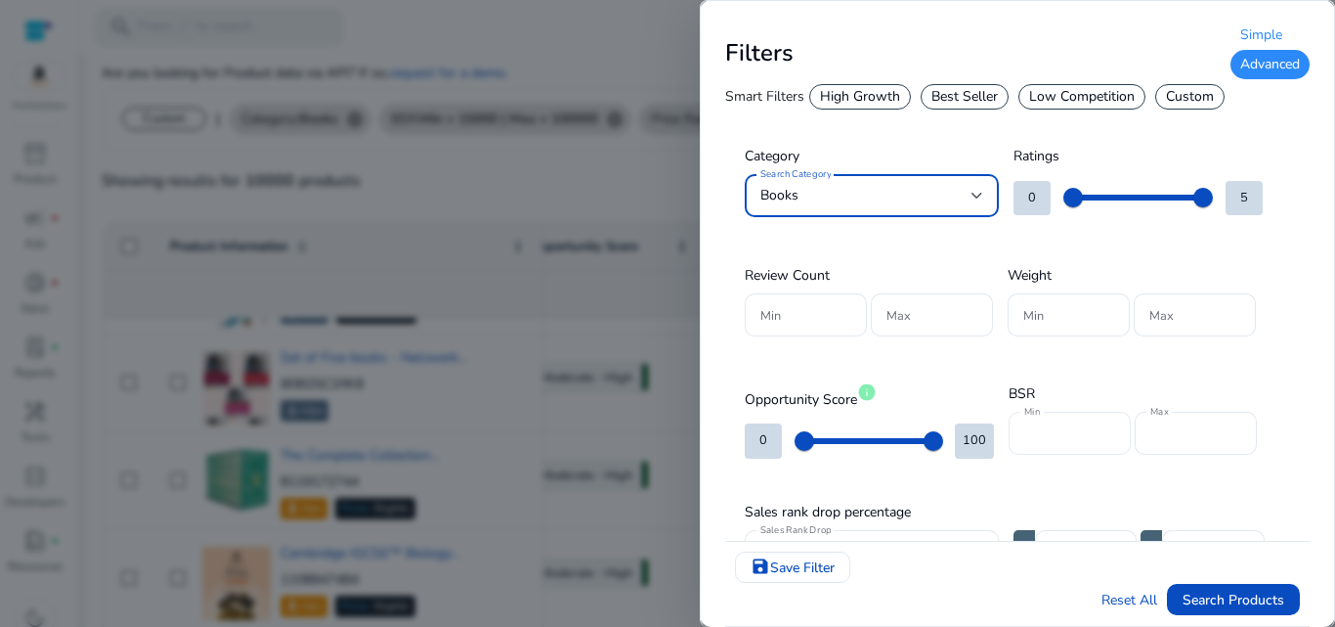
click at [1031, 418] on div "*****" at bounding box center [1069, 433] width 91 height 43
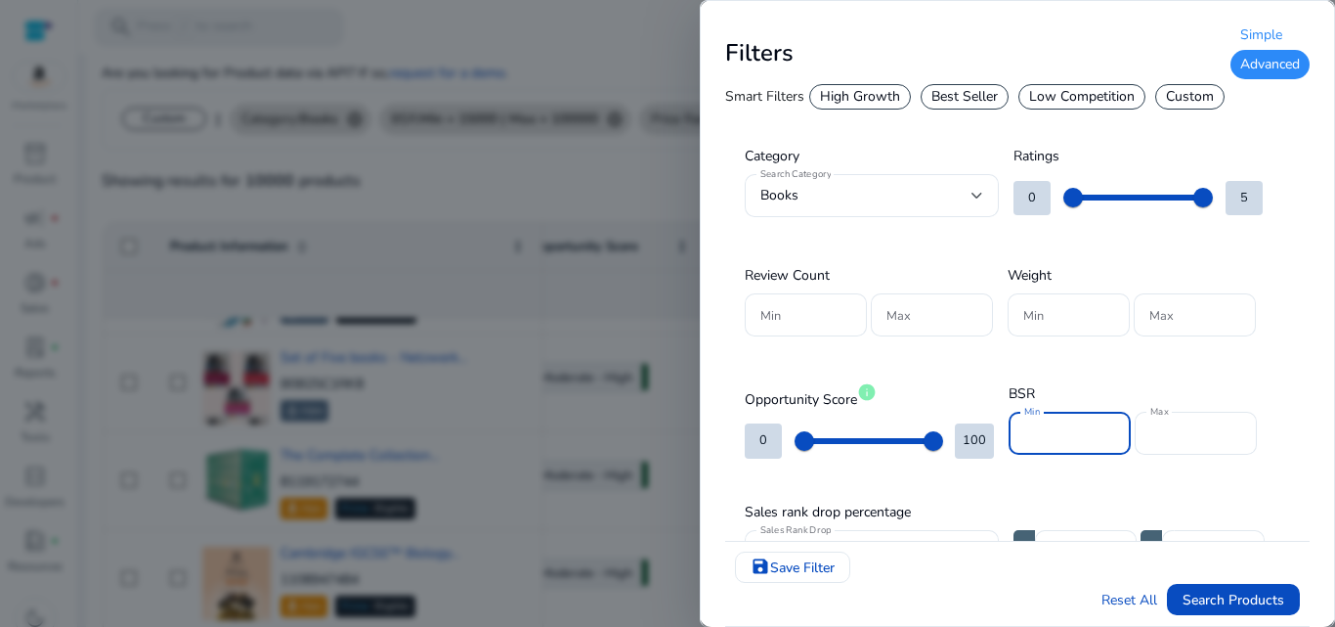
click at [1087, 429] on input "*****" at bounding box center [1069, 433] width 91 height 22
type input "*"
type input "*****"
click at [1210, 430] on input "******" at bounding box center [1196, 433] width 91 height 22
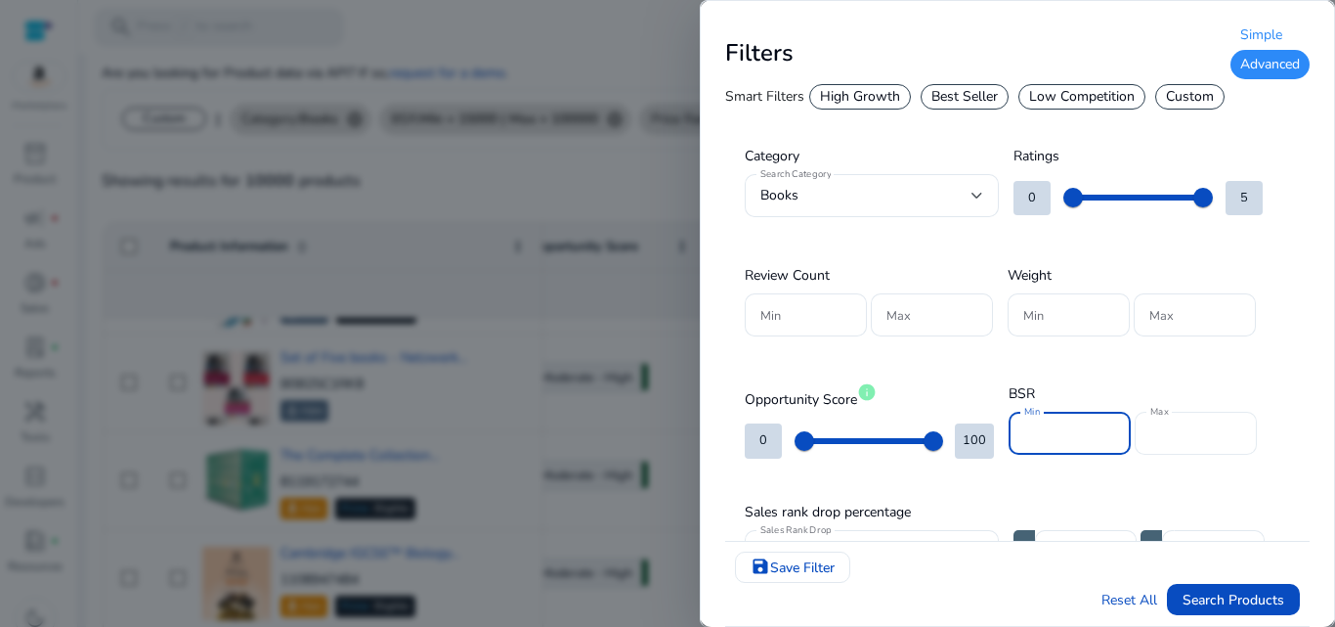
click at [1210, 430] on input "******" at bounding box center [1196, 433] width 91 height 22
type input "*"
type input "*****"
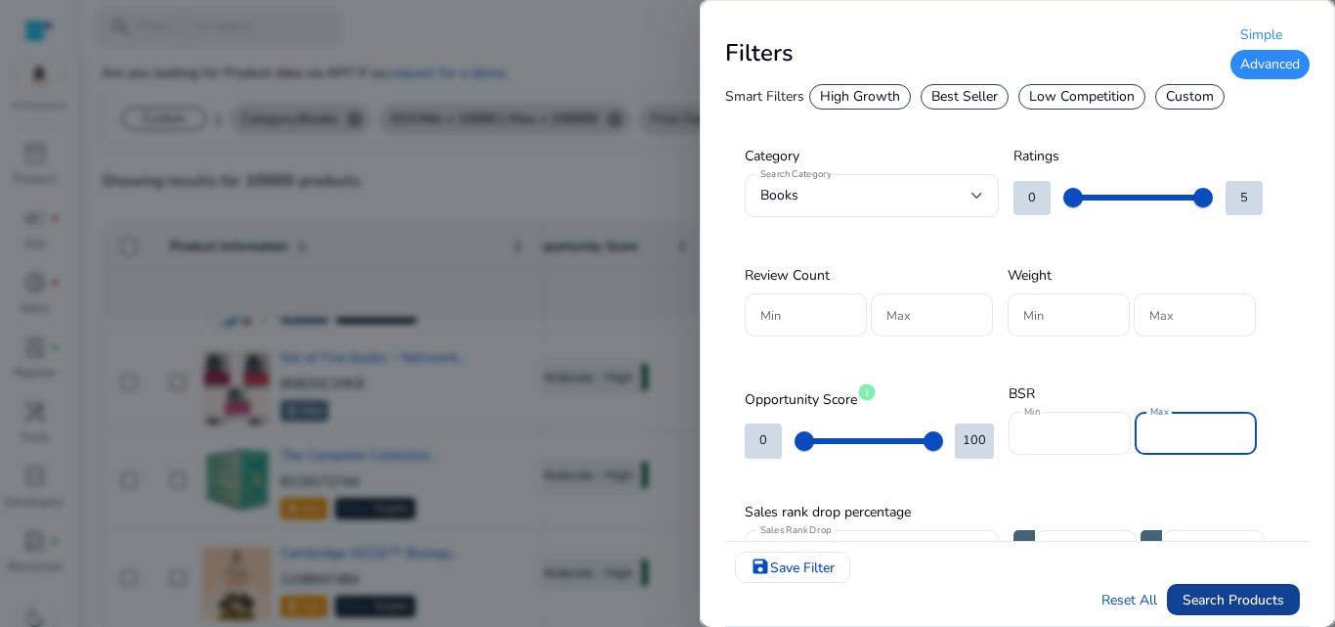
click at [1186, 606] on span "Search Products" at bounding box center [1234, 599] width 102 height 21
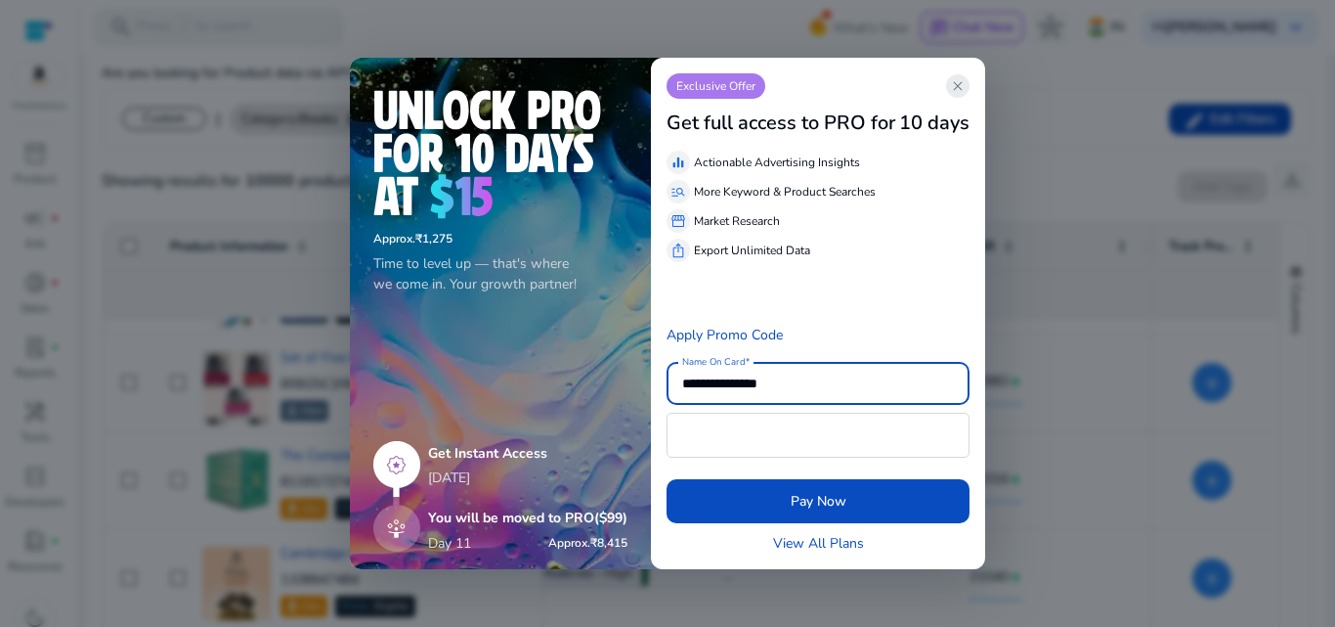
click at [961, 89] on span "close" at bounding box center [958, 86] width 16 height 16
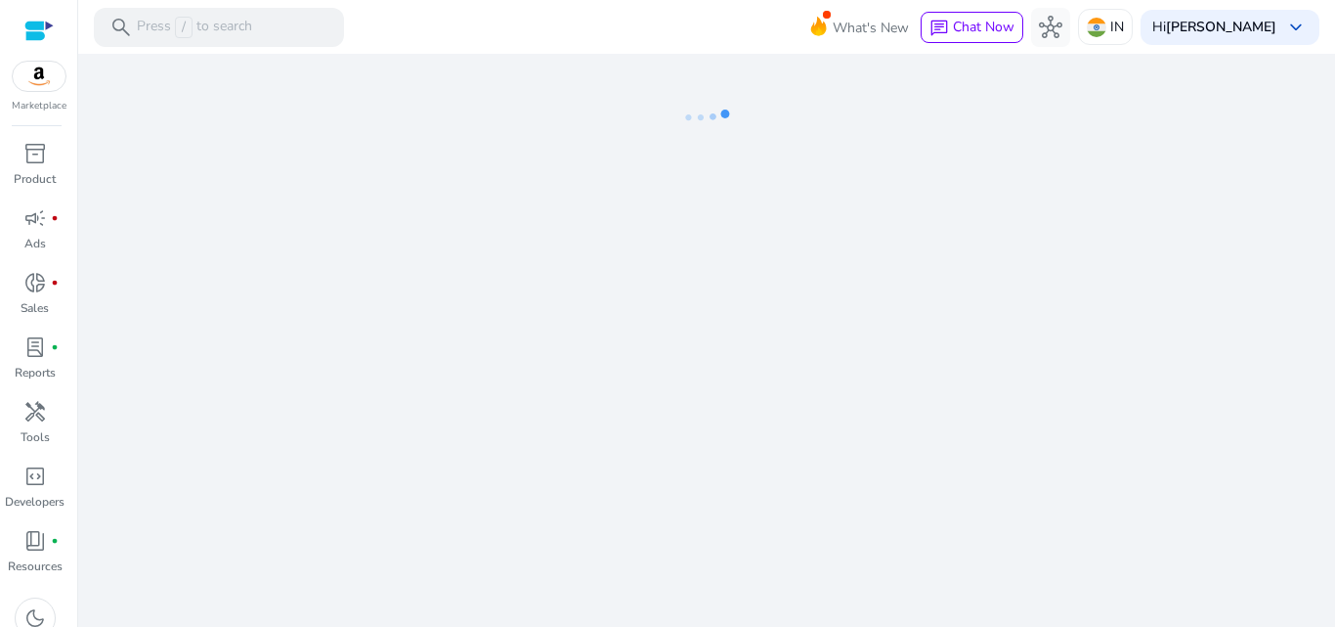
drag, startPoint x: 1333, startPoint y: 577, endPoint x: 1334, endPoint y: 593, distance: 16.6
click at [1334, 593] on mat-sidenav-content "search Press / to search What's New chat Chat Now hub IN Hi [PERSON_NAME] keybo…" at bounding box center [706, 313] width 1257 height 627
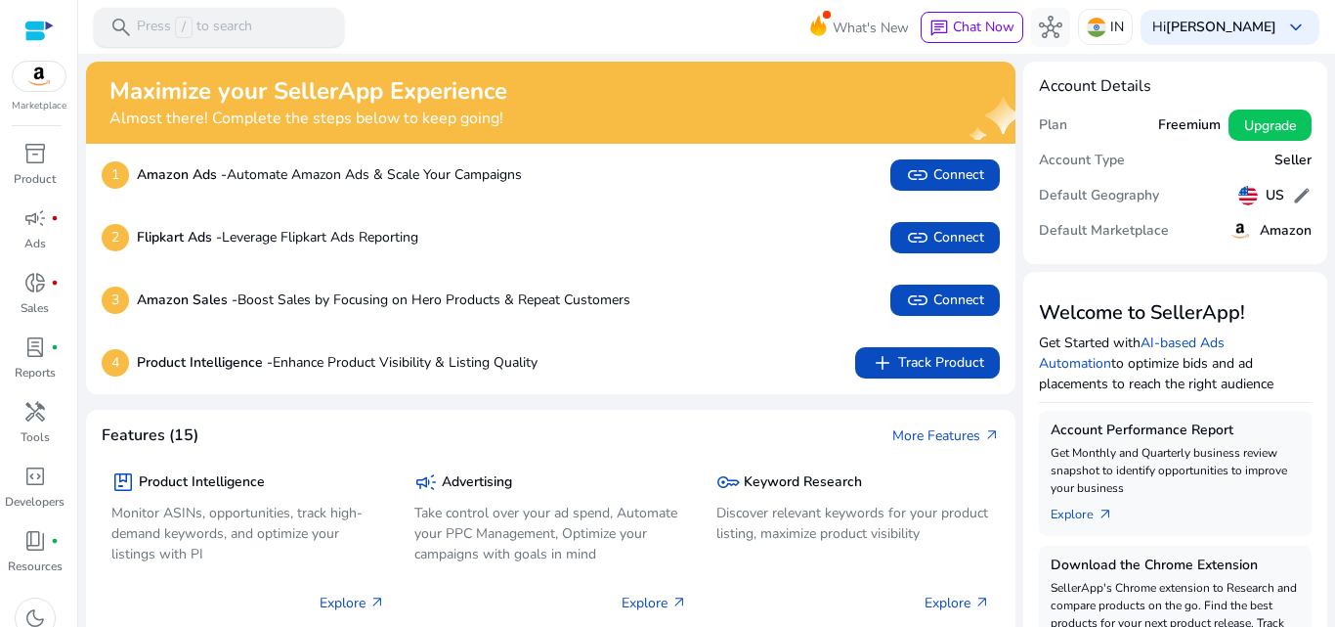
click at [230, 24] on p "Press / to search" at bounding box center [194, 28] width 115 height 22
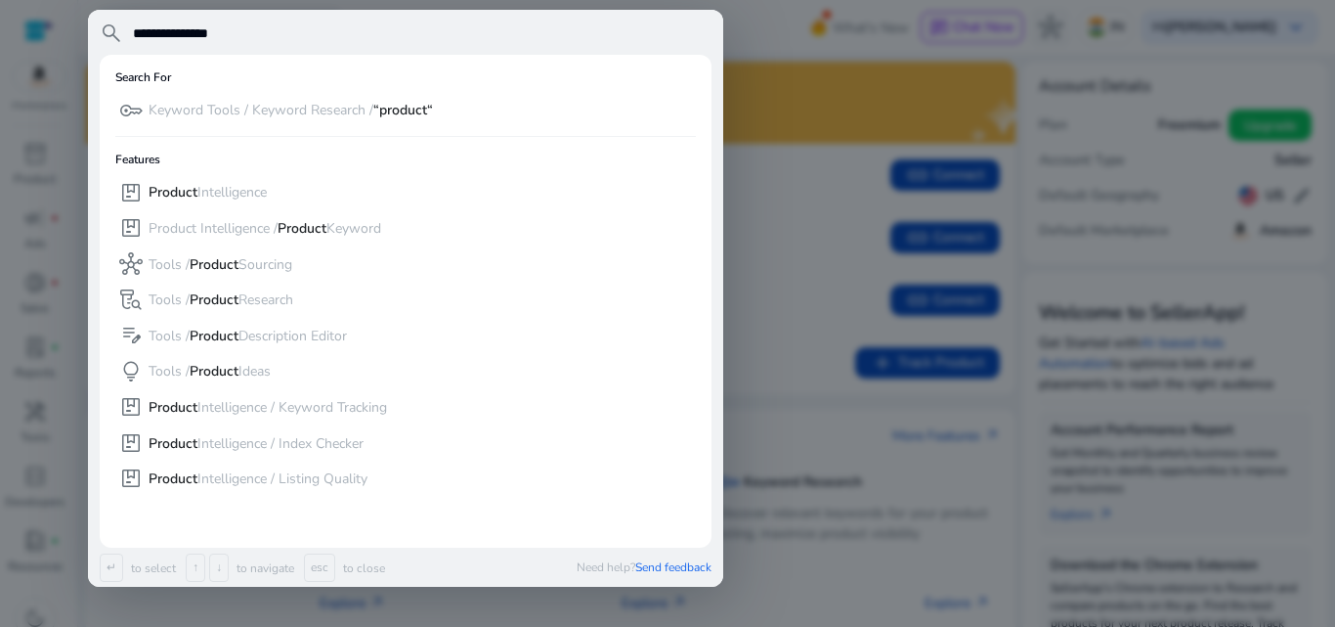
type input "**********"
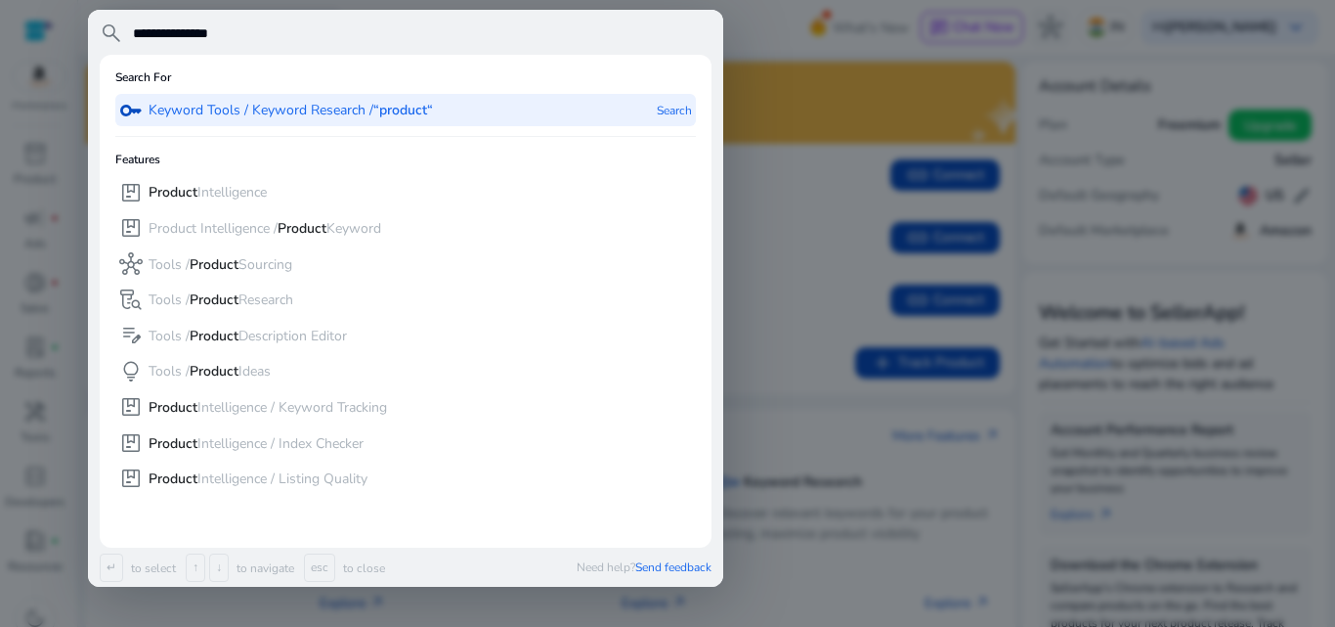
click at [268, 111] on p "Keyword Tools / Keyword Research / “product“" at bounding box center [291, 111] width 284 height 20
click at [266, 111] on p "Keyword Tools / Keyword Research / “product“" at bounding box center [291, 111] width 284 height 20
click at [661, 119] on p "Search" at bounding box center [674, 110] width 35 height 32
click at [253, 201] on p "Product Intelligence" at bounding box center [208, 193] width 118 height 20
click at [252, 197] on p "Product Intelligence" at bounding box center [208, 193] width 118 height 20
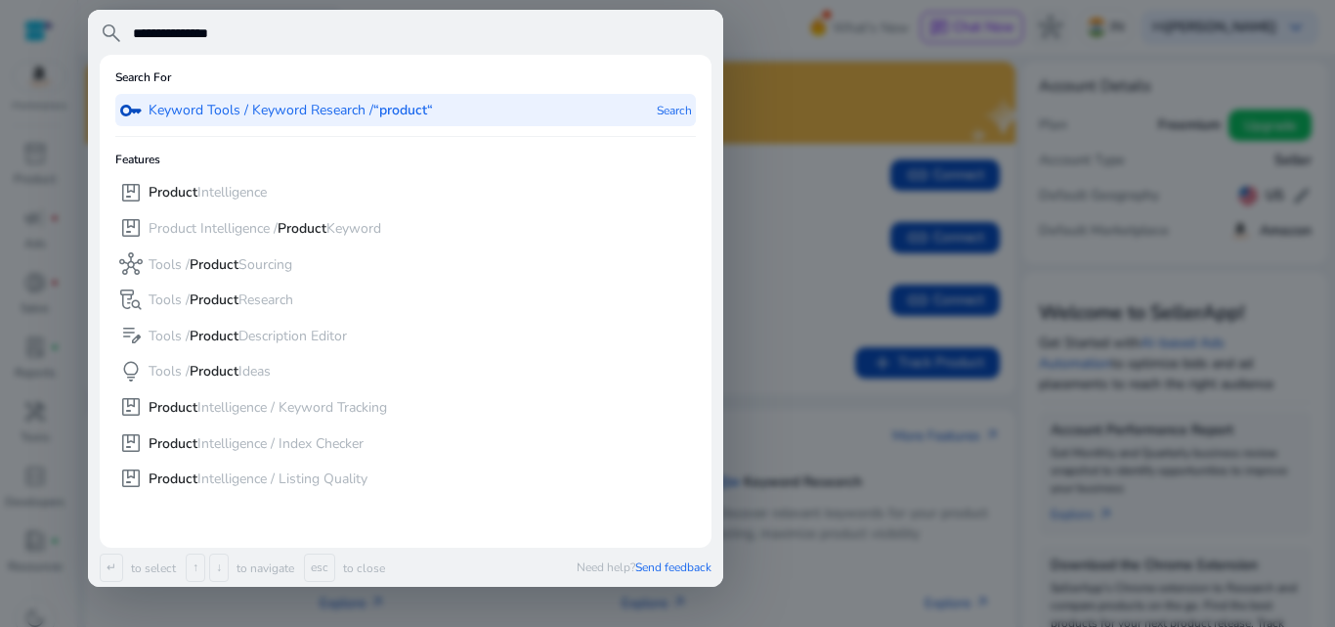
click at [252, 197] on p "Product Intelligence" at bounding box center [208, 193] width 118 height 20
click at [816, 143] on div "Maximize your SellerApp Experience Almost there! Complete the steps below to ke…" at bounding box center [551, 103] width 930 height 82
click at [809, 156] on div "1 Amazon Ads - Automate Amazon Ads & Scale Your Campaigns link Connect" at bounding box center [551, 175] width 930 height 63
click at [240, 487] on p "Product Intelligence / Listing Quality" at bounding box center [258, 479] width 219 height 20
click at [320, 606] on p "Explore arrow_outward" at bounding box center [352, 602] width 65 height 21
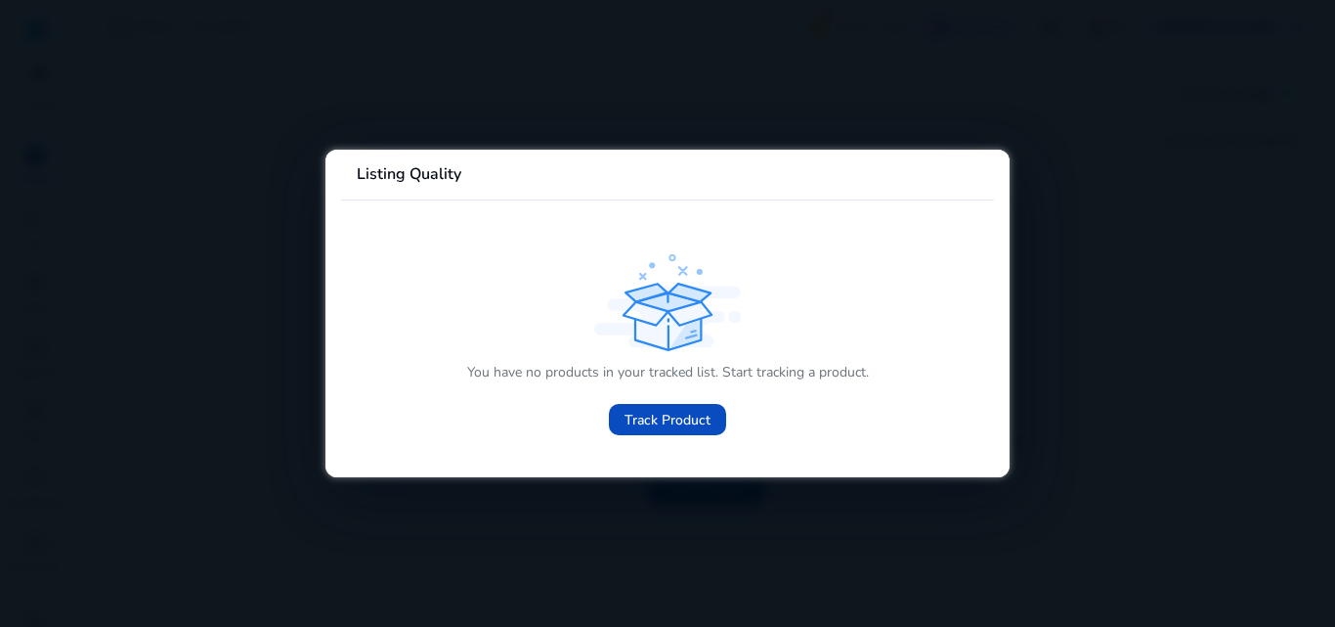
click at [1048, 190] on div at bounding box center [667, 313] width 1335 height 627
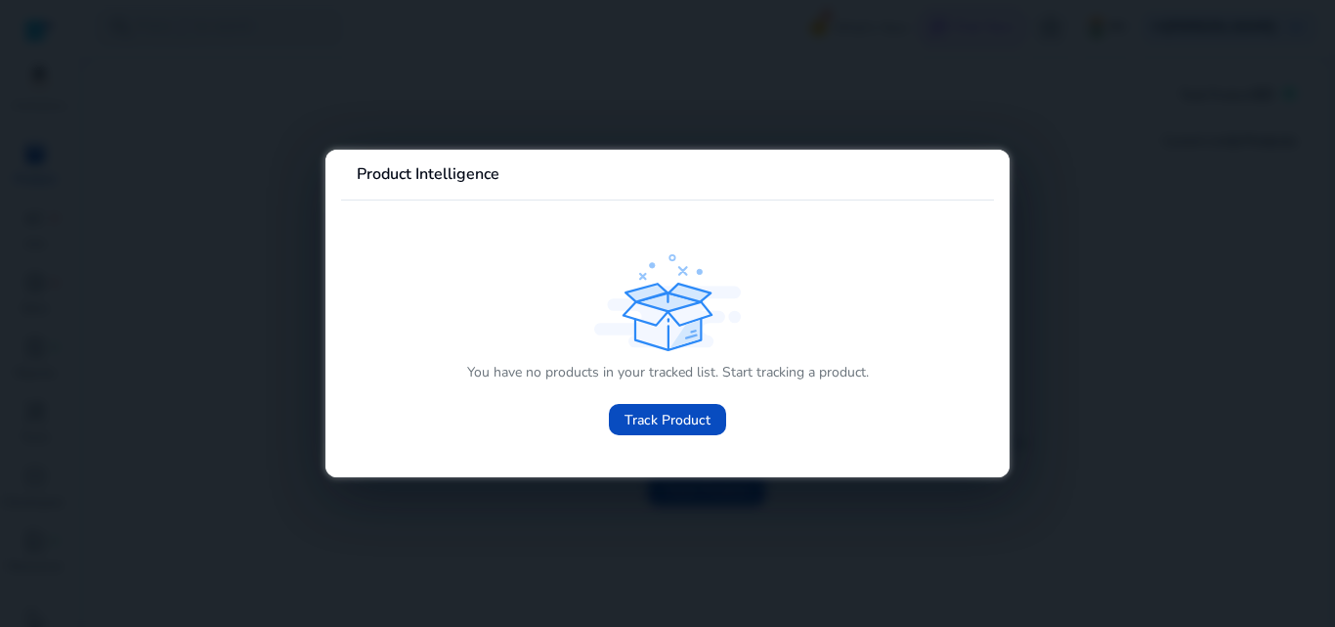
click at [1073, 211] on div at bounding box center [667, 313] width 1335 height 627
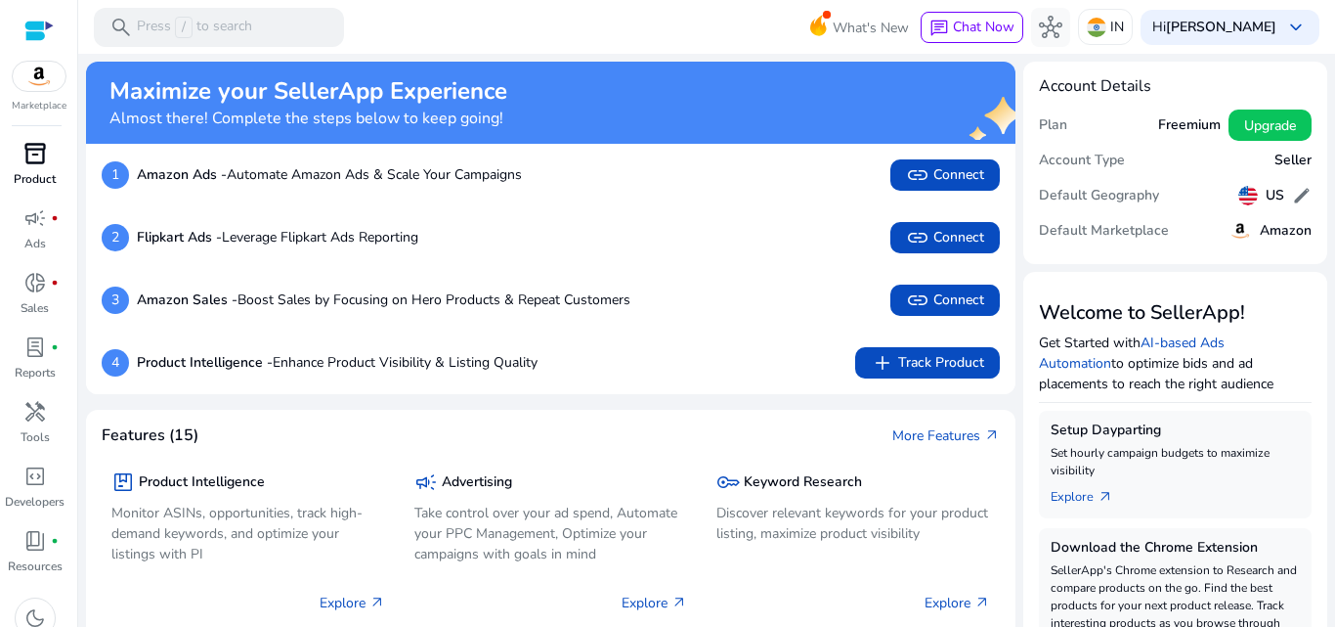
click at [26, 149] on span "inventory_2" at bounding box center [34, 153] width 23 height 23
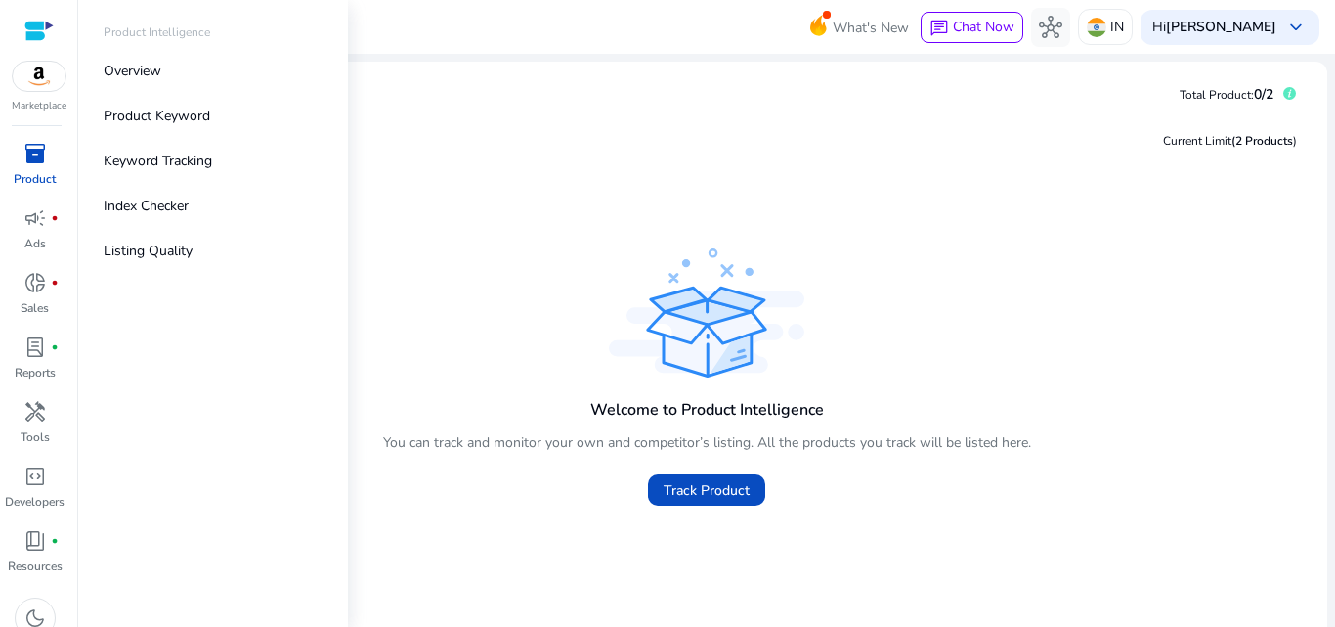
click at [186, 20] on span "/" at bounding box center [184, 28] width 18 height 22
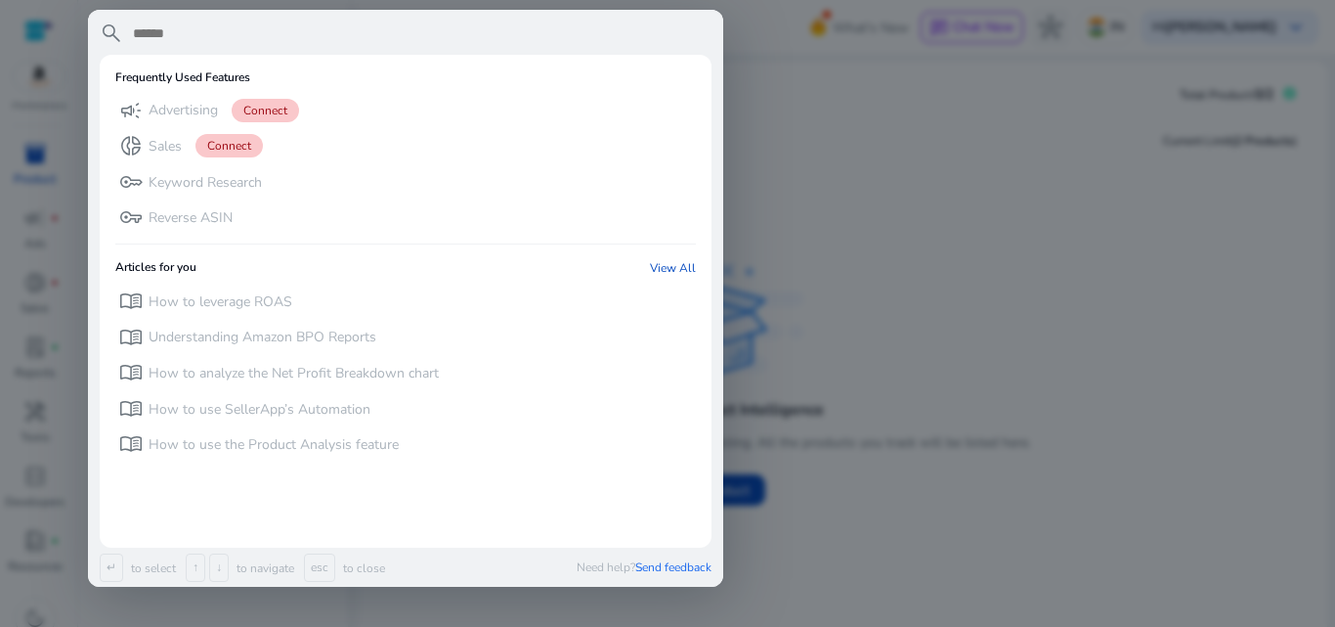
click at [179, 27] on input "text" at bounding box center [421, 33] width 581 height 23
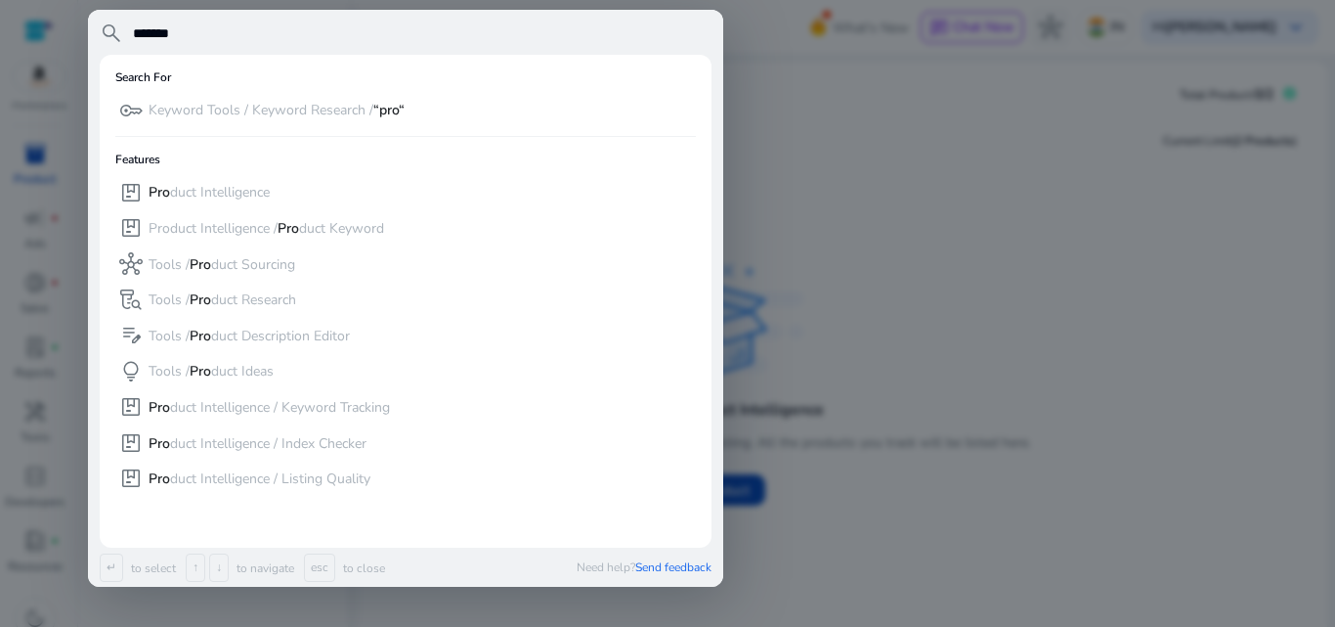
type input "*******"
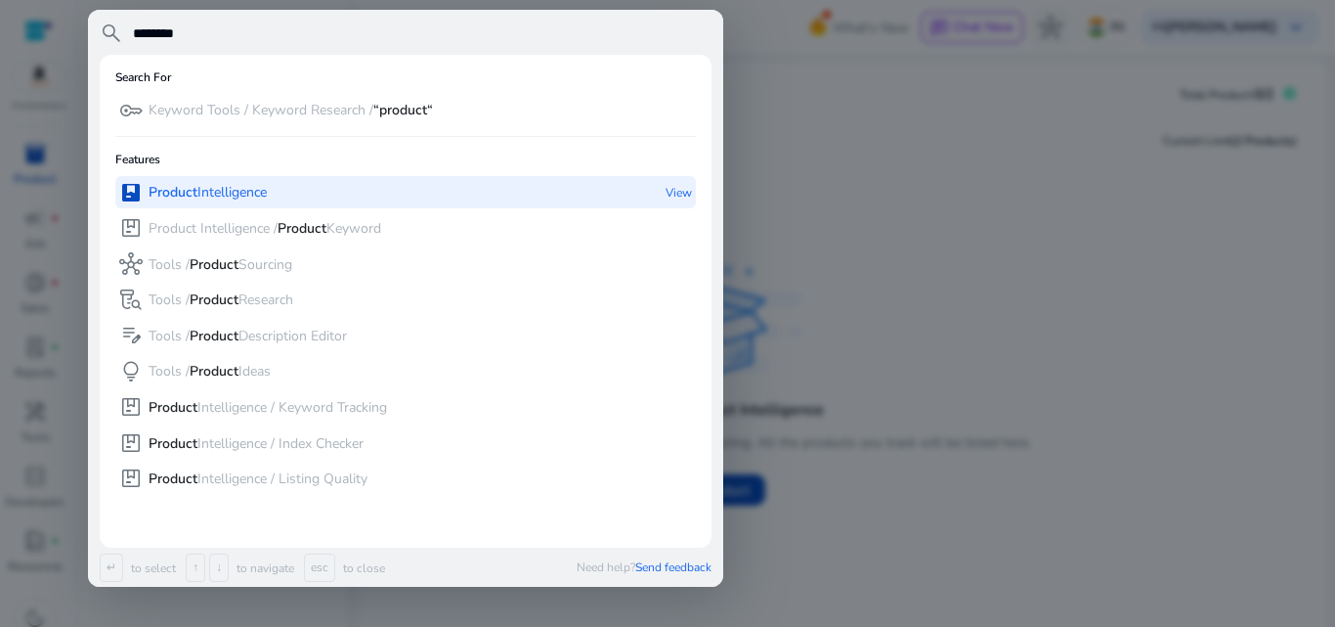
click at [196, 187] on b "Product" at bounding box center [173, 192] width 49 height 19
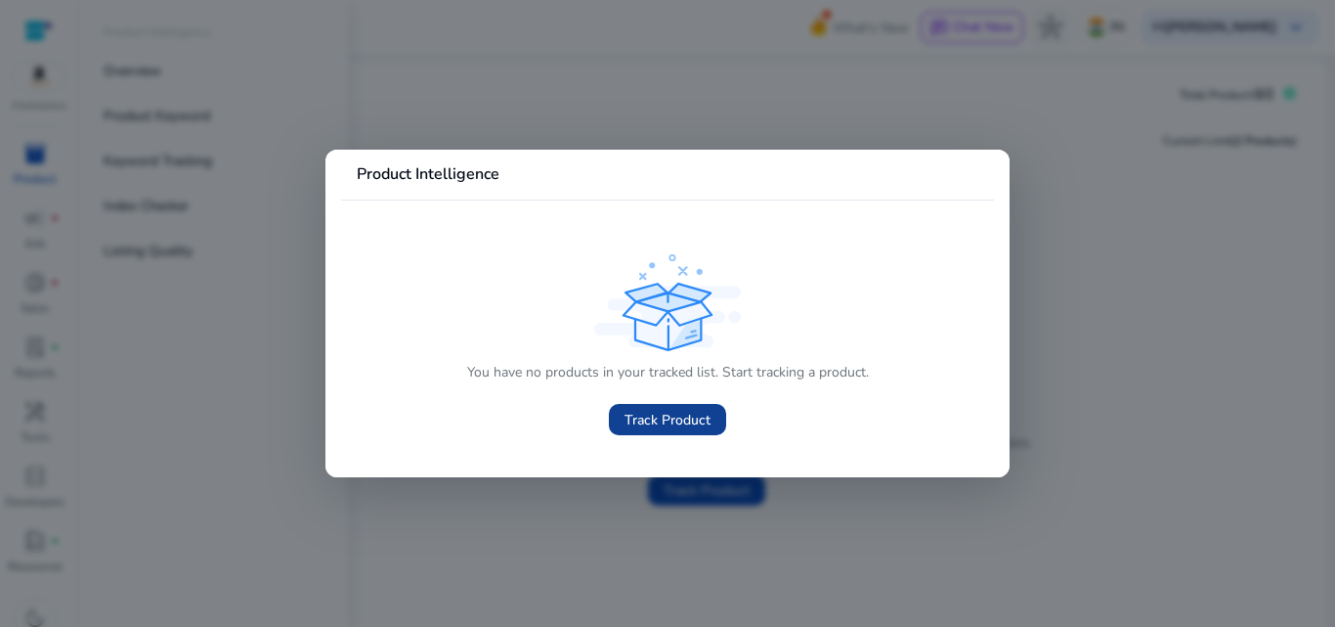
click at [626, 426] on span "Track Product" at bounding box center [668, 420] width 86 height 21
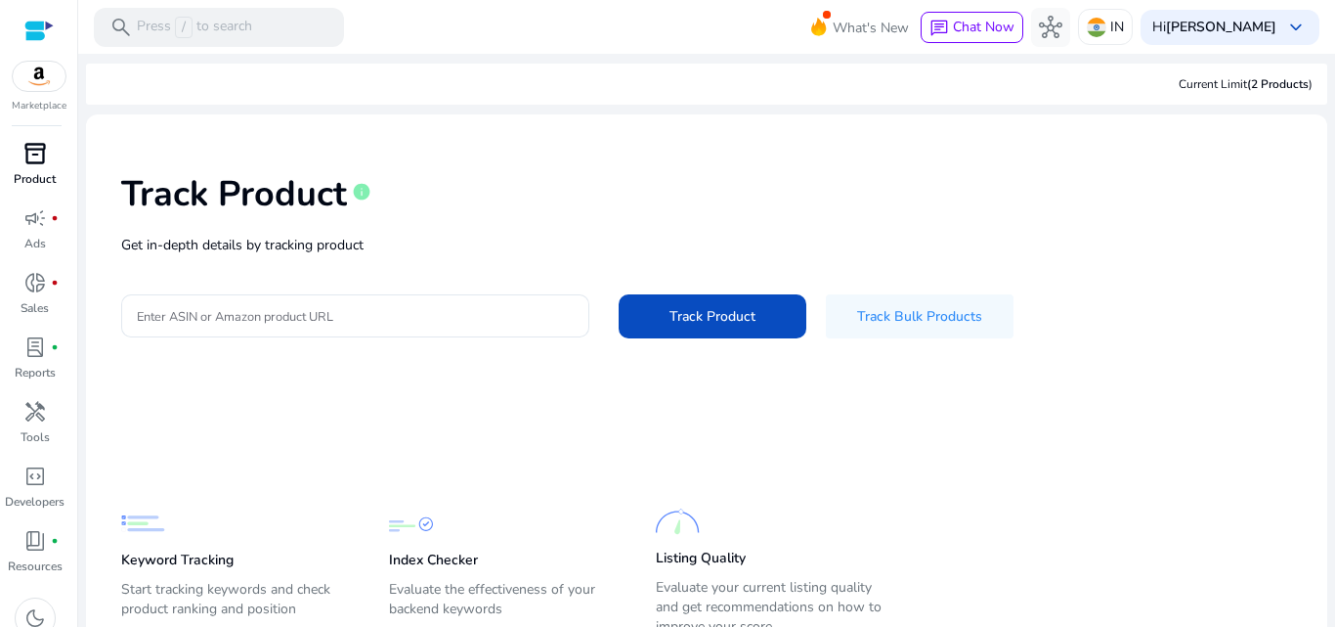
click at [45, 181] on p "Product" at bounding box center [35, 179] width 42 height 18
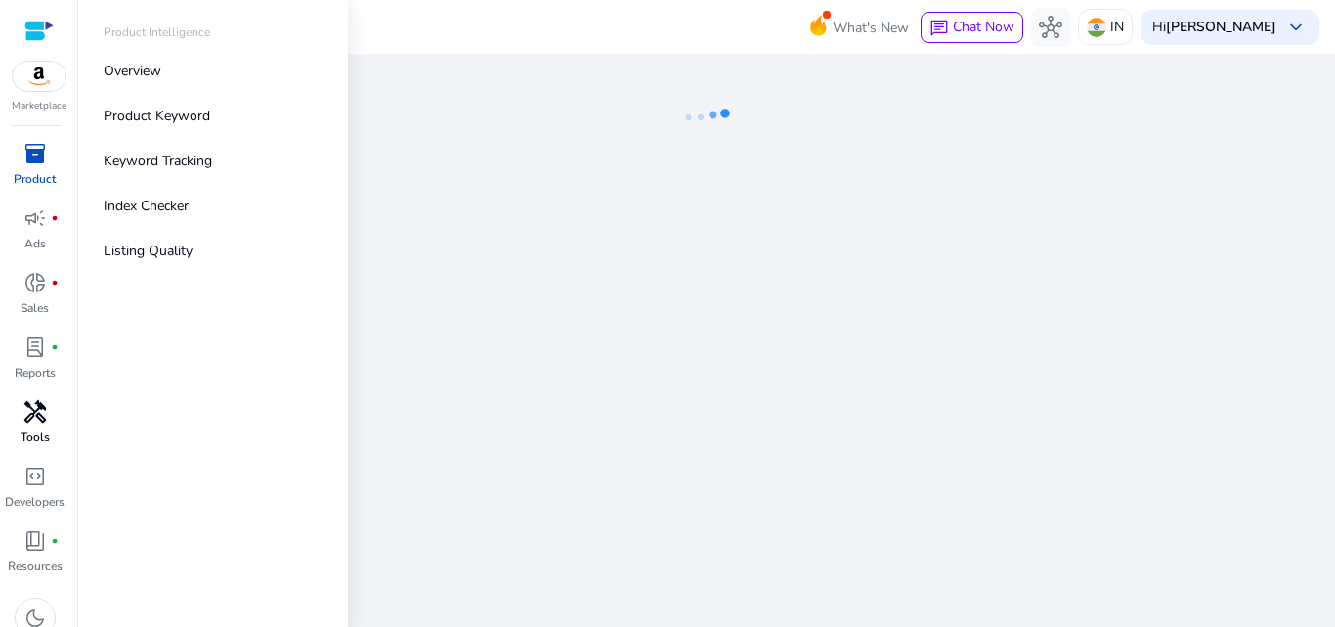
click at [28, 422] on span "handyman" at bounding box center [34, 411] width 23 height 23
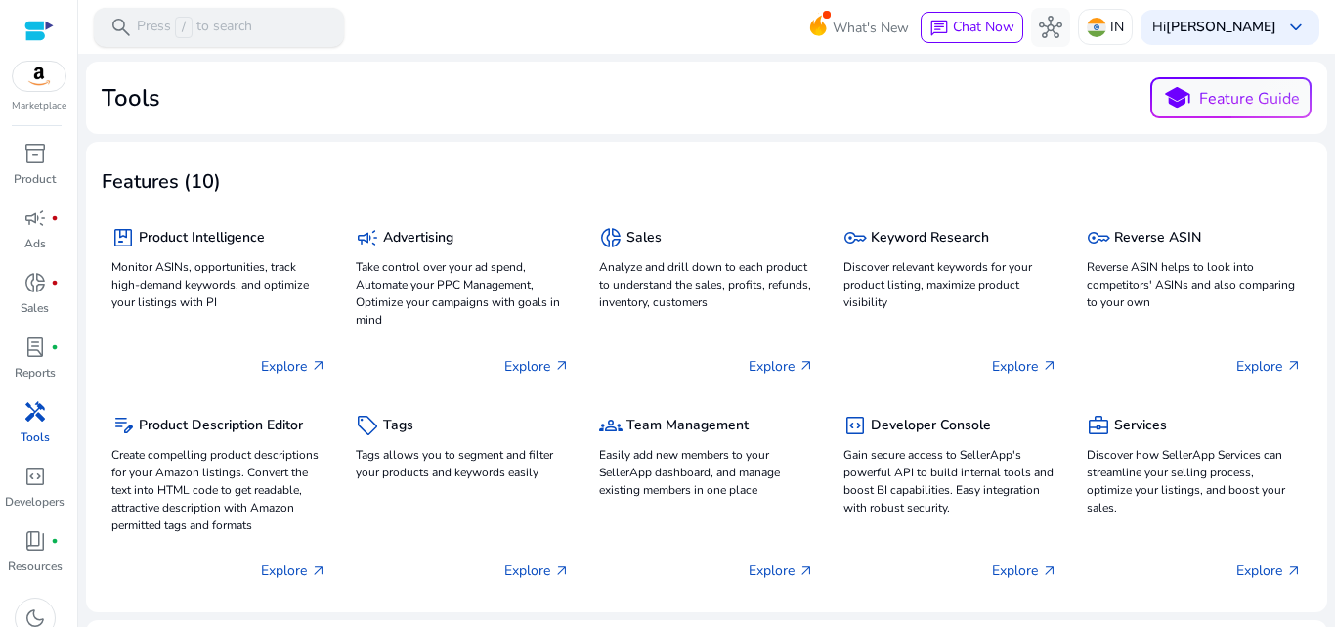
click at [189, 17] on span "/" at bounding box center [184, 28] width 18 height 22
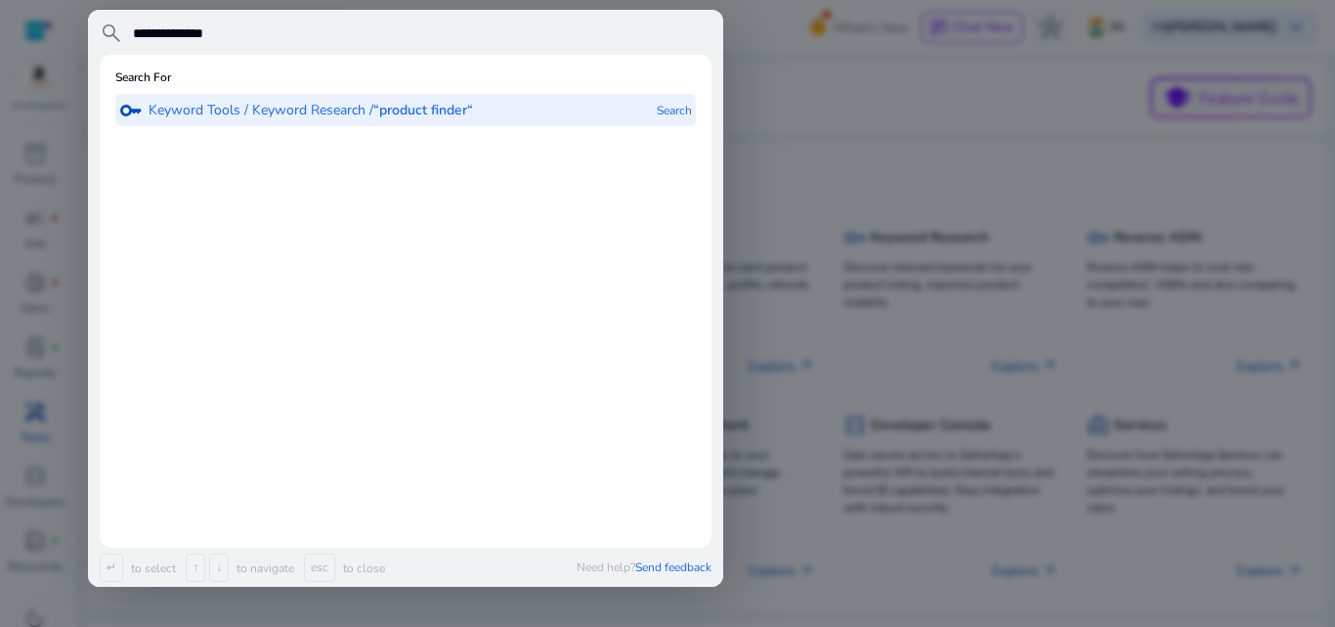
type input "**********"
click at [411, 116] on b "“product finder“" at bounding box center [423, 110] width 100 height 19
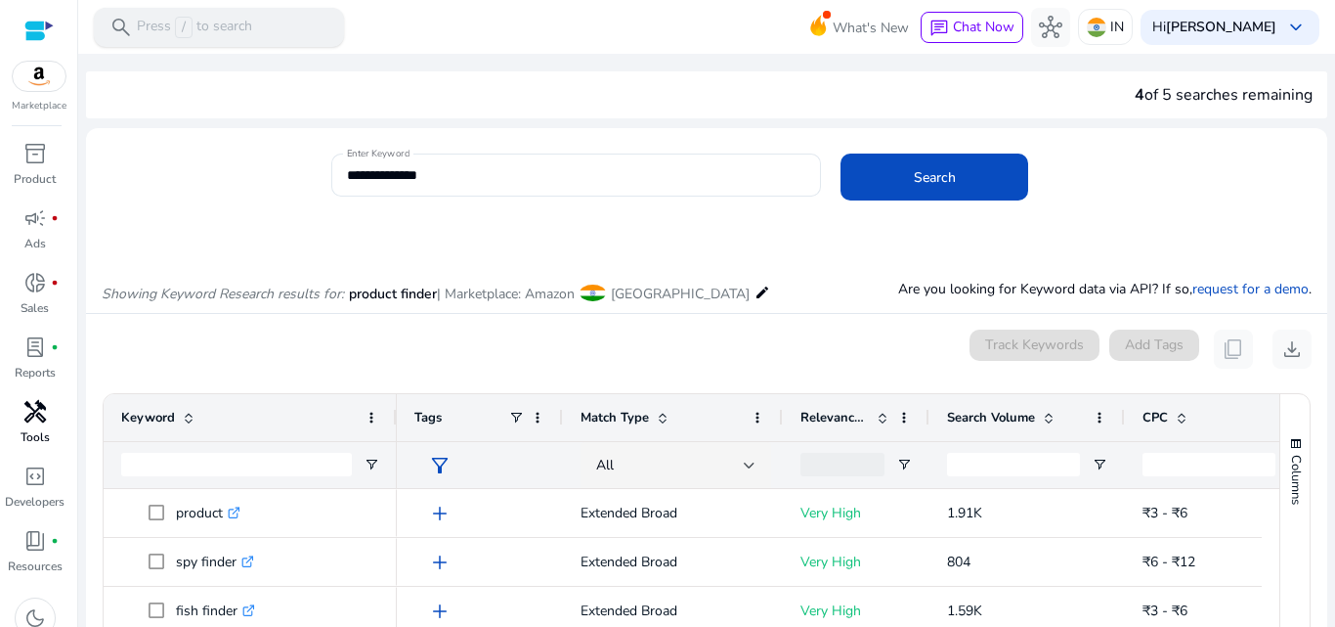
click at [202, 24] on p "Press / to search" at bounding box center [194, 28] width 115 height 22
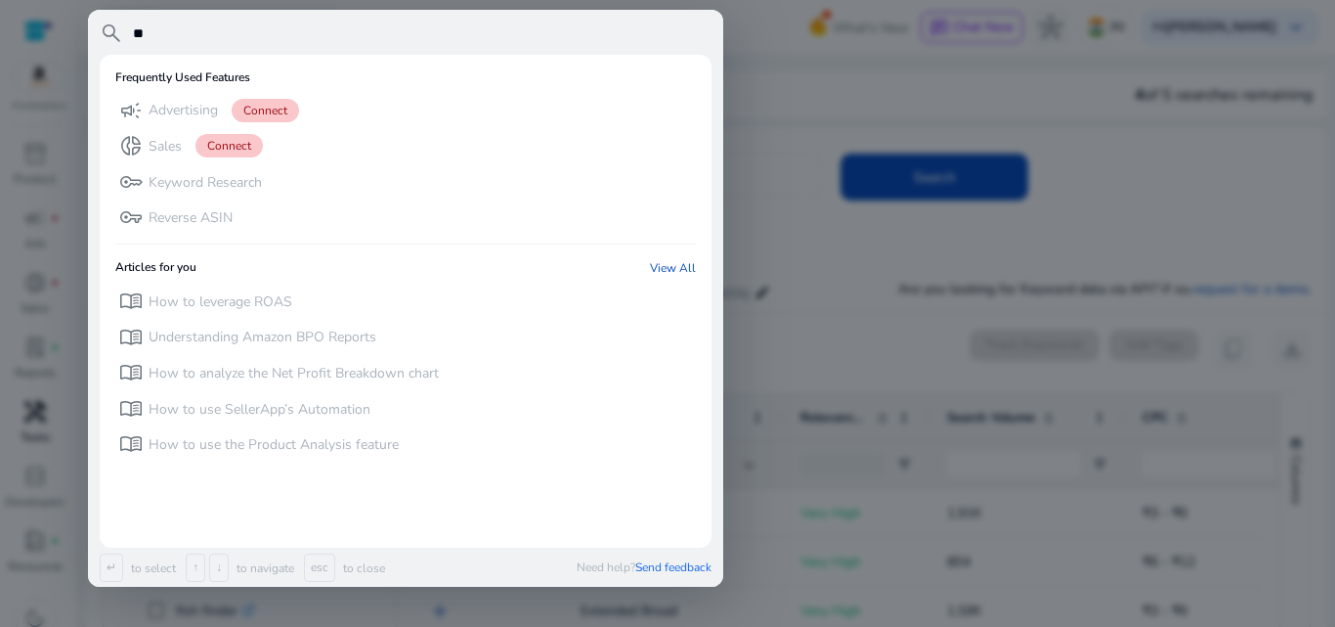
type input "*"
click at [1097, 220] on div at bounding box center [667, 313] width 1335 height 627
click at [1097, 216] on div "**********" at bounding box center [821, 185] width 980 height 64
click at [176, 30] on input "text" at bounding box center [421, 33] width 581 height 23
click at [143, 39] on input "text" at bounding box center [421, 33] width 581 height 23
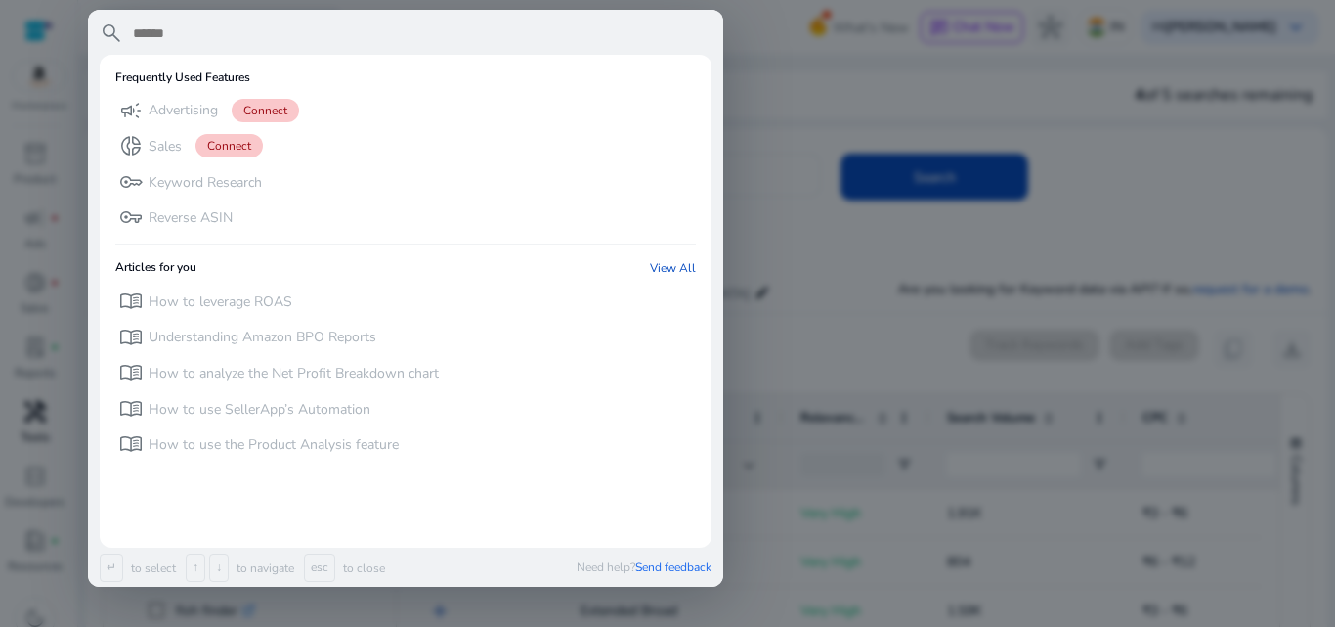
click at [143, 39] on input "text" at bounding box center [421, 33] width 581 height 23
click at [782, 57] on div at bounding box center [706, 56] width 1257 height 4
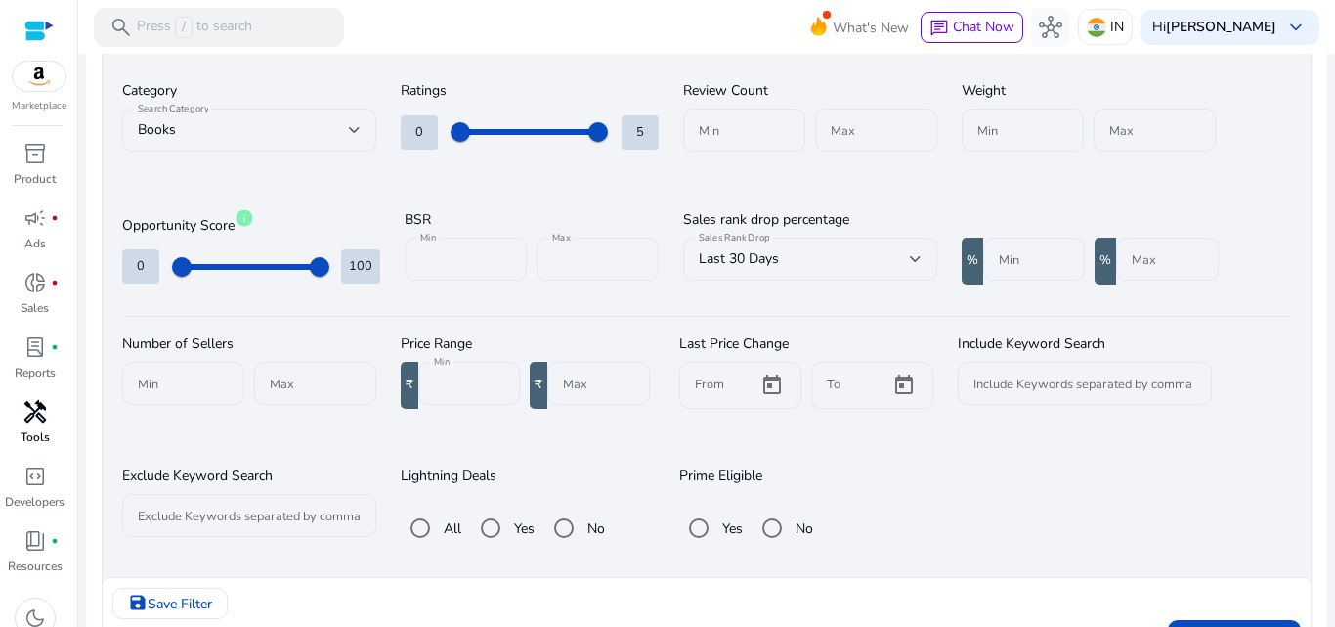
scroll to position [330, 0]
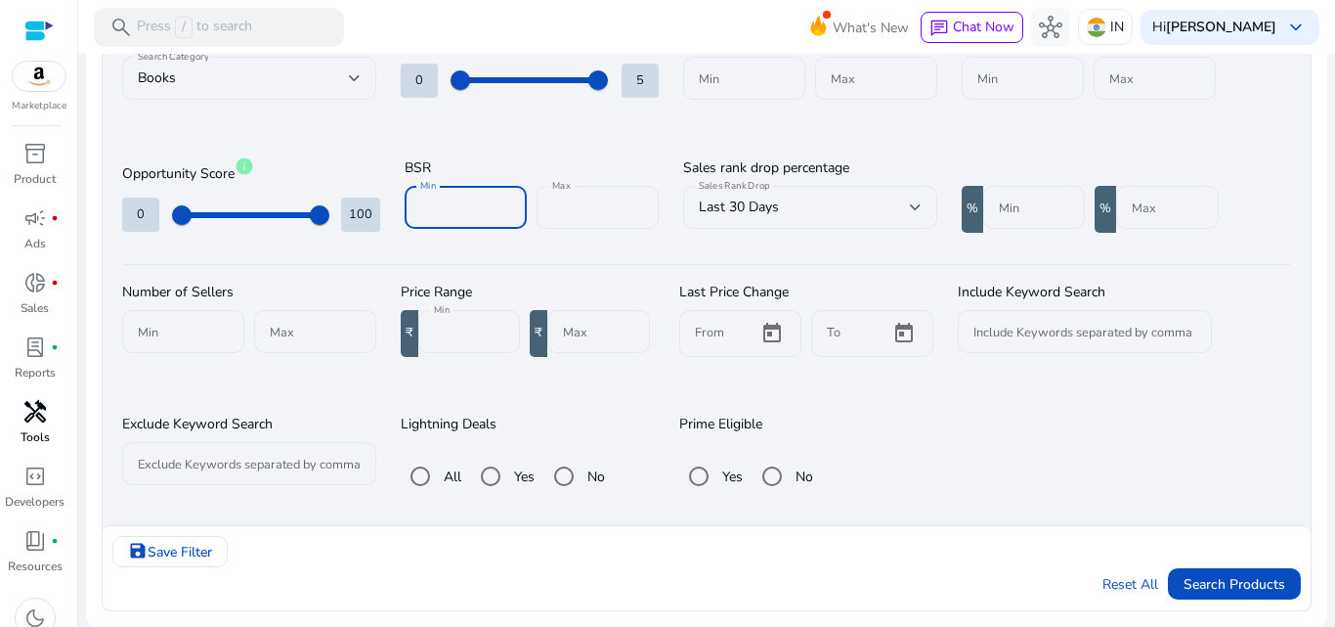
click at [462, 202] on input "*****" at bounding box center [465, 207] width 91 height 22
type input "*"
type input "*****"
click at [605, 205] on input "******" at bounding box center [597, 207] width 91 height 22
type input "*"
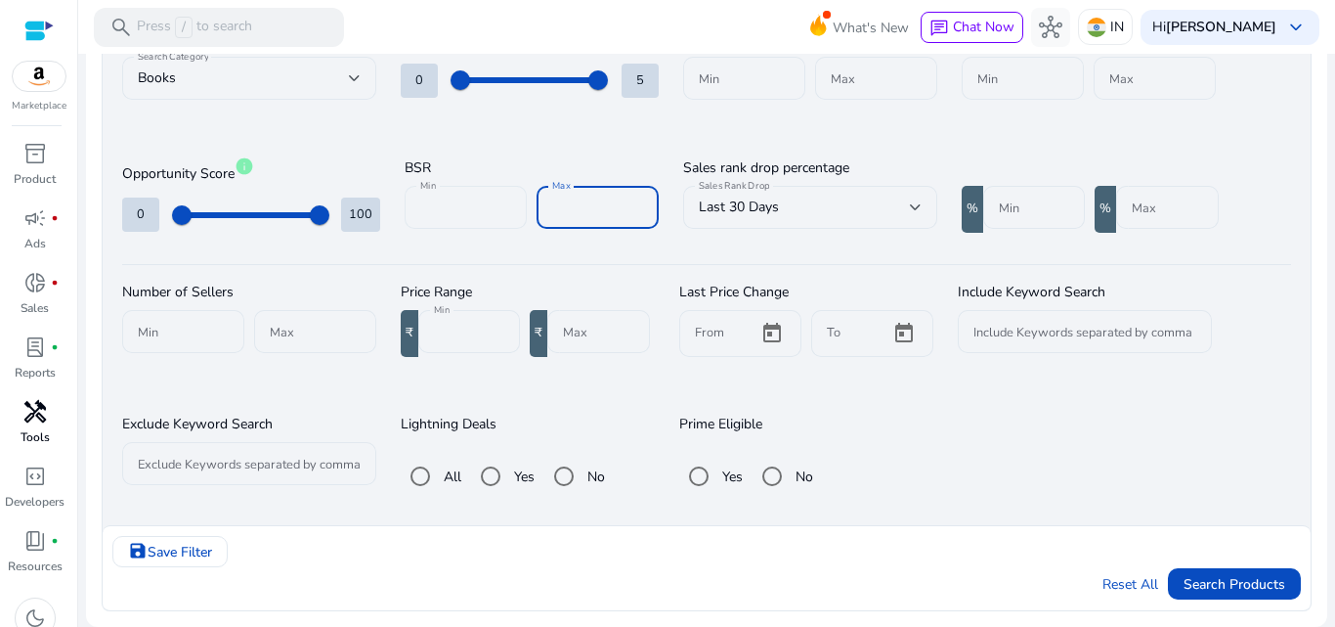
type input "*****"
click at [459, 205] on input "*****" at bounding box center [465, 207] width 91 height 22
type input "*"
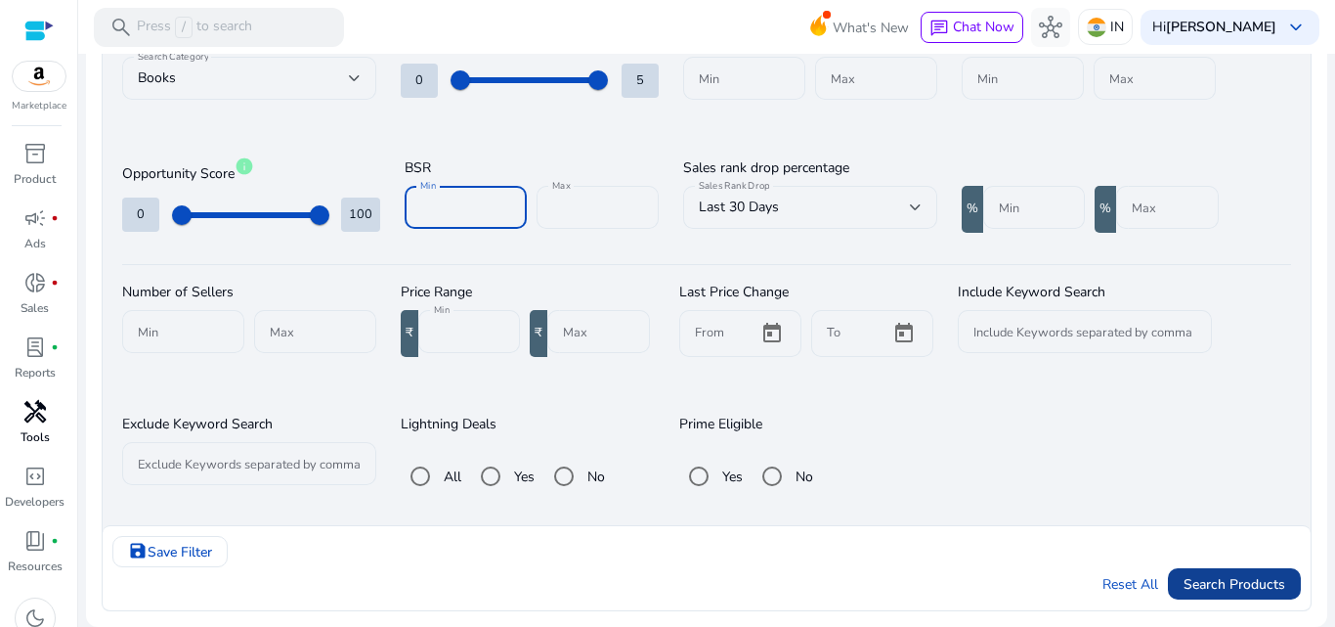
type input "*****"
click at [1219, 577] on span "Search Products" at bounding box center [1235, 584] width 102 height 21
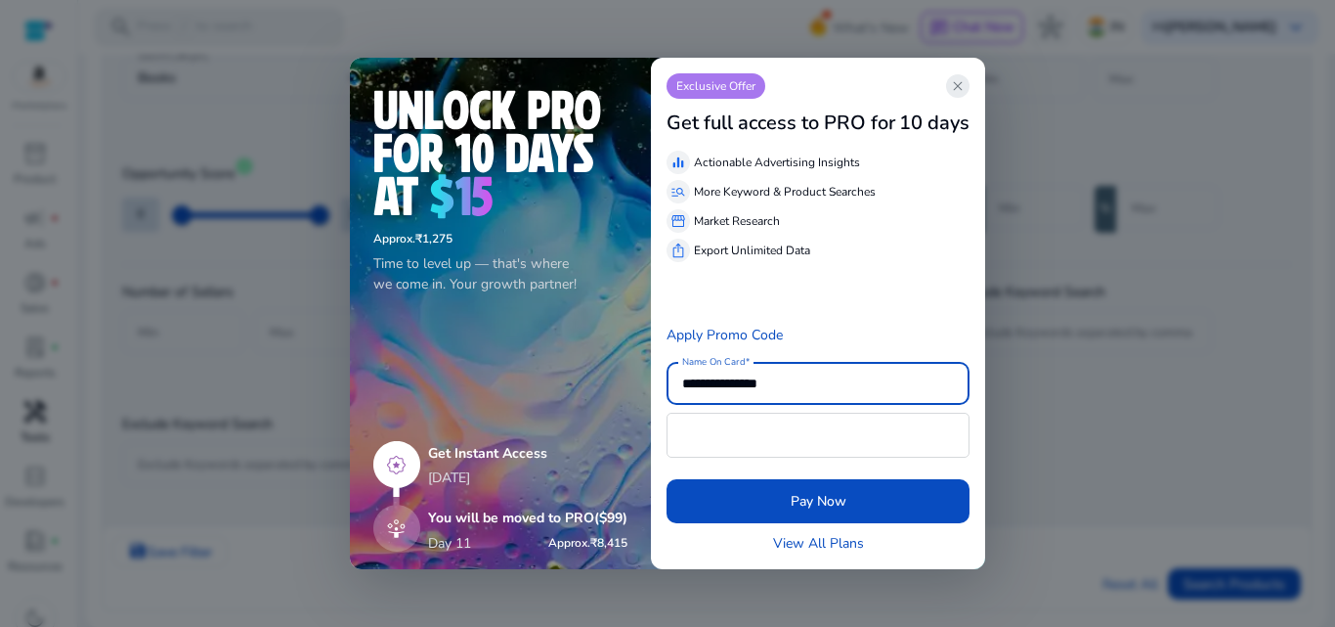
click at [960, 88] on span "close" at bounding box center [958, 86] width 16 height 16
click at [964, 78] on span "close" at bounding box center [958, 86] width 16 height 16
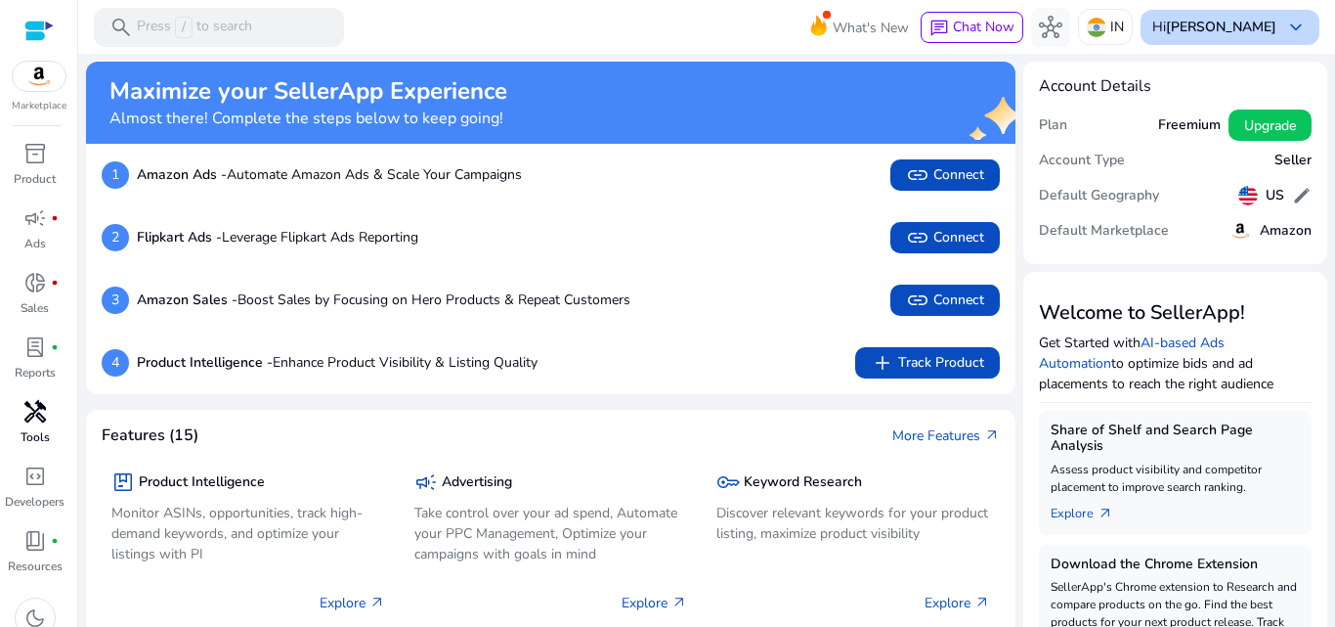
click at [1287, 35] on span "keyboard_arrow_down" at bounding box center [1296, 27] width 23 height 23
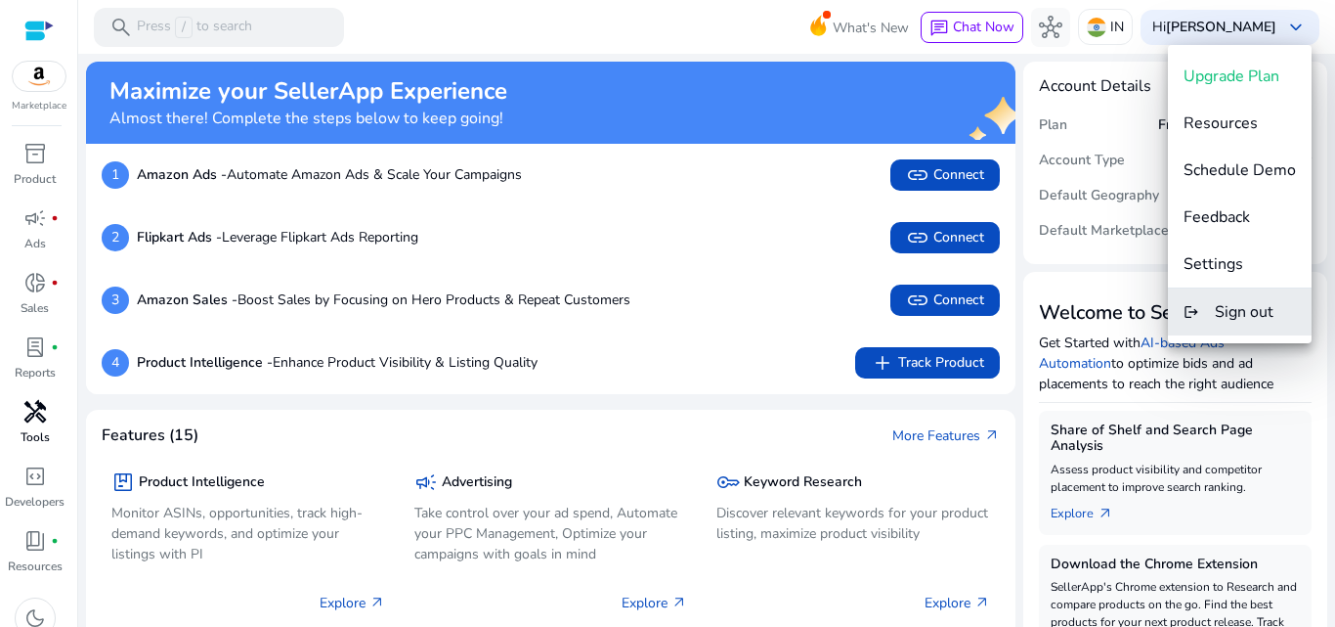
click at [1244, 308] on span "Sign out" at bounding box center [1244, 312] width 59 height 22
